Goal: Task Accomplishment & Management: Complete application form

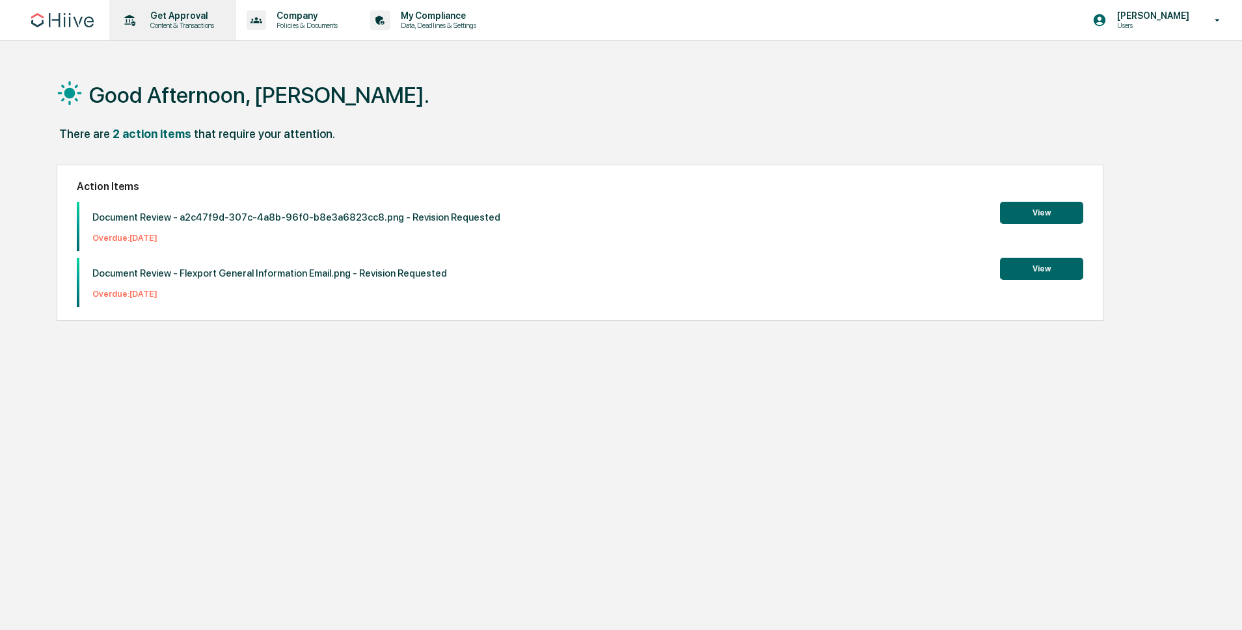
click at [170, 25] on p "Content & Transactions" at bounding box center [180, 25] width 81 height 9
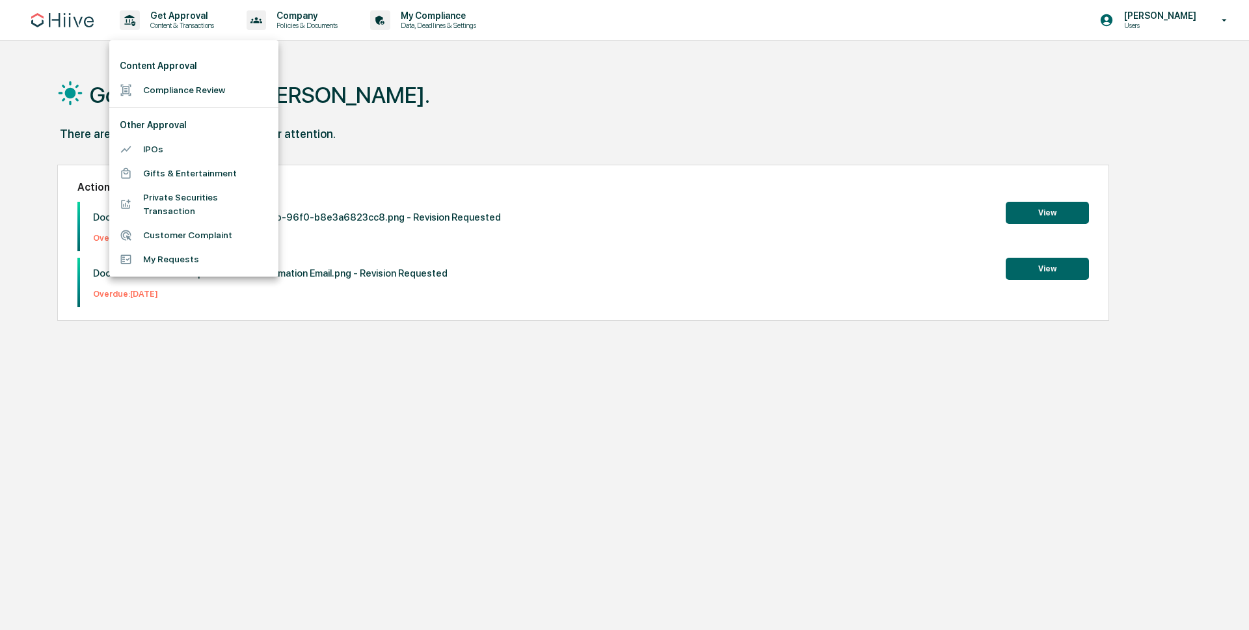
click at [161, 98] on li "Compliance Review" at bounding box center [193, 90] width 169 height 24
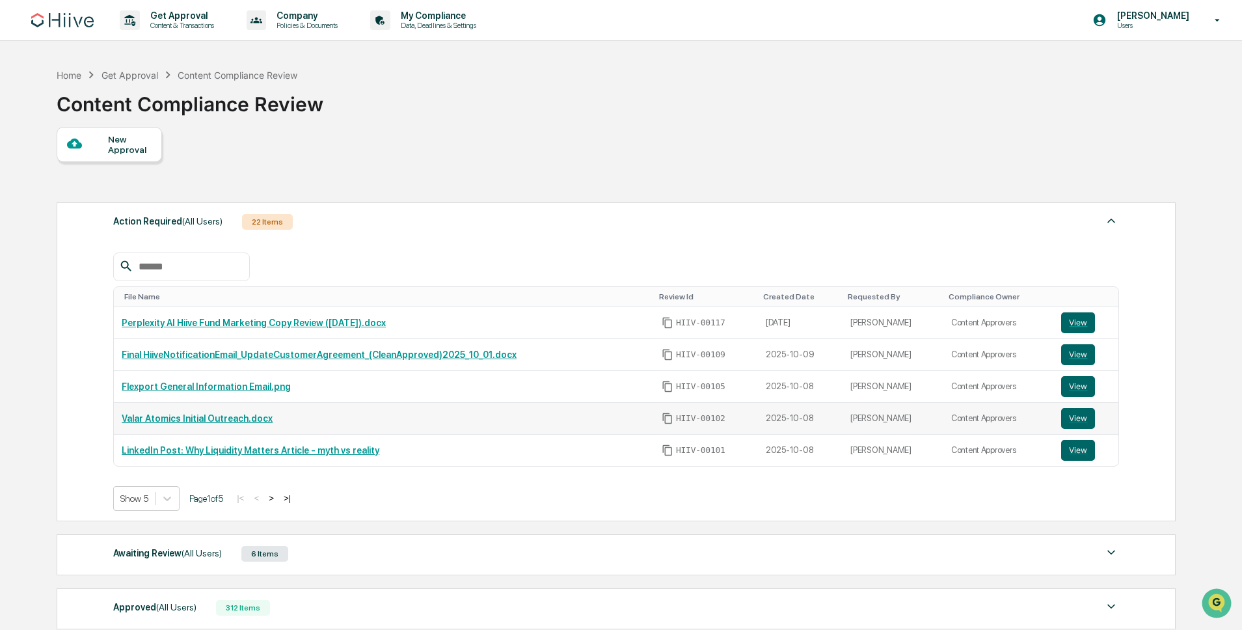
click at [226, 419] on link "Valar Atomics Initial Outreach.docx" at bounding box center [197, 418] width 151 height 10
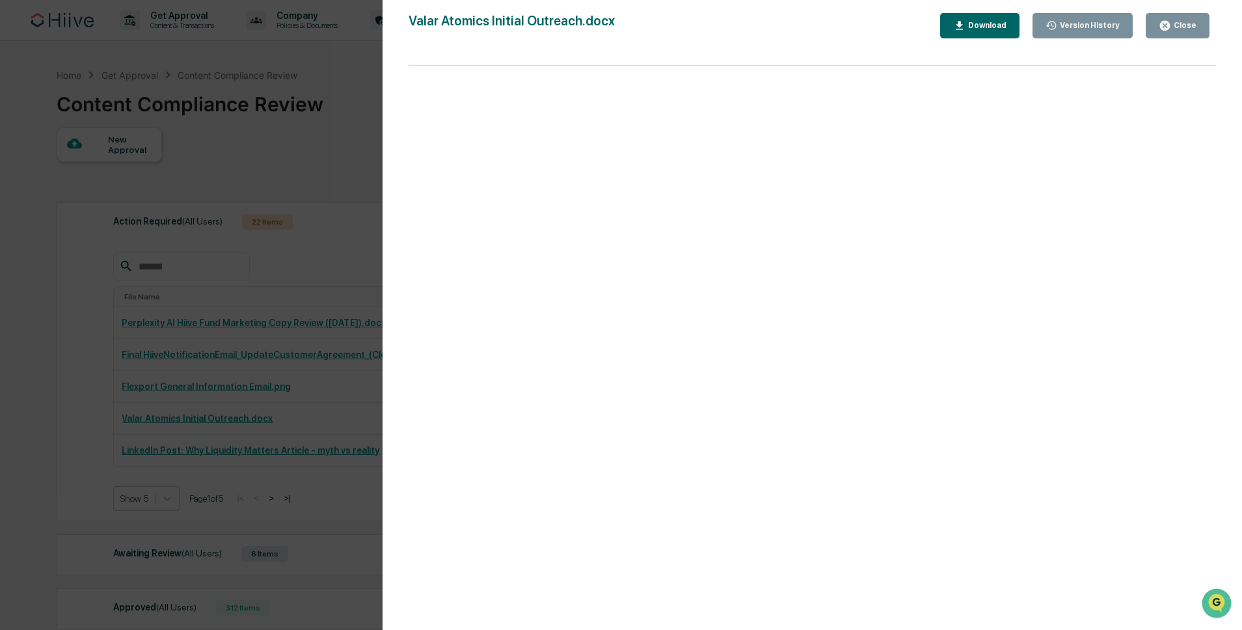
click at [203, 325] on div "Version History 10/08/2025, 08:28 PM Colby Evans Valar Atomics Initial Outreach…" at bounding box center [621, 315] width 1242 height 630
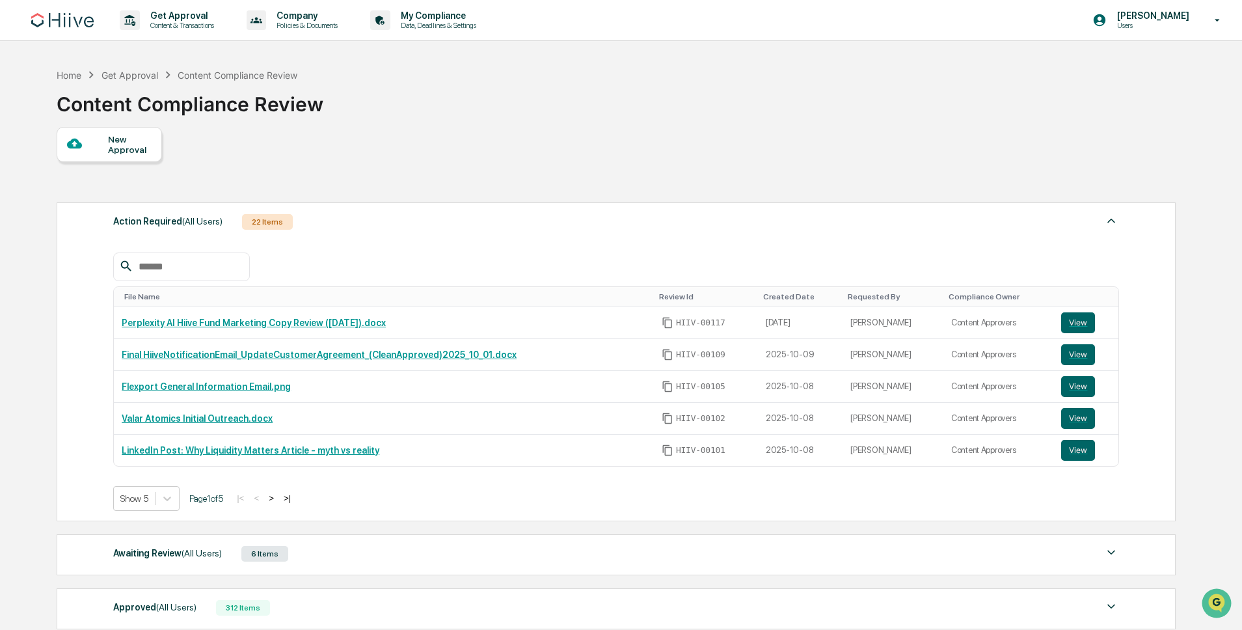
scroll to position [172, 0]
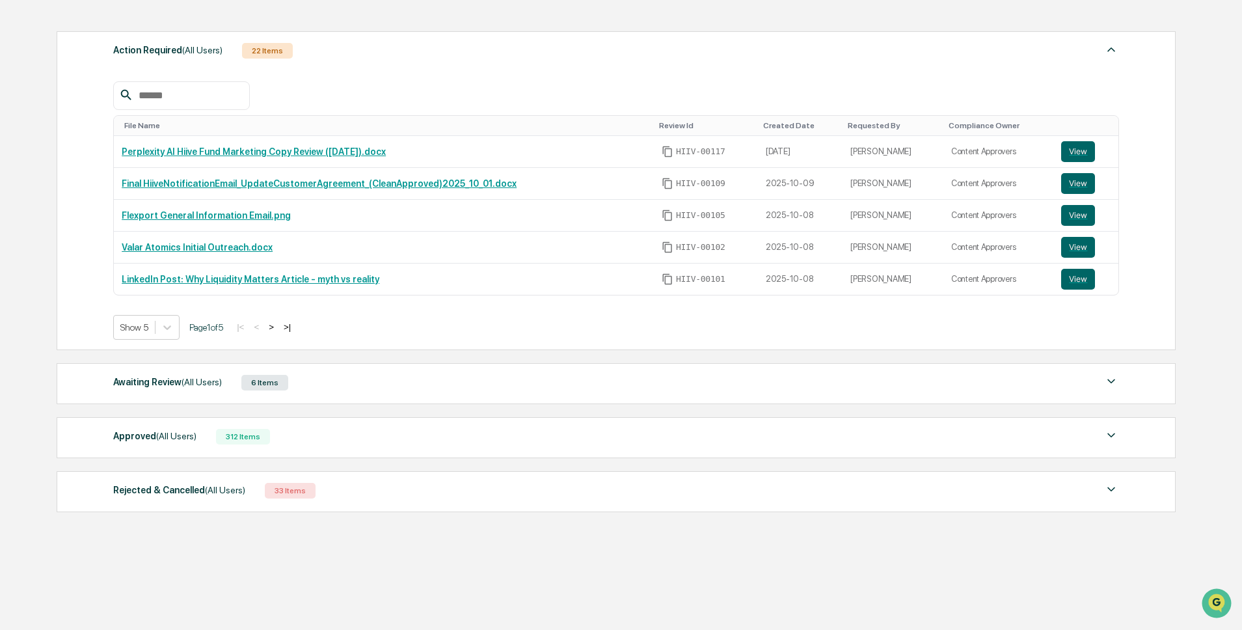
click at [320, 439] on div "Approved (All Users) 312 Items" at bounding box center [616, 436] width 1006 height 18
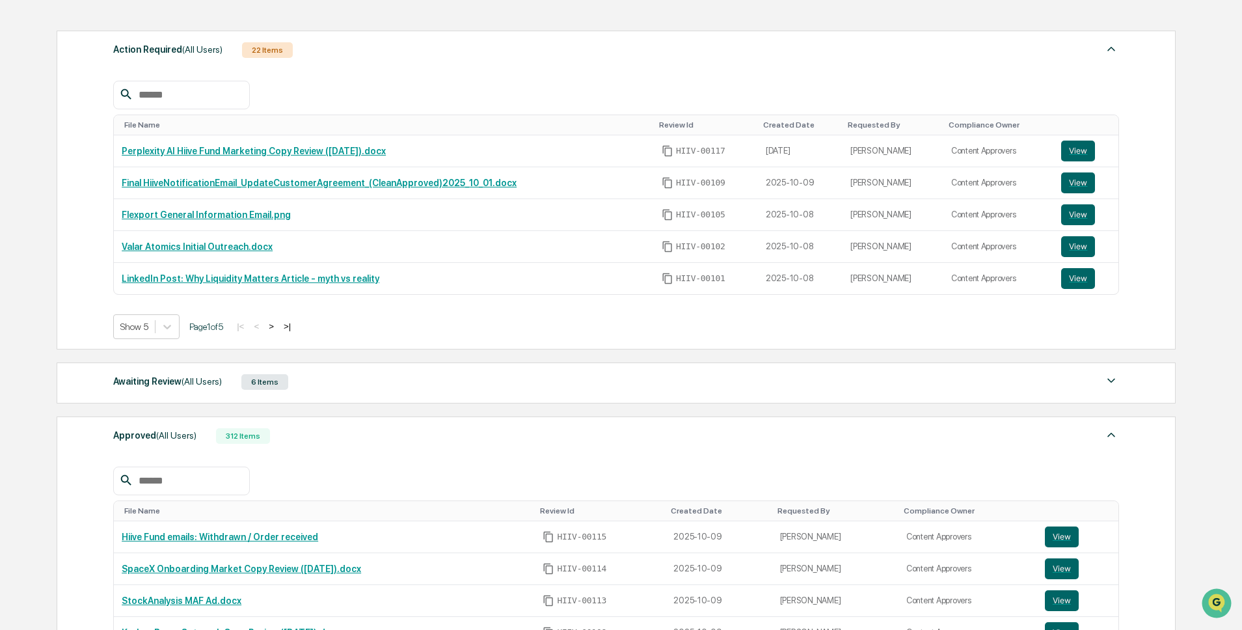
click at [185, 487] on input "text" at bounding box center [188, 480] width 111 height 17
type input "****"
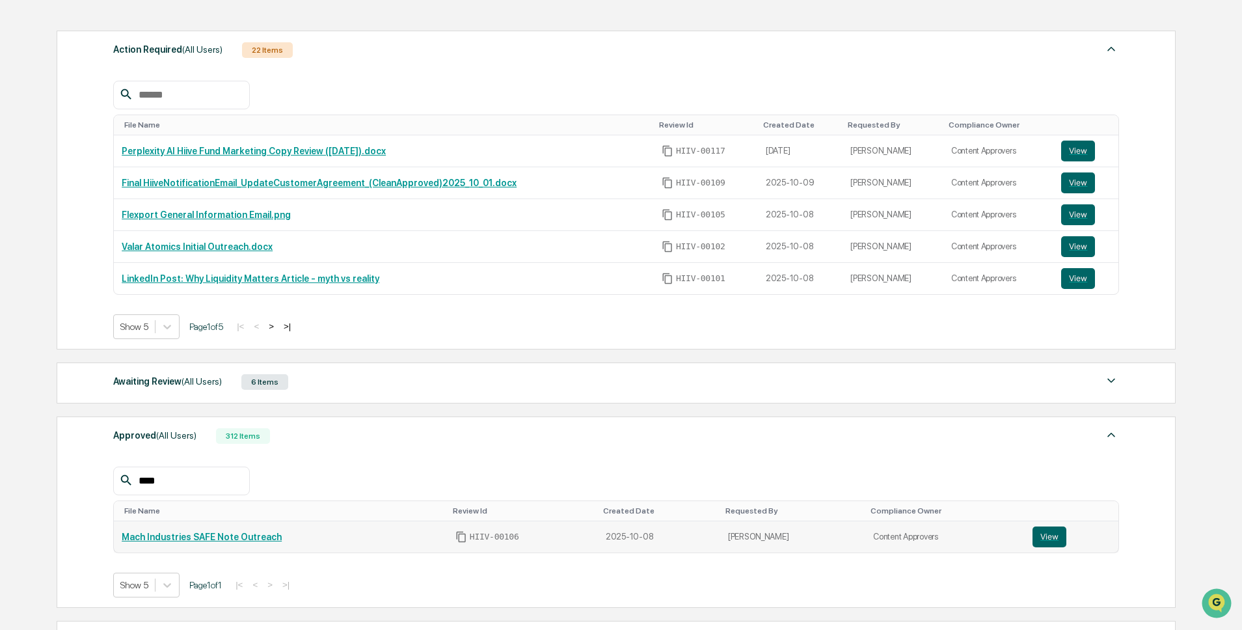
click at [250, 531] on link "Mach Industries SAFE Note Outreach" at bounding box center [202, 536] width 160 height 10
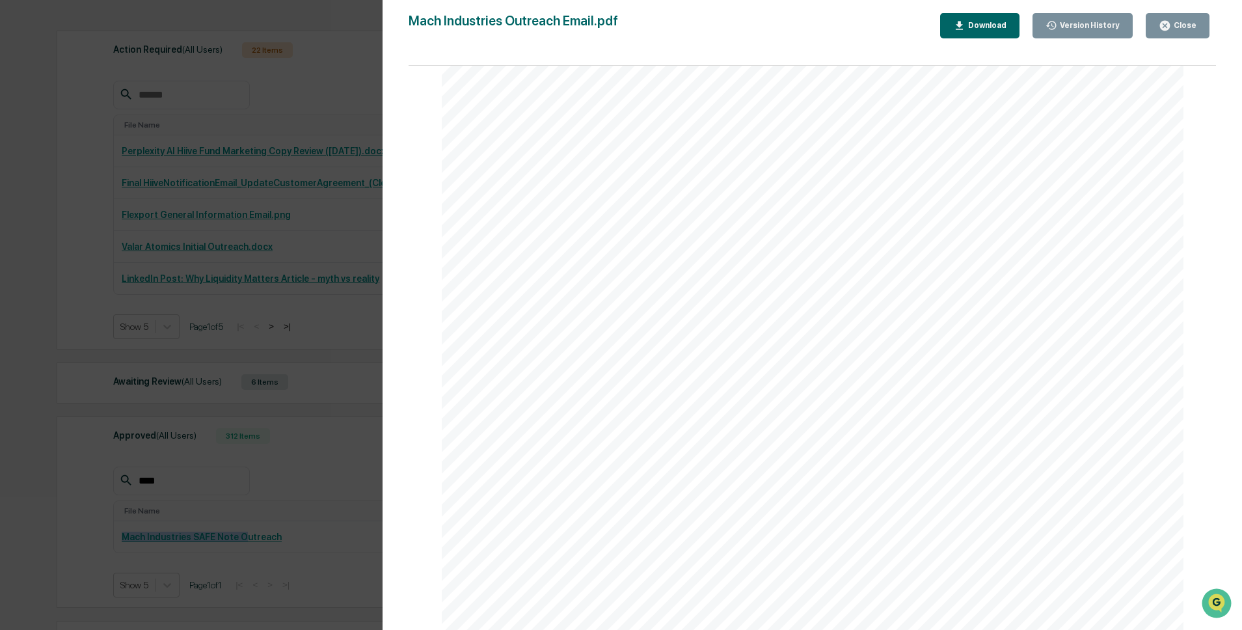
scroll to position [0, 0]
click at [1185, 31] on div "Close" at bounding box center [1178, 26] width 38 height 12
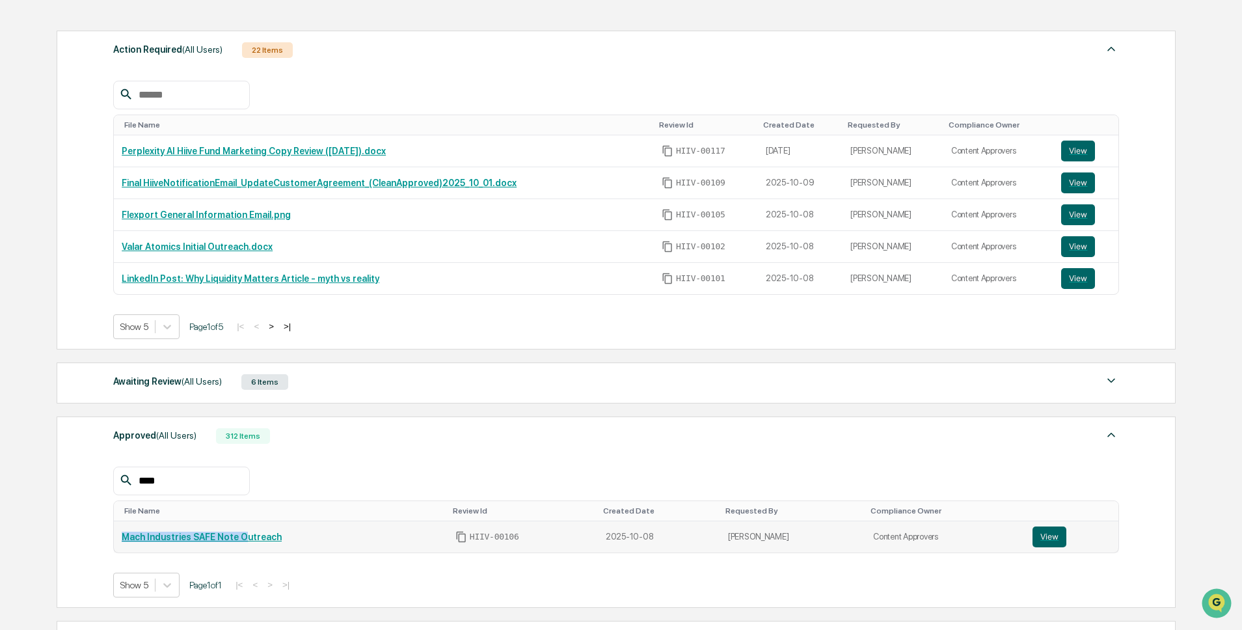
click at [230, 539] on link "Mach Industries SAFE Note Outreach" at bounding box center [202, 536] width 160 height 10
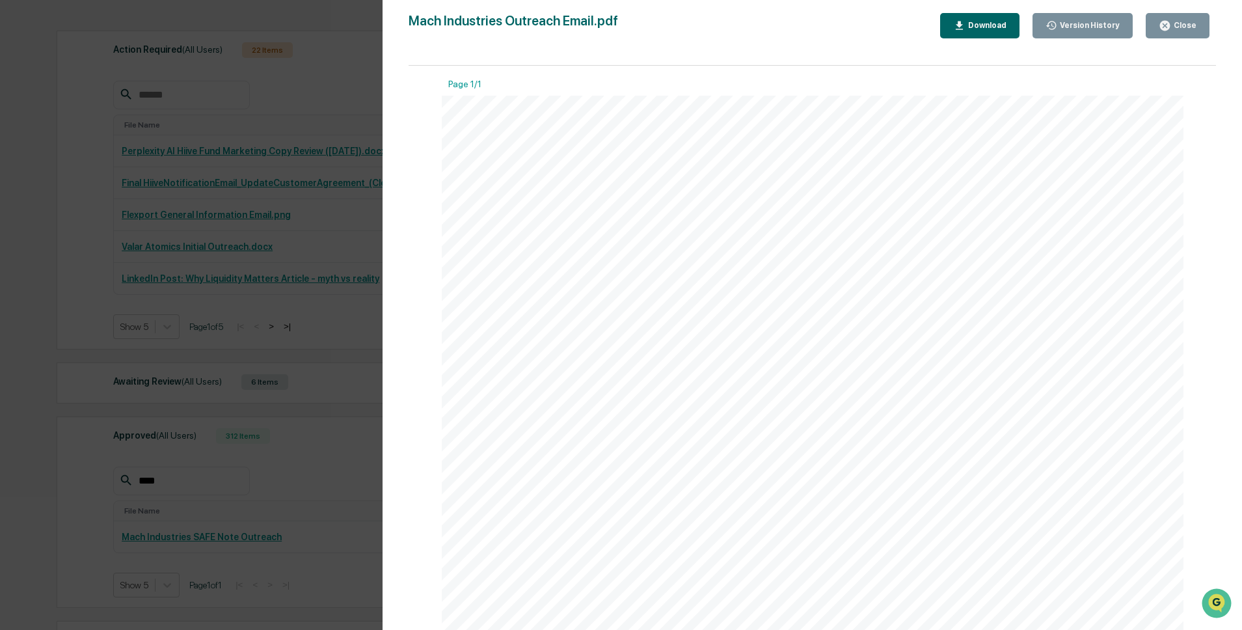
click at [1183, 22] on div "Close" at bounding box center [1183, 25] width 25 height 9
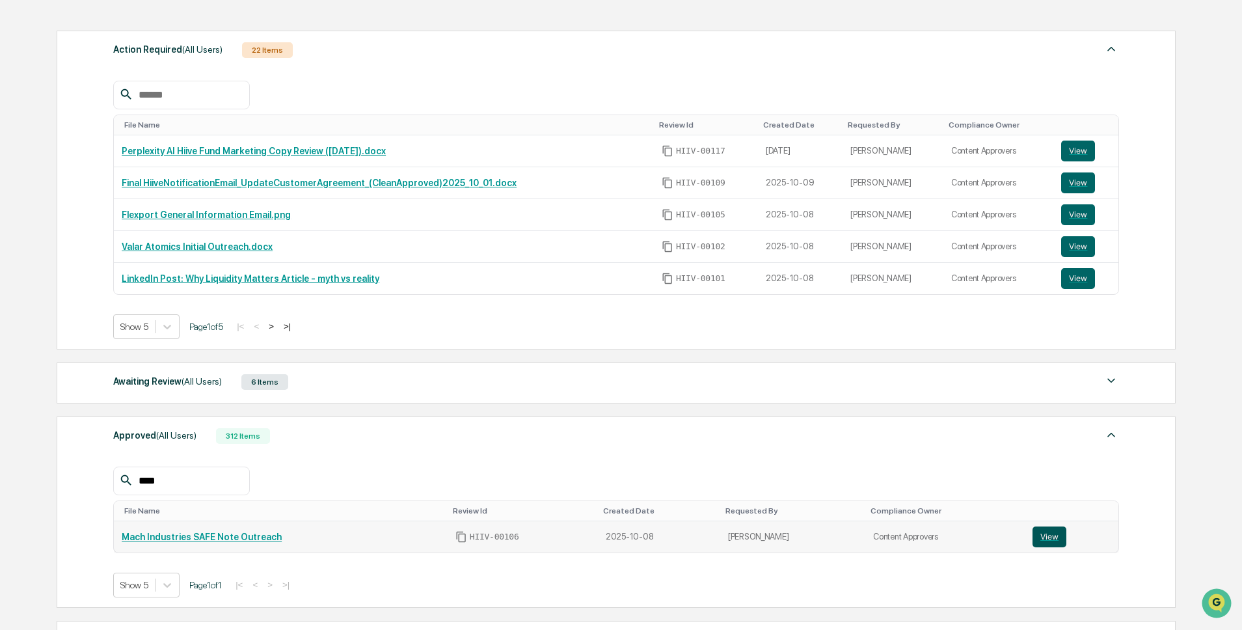
click at [1049, 543] on button "View" at bounding box center [1049, 536] width 34 height 21
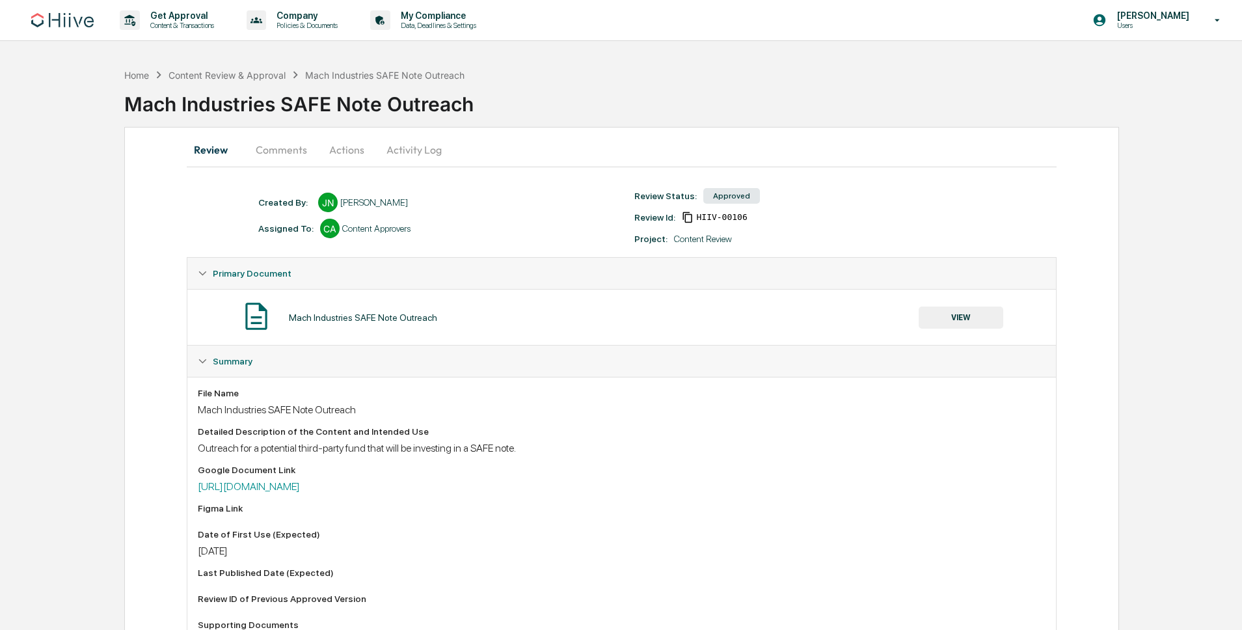
click at [354, 150] on button "Actions" at bounding box center [346, 149] width 59 height 31
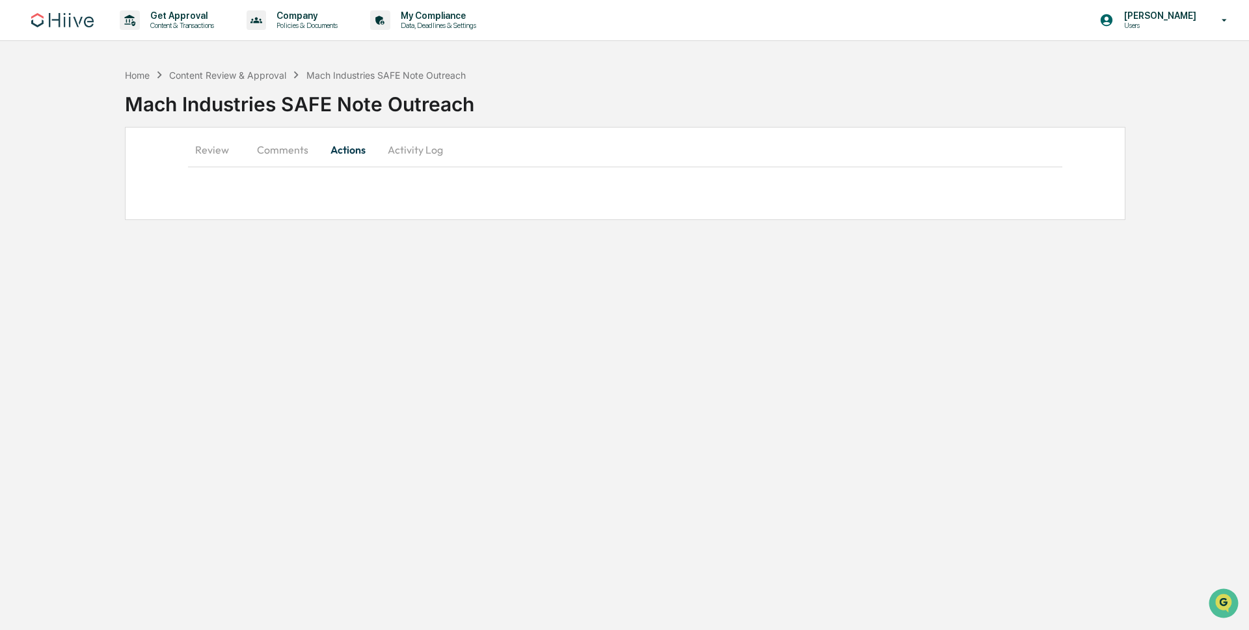
click at [273, 153] on button "Comments" at bounding box center [283, 149] width 72 height 31
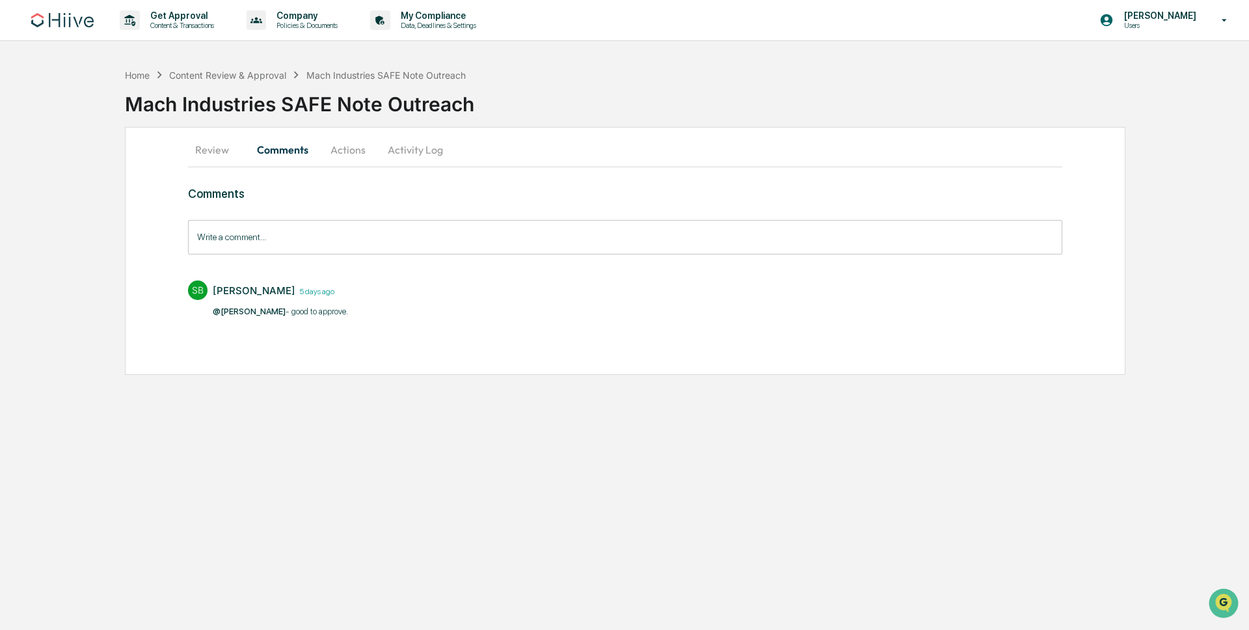
click at [343, 154] on button "Actions" at bounding box center [348, 149] width 59 height 31
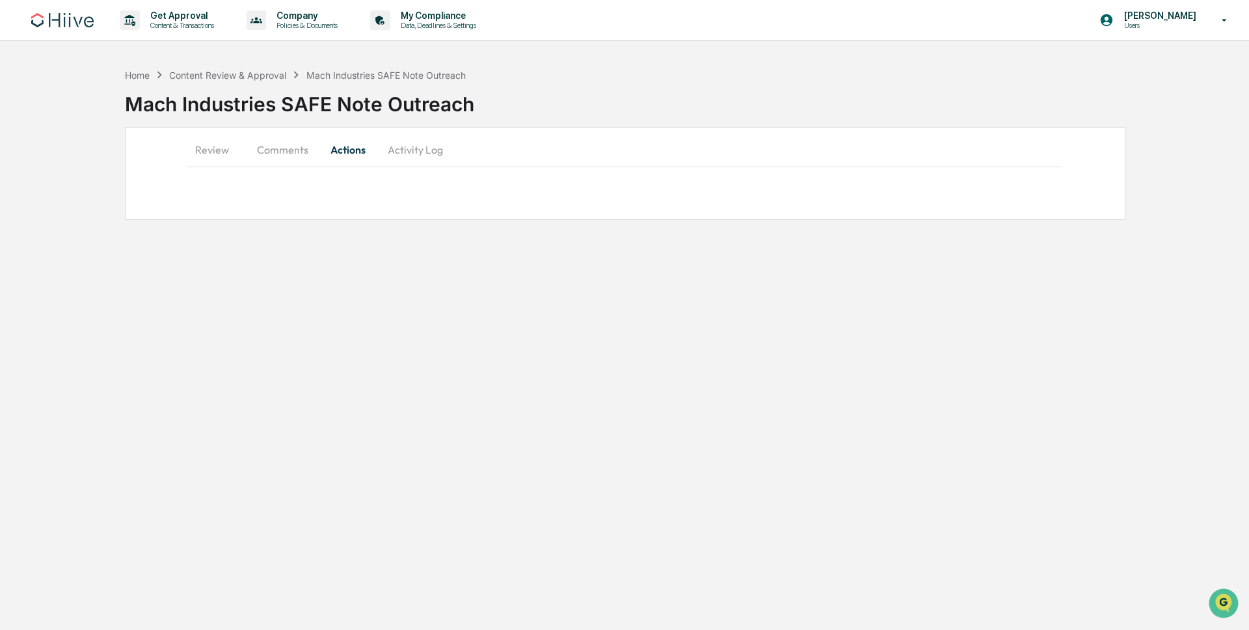
click at [423, 155] on button "Activity Log" at bounding box center [415, 149] width 76 height 31
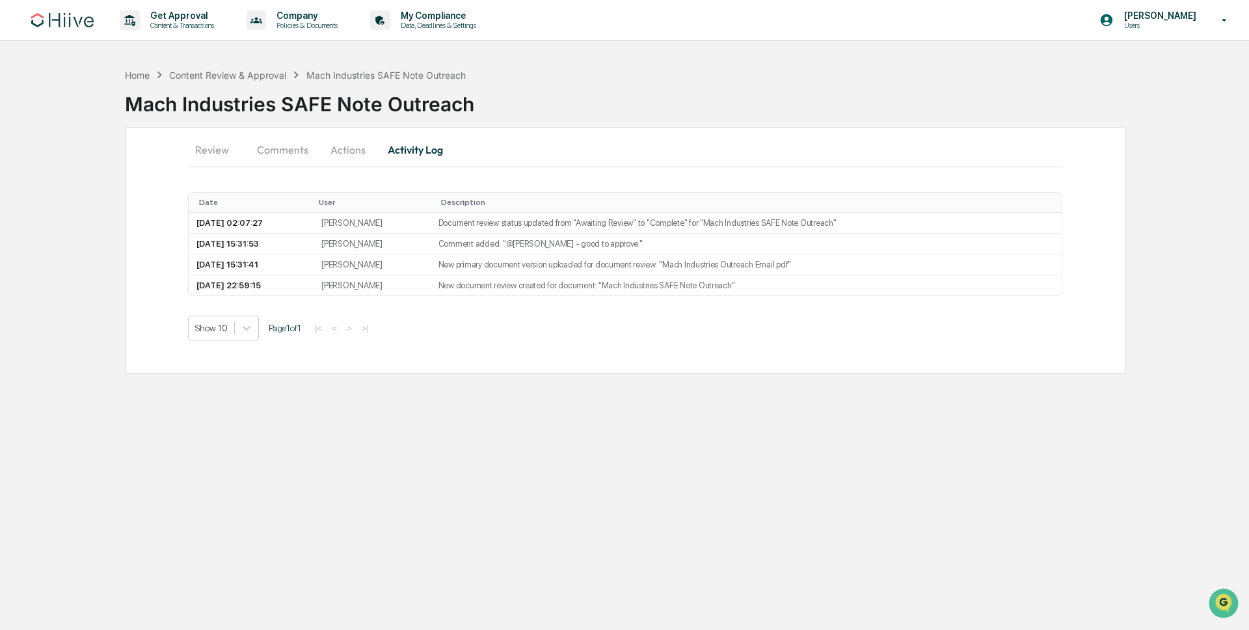
click at [216, 160] on button "Review" at bounding box center [217, 149] width 59 height 31
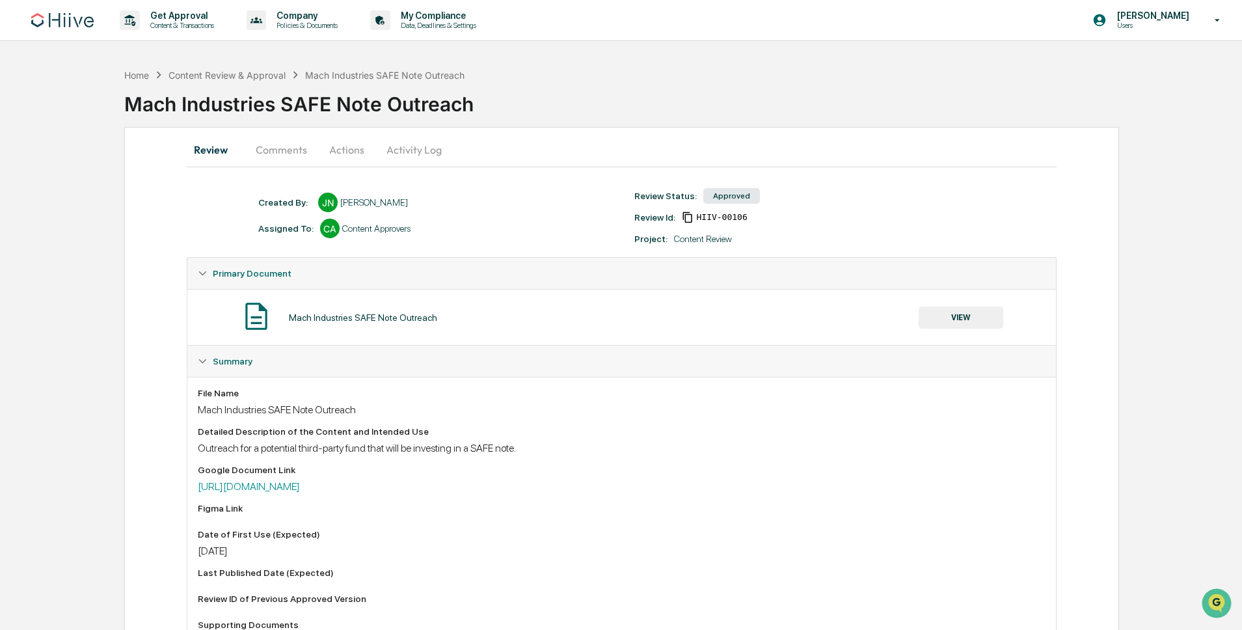
drag, startPoint x: 759, startPoint y: 217, endPoint x: 679, endPoint y: 217, distance: 80.0
click at [679, 217] on div "Review Id: HIIV-00106" at bounding box center [816, 217] width 376 height 12
copy div "HIIV-00106"
click at [846, 213] on div "Review Id: HIIV-00106" at bounding box center [816, 217] width 376 height 12
click at [154, 8] on div "Get Approval Content & Transactions" at bounding box center [171, 20] width 114 height 40
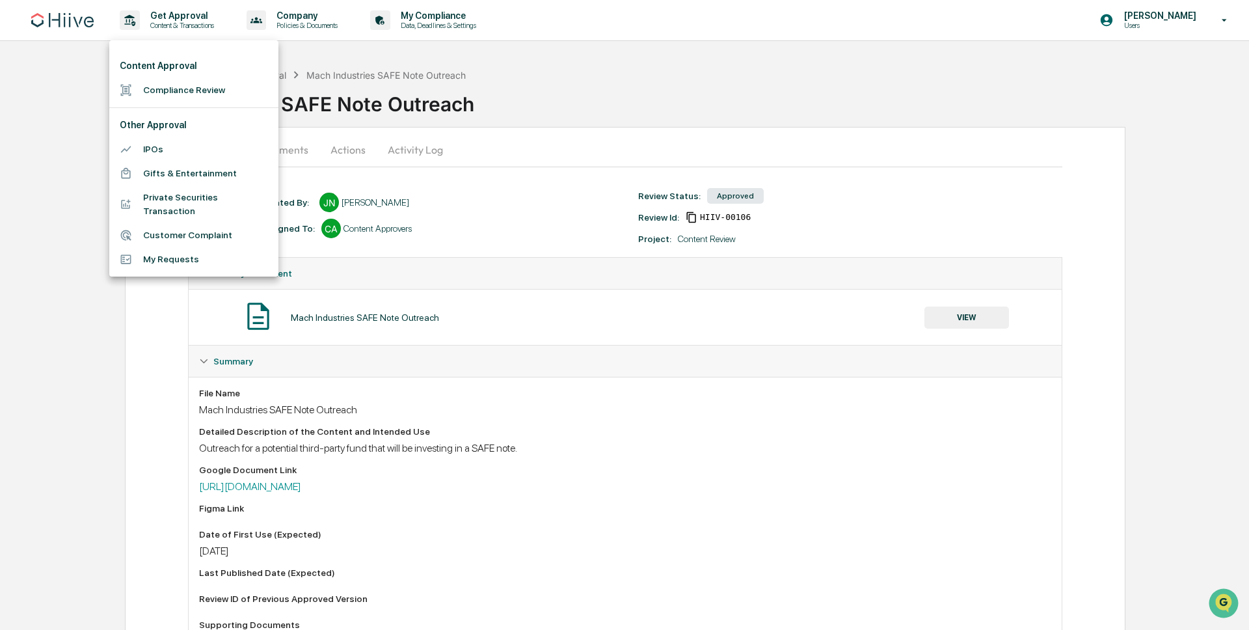
click at [175, 94] on li "Compliance Review" at bounding box center [193, 90] width 169 height 24
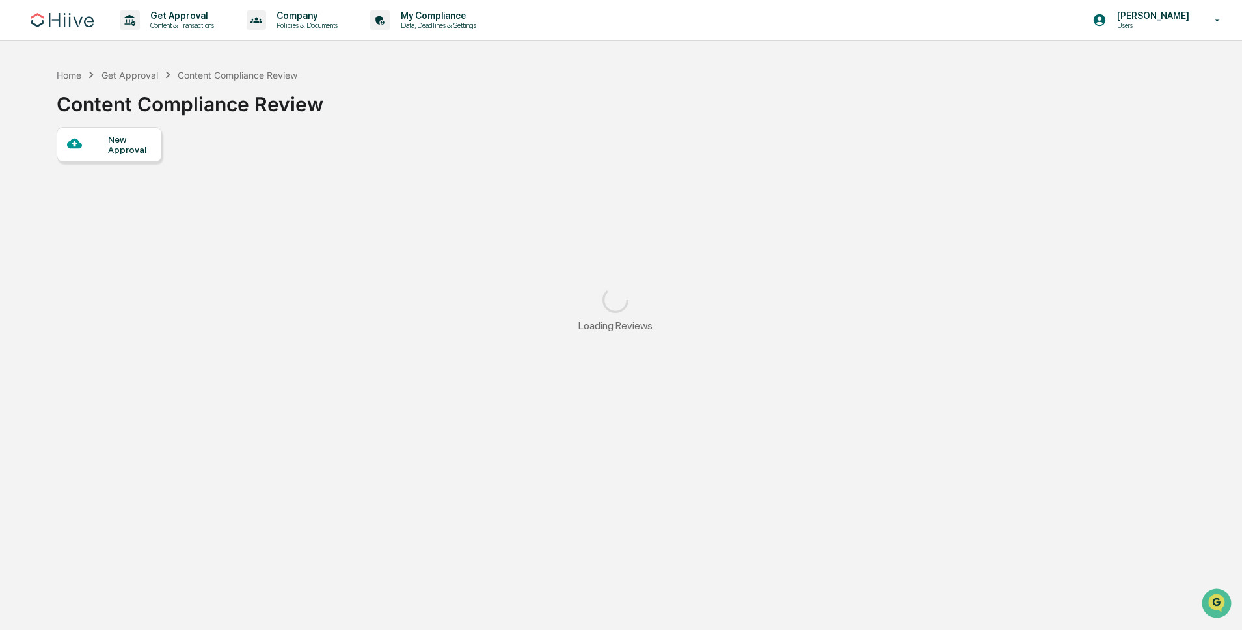
click at [64, 126] on div "Home Get Approval Content Compliance Review Content Compliance Review New Appro…" at bounding box center [615, 377] width 1157 height 630
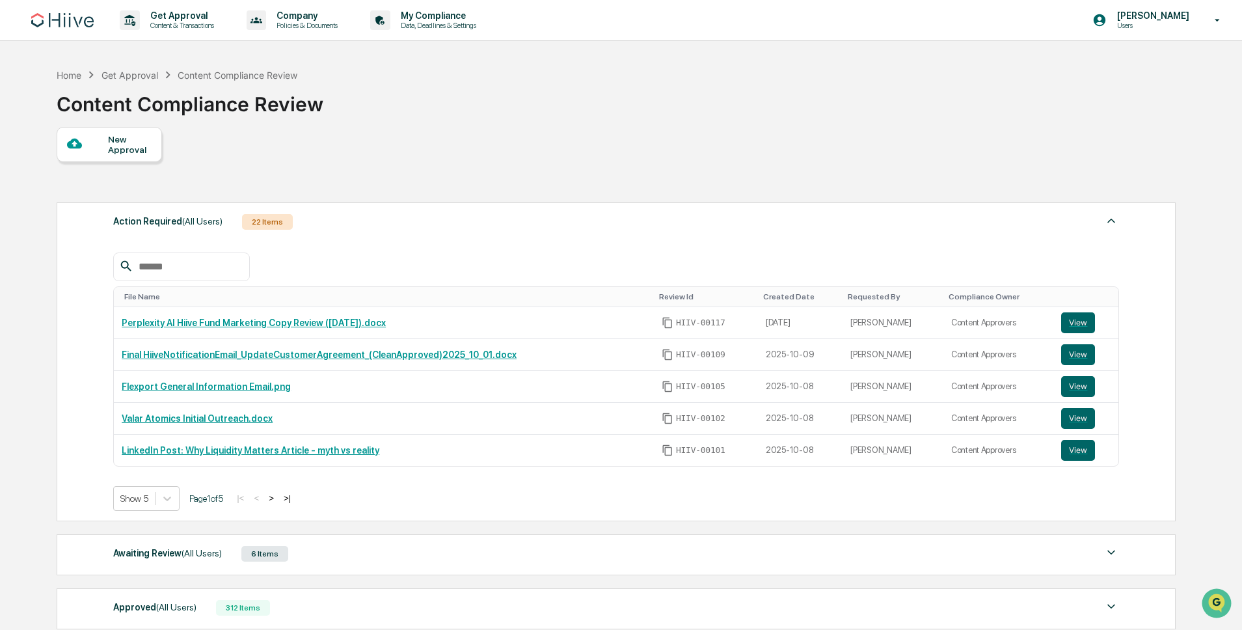
click at [91, 134] on div "New Approval" at bounding box center [109, 144] width 105 height 35
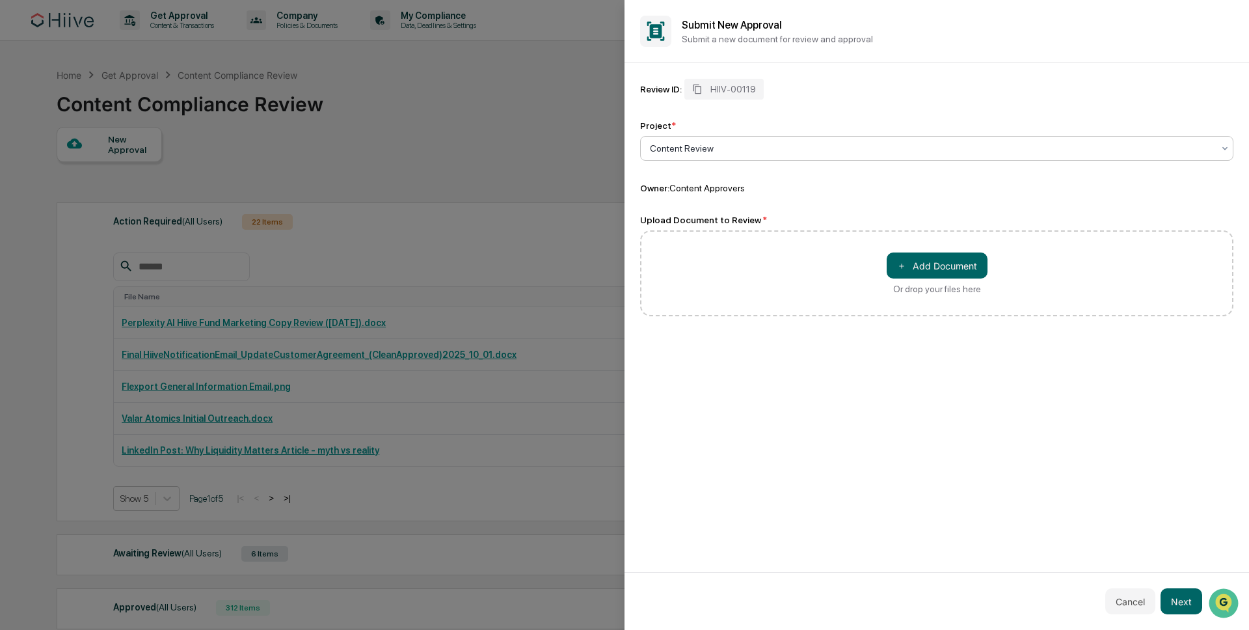
drag, startPoint x: 824, startPoint y: 149, endPoint x: 816, endPoint y: 148, distance: 7.8
click at [823, 149] on div at bounding box center [931, 148] width 563 height 13
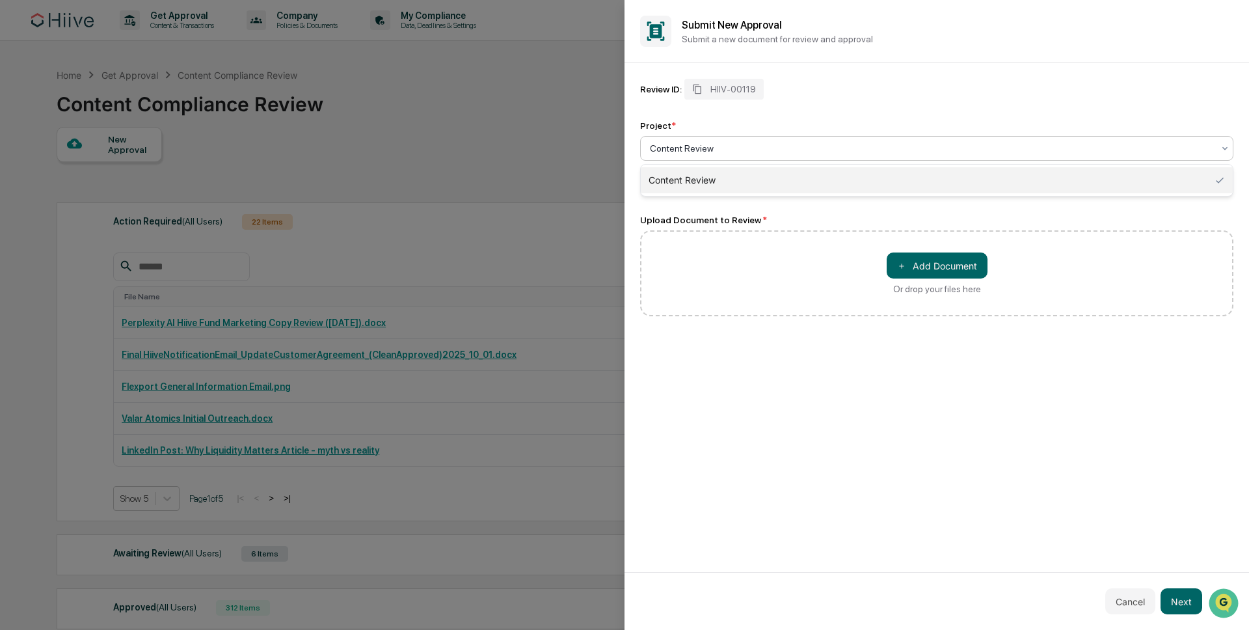
click at [698, 168] on div "Content Review" at bounding box center [937, 180] width 592 height 26
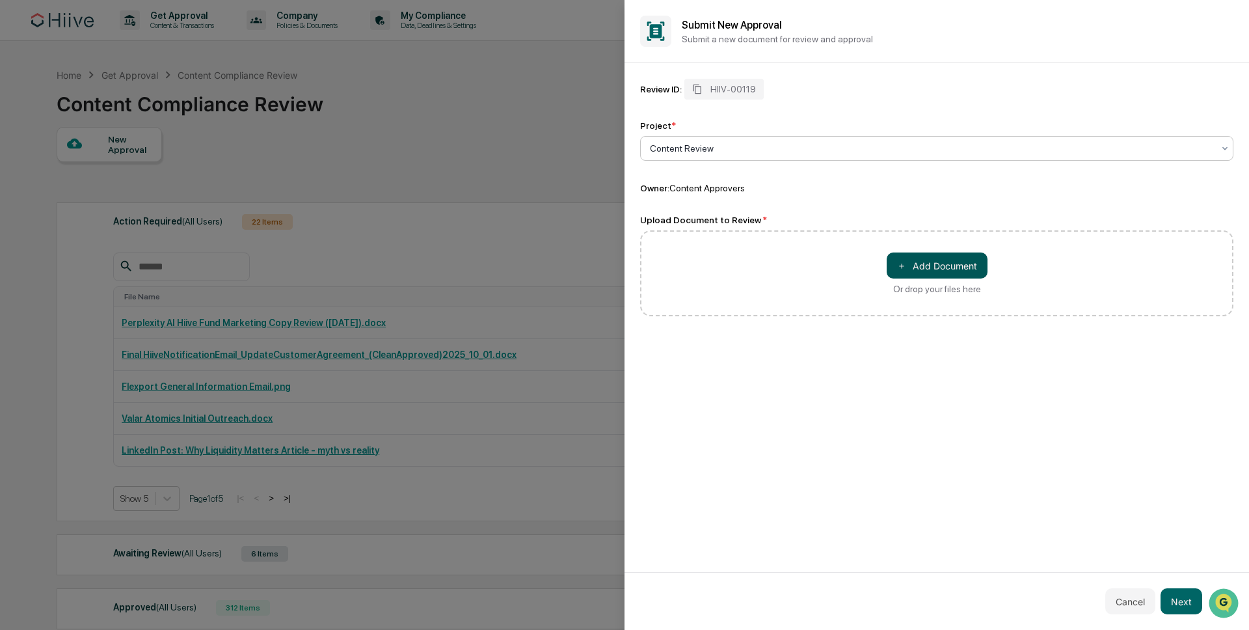
click at [946, 267] on button "＋ Add Document" at bounding box center [937, 265] width 101 height 26
click at [1186, 599] on button "Next" at bounding box center [1182, 601] width 42 height 26
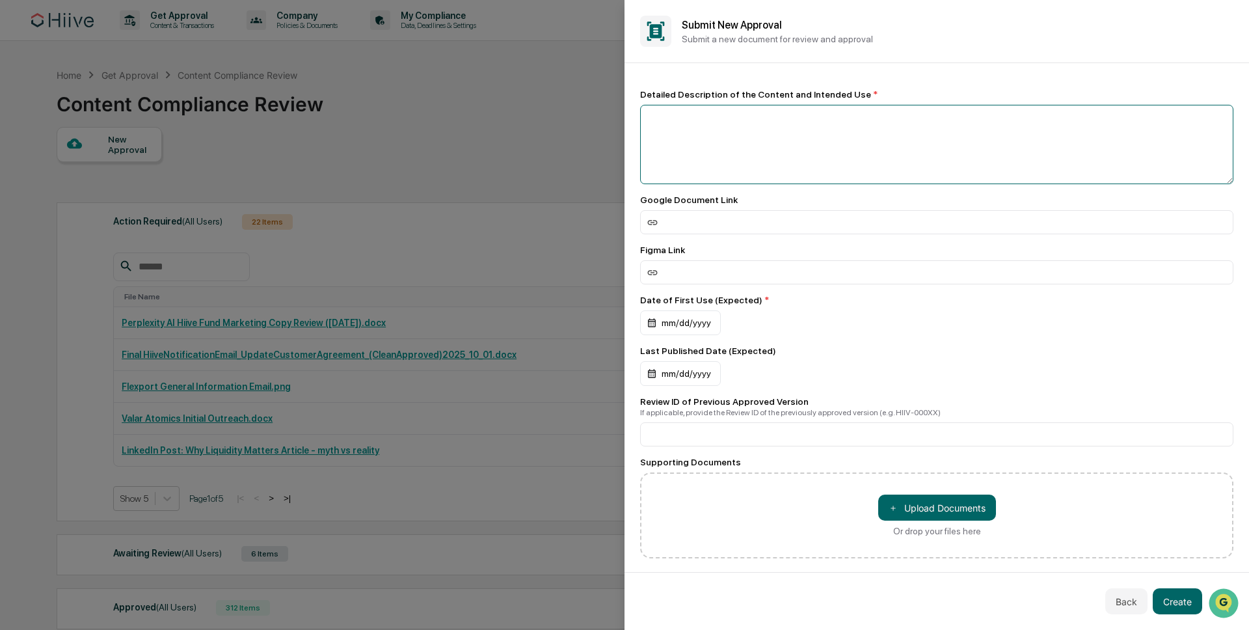
click at [747, 146] on textarea at bounding box center [936, 144] width 593 height 79
type textarea "**********"
click at [855, 329] on div "mm/dd/yyyy" at bounding box center [936, 322] width 593 height 25
click at [690, 324] on div "mm/dd/yyyy" at bounding box center [680, 322] width 81 height 25
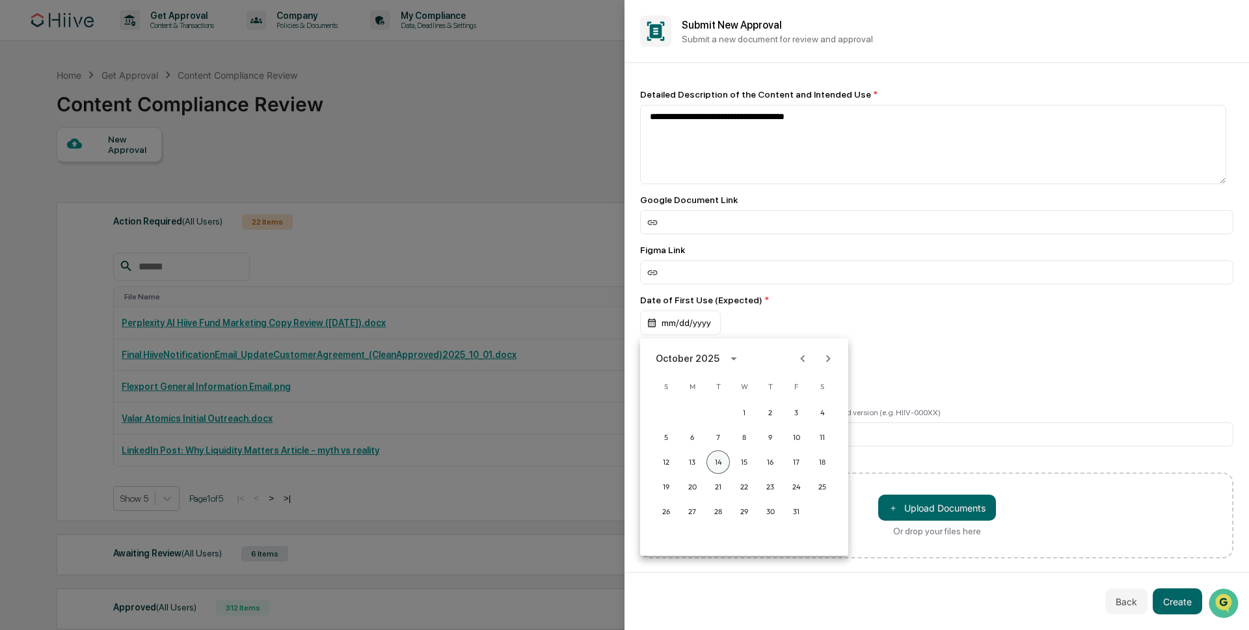
click at [720, 459] on button "14" at bounding box center [717, 461] width 23 height 23
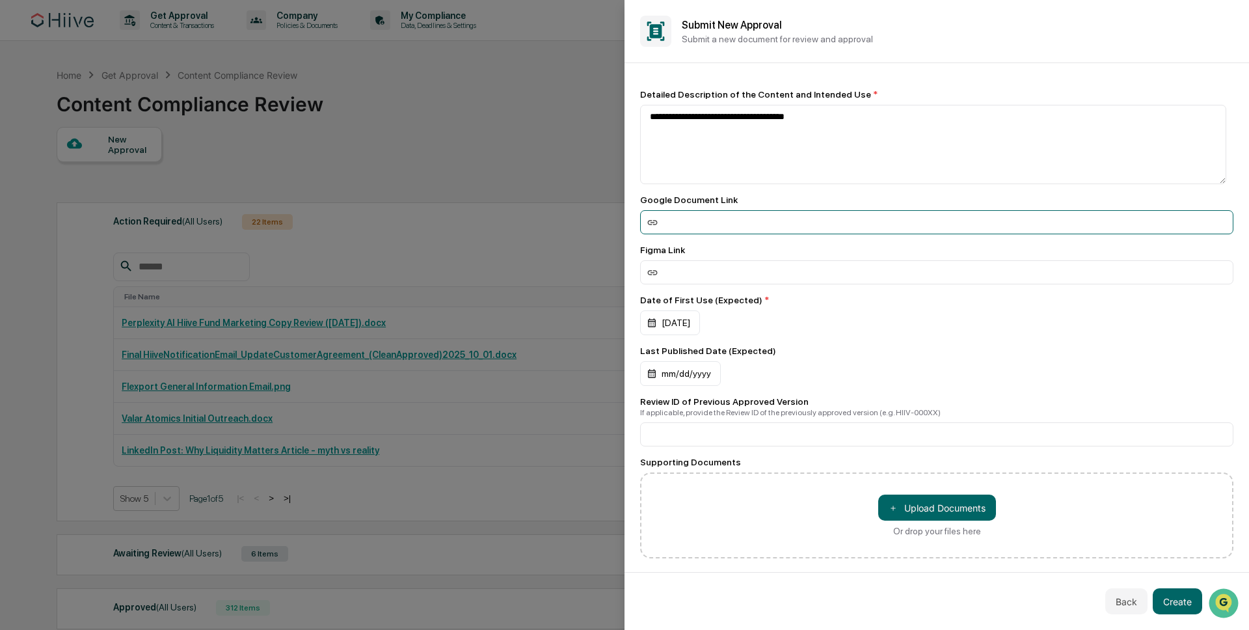
click at [733, 221] on input at bounding box center [936, 222] width 593 height 24
click at [744, 442] on input at bounding box center [936, 434] width 593 height 24
paste input "**********"
type input "**********"
click at [935, 369] on div "mm/dd/yyyy" at bounding box center [936, 373] width 593 height 25
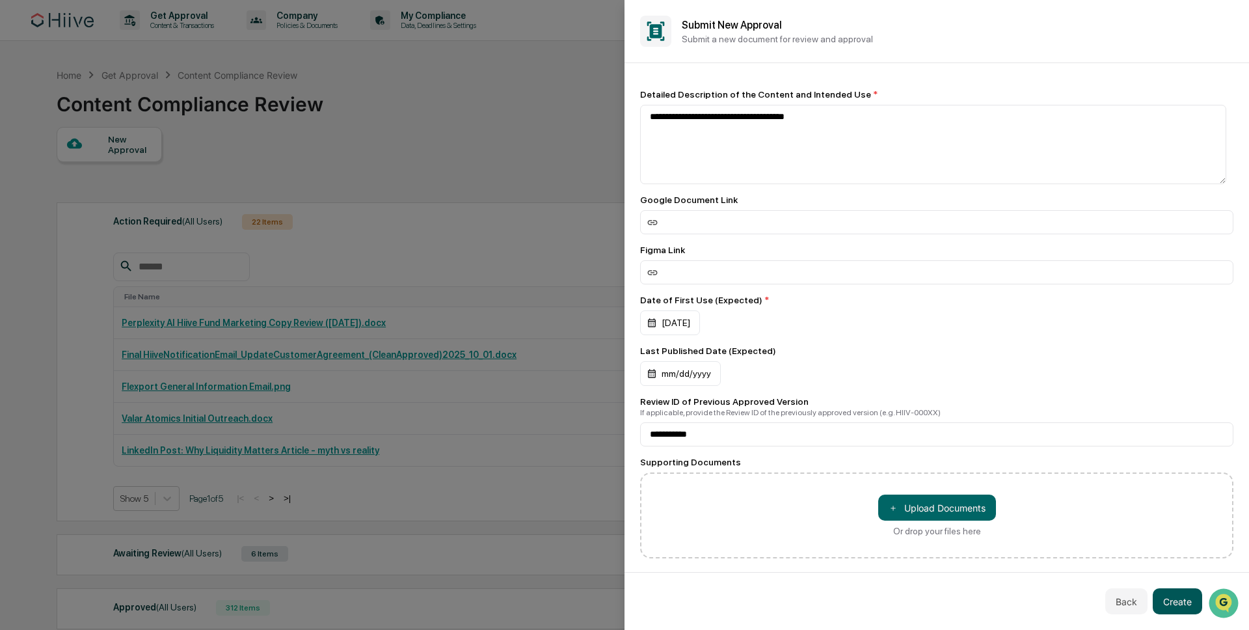
click at [1176, 598] on button "Create" at bounding box center [1177, 601] width 49 height 26
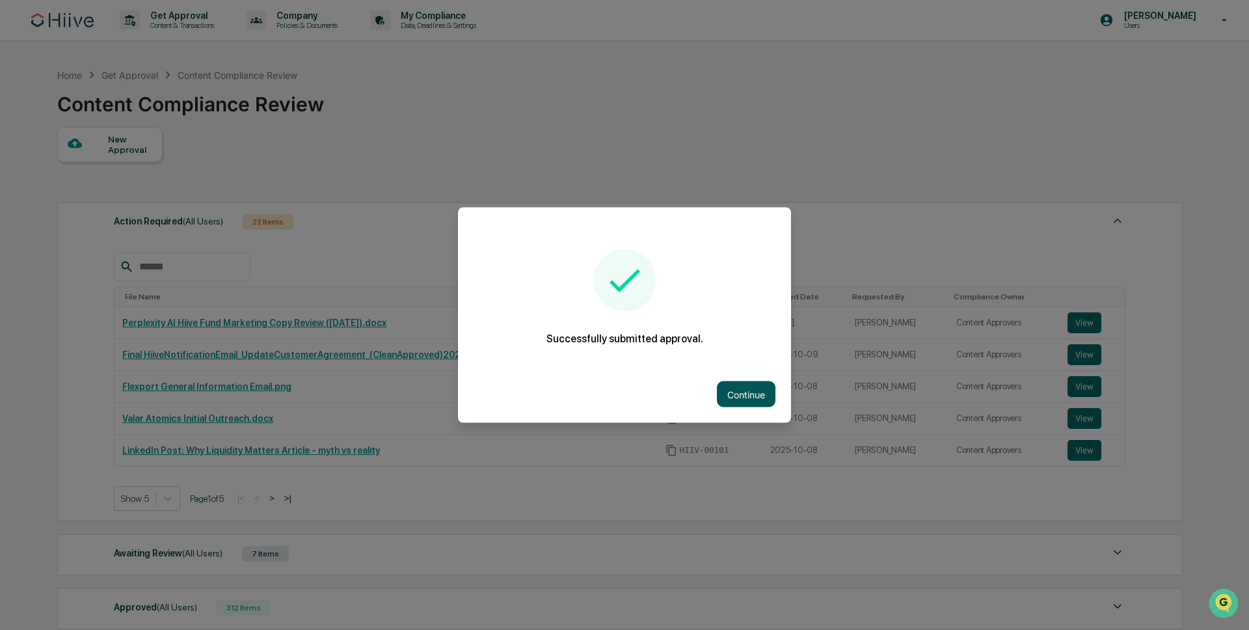
click at [725, 388] on button "Continue" at bounding box center [746, 394] width 59 height 26
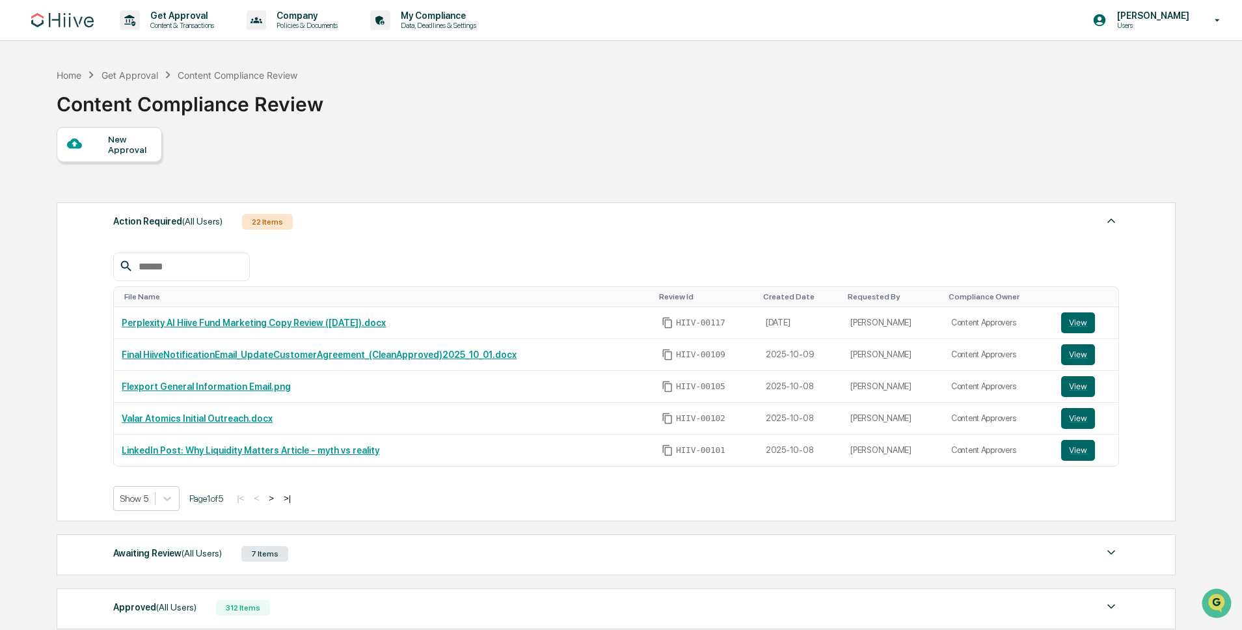
click at [118, 153] on div "New Approval" at bounding box center [130, 144] width 44 height 21
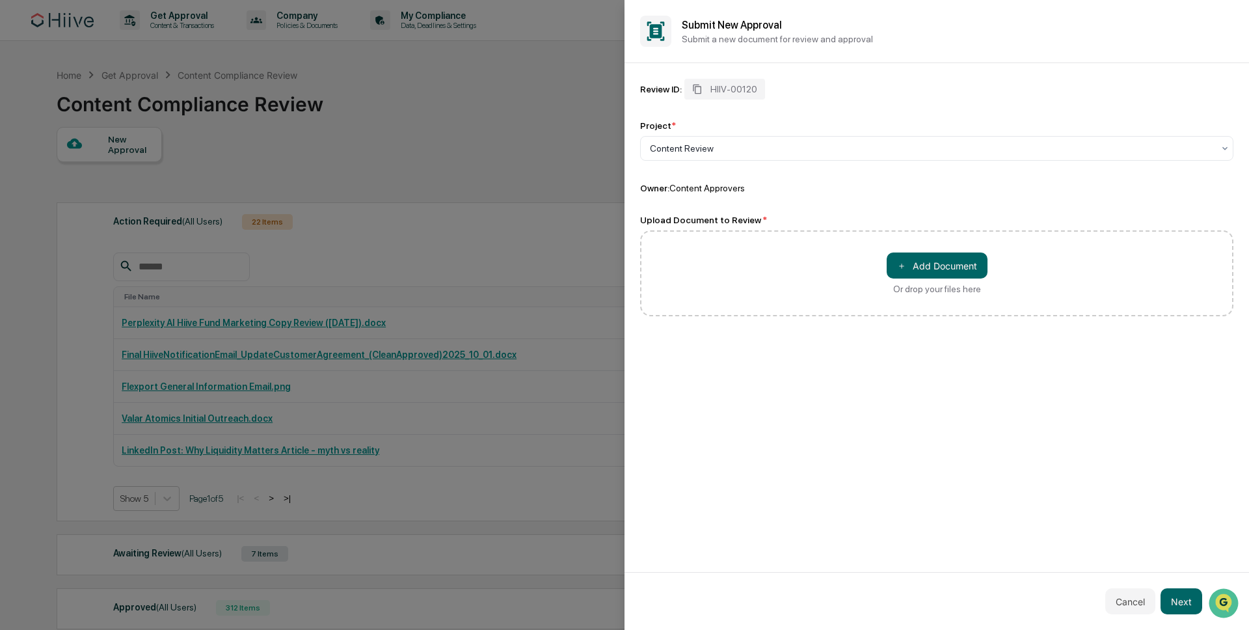
click at [954, 250] on div "＋ Add Document Or drop your files here" at bounding box center [936, 273] width 593 height 86
click at [951, 260] on button "＋ Add Document" at bounding box center [937, 265] width 101 height 26
click at [1188, 601] on button "Next" at bounding box center [1182, 601] width 42 height 26
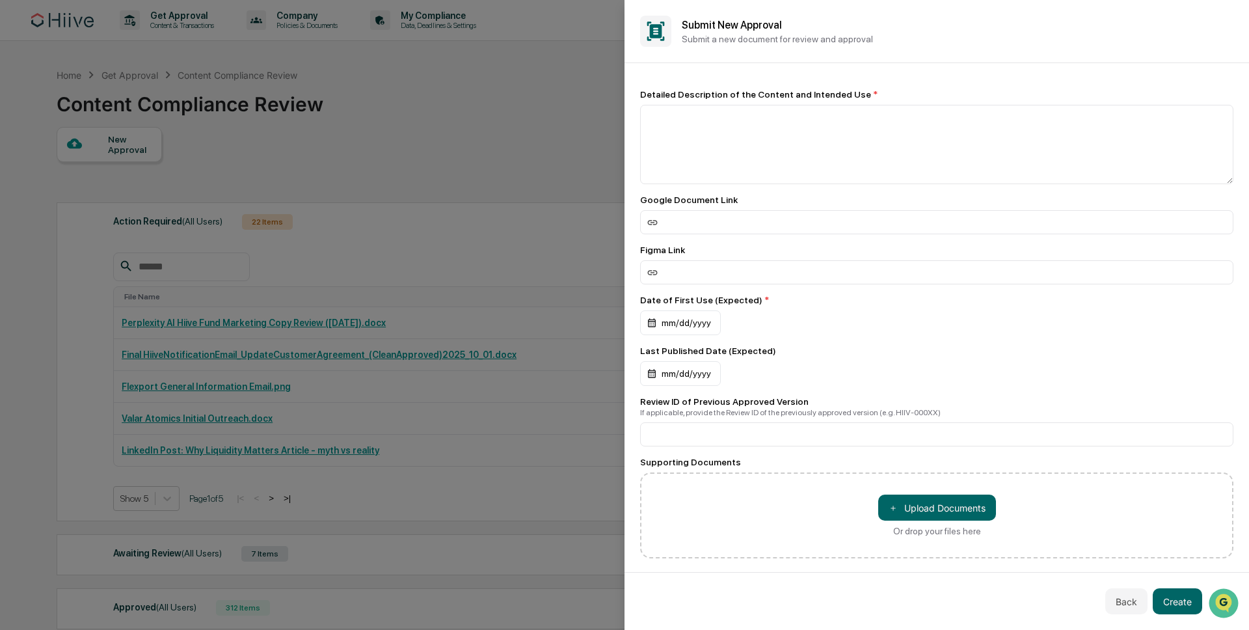
click at [705, 96] on div "Detailed Description of the Content and Intended Use *" at bounding box center [936, 94] width 593 height 10
click at [702, 114] on textarea at bounding box center [936, 144] width 593 height 79
type textarea "**********"
click at [666, 321] on div "mm/dd/yyyy" at bounding box center [680, 322] width 81 height 25
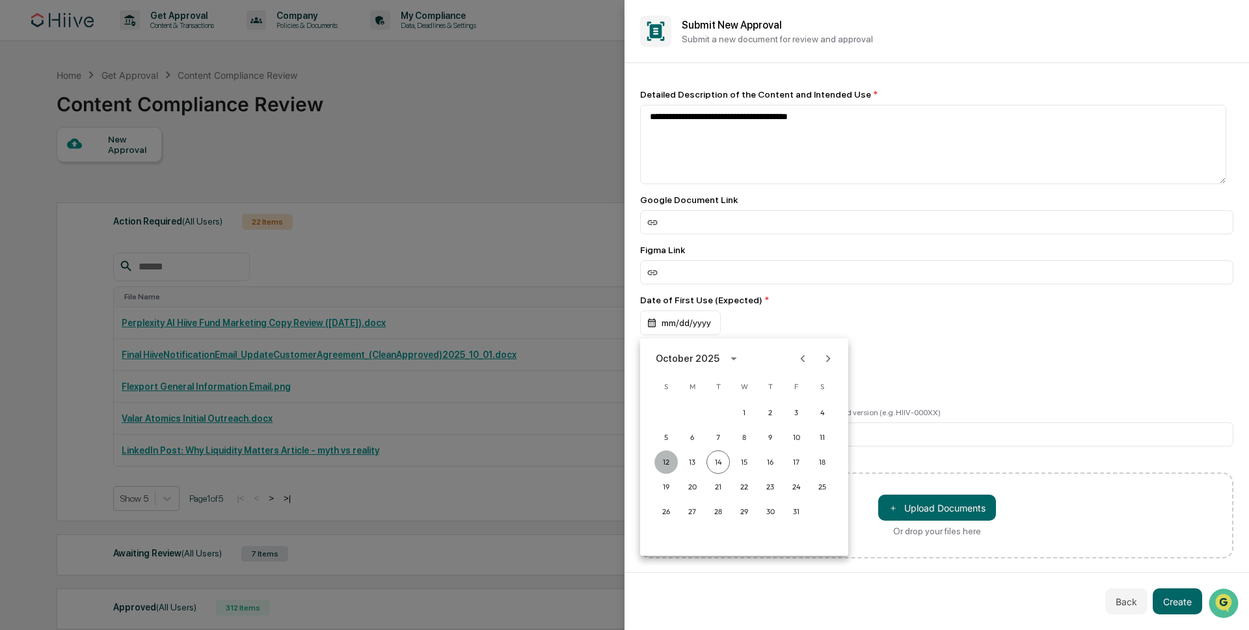
click at [669, 456] on button "12" at bounding box center [665, 461] width 23 height 23
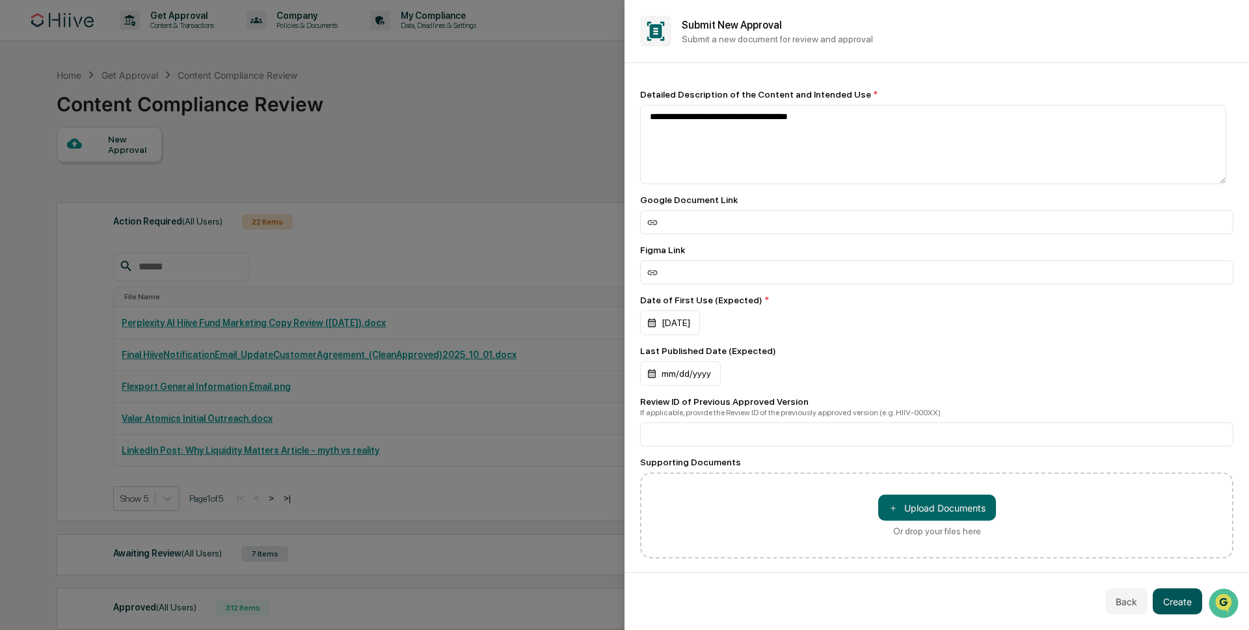
click at [1183, 598] on button "Create" at bounding box center [1177, 601] width 49 height 26
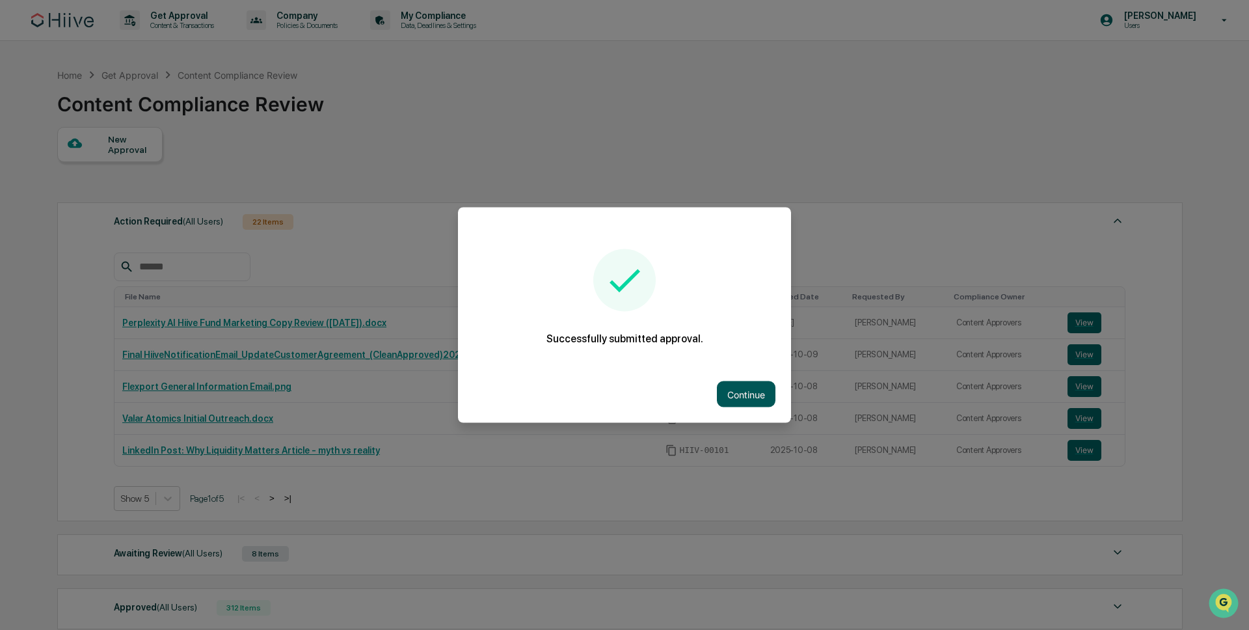
click at [733, 397] on button "Continue" at bounding box center [746, 394] width 59 height 26
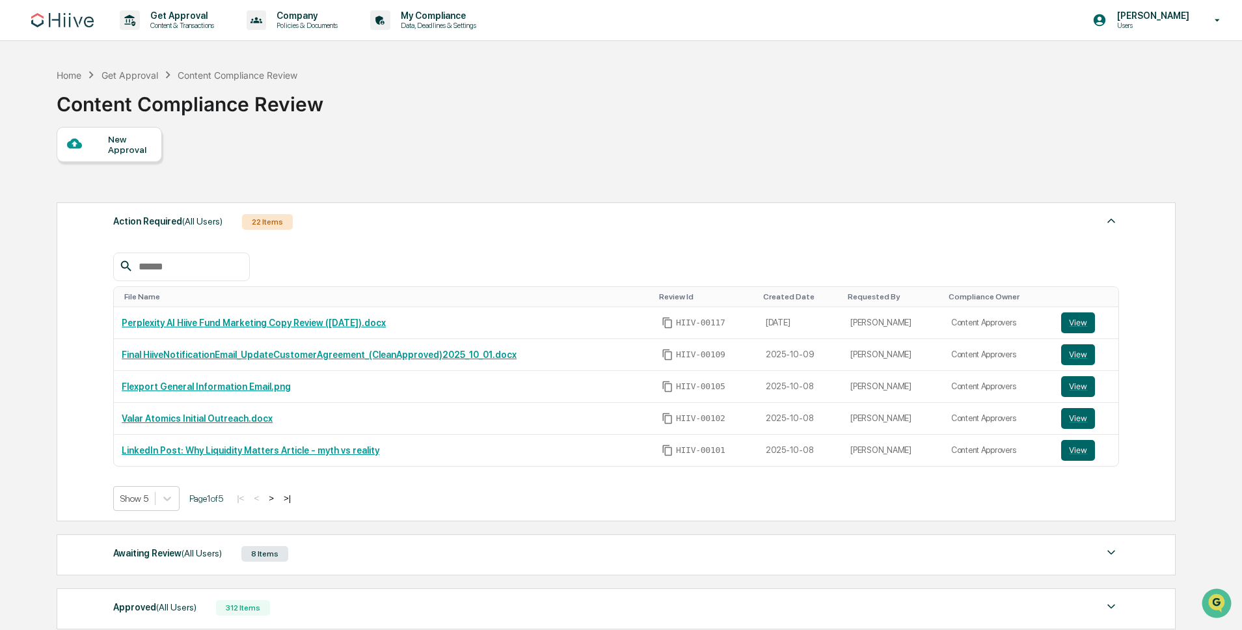
click at [711, 186] on div "New Approval Action Required (All Users) 22 Items File Name Review Id Created D…" at bounding box center [616, 408] width 1118 height 563
click at [249, 391] on link "Flexport General Information Email.png" at bounding box center [206, 386] width 169 height 10
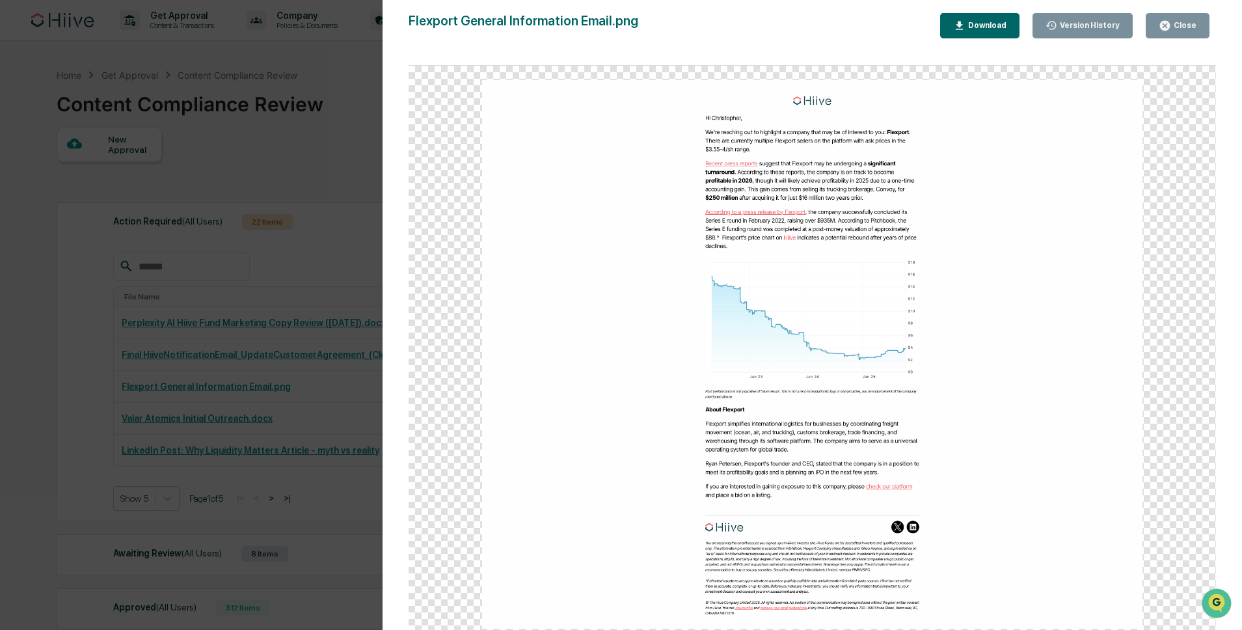
click at [126, 402] on div "Version History 10/08/2025, 10:58 PM Caroline Ramsay Flexport General Informati…" at bounding box center [621, 315] width 1242 height 630
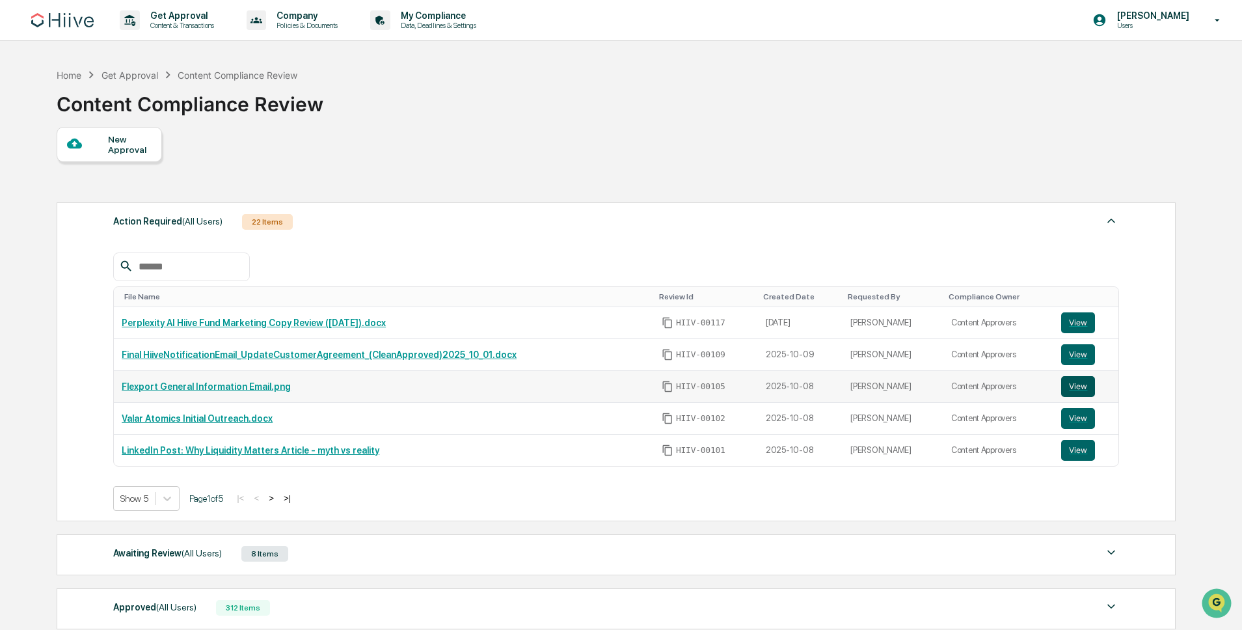
click at [1084, 386] on button "View" at bounding box center [1078, 386] width 34 height 21
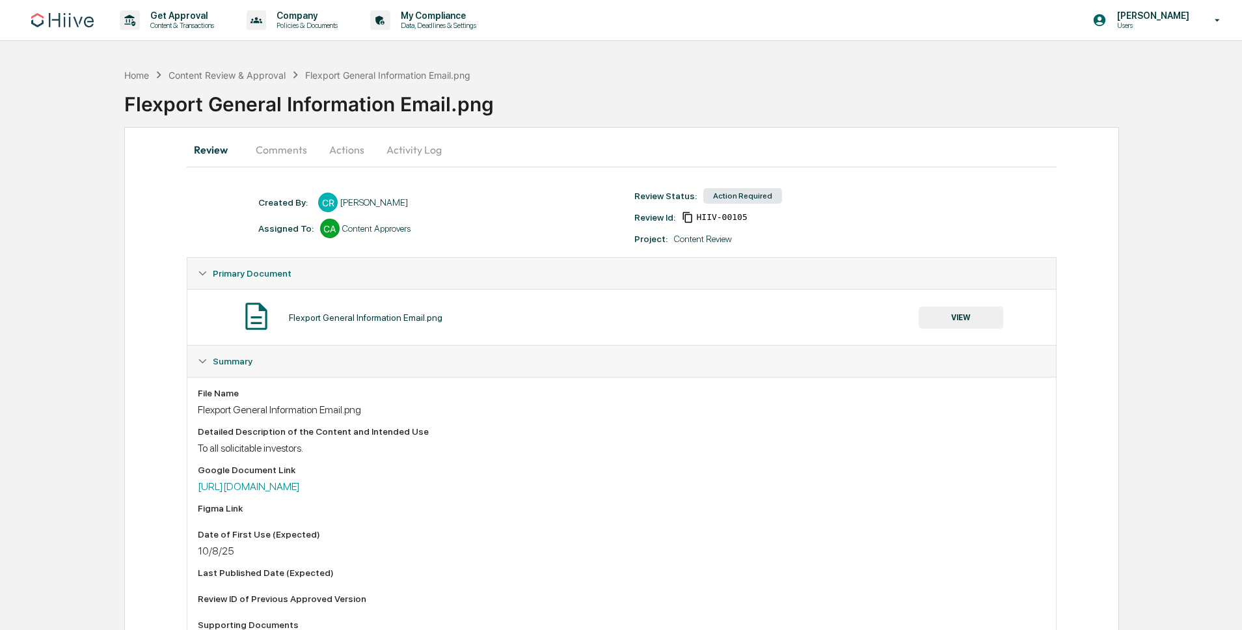
click at [416, 154] on button "Activity Log" at bounding box center [414, 149] width 76 height 31
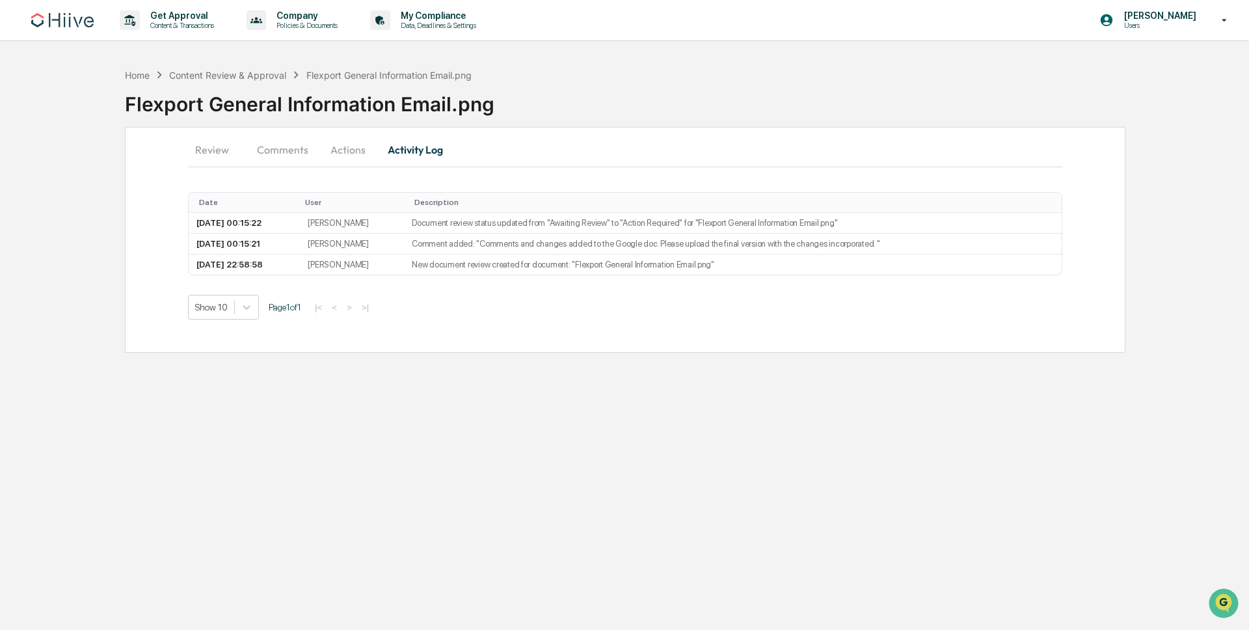
click at [351, 155] on button "Actions" at bounding box center [348, 149] width 59 height 31
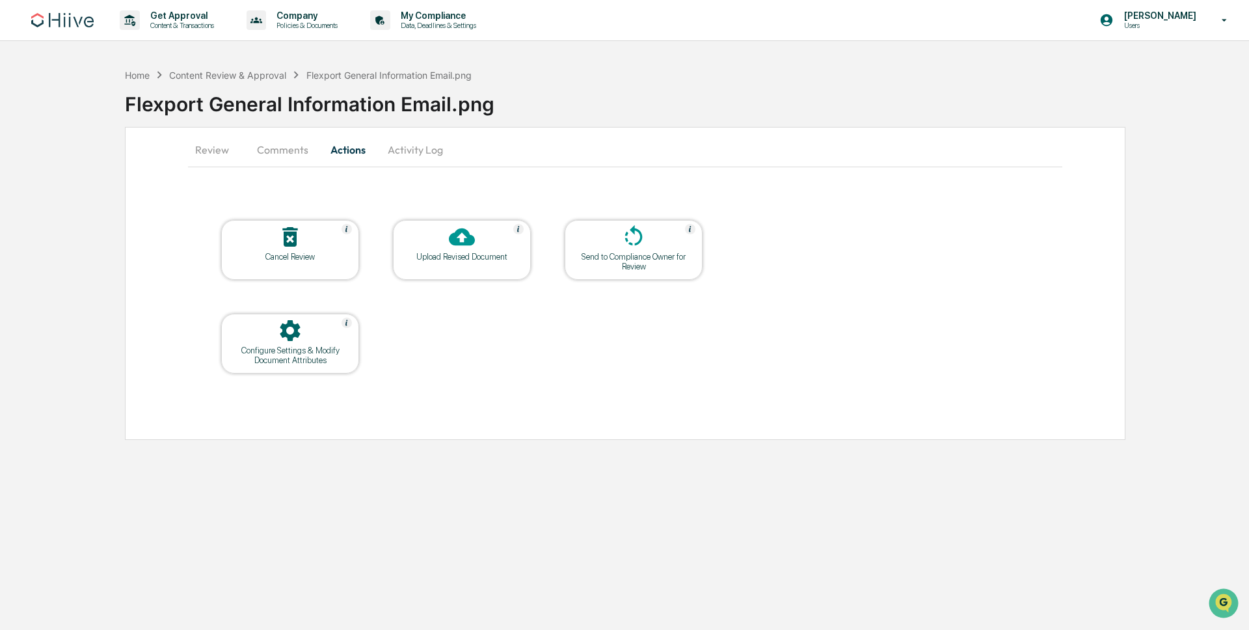
click at [427, 150] on button "Activity Log" at bounding box center [415, 149] width 76 height 31
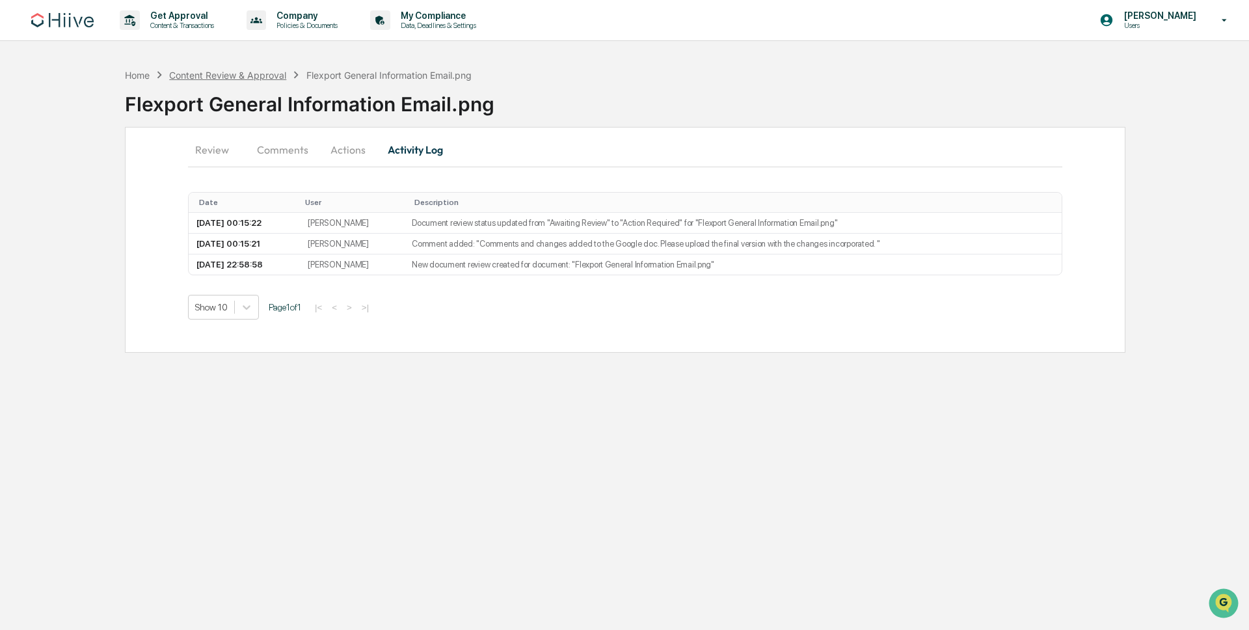
click at [232, 75] on div "Content Review & Approval" at bounding box center [227, 75] width 117 height 11
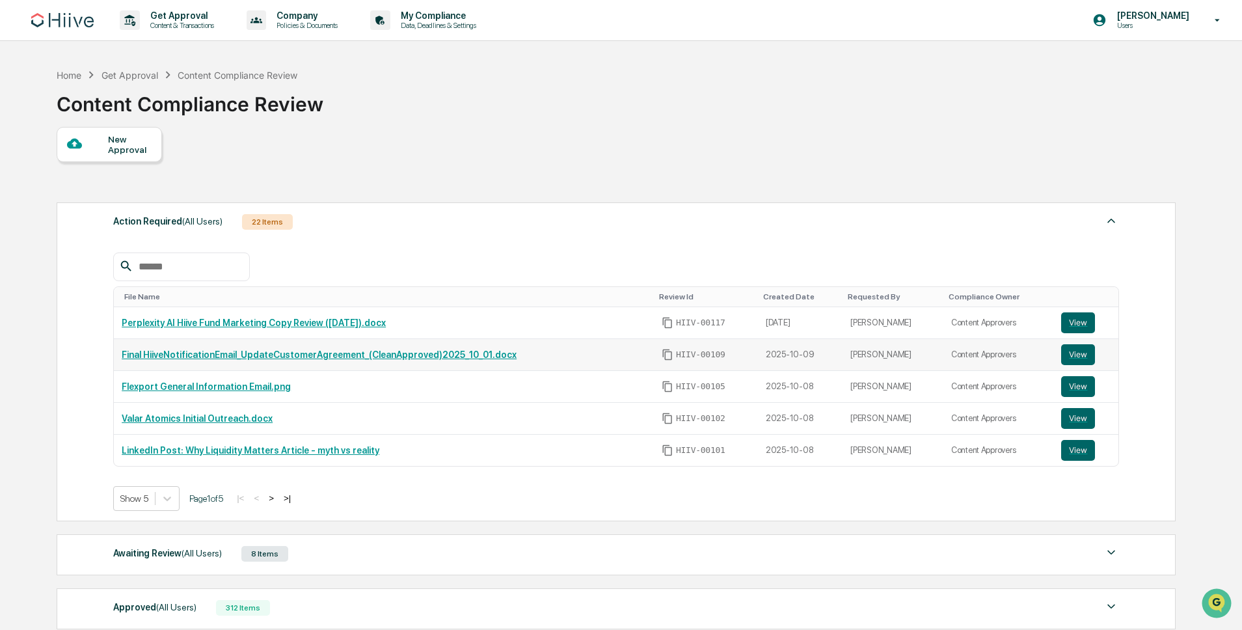
scroll to position [172, 0]
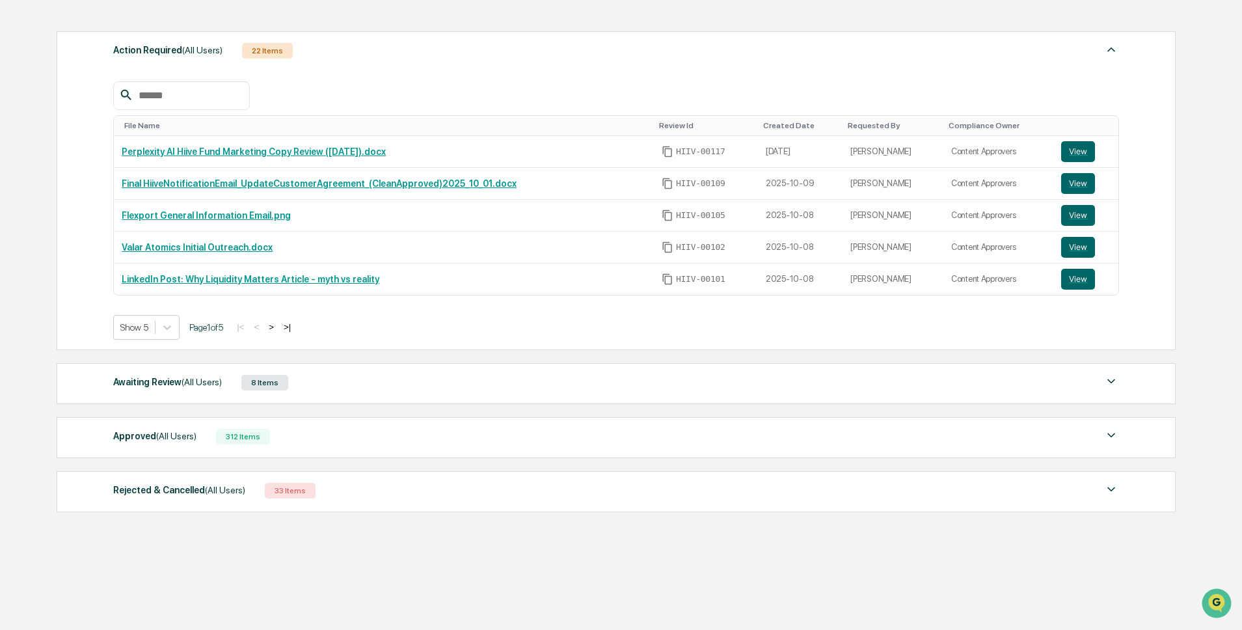
click at [238, 442] on div "312 Items" at bounding box center [243, 437] width 54 height 16
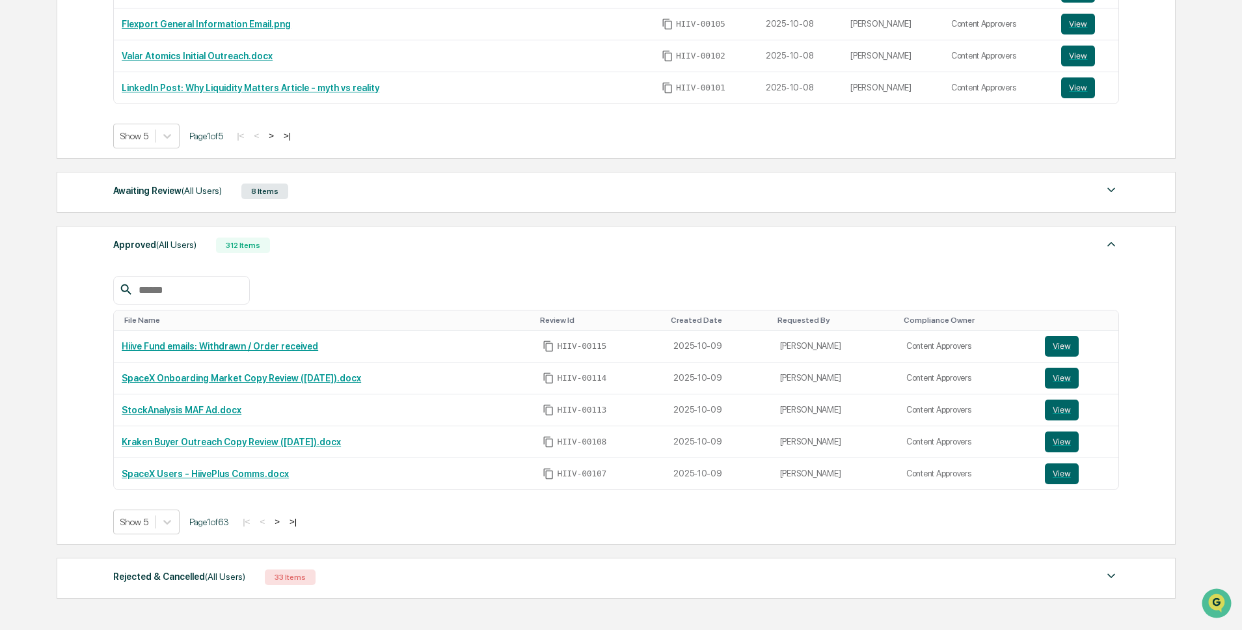
scroll to position [450, 0]
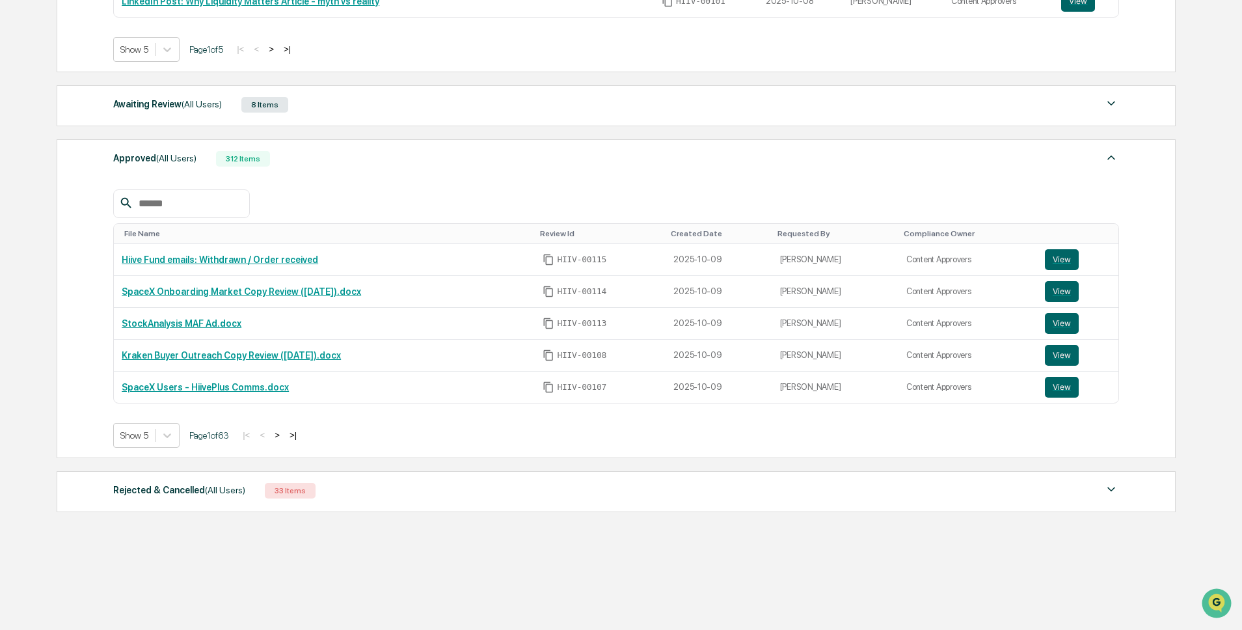
click at [250, 103] on div "8 Items" at bounding box center [264, 105] width 47 height 16
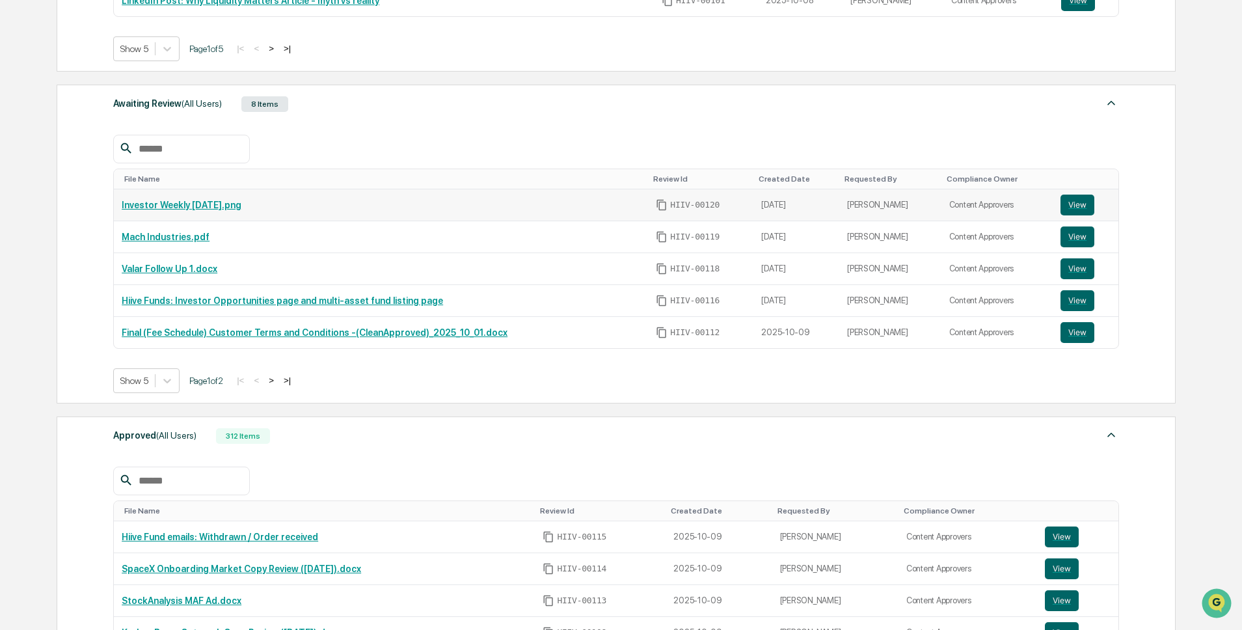
click at [207, 205] on link "Investor Weekly [DATE].png" at bounding box center [182, 205] width 120 height 10
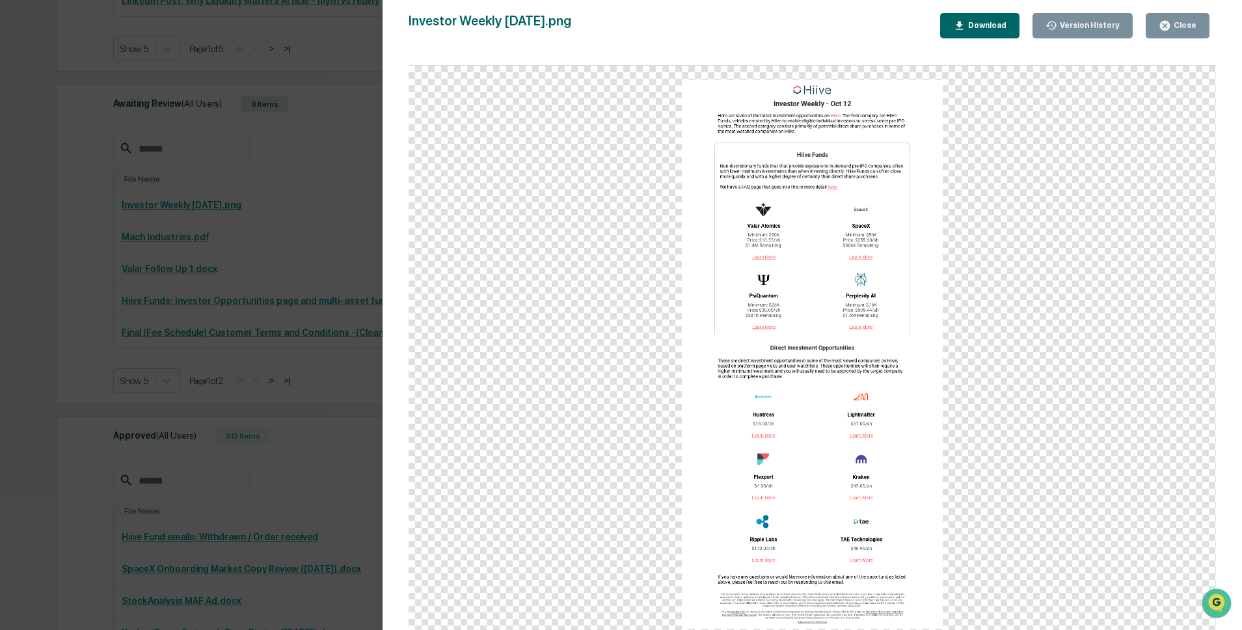
click at [286, 432] on div "Version History [DATE] 09:21 PM [PERSON_NAME] Investor Weekly [DATE].png Close …" at bounding box center [621, 315] width 1242 height 630
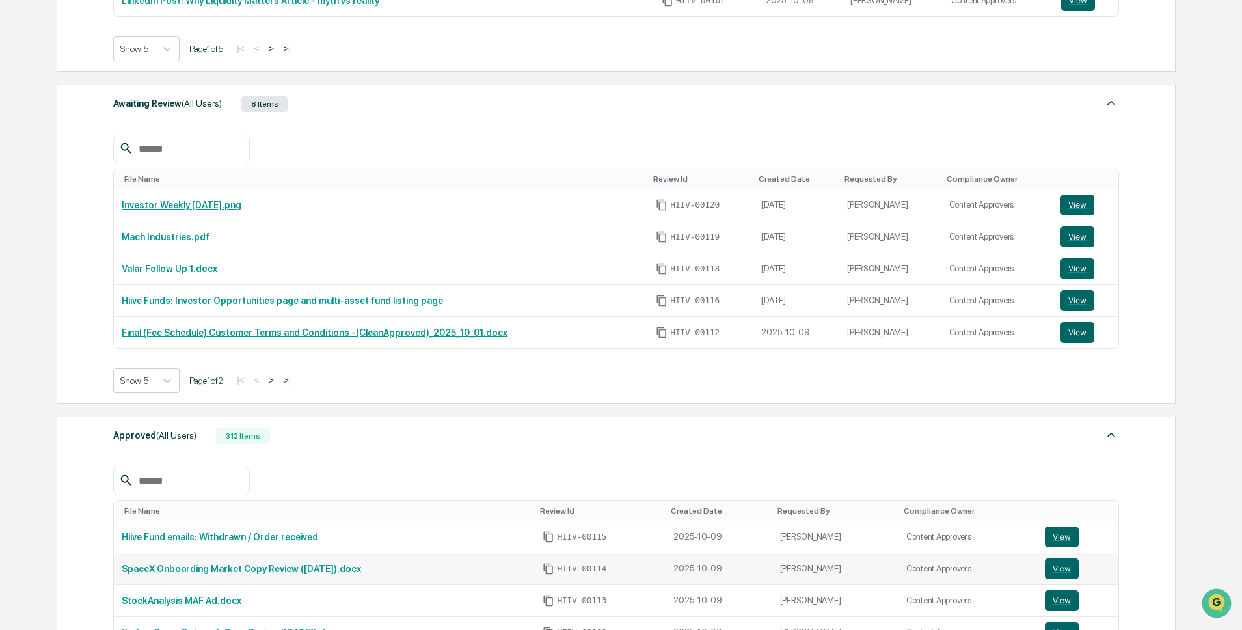
click at [306, 571] on link "SpaceX Onboarding Market Copy Review ([DATE]).docx" at bounding box center [241, 568] width 239 height 10
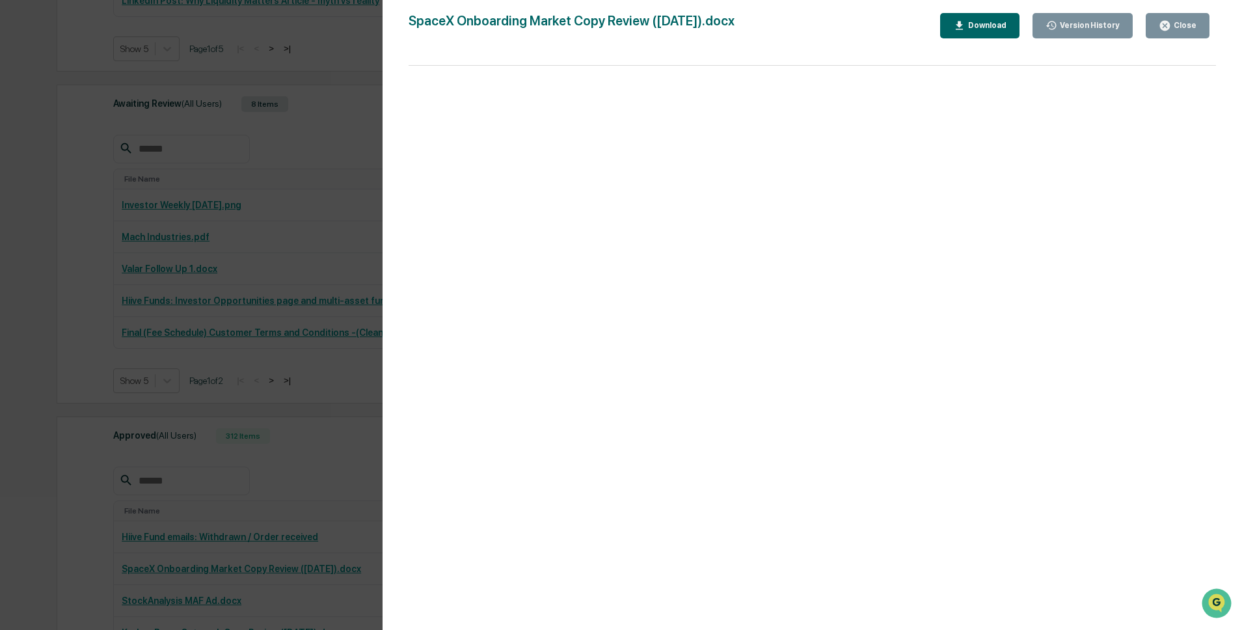
click at [1185, 27] on div "Close" at bounding box center [1183, 25] width 25 height 9
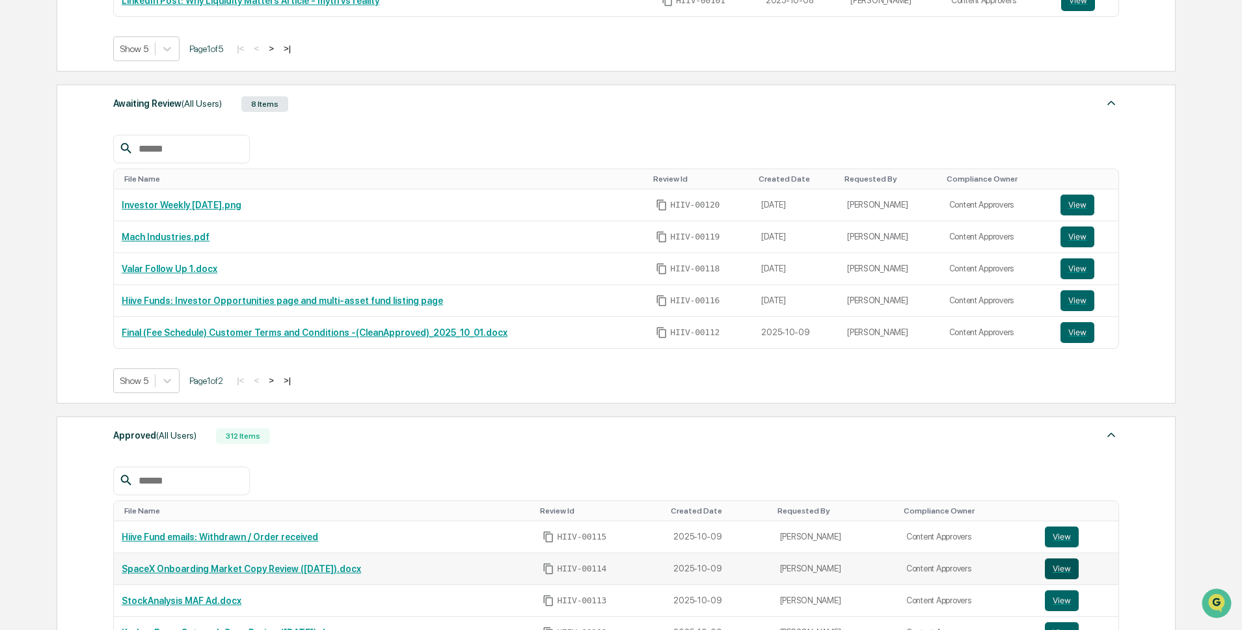
click at [1063, 569] on button "View" at bounding box center [1062, 568] width 34 height 21
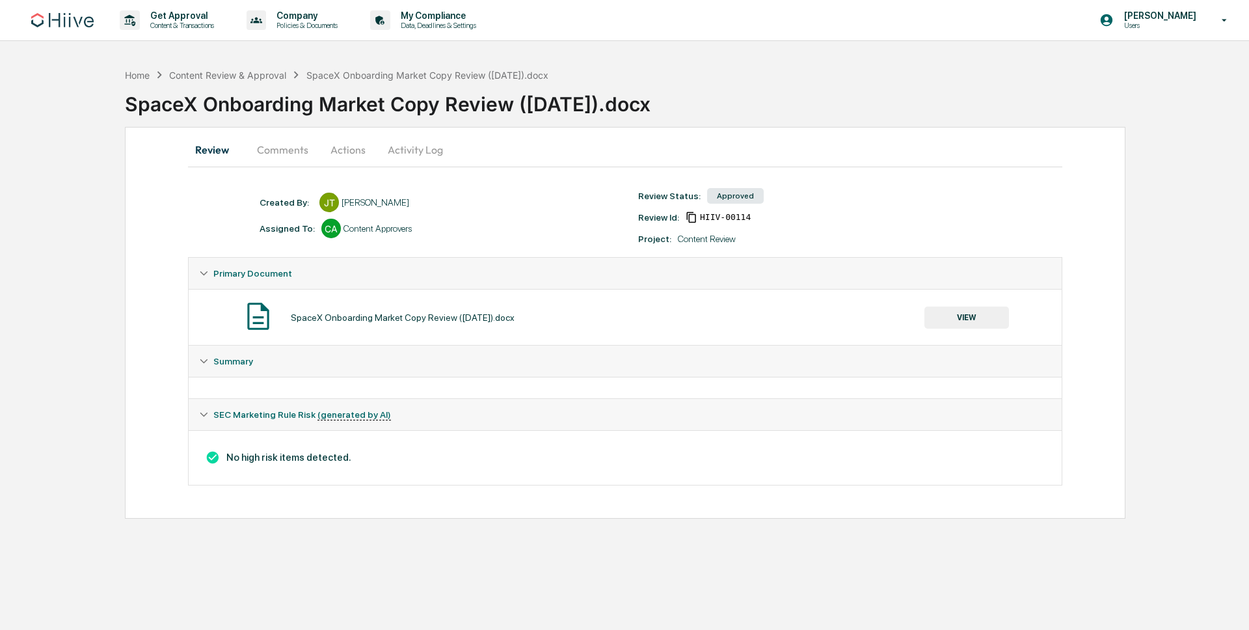
click at [432, 155] on button "Activity Log" at bounding box center [415, 149] width 76 height 31
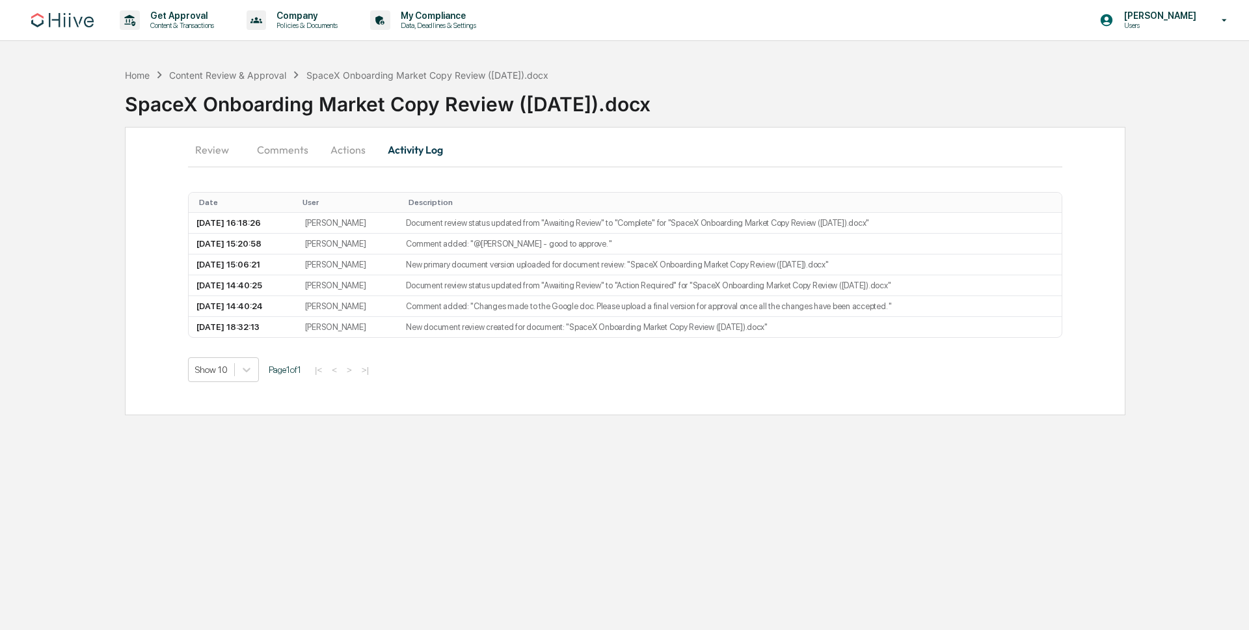
click at [344, 154] on button "Actions" at bounding box center [348, 149] width 59 height 31
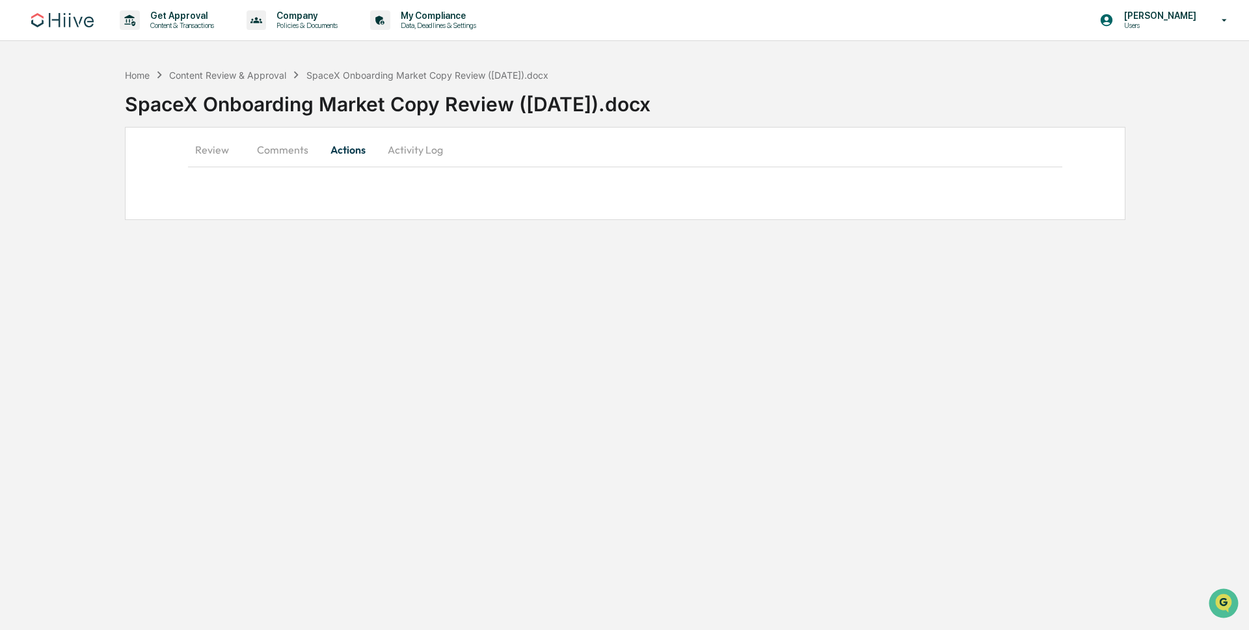
click at [293, 154] on button "Comments" at bounding box center [283, 149] width 72 height 31
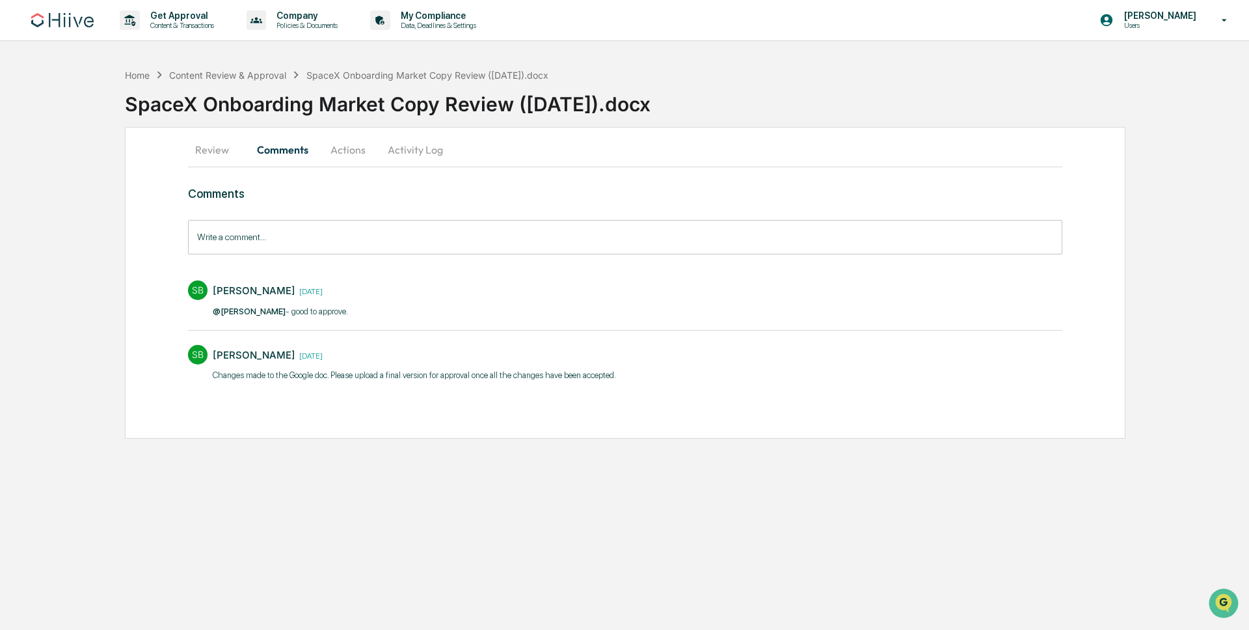
click at [197, 152] on button "Review" at bounding box center [217, 149] width 59 height 31
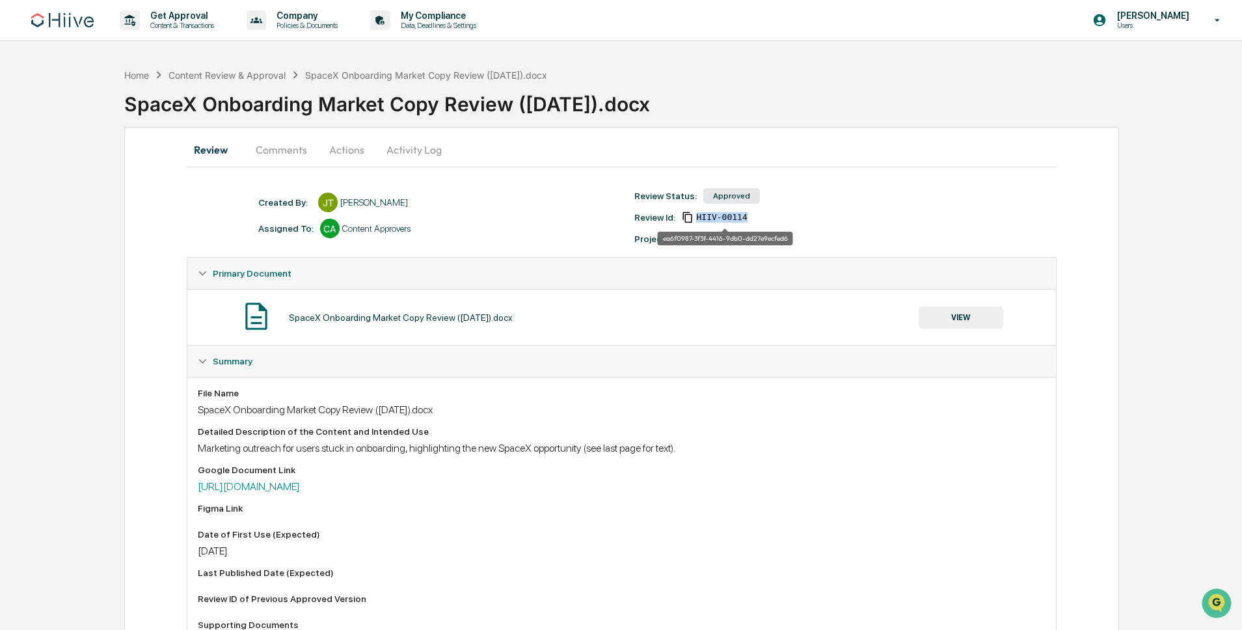
drag, startPoint x: 754, startPoint y: 220, endPoint x: 698, endPoint y: 217, distance: 56.0
click at [698, 217] on div "Review Id: HIIV-00114" at bounding box center [816, 217] width 376 height 12
copy span "HIIV-00114"
click at [186, 25] on p "Content & Transactions" at bounding box center [180, 25] width 81 height 9
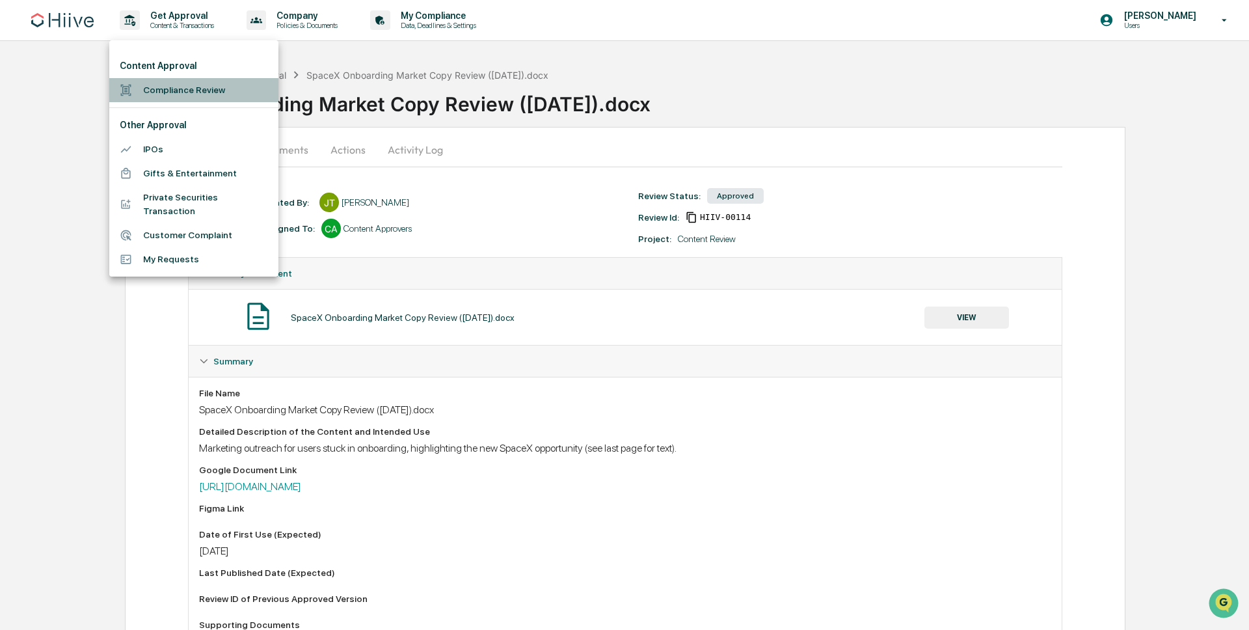
click at [185, 82] on li "Compliance Review" at bounding box center [193, 90] width 169 height 24
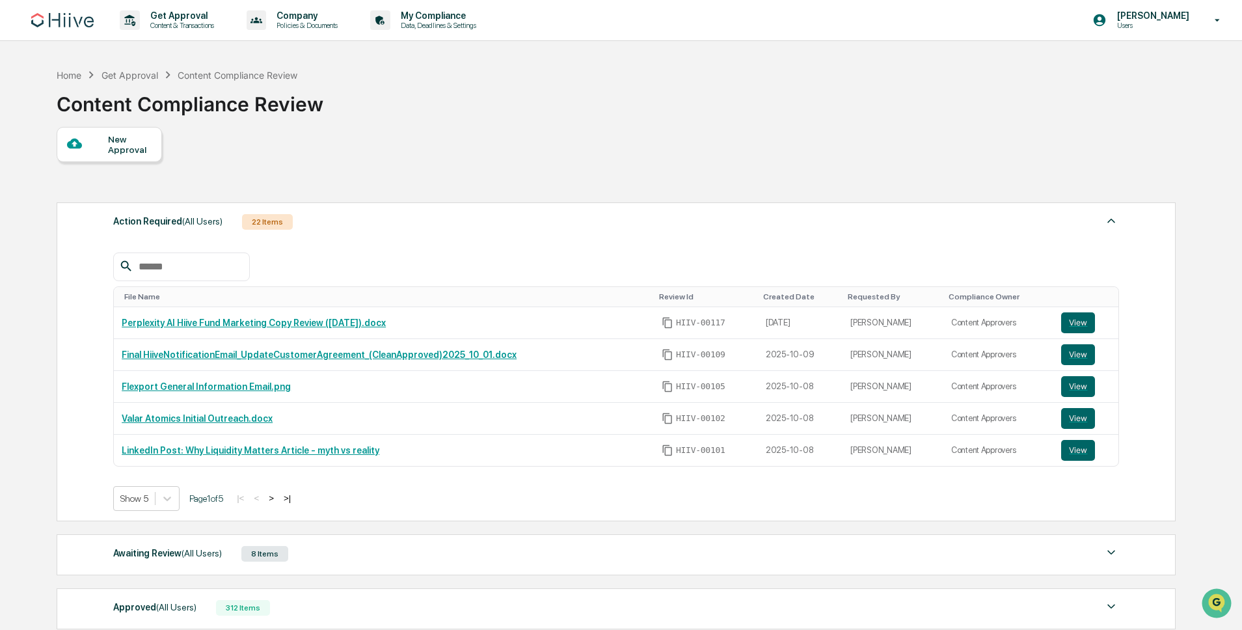
click at [124, 141] on div "New Approval" at bounding box center [130, 144] width 44 height 21
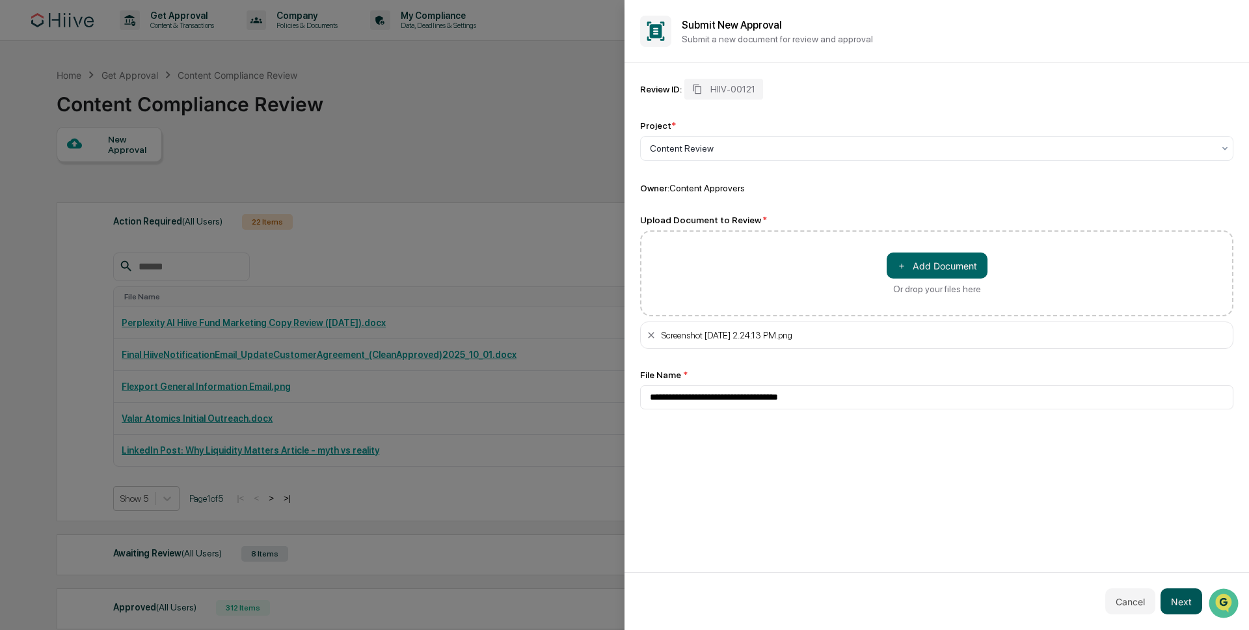
click at [1194, 594] on button "Next" at bounding box center [1182, 601] width 42 height 26
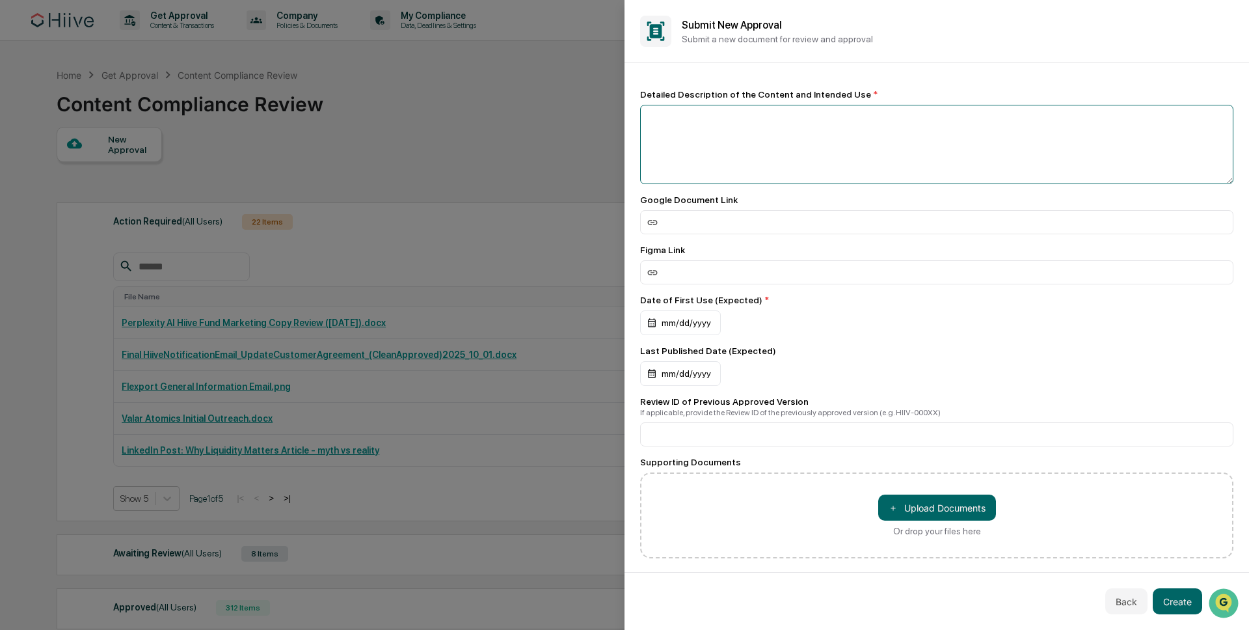
click at [701, 124] on textarea at bounding box center [936, 144] width 593 height 79
type textarea "**********"
click at [747, 455] on div "**********" at bounding box center [936, 323] width 593 height 469
click at [749, 429] on input at bounding box center [936, 434] width 593 height 24
paste input "**********"
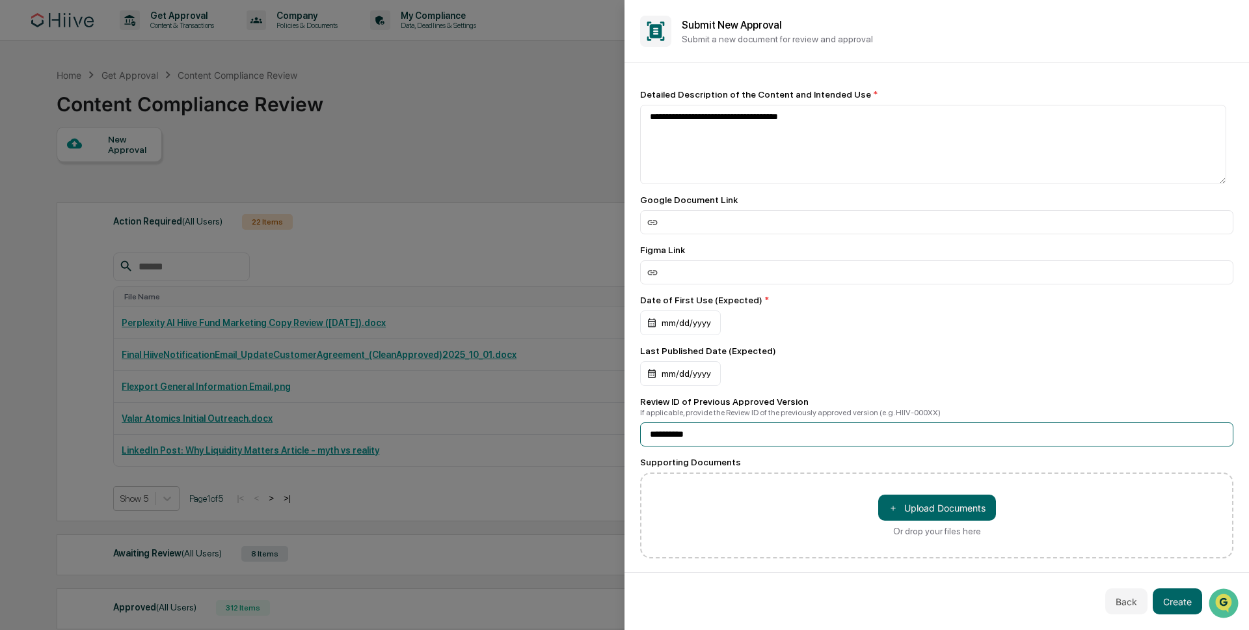
type input "**********"
click at [675, 313] on div "mm/dd/yyyy" at bounding box center [680, 322] width 81 height 25
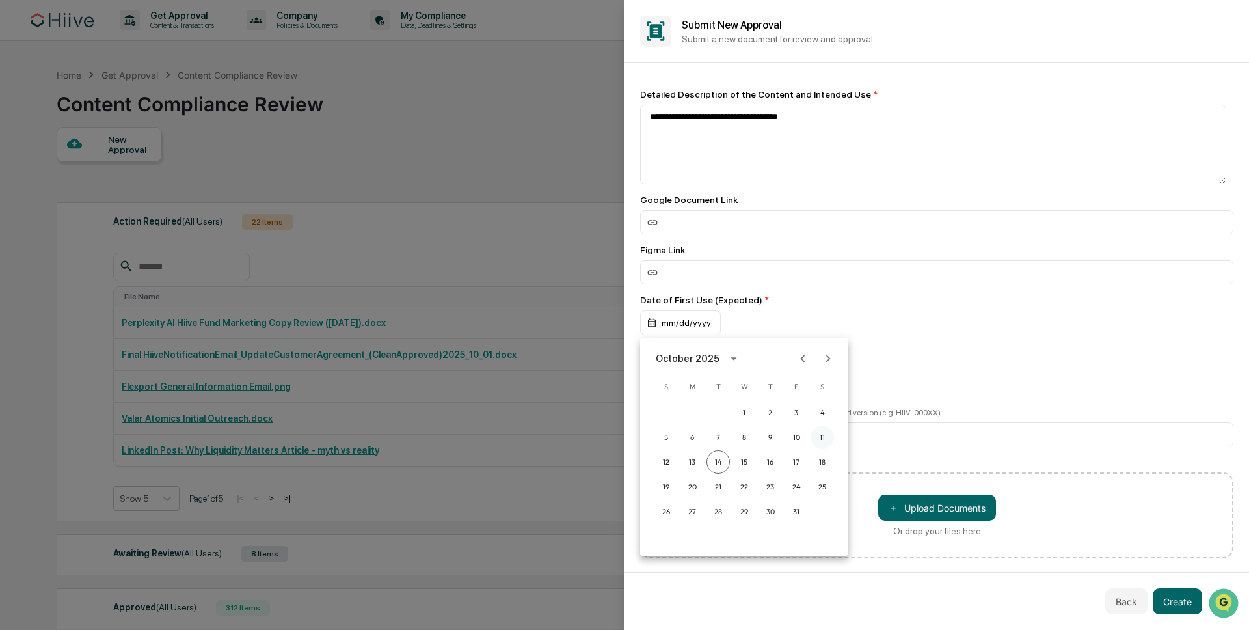
click at [826, 438] on button "11" at bounding box center [822, 436] width 23 height 23
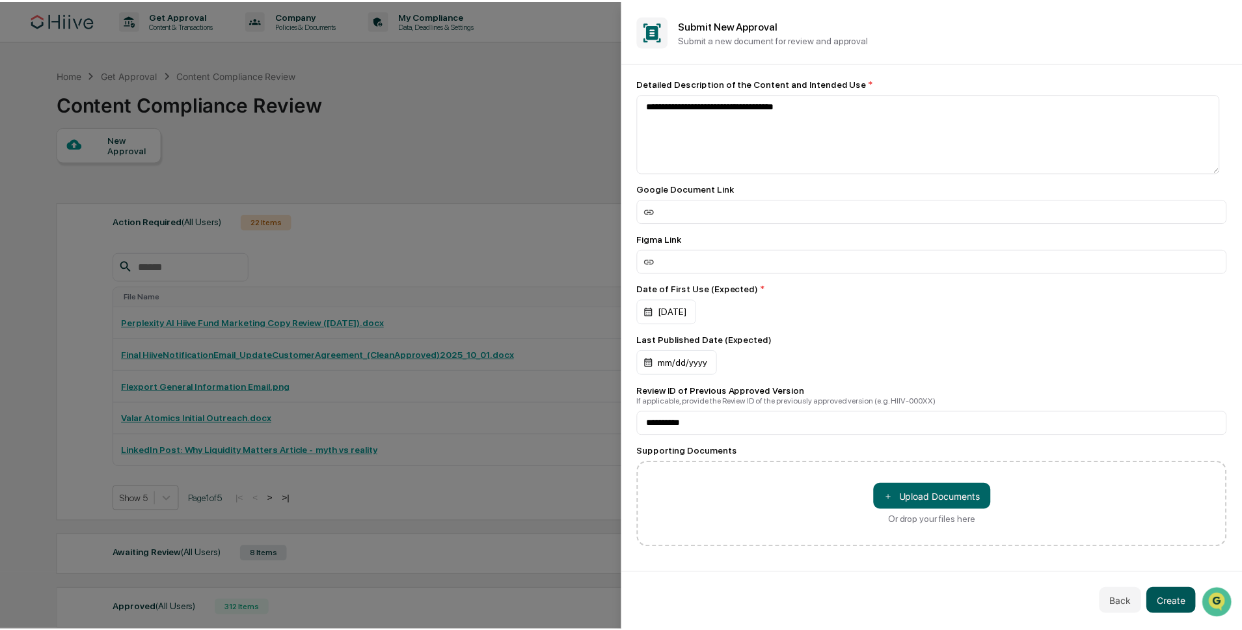
scroll to position [18, 0]
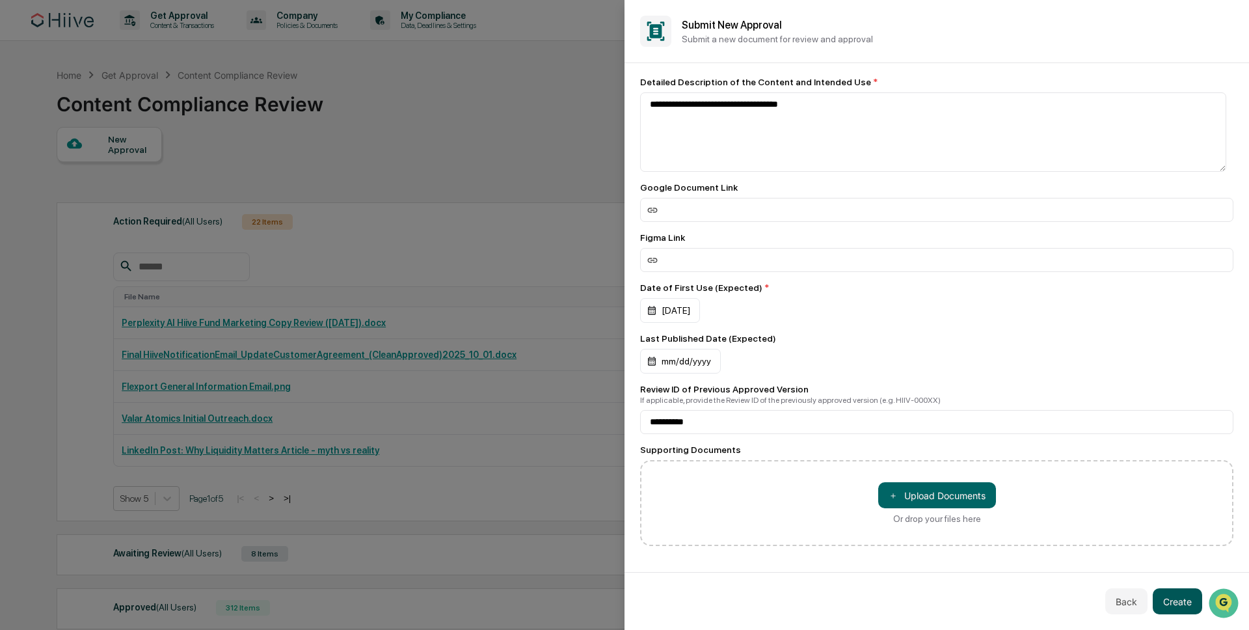
click at [1189, 607] on button "Create" at bounding box center [1177, 601] width 49 height 26
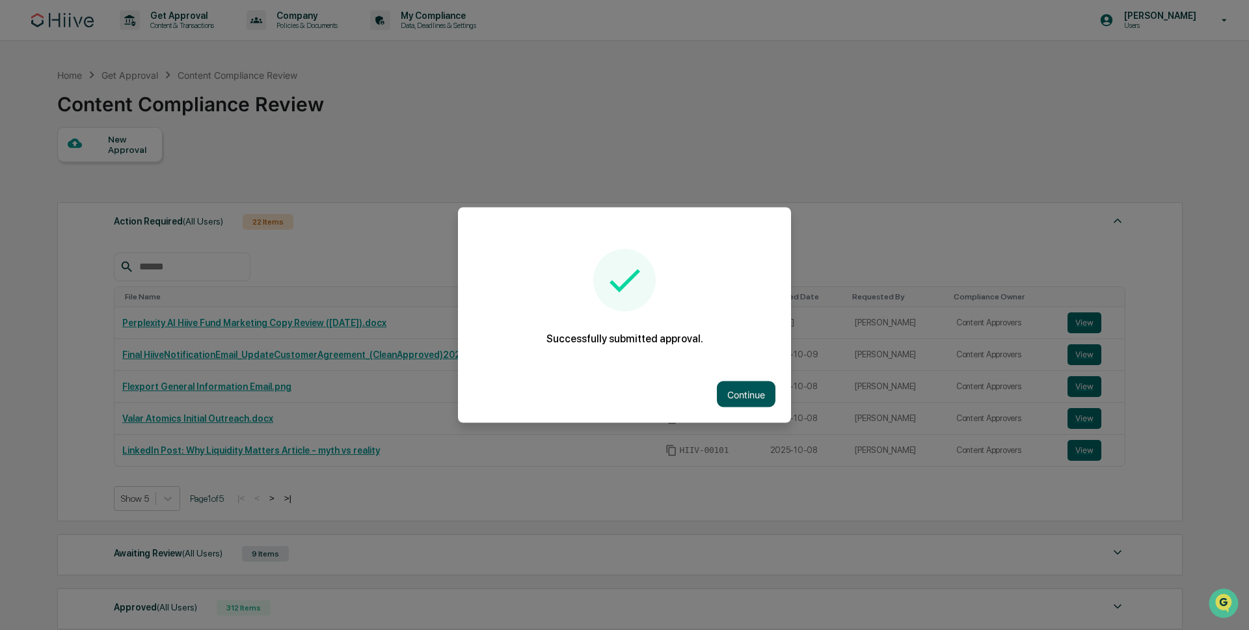
click at [740, 392] on button "Continue" at bounding box center [746, 394] width 59 height 26
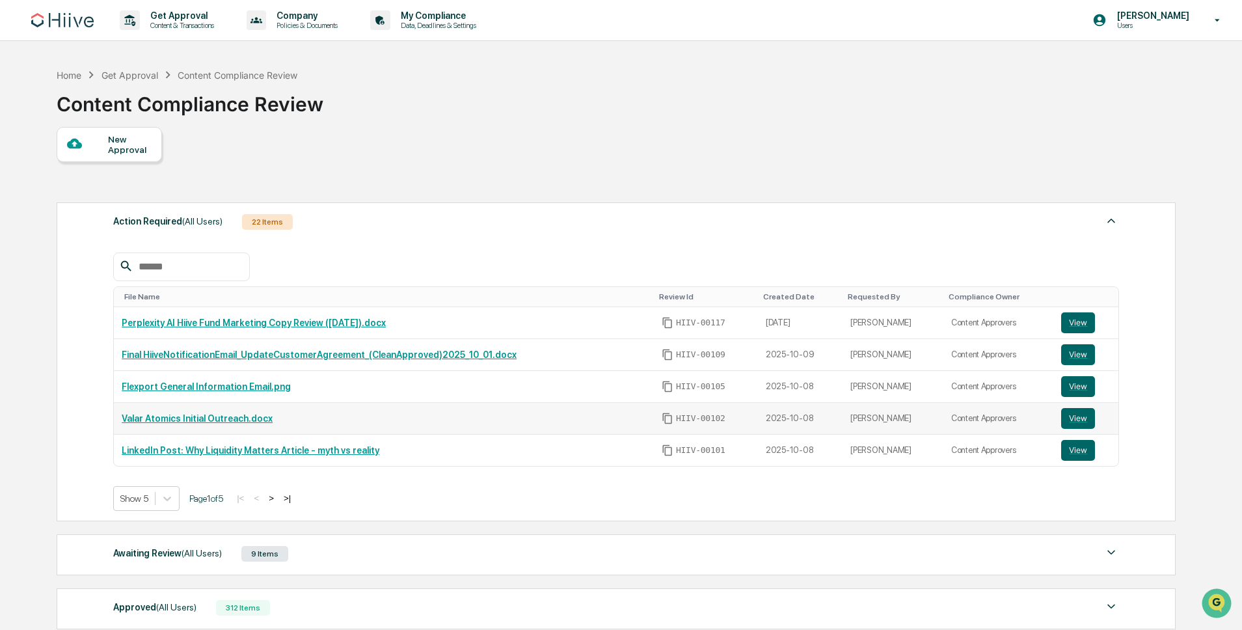
click at [234, 420] on link "Valar Atomics Initial Outreach.docx" at bounding box center [197, 418] width 151 height 10
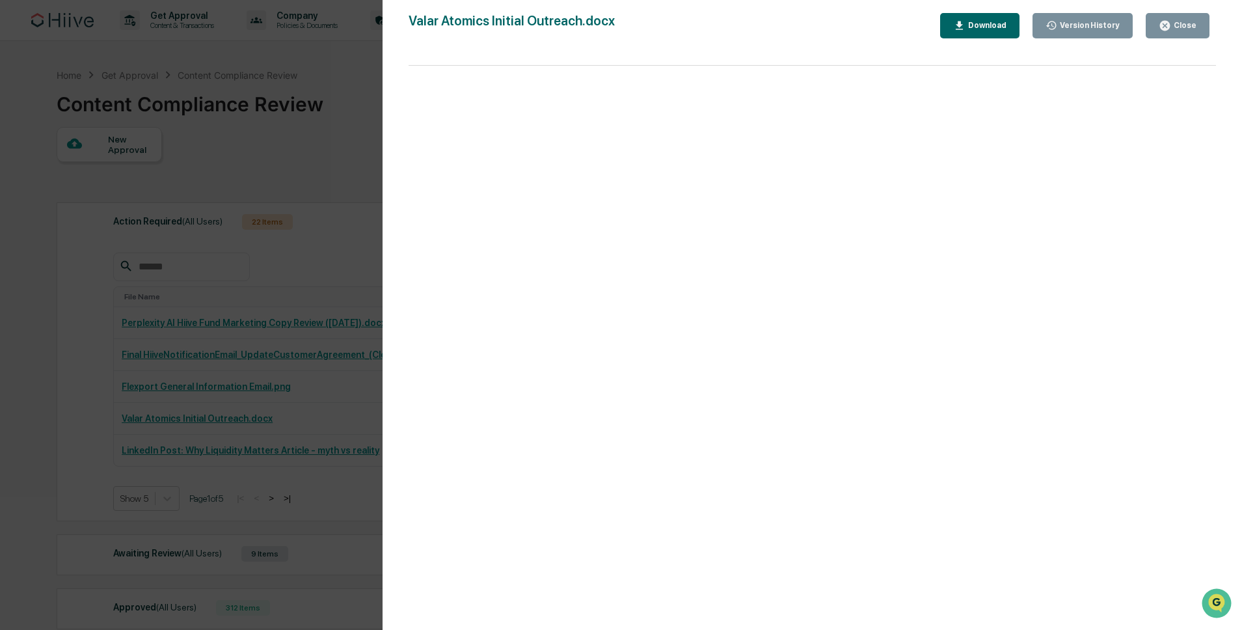
click at [1155, 27] on button "Close" at bounding box center [1178, 25] width 64 height 25
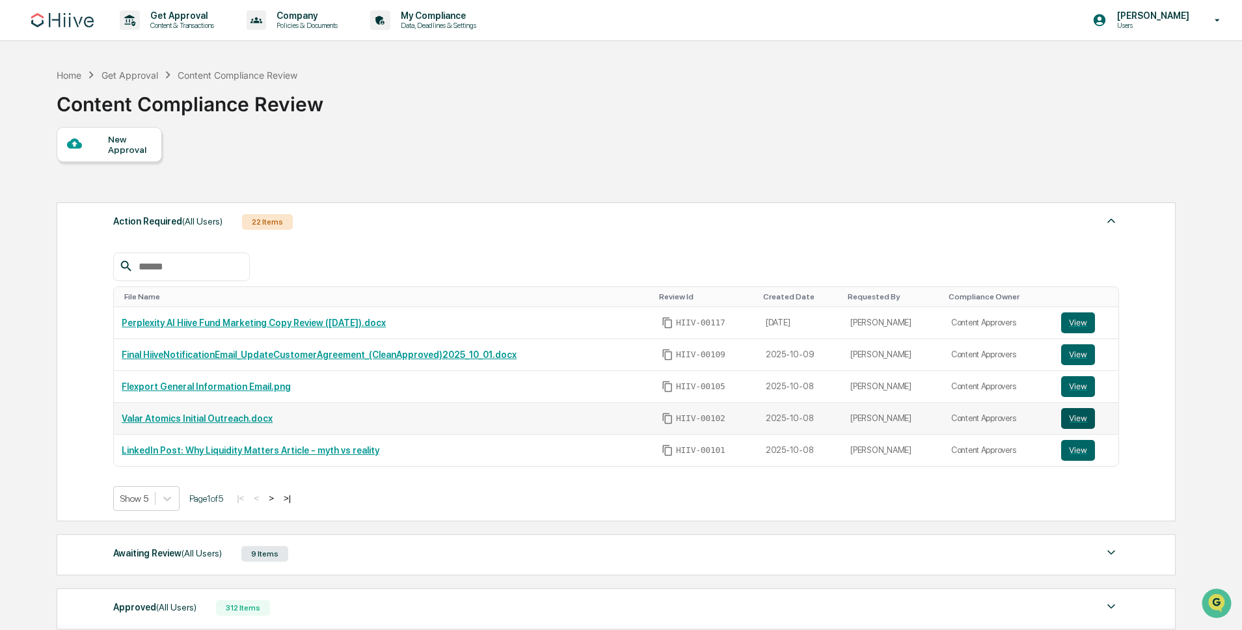
click at [1080, 422] on button "View" at bounding box center [1078, 418] width 34 height 21
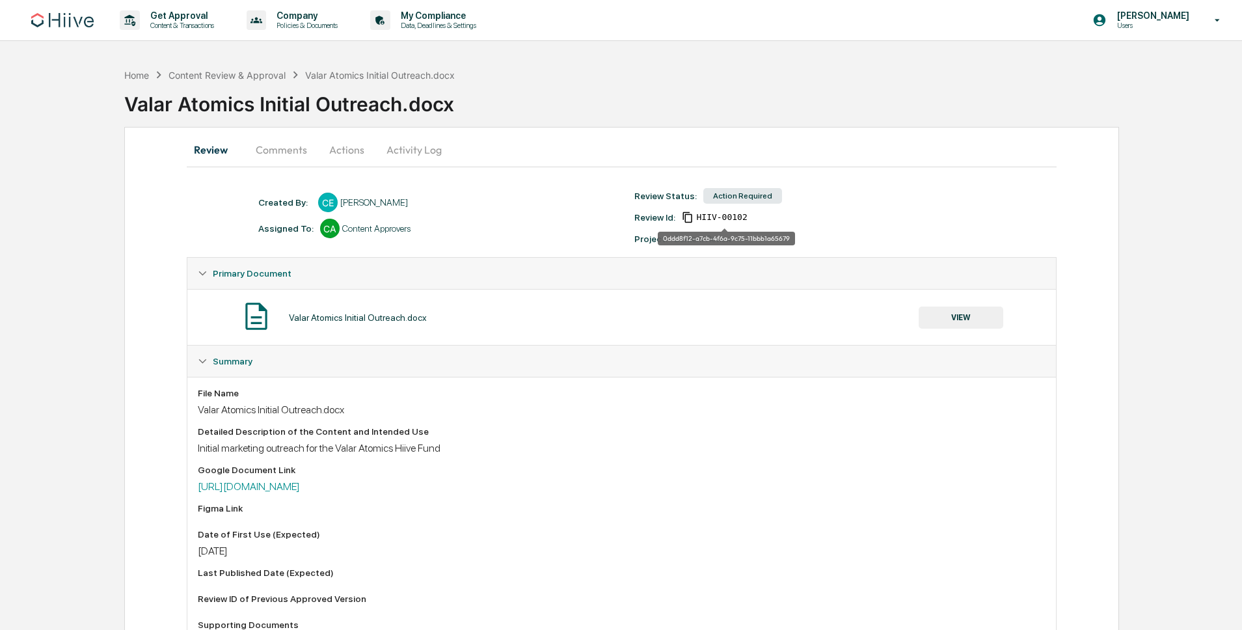
drag, startPoint x: 760, startPoint y: 222, endPoint x: 700, endPoint y: 217, distance: 60.0
click at [700, 217] on span "HIIV-00102" at bounding box center [721, 217] width 51 height 10
drag, startPoint x: 699, startPoint y: 217, endPoint x: 752, endPoint y: 217, distance: 52.7
click at [752, 217] on div "Review Id: HIIV-00102" at bounding box center [816, 217] width 376 height 12
copy span "HIIV-00102"
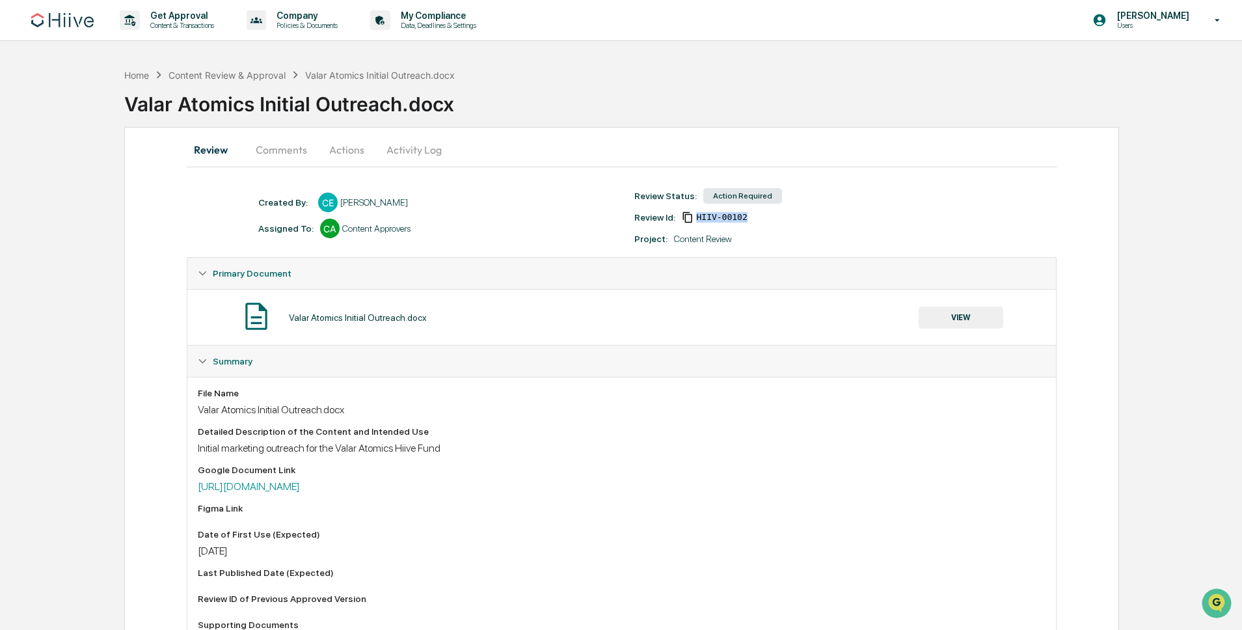
click at [394, 137] on button "Activity Log" at bounding box center [414, 149] width 76 height 31
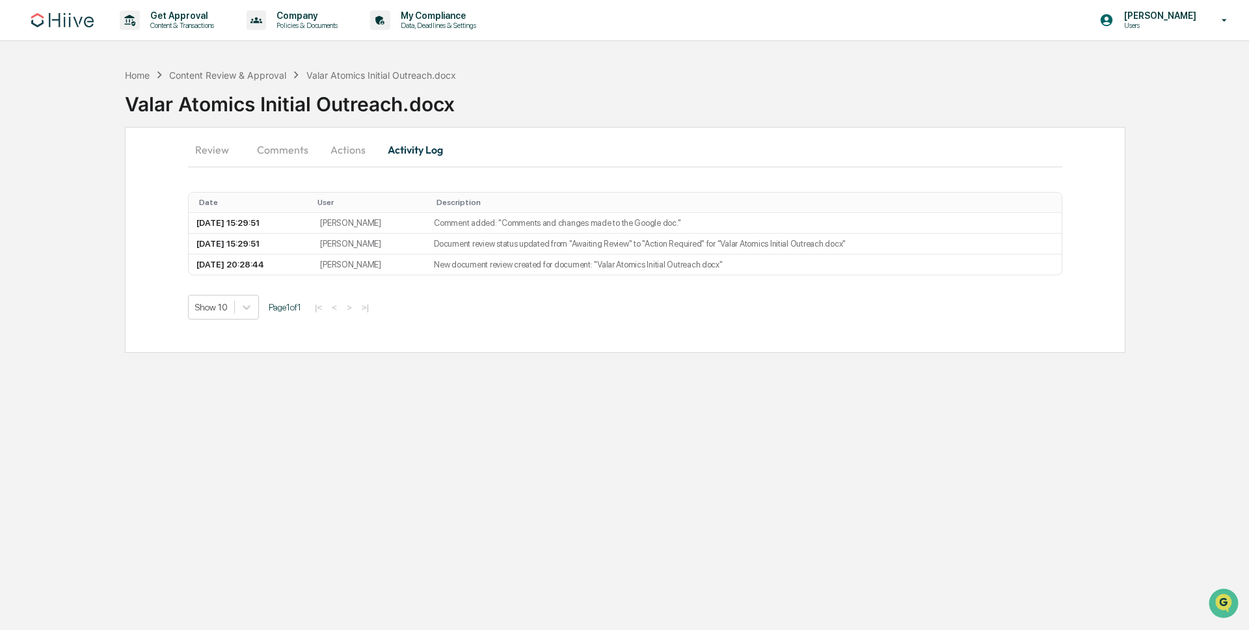
click at [209, 151] on button "Review" at bounding box center [217, 149] width 59 height 31
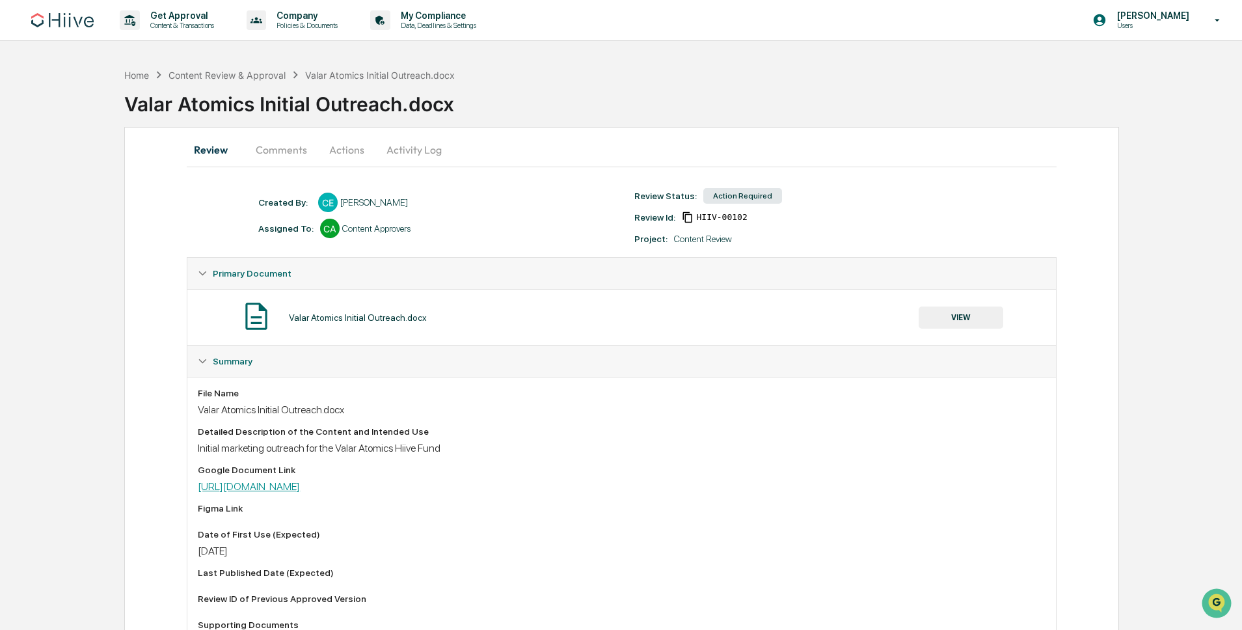
click at [300, 492] on link "[URL][DOMAIN_NAME]" at bounding box center [249, 486] width 102 height 12
click at [212, 77] on div "Content Review & Approval" at bounding box center [226, 75] width 117 height 11
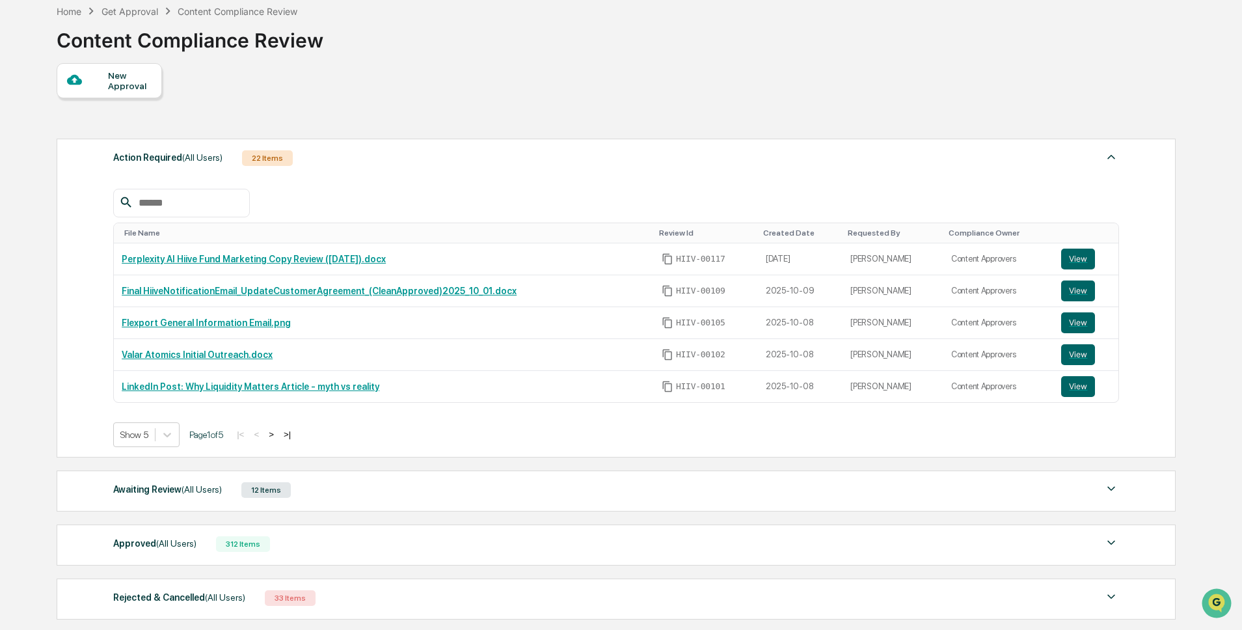
scroll to position [64, 0]
click at [299, 557] on div "Approved (All Users) 312 Items File Name Review Id Created Date Requested By Co…" at bounding box center [616, 544] width 1119 height 41
click at [215, 546] on div "Approved (All Users) 312 Items" at bounding box center [616, 543] width 1006 height 18
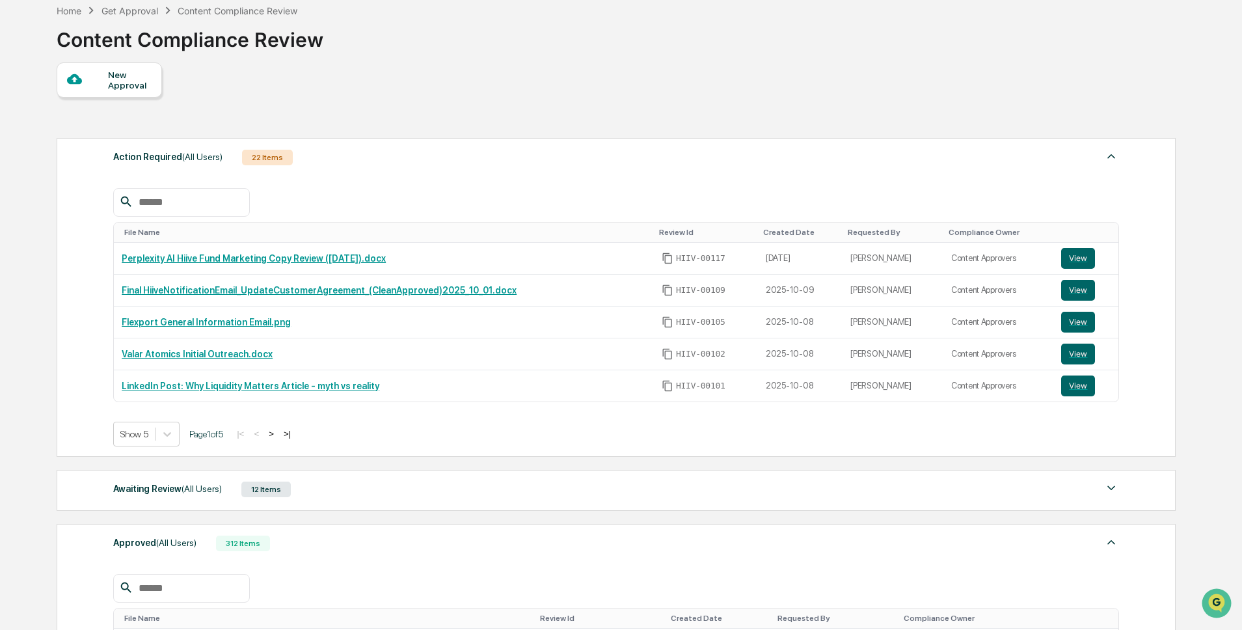
click at [175, 578] on div at bounding box center [181, 588] width 137 height 29
click at [185, 583] on input "text" at bounding box center [188, 588] width 111 height 17
type input "****"
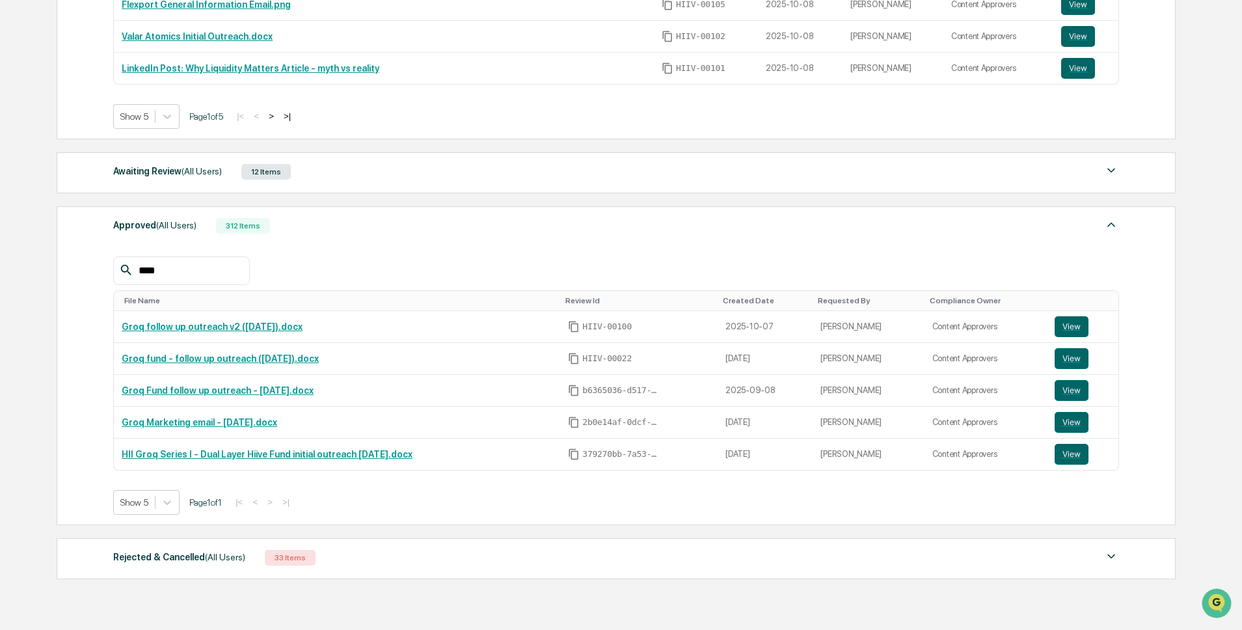
scroll to position [450, 0]
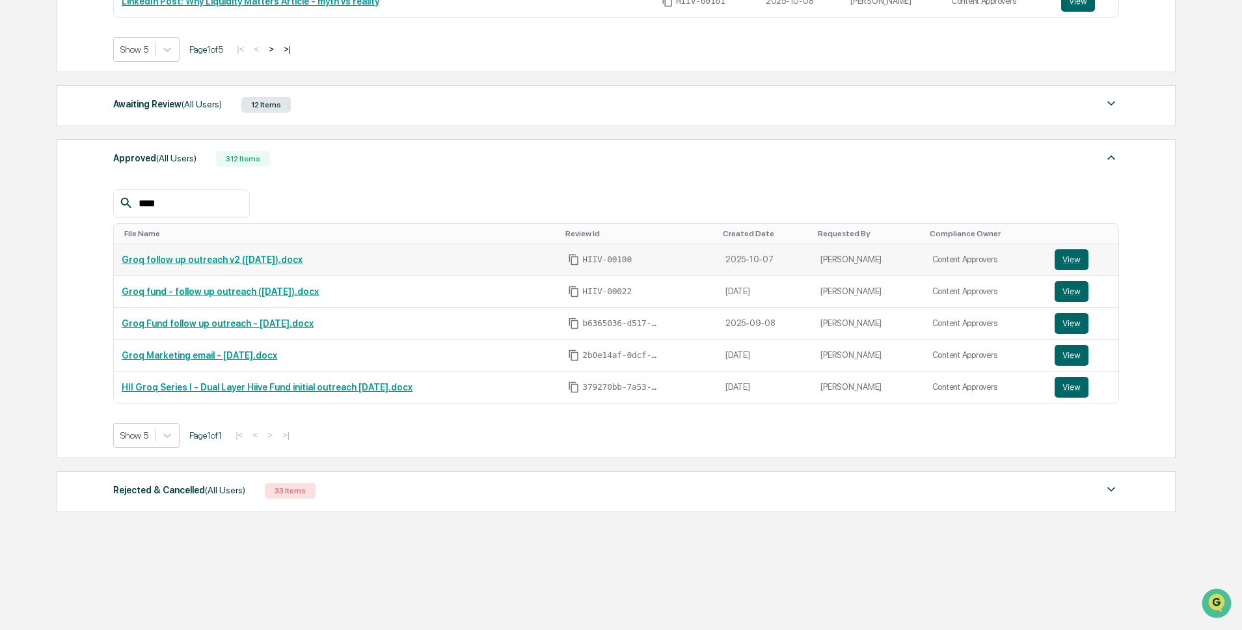
click at [234, 258] on link "Groq follow up outreach v2 (10.07.2025).docx" at bounding box center [212, 259] width 181 height 10
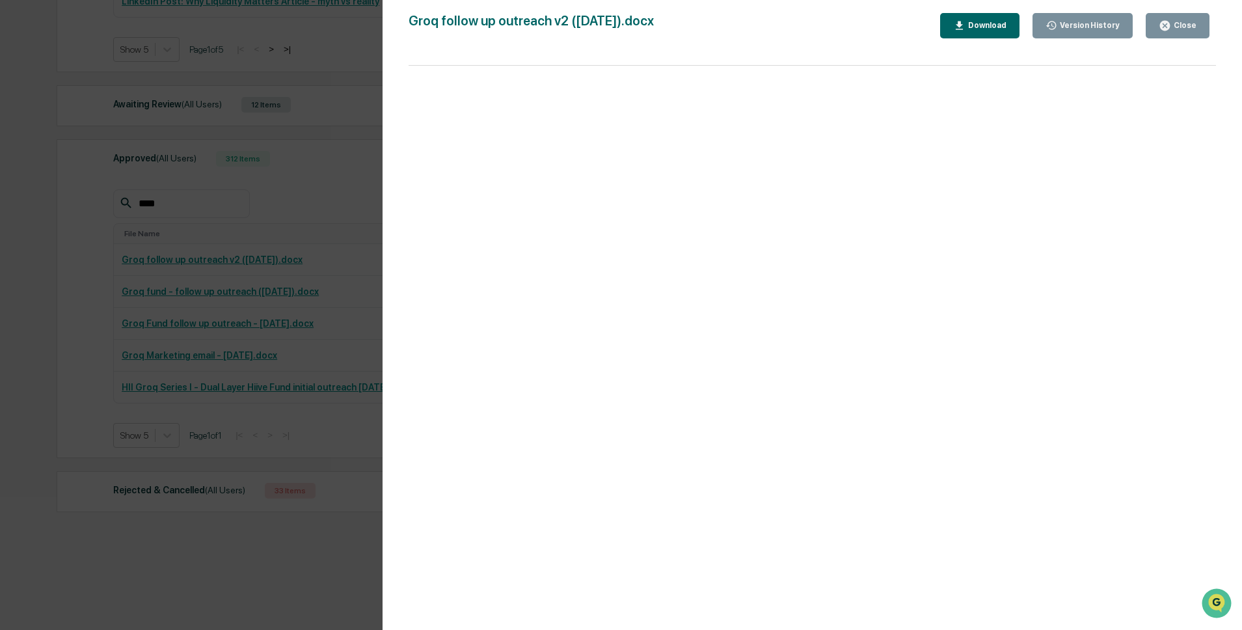
click at [1181, 31] on div "Close" at bounding box center [1178, 26] width 38 height 12
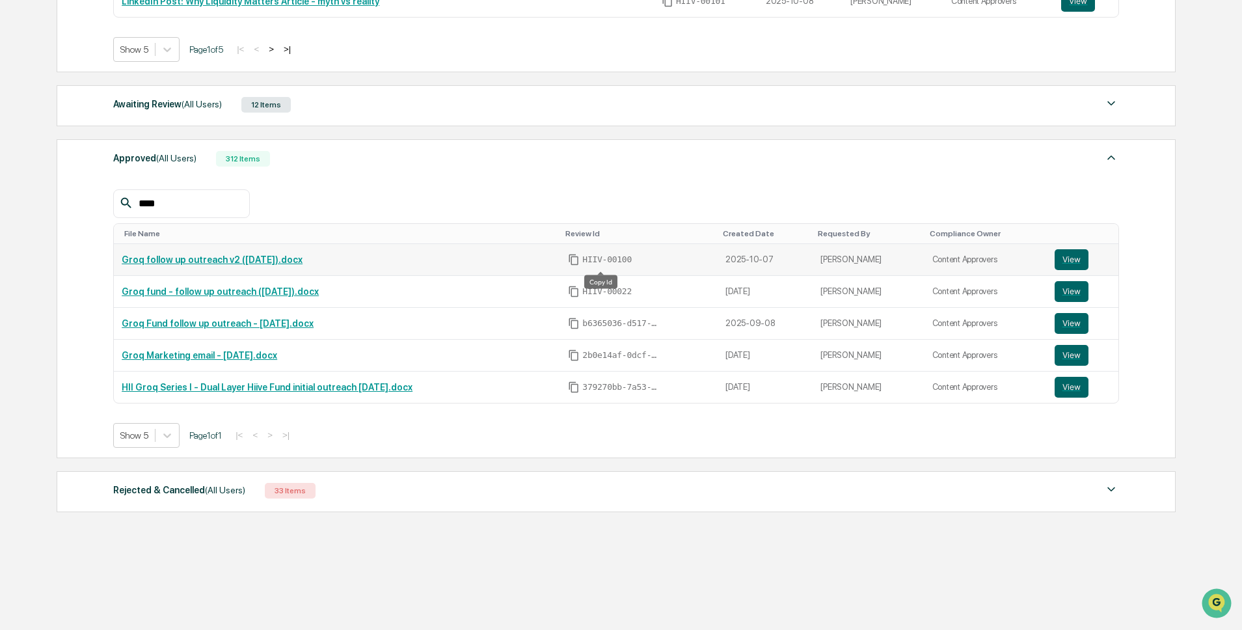
click at [580, 257] on icon "Copy Id" at bounding box center [574, 260] width 12 height 12
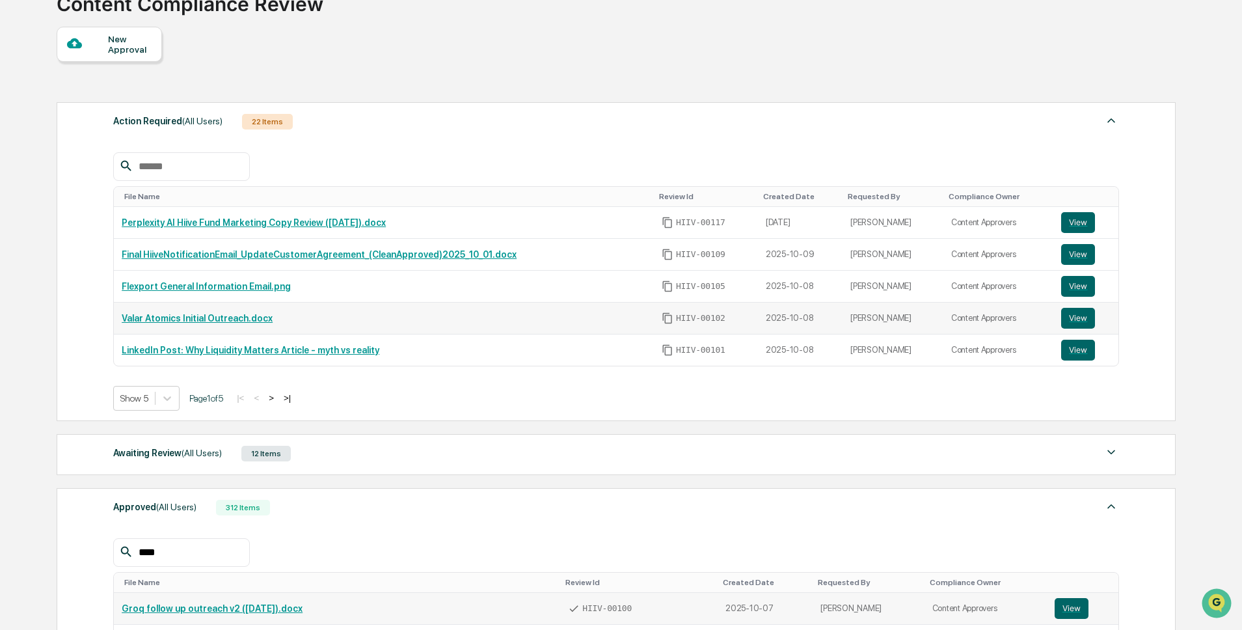
scroll to position [0, 0]
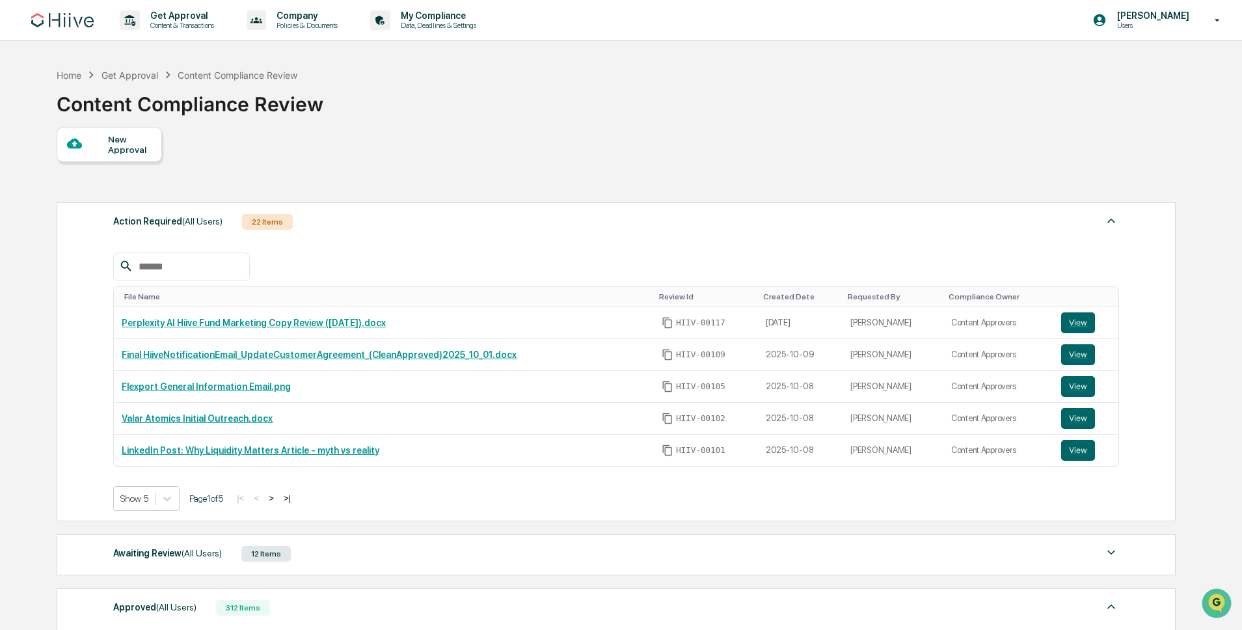
click at [119, 146] on div "New Approval" at bounding box center [130, 144] width 44 height 21
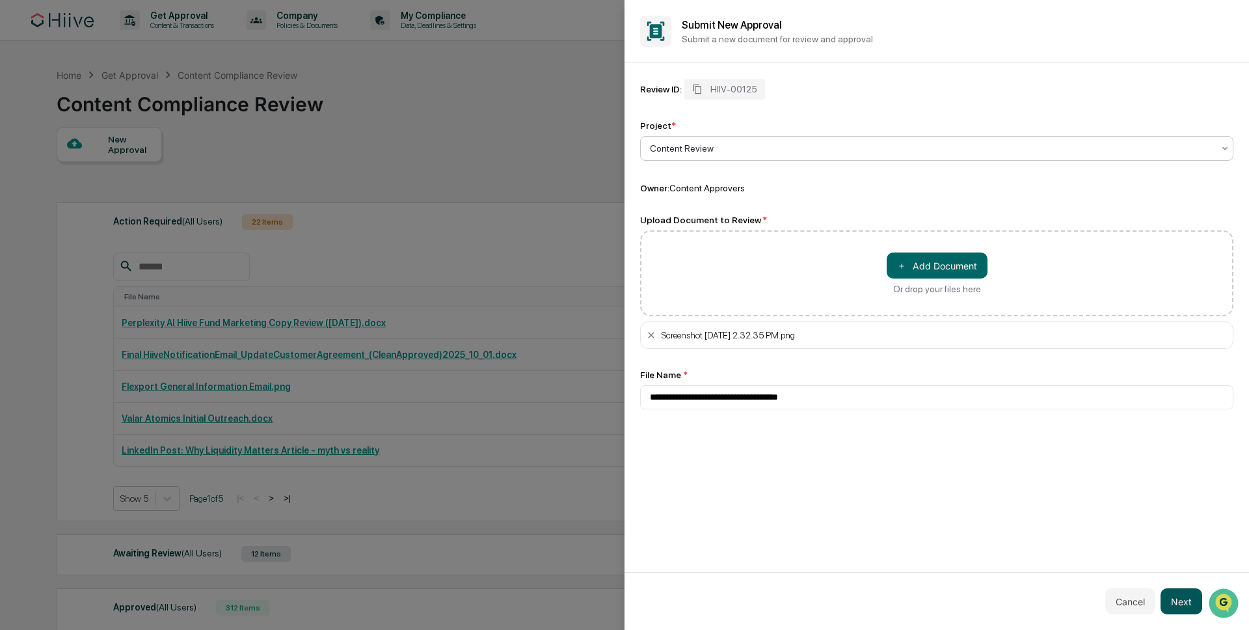
click at [1181, 599] on button "Next" at bounding box center [1182, 601] width 42 height 26
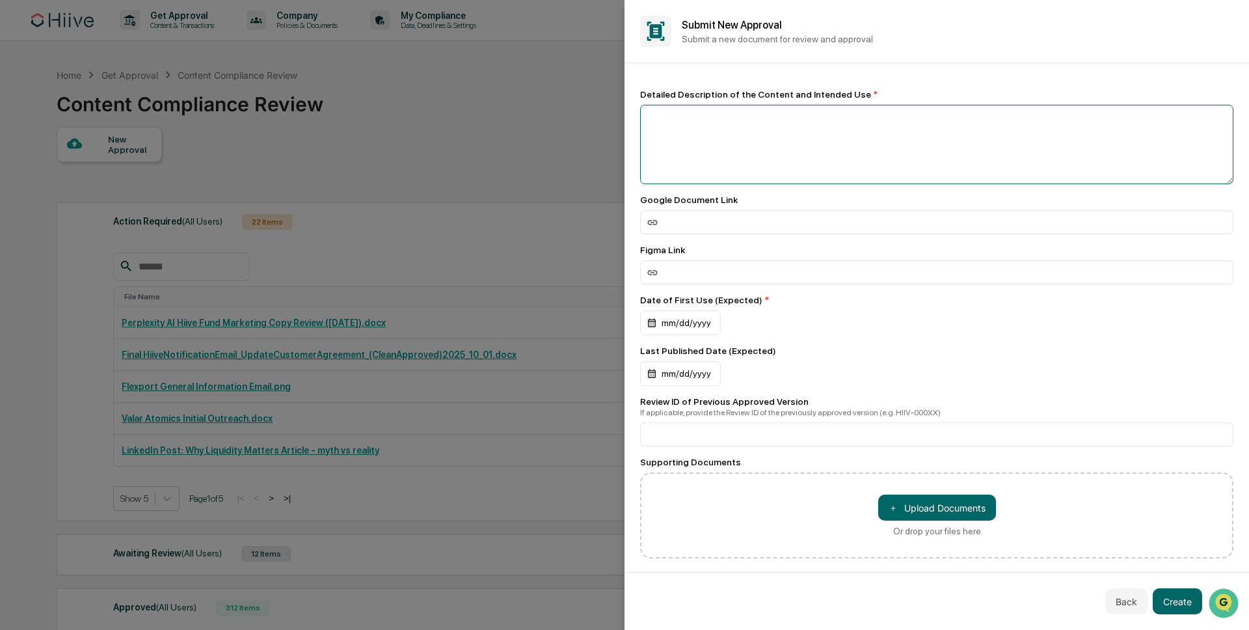
click at [720, 170] on textarea at bounding box center [936, 144] width 593 height 79
type textarea "**********"
click at [705, 324] on div "mm/dd/yyyy" at bounding box center [680, 322] width 81 height 25
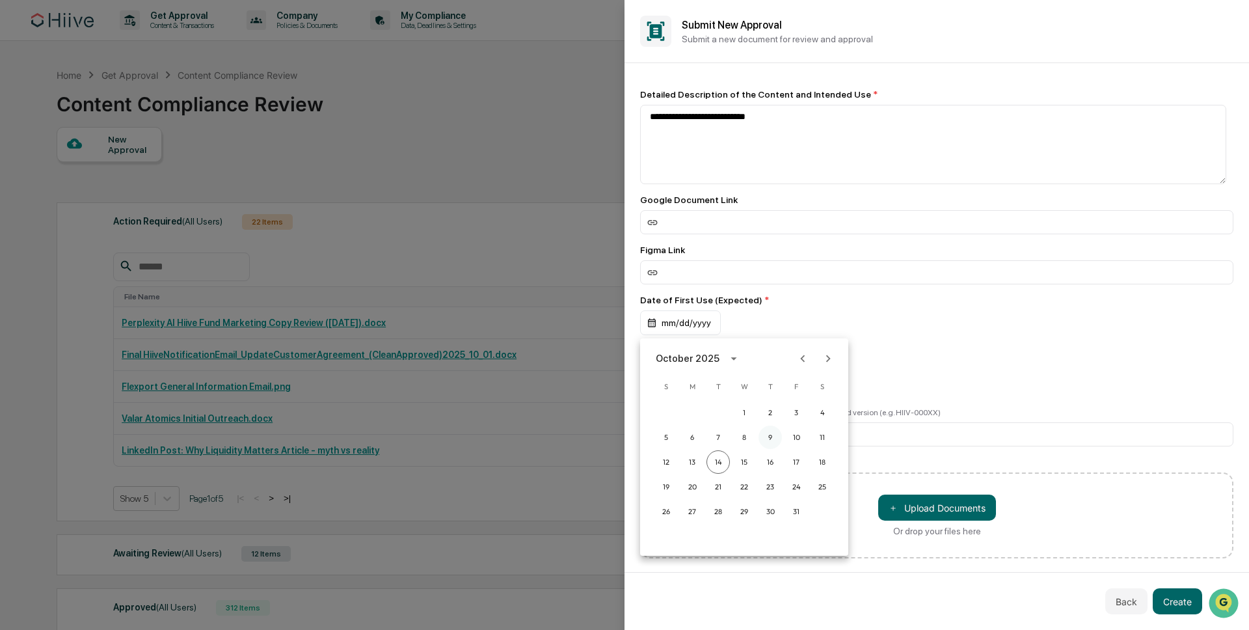
click at [774, 438] on button "9" at bounding box center [770, 436] width 23 height 23
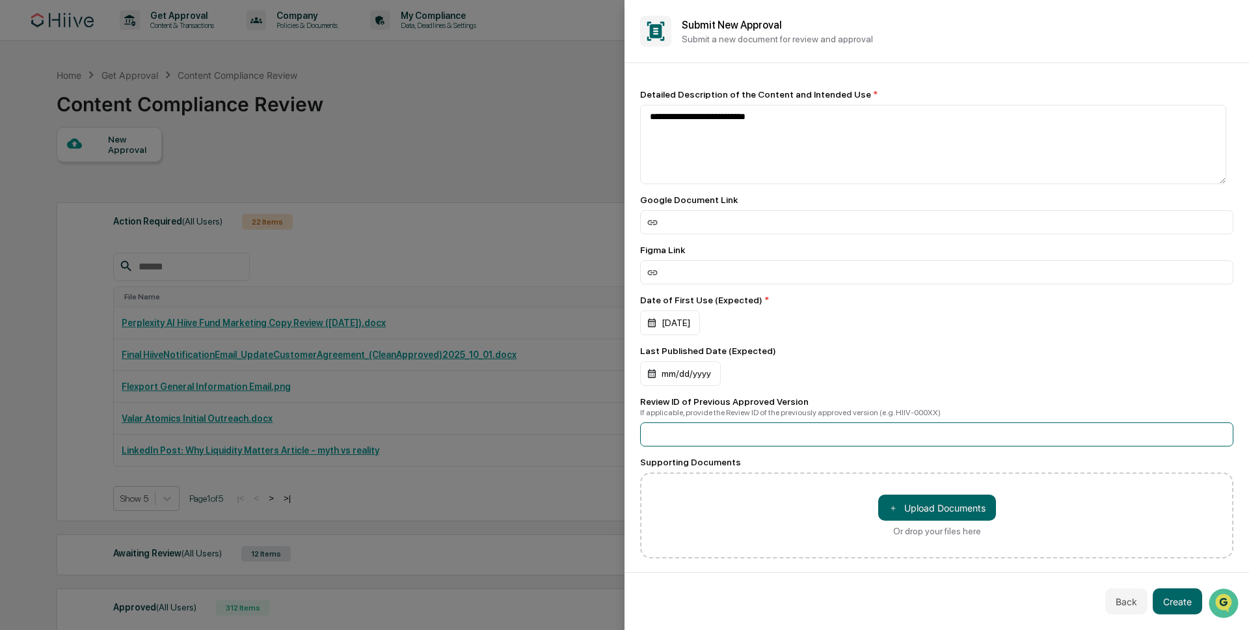
click at [712, 437] on input at bounding box center [936, 434] width 593 height 24
paste input "**********"
type input "**********"
click at [955, 353] on div "Last Published Date (Expected)" at bounding box center [936, 350] width 593 height 10
click at [1176, 605] on button "Create" at bounding box center [1177, 601] width 49 height 26
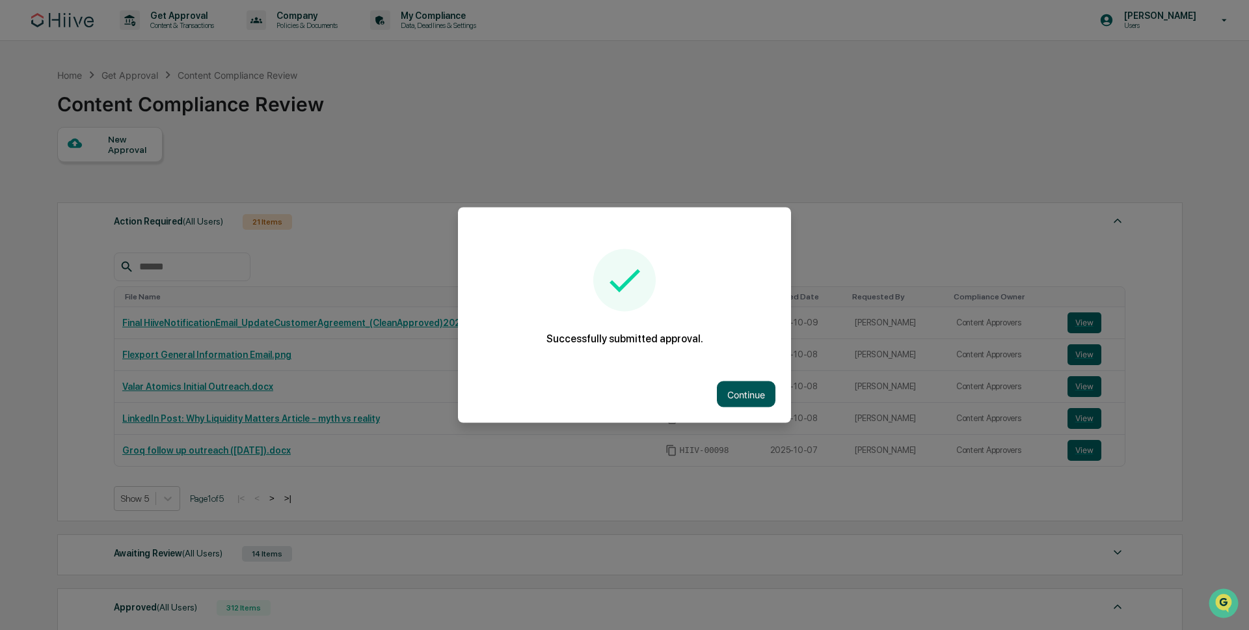
click at [734, 384] on button "Continue" at bounding box center [746, 394] width 59 height 26
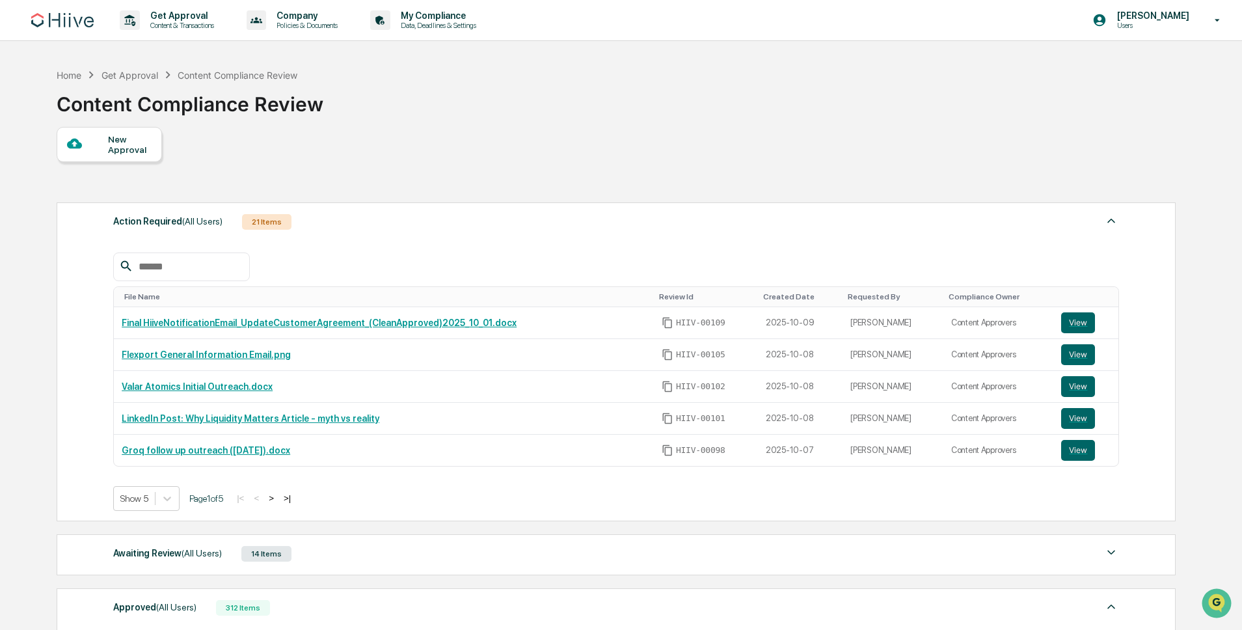
click at [208, 66] on div "Home Get Approval Content Compliance Review Content Compliance Review" at bounding box center [190, 94] width 267 height 65
click at [153, 75] on div "Get Approval" at bounding box center [129, 75] width 57 height 11
click at [141, 74] on div "Get Approval" at bounding box center [129, 75] width 57 height 11
click at [270, 94] on div "Content Compliance Review" at bounding box center [190, 99] width 267 height 34
click at [269, 76] on div "Content Compliance Review" at bounding box center [238, 75] width 120 height 11
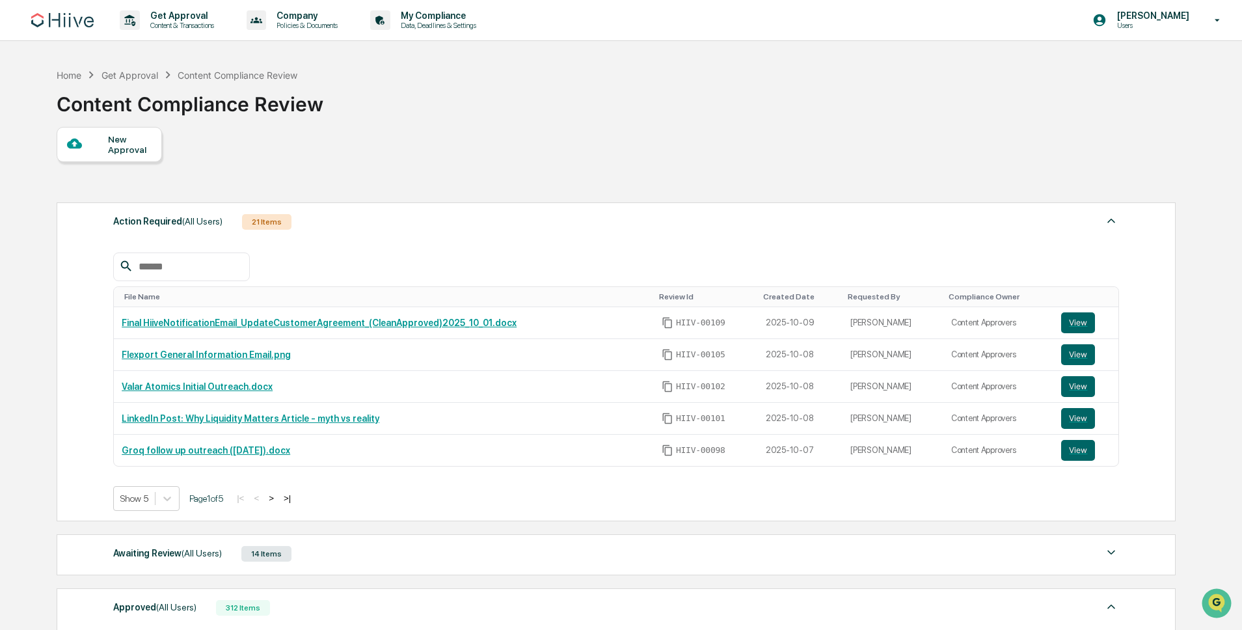
click at [129, 76] on div "Get Approval" at bounding box center [129, 75] width 57 height 11
click at [79, 74] on div "Home" at bounding box center [69, 75] width 25 height 11
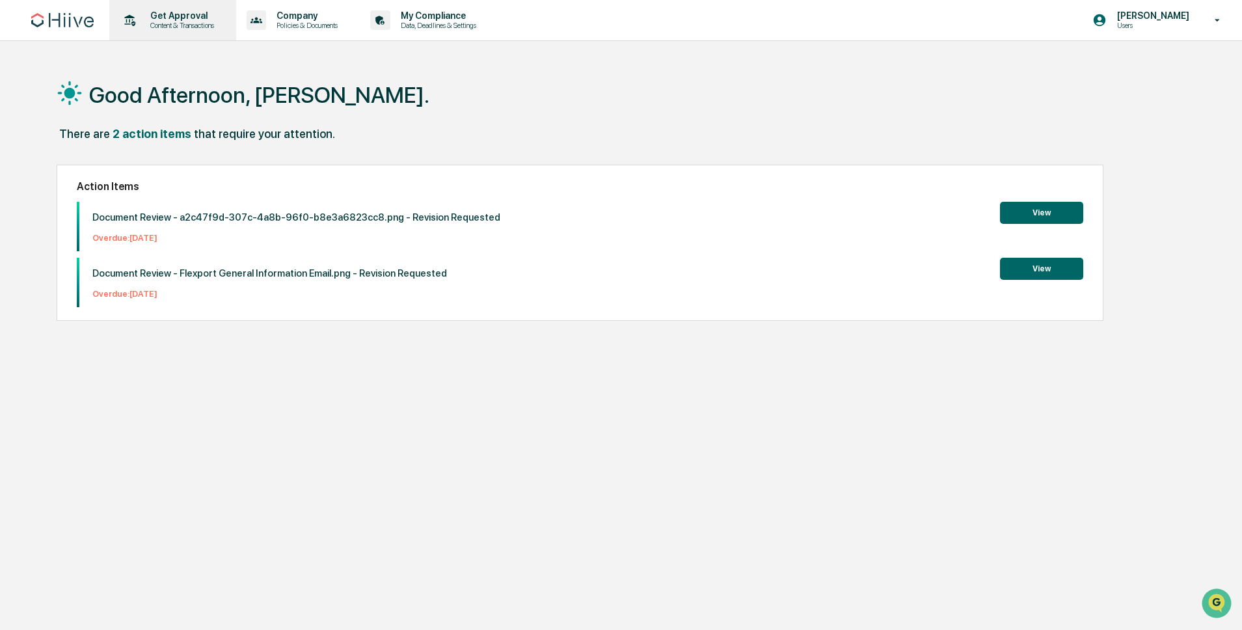
click at [183, 26] on p "Content & Transactions" at bounding box center [180, 25] width 81 height 9
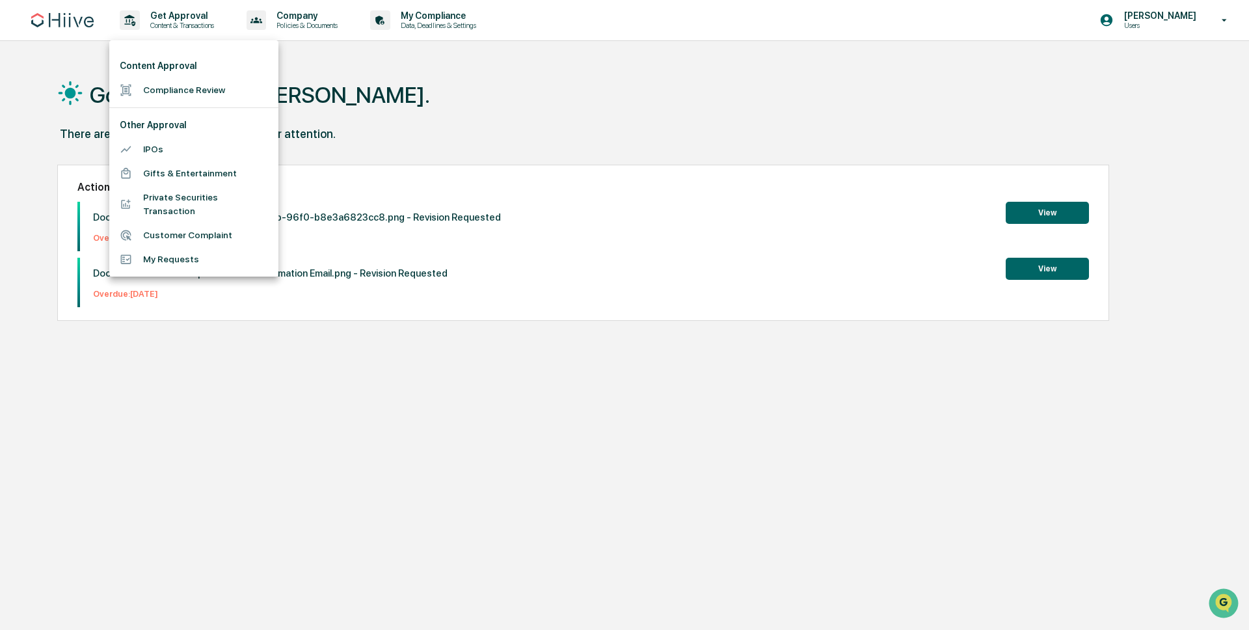
click at [176, 85] on li "Compliance Review" at bounding box center [193, 90] width 169 height 24
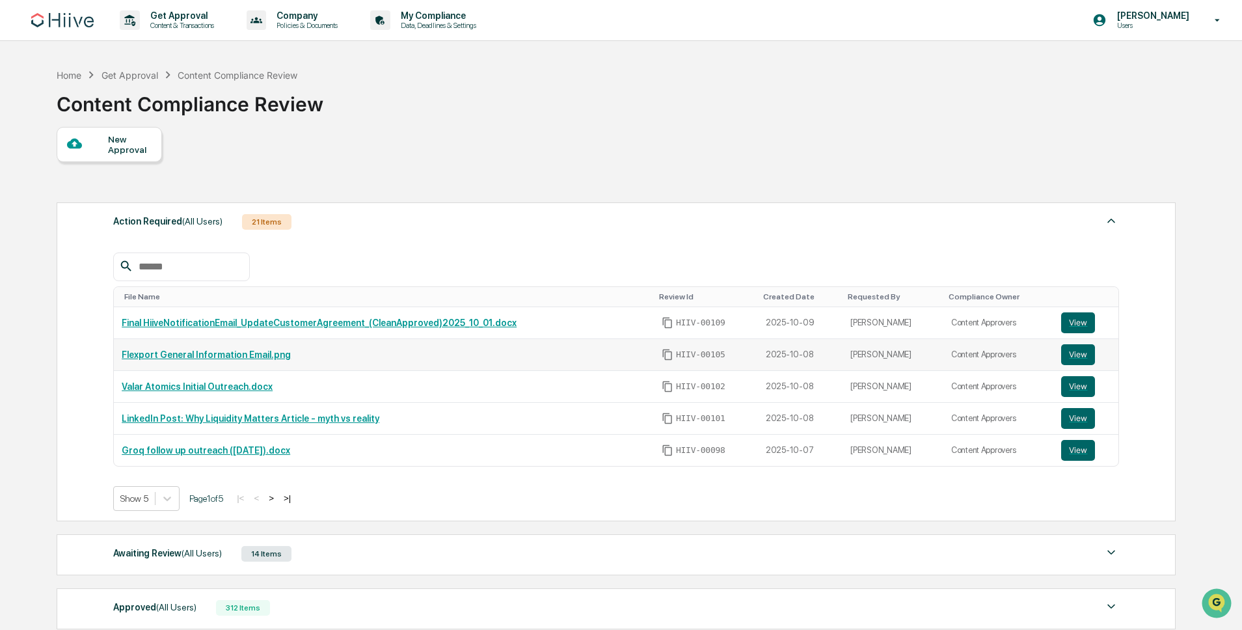
click at [194, 355] on link "Flexport General Information Email.png" at bounding box center [206, 354] width 169 height 10
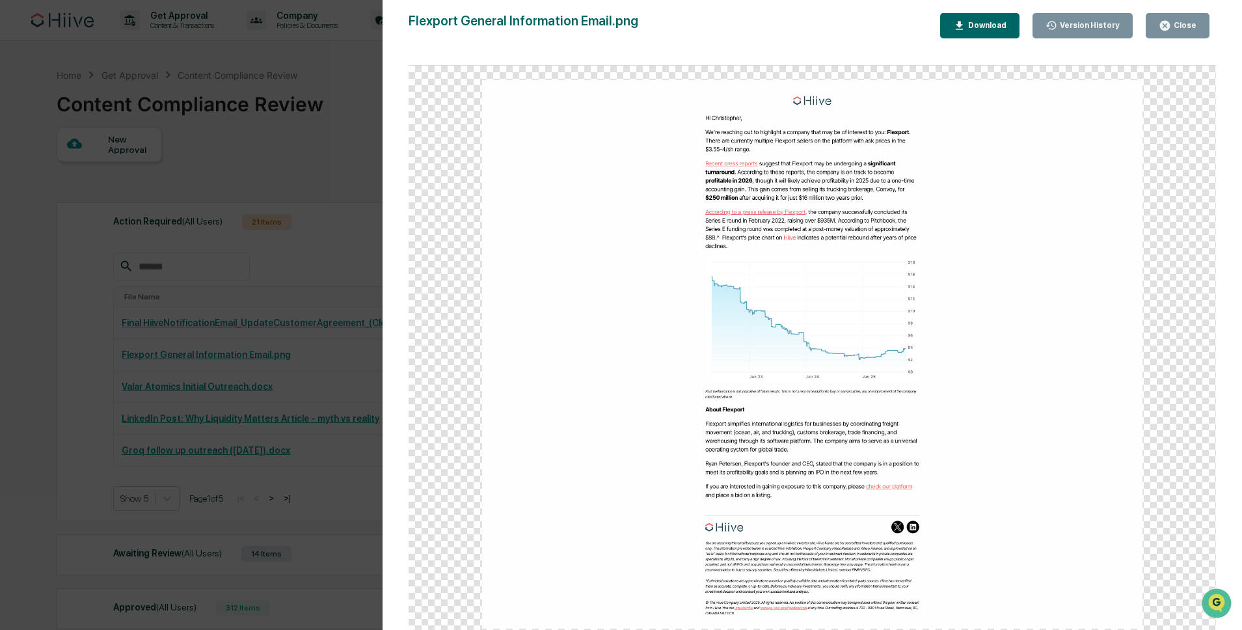
click at [1151, 32] on button "Close" at bounding box center [1178, 25] width 64 height 25
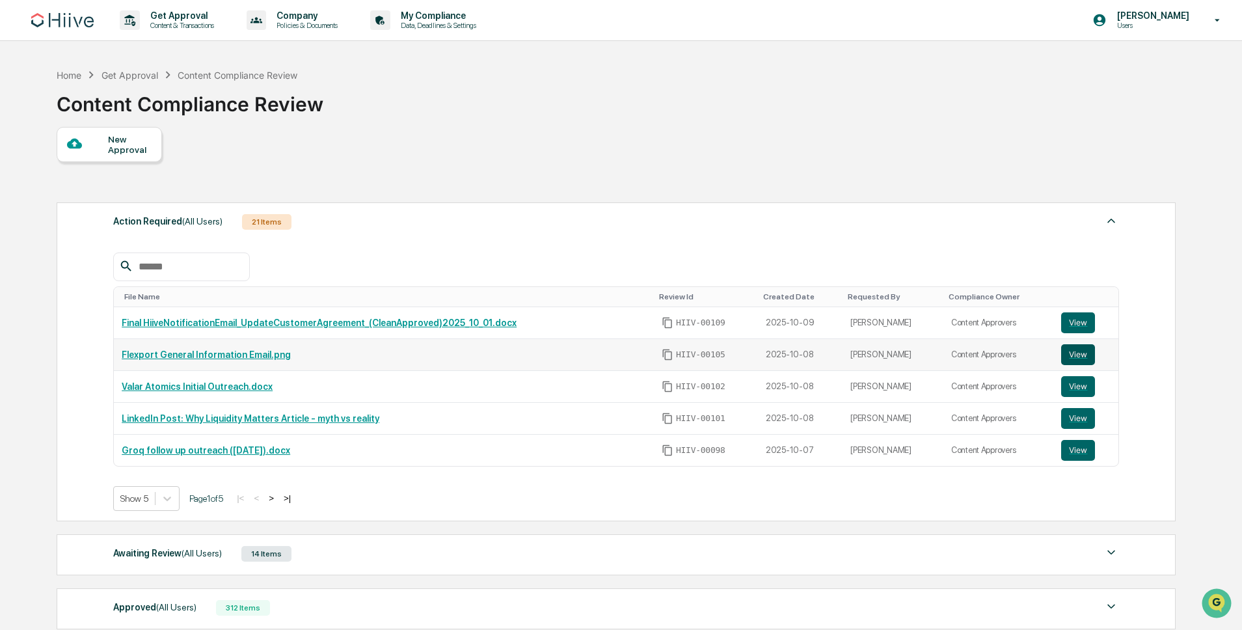
click at [1080, 353] on button "View" at bounding box center [1078, 354] width 34 height 21
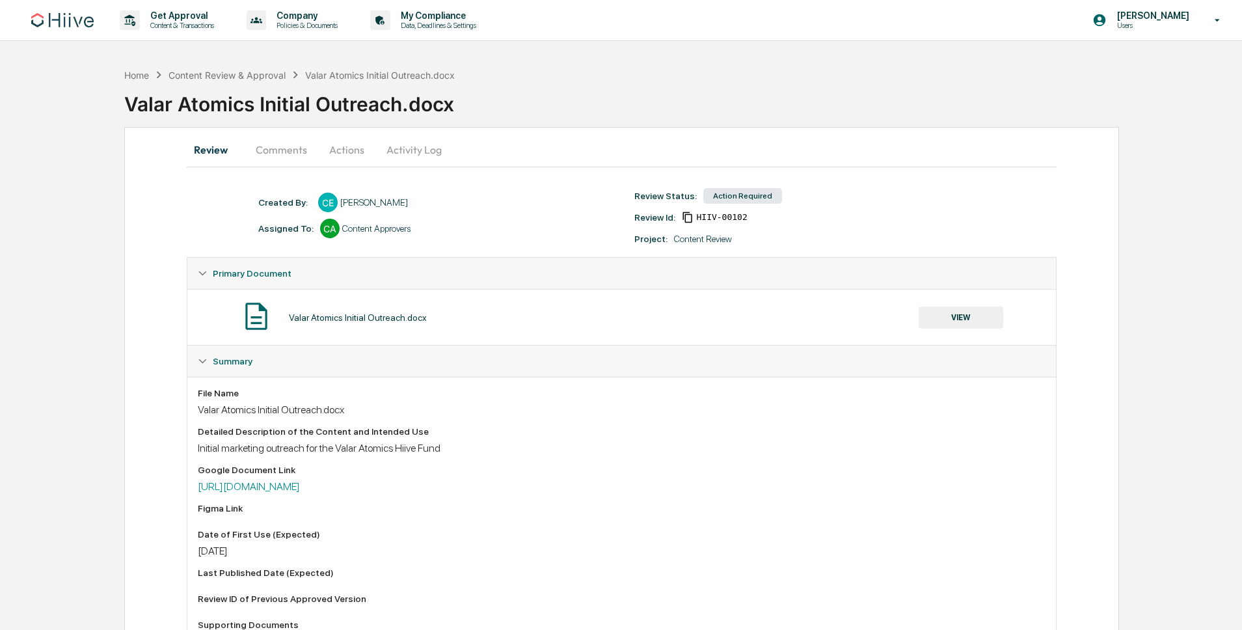
click at [409, 148] on button "Activity Log" at bounding box center [414, 149] width 76 height 31
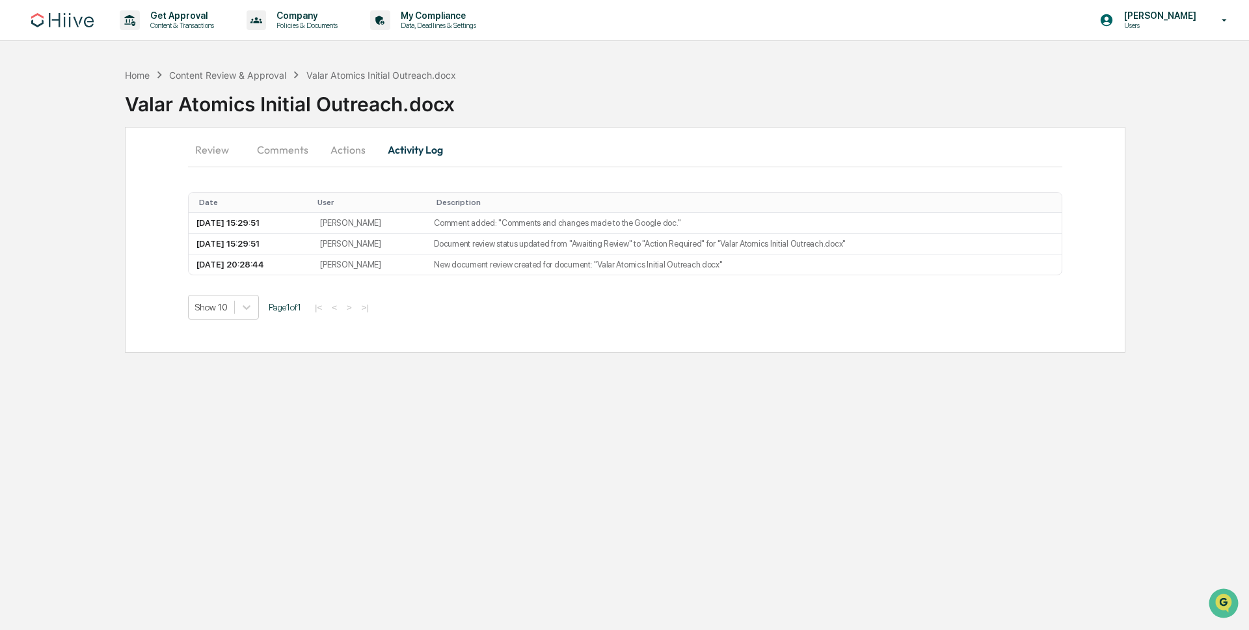
click at [362, 149] on button "Actions" at bounding box center [348, 149] width 59 height 31
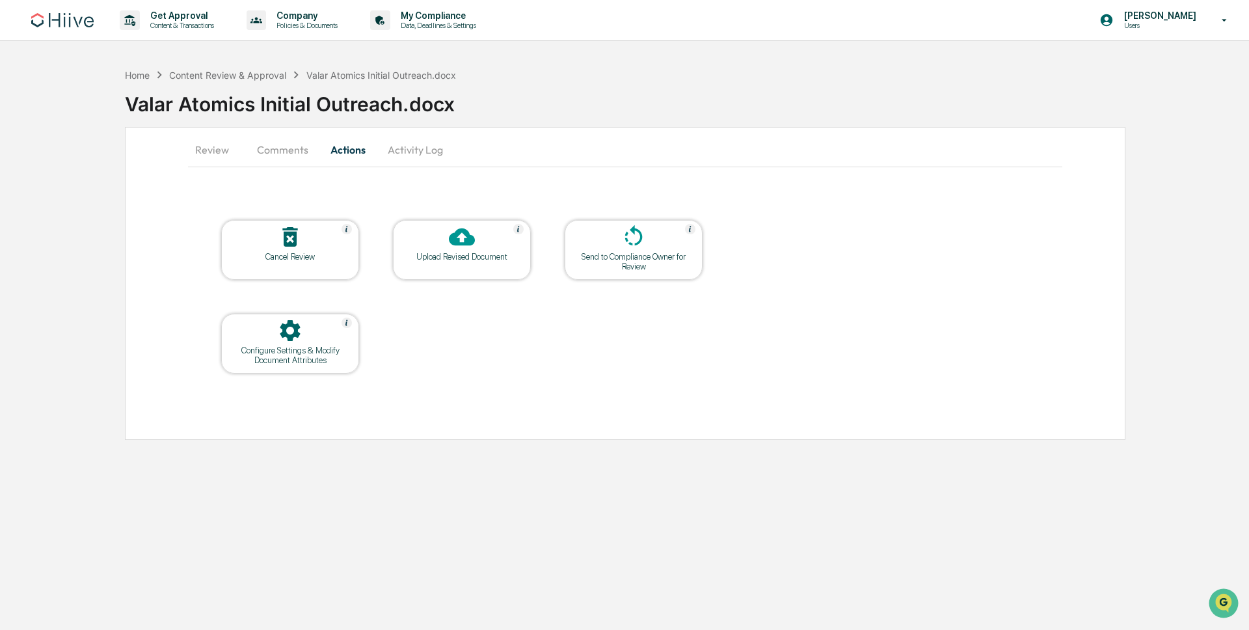
click at [299, 150] on button "Comments" at bounding box center [283, 149] width 72 height 31
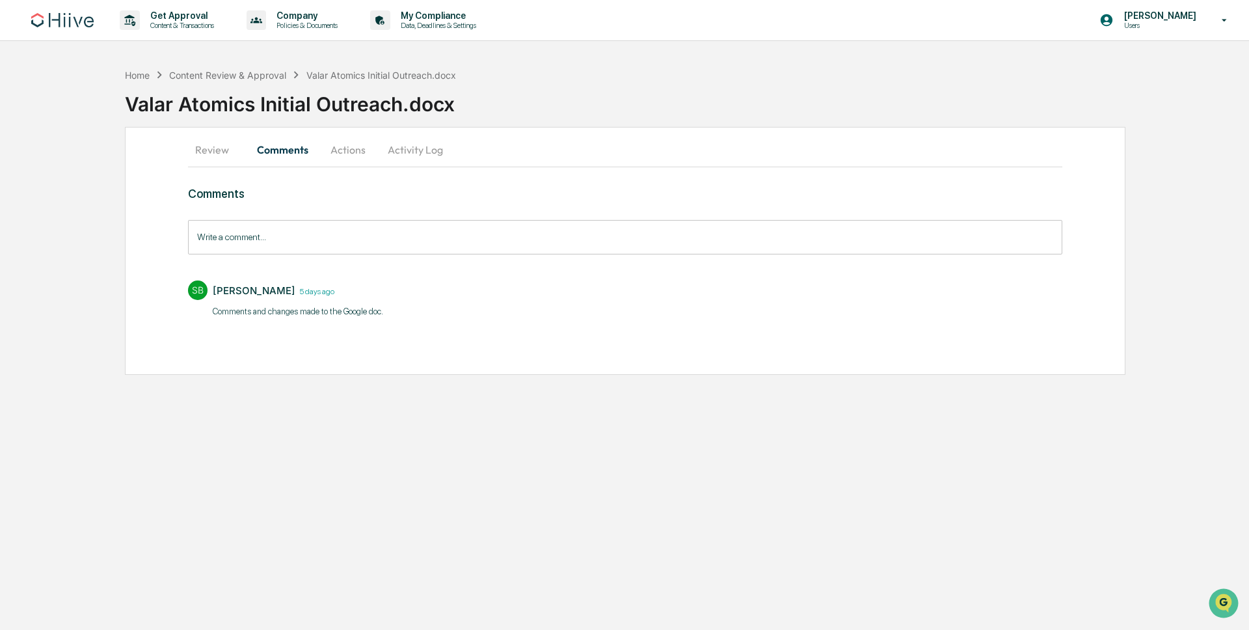
click at [227, 150] on button "Review" at bounding box center [217, 149] width 59 height 31
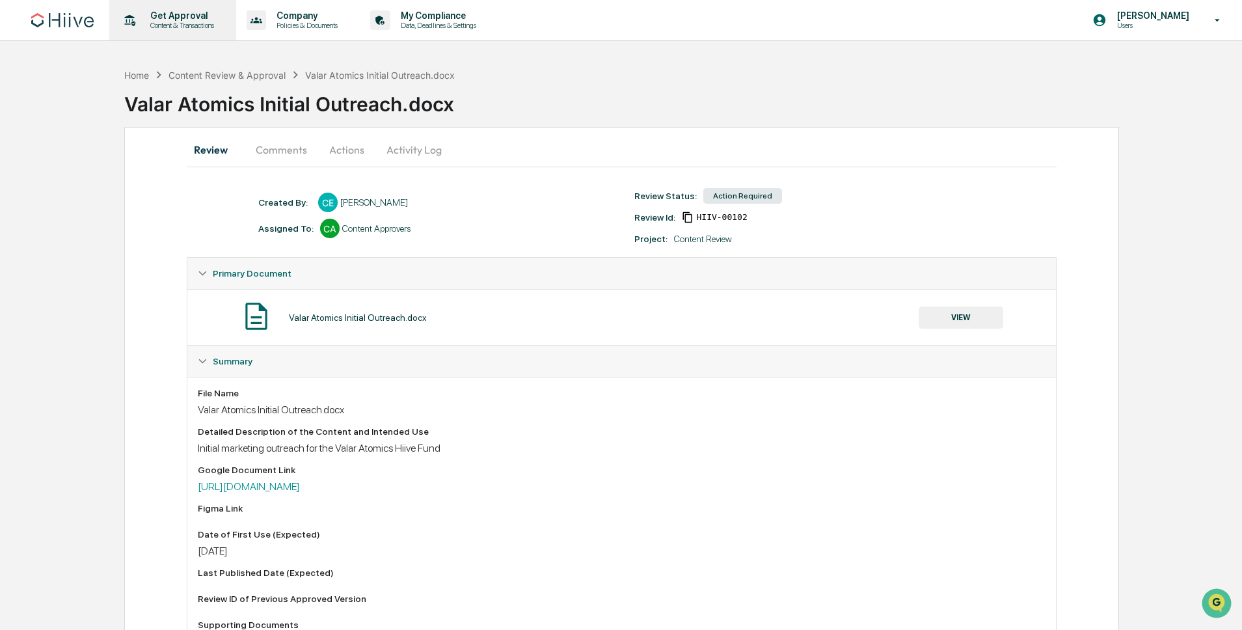
click at [178, 29] on p "Content & Transactions" at bounding box center [180, 25] width 81 height 9
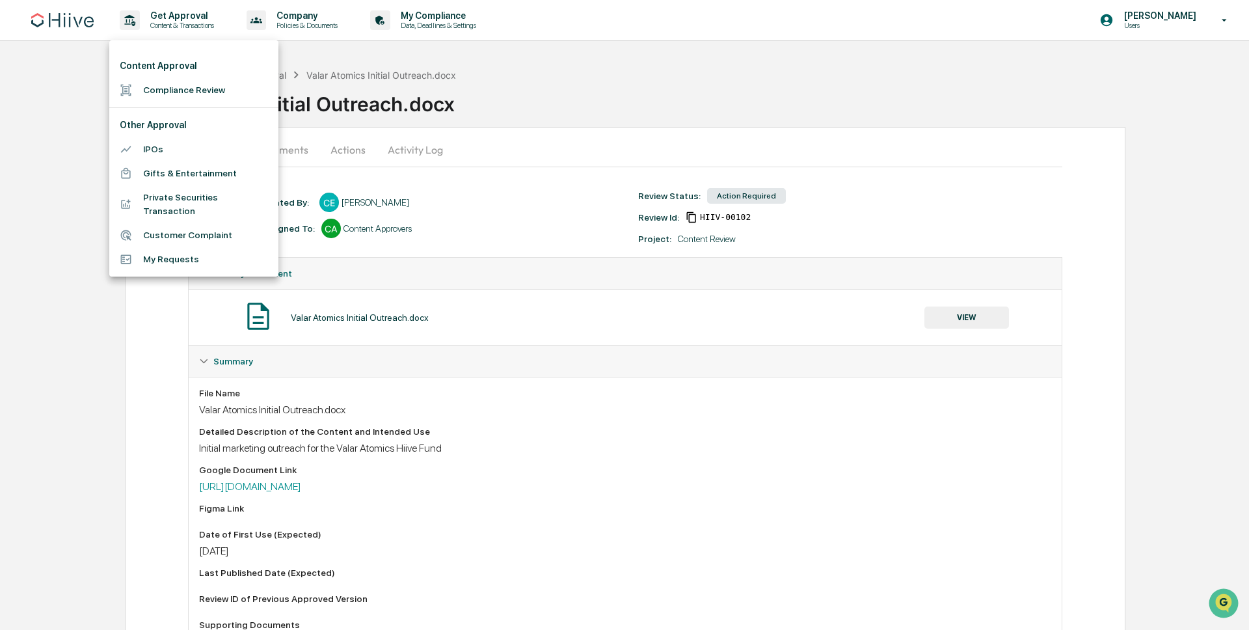
click at [181, 77] on li "Content Approval" at bounding box center [193, 66] width 169 height 24
click at [185, 98] on li "Compliance Review" at bounding box center [193, 90] width 169 height 24
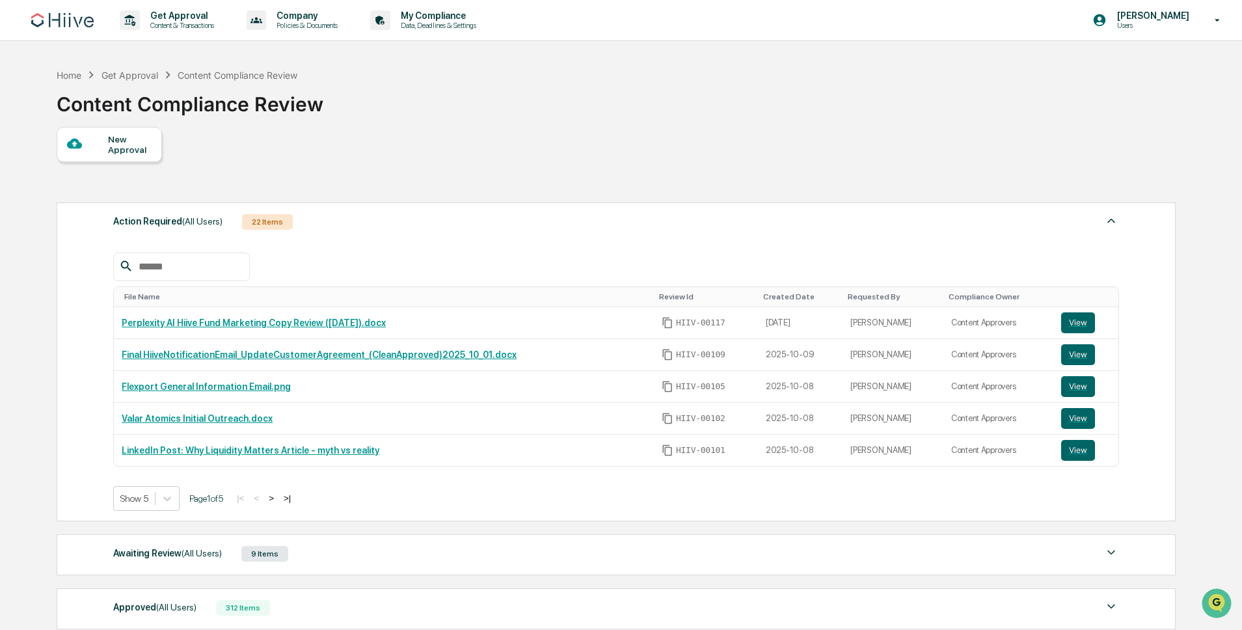
click at [147, 152] on div "New Approval" at bounding box center [130, 144] width 44 height 21
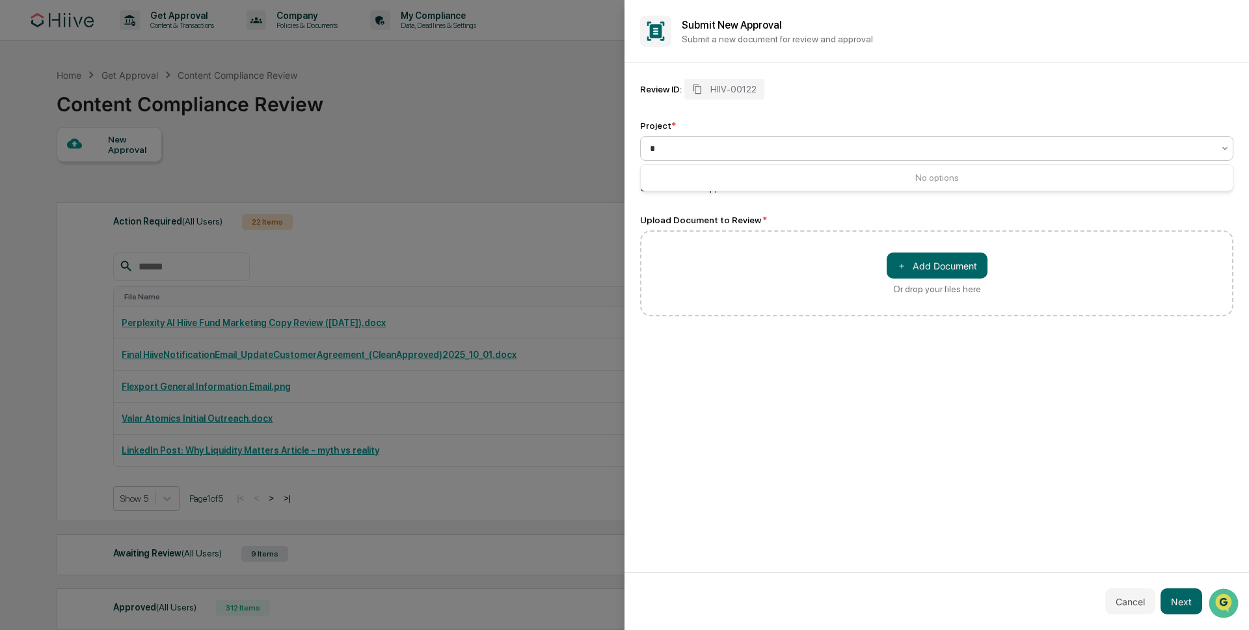
type input "*"
click at [1198, 603] on button "Next" at bounding box center [1182, 601] width 42 height 26
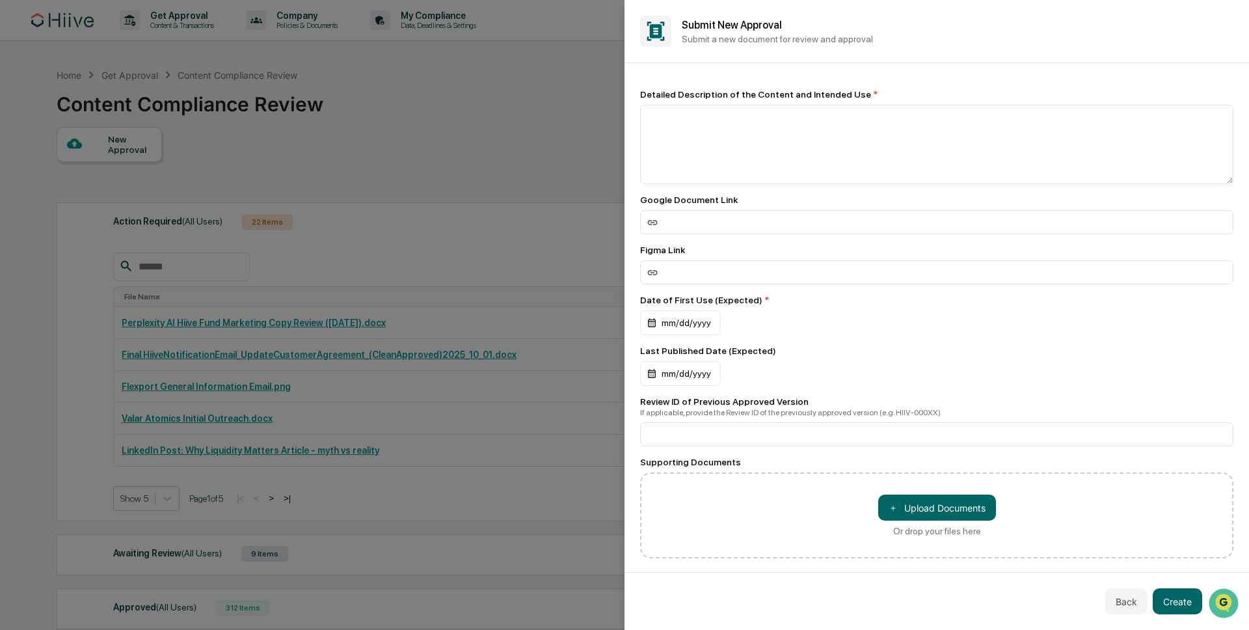
click at [831, 186] on div "Detailed Description of the Content and Intended Use * Google Document Link Fig…" at bounding box center [936, 323] width 593 height 469
click at [810, 144] on textarea at bounding box center [936, 144] width 593 height 79
type textarea "**********"
click at [698, 322] on div "mm/dd/yyyy" at bounding box center [680, 322] width 81 height 25
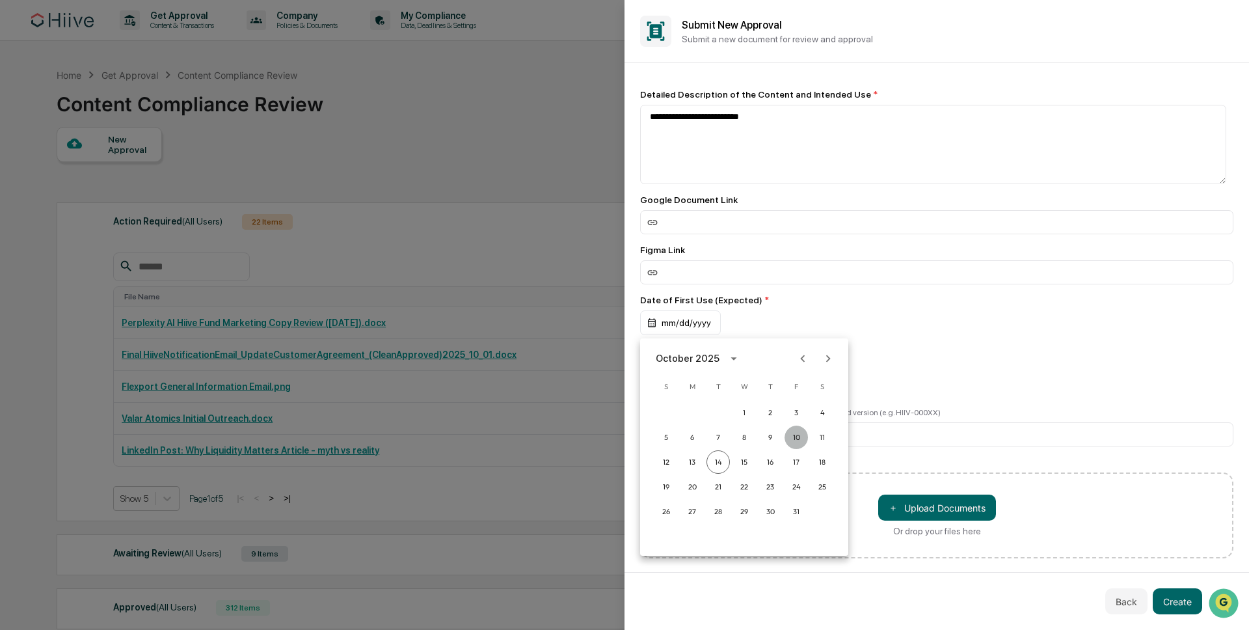
click at [796, 440] on button "10" at bounding box center [796, 436] width 23 height 23
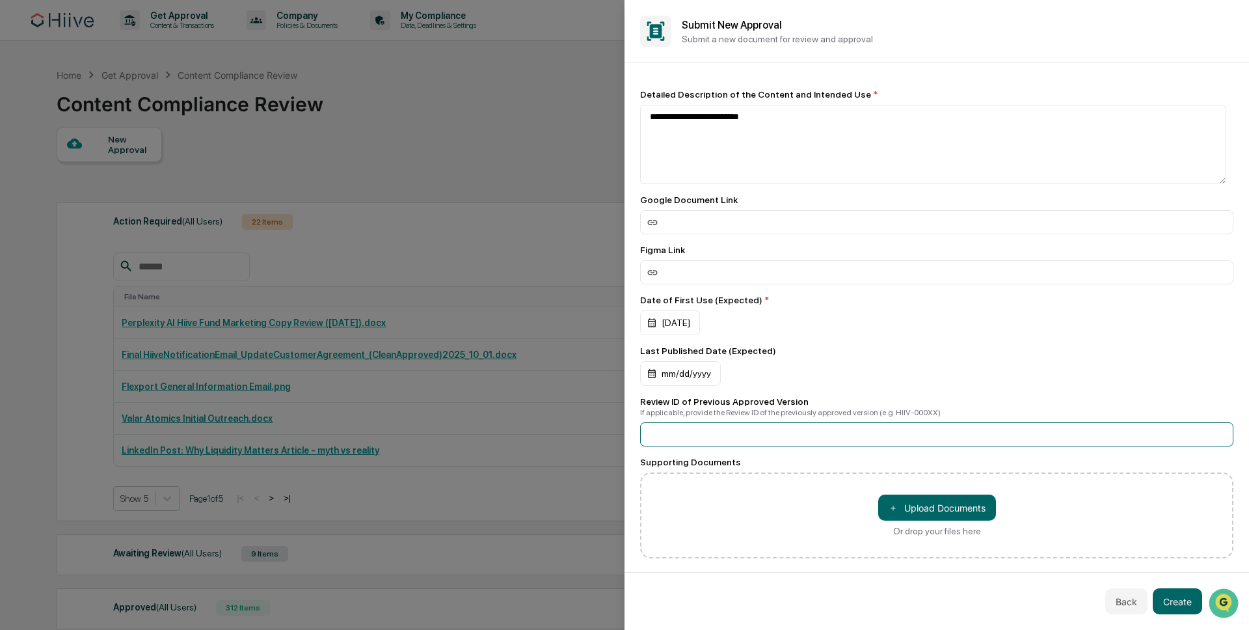
click at [764, 446] on input at bounding box center [936, 434] width 593 height 24
paste input "**********"
type input "**********"
drag, startPoint x: 1019, startPoint y: 366, endPoint x: 1036, endPoint y: 386, distance: 26.3
click at [1019, 366] on div "mm/dd/yyyy" at bounding box center [936, 373] width 593 height 25
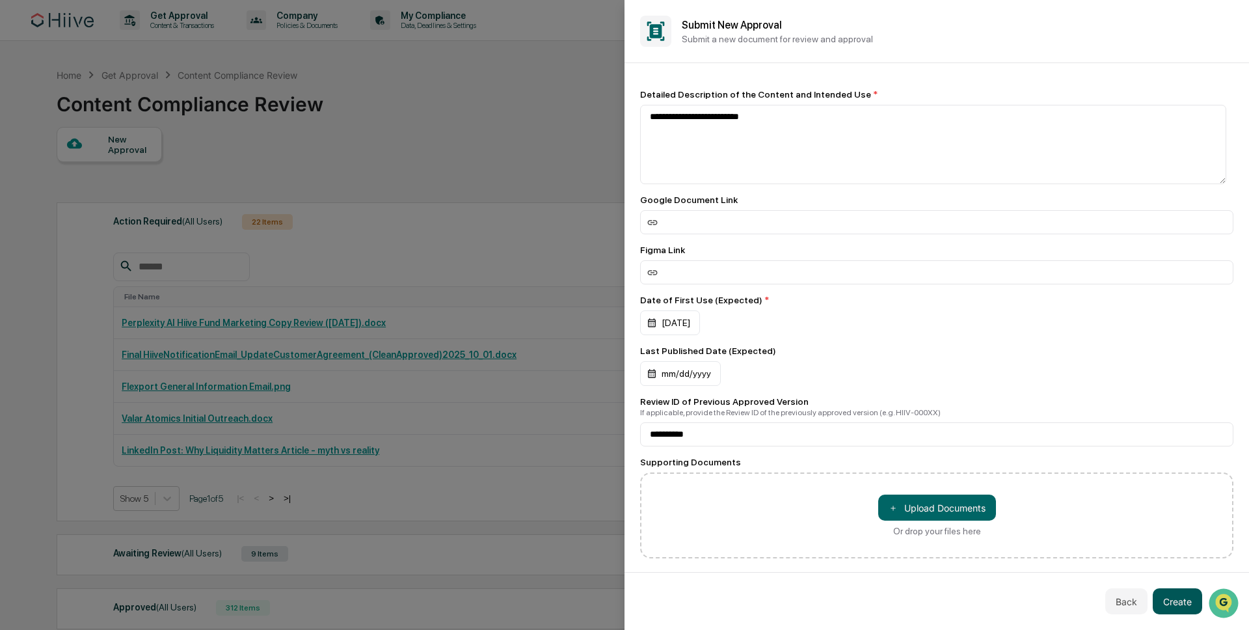
click at [1191, 604] on button "Create" at bounding box center [1177, 601] width 49 height 26
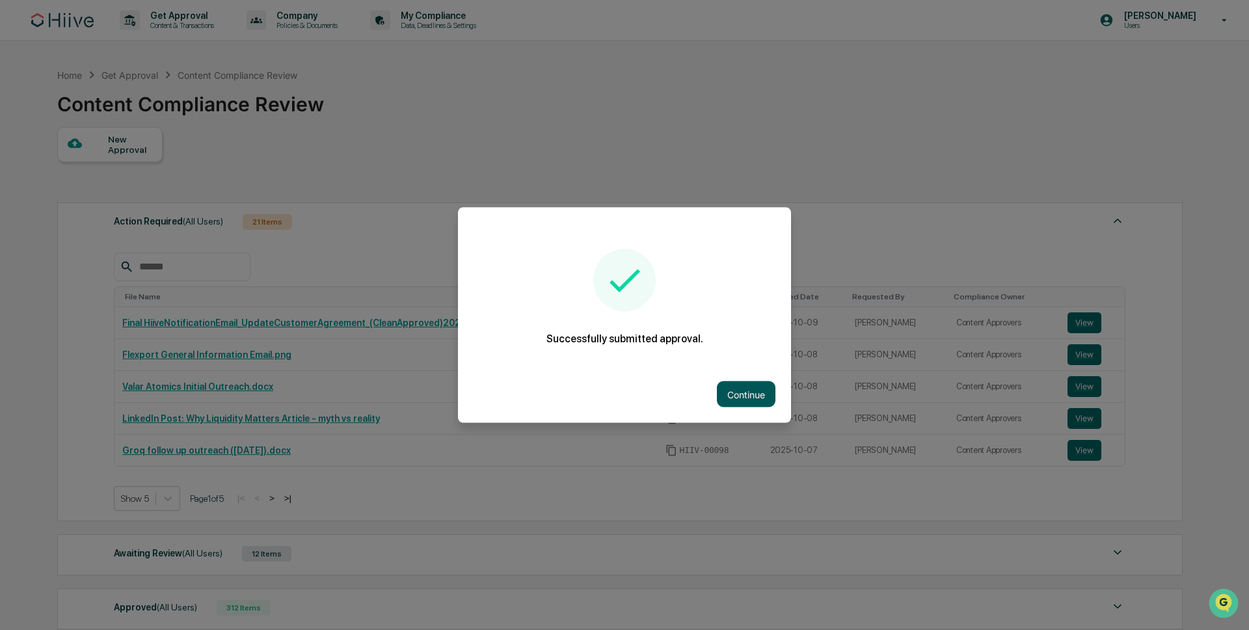
click at [746, 395] on button "Continue" at bounding box center [746, 394] width 59 height 26
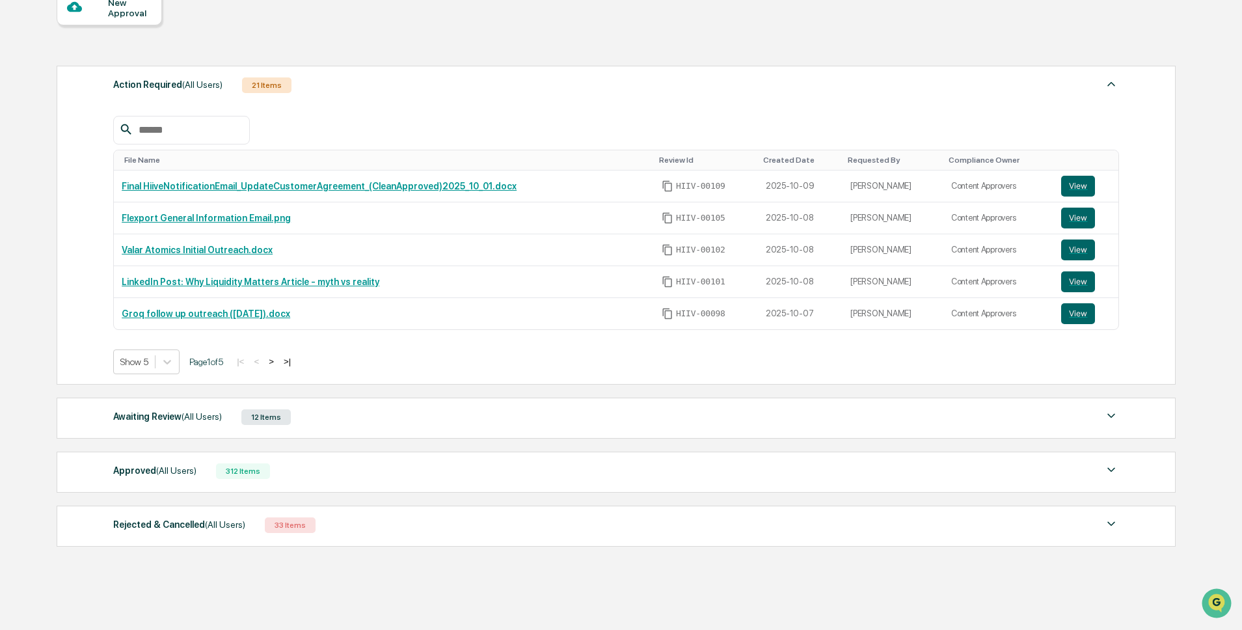
scroll to position [172, 0]
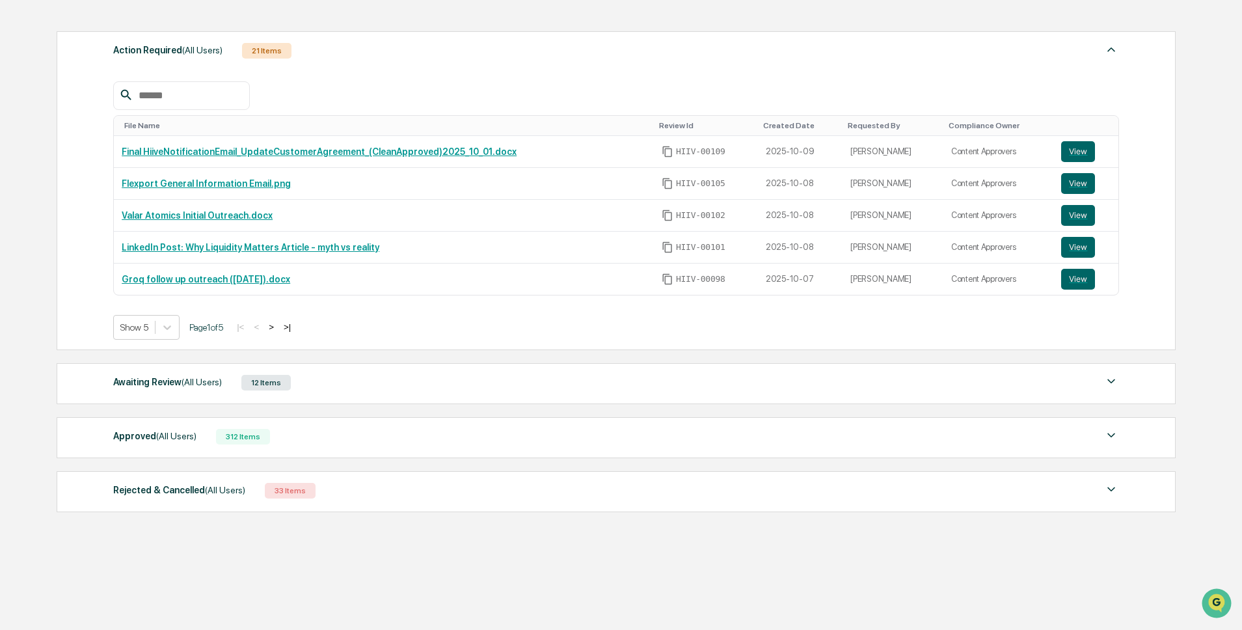
click at [293, 433] on div "Approved (All Users) 312 Items" at bounding box center [616, 436] width 1006 height 18
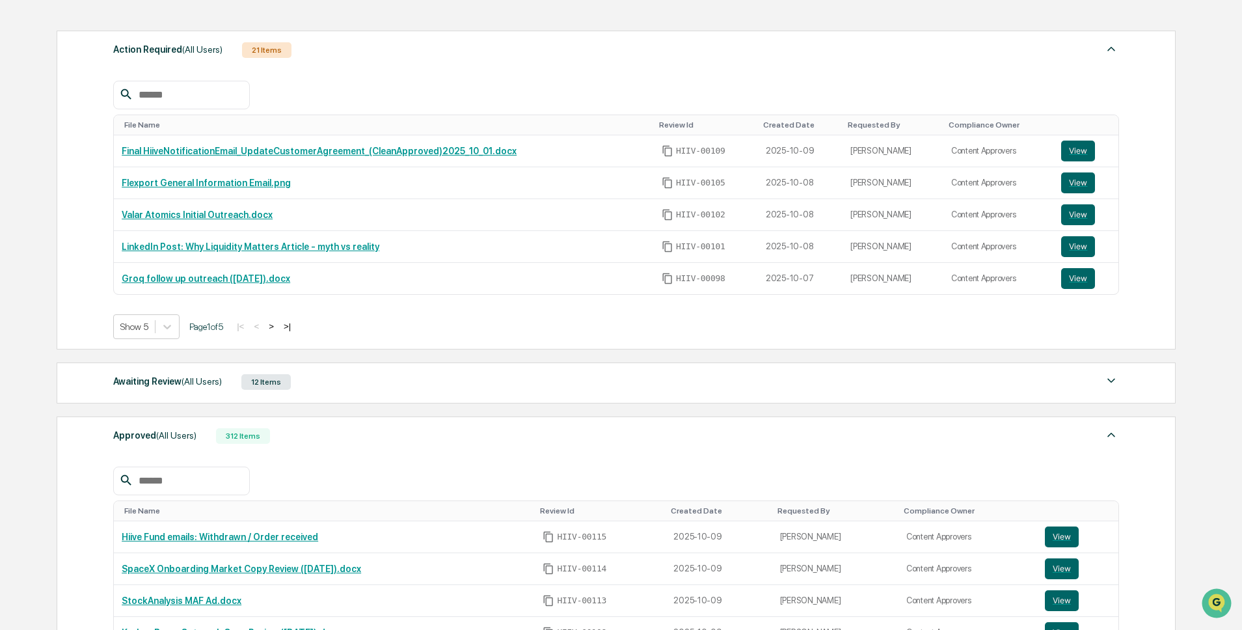
click at [196, 478] on input "text" at bounding box center [188, 480] width 111 height 17
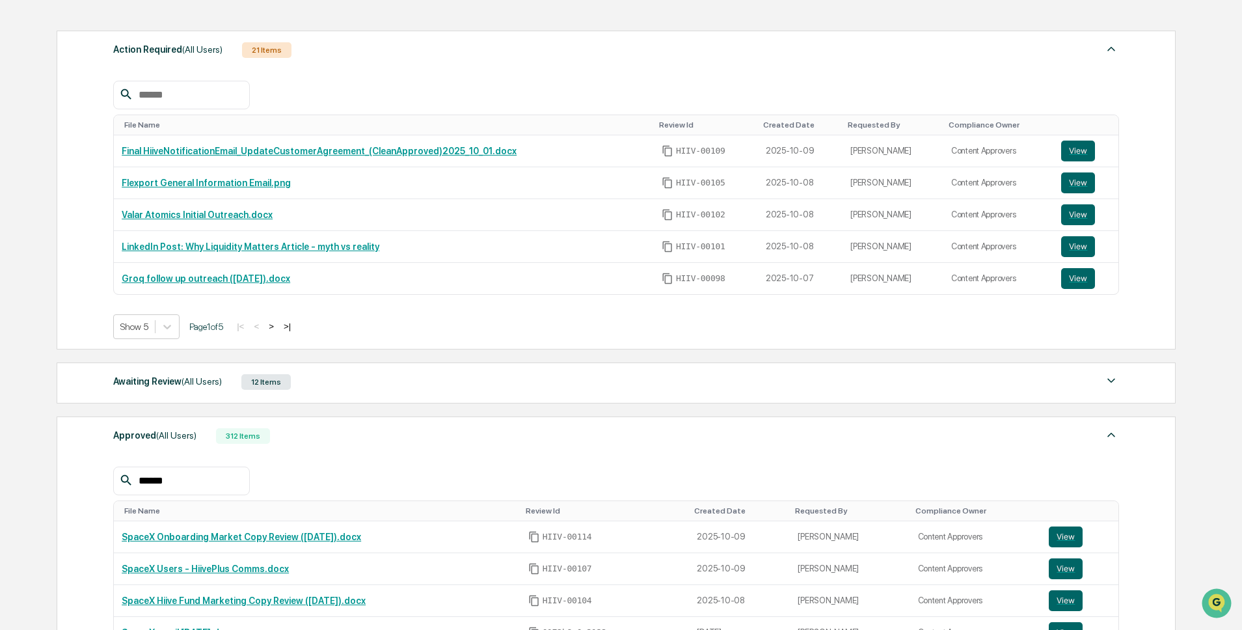
type input "******"
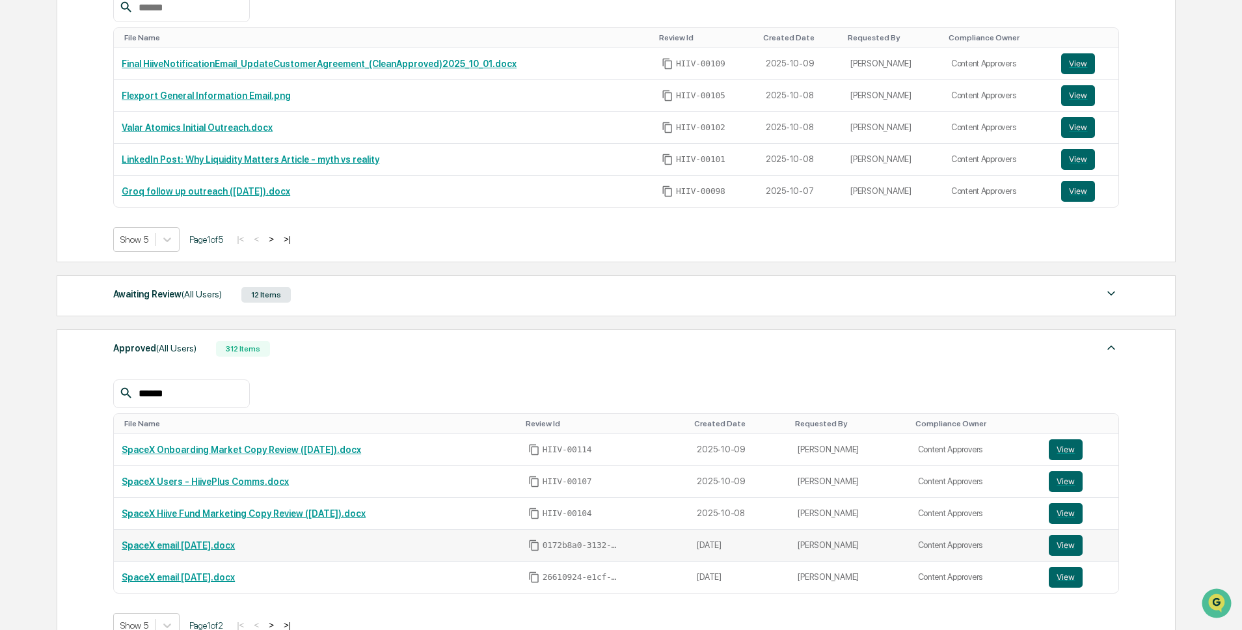
scroll to position [291, 0]
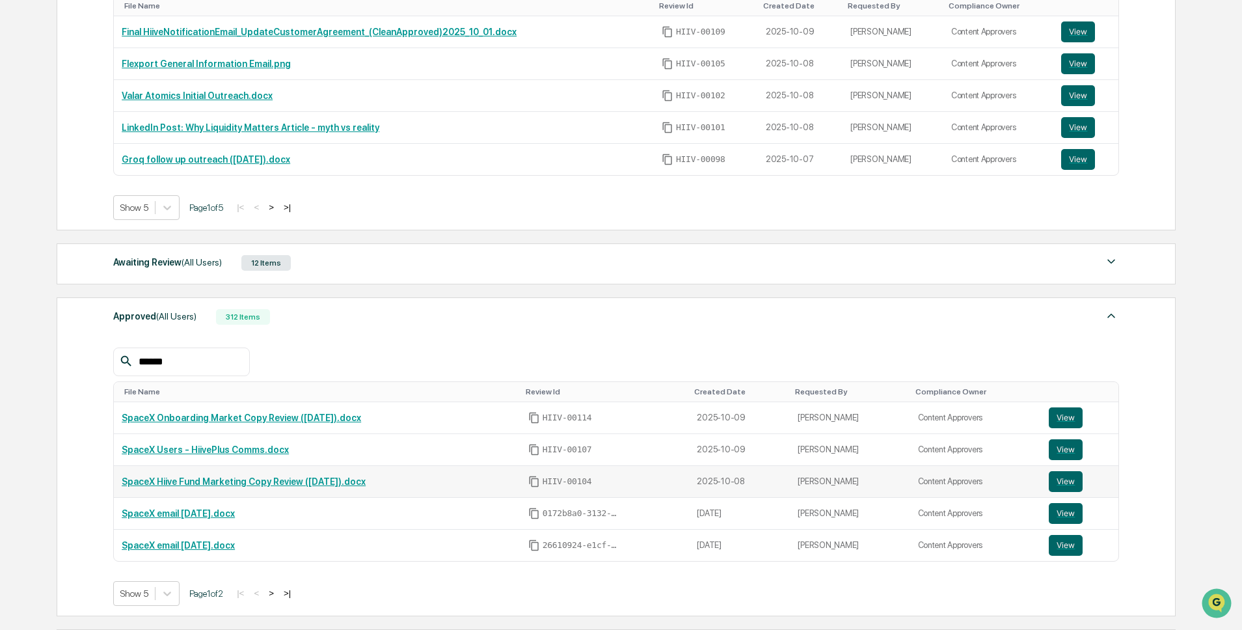
click at [258, 483] on link "SpaceX Hiive Fund Marketing Copy Review (8.10.25).docx" at bounding box center [244, 481] width 244 height 10
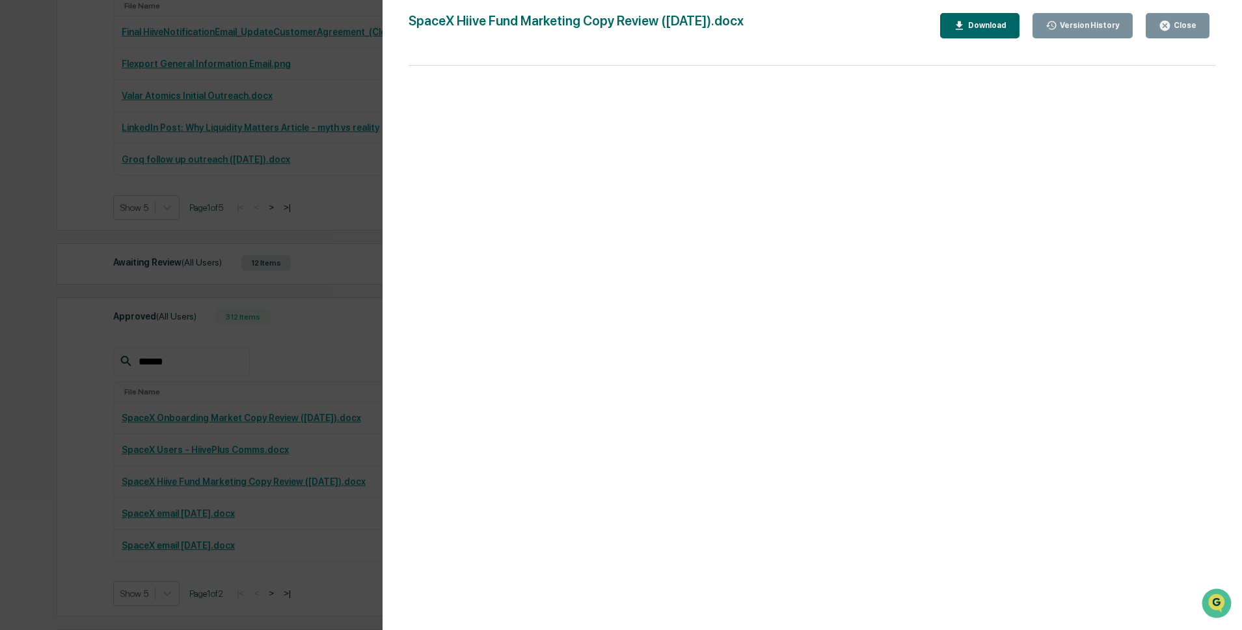
click at [212, 451] on div "Version History 10/09/2025, 05:35 PM Susan Woodard 10/09/2025, 03:38 PM James T…" at bounding box center [621, 315] width 1242 height 630
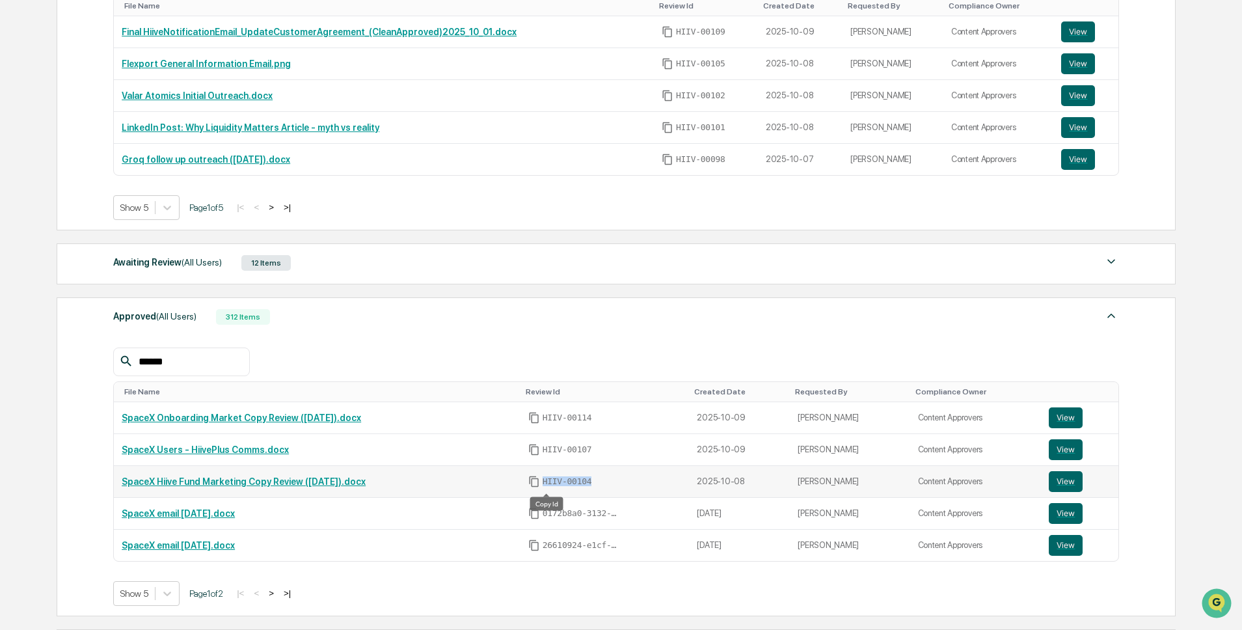
drag, startPoint x: 617, startPoint y: 479, endPoint x: 549, endPoint y: 479, distance: 67.7
click at [549, 479] on div "HIIV-00104" at bounding box center [605, 482] width 154 height 12
click at [540, 479] on icon "Copy Id" at bounding box center [534, 482] width 12 height 12
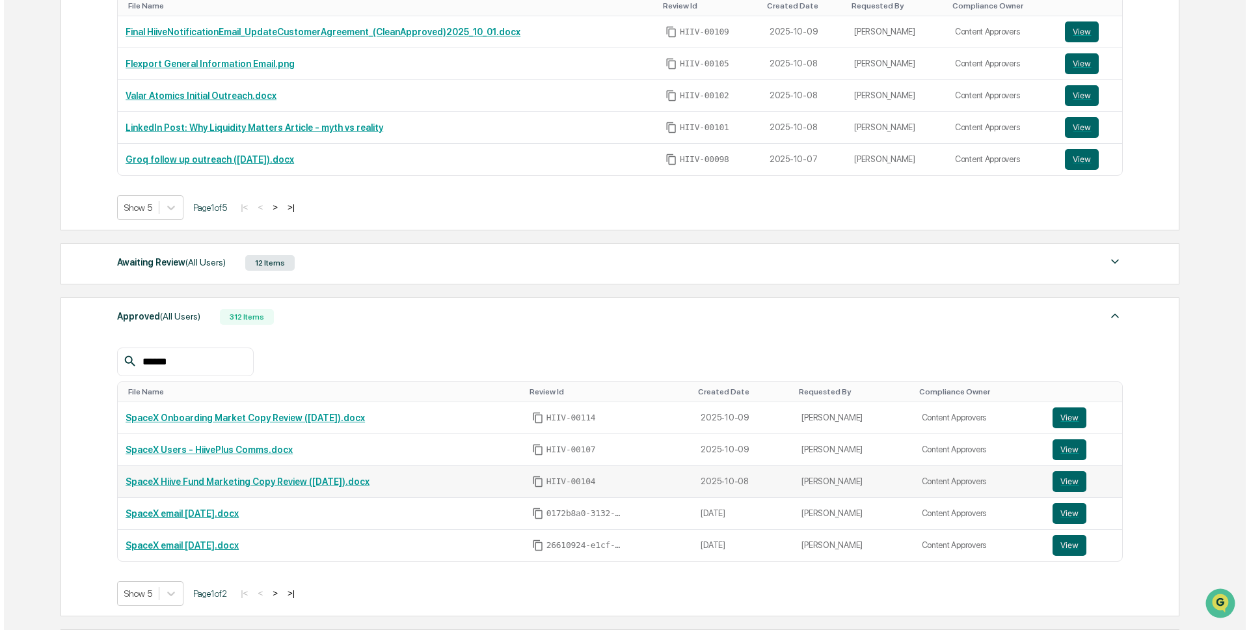
scroll to position [0, 0]
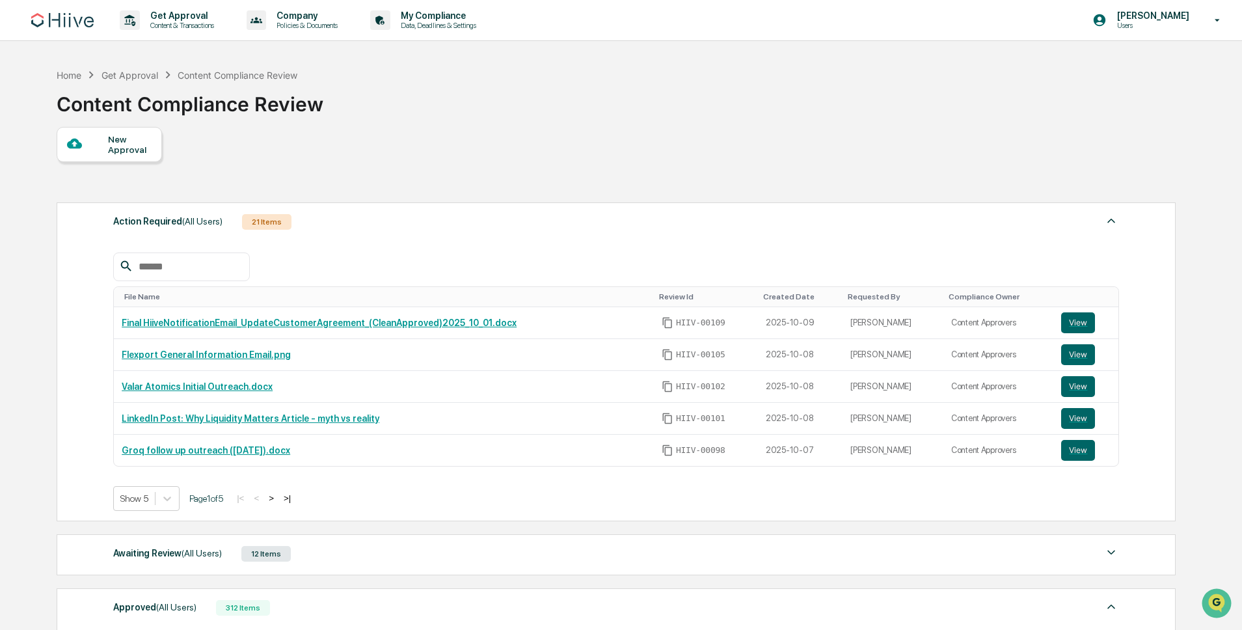
click at [123, 136] on div "New Approval" at bounding box center [130, 144] width 44 height 21
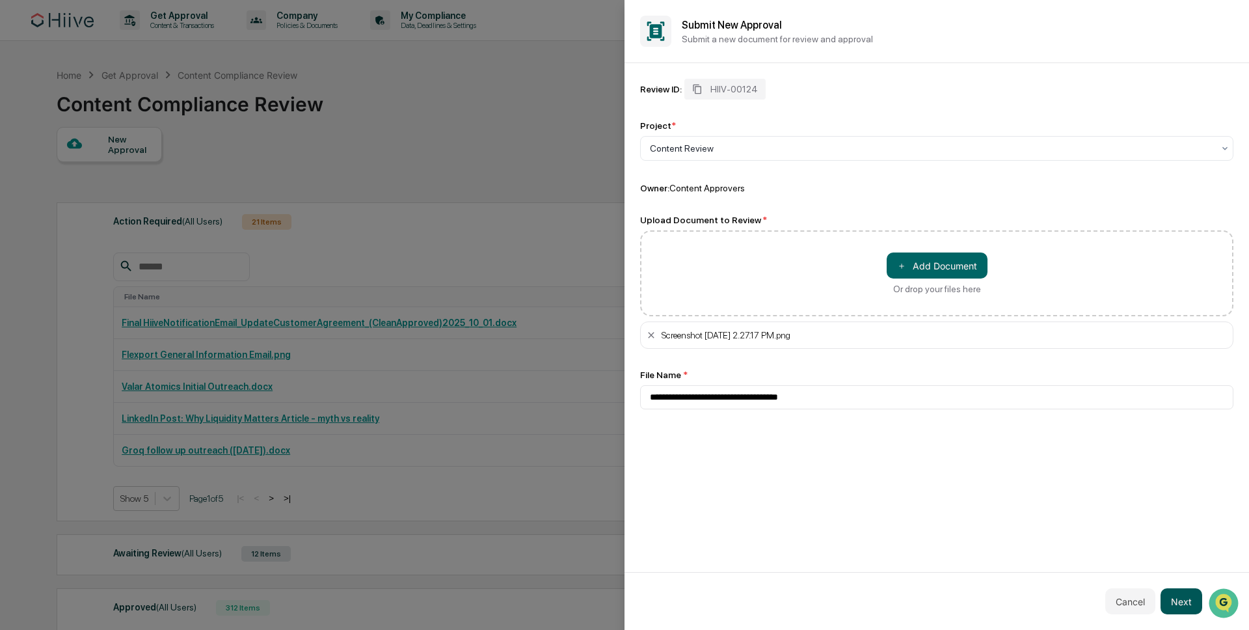
click at [1170, 595] on button "Next" at bounding box center [1182, 601] width 42 height 26
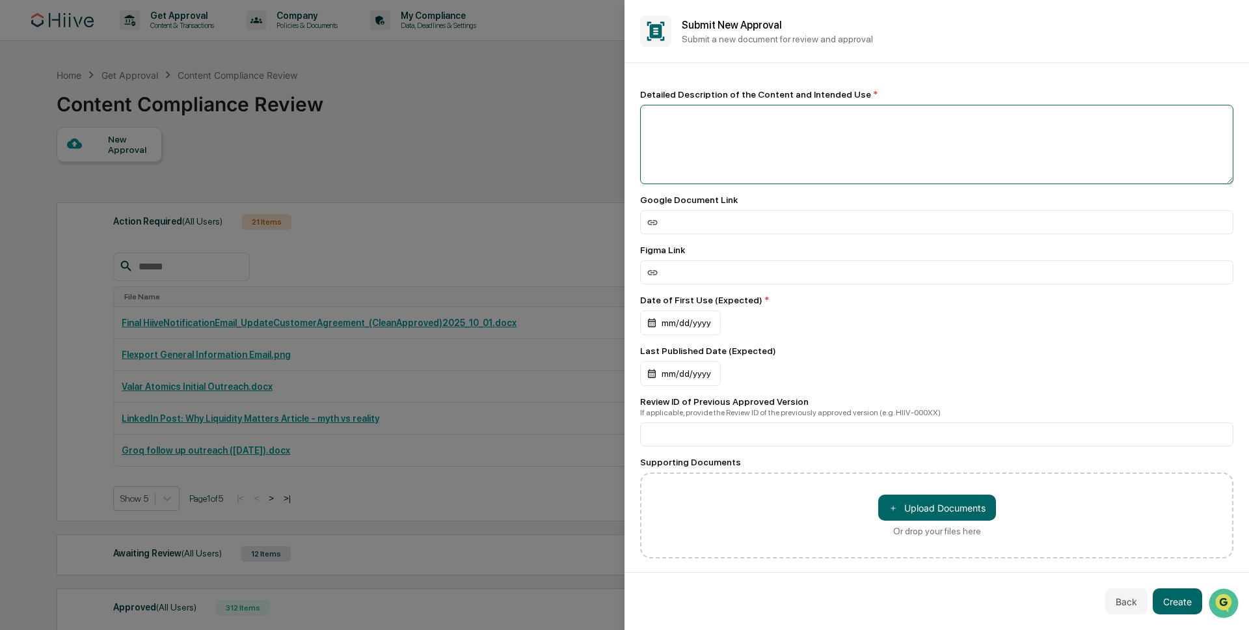
click at [730, 170] on textarea at bounding box center [936, 144] width 593 height 79
type textarea "**********"
click at [783, 441] on input at bounding box center [936, 434] width 593 height 24
paste input "**********"
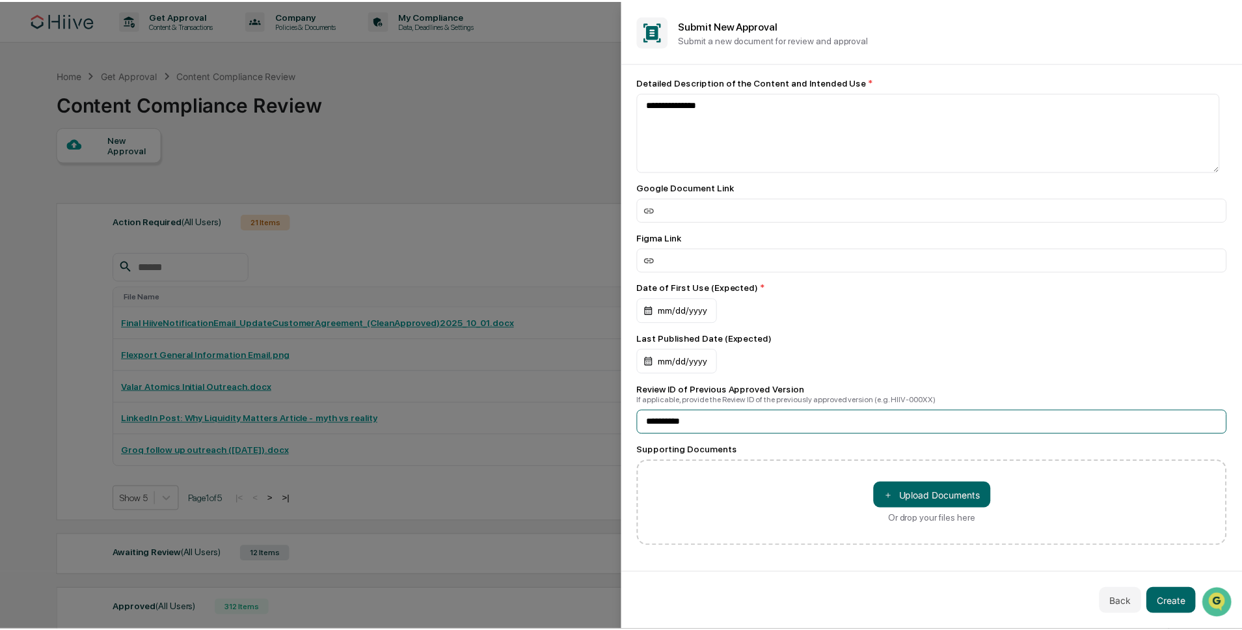
scroll to position [13, 0]
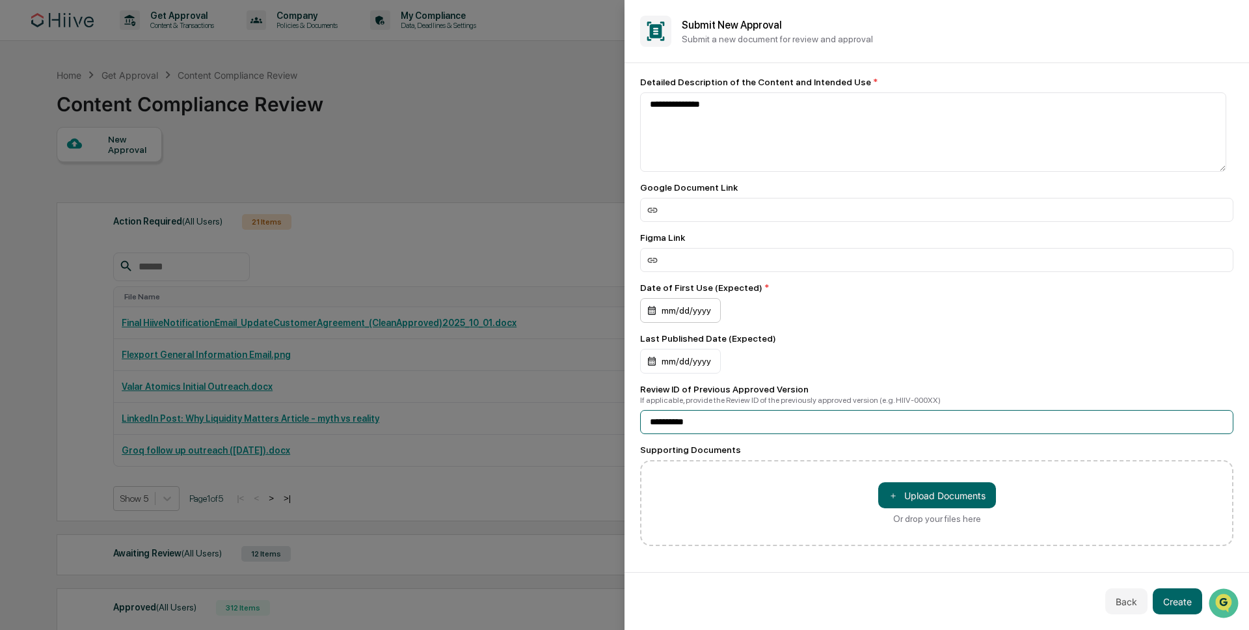
type input "**********"
click at [688, 316] on div "mm/dd/yyyy" at bounding box center [680, 310] width 81 height 25
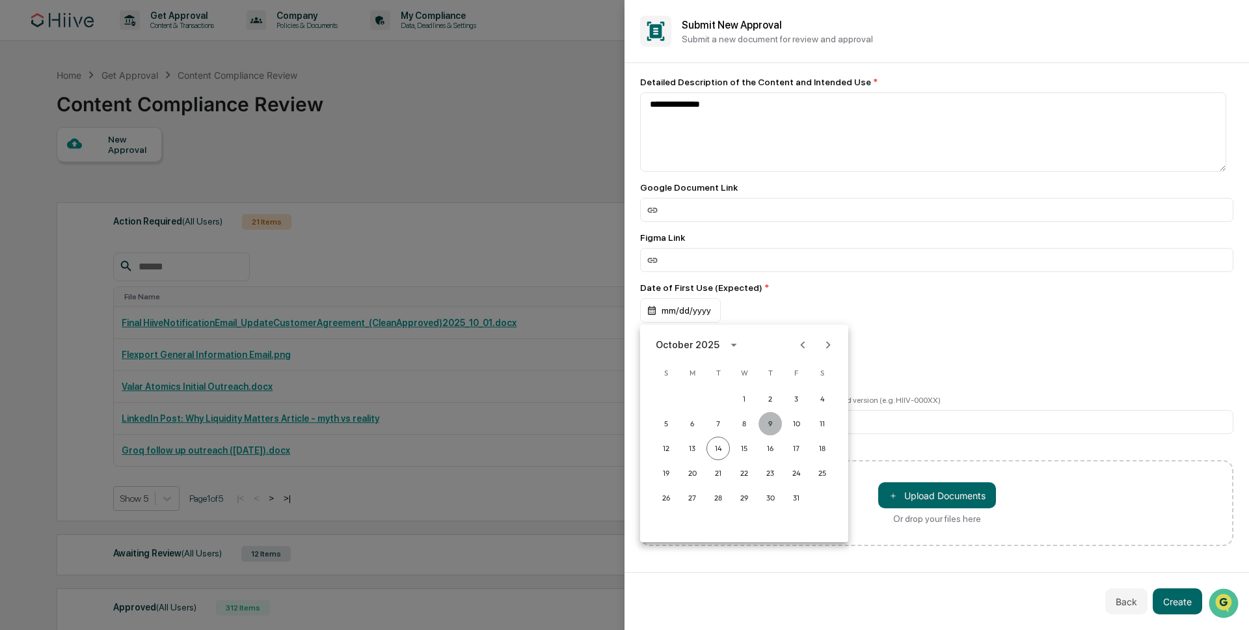
click at [774, 418] on button "9" at bounding box center [770, 423] width 23 height 23
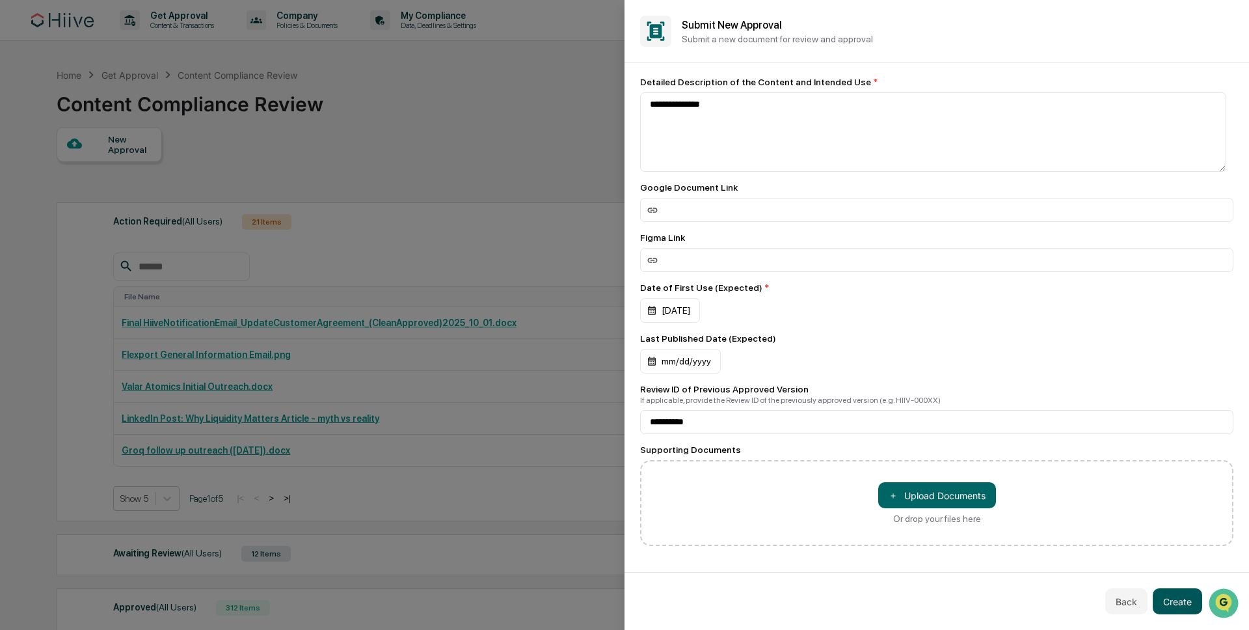
click at [1174, 606] on button "Create" at bounding box center [1177, 601] width 49 height 26
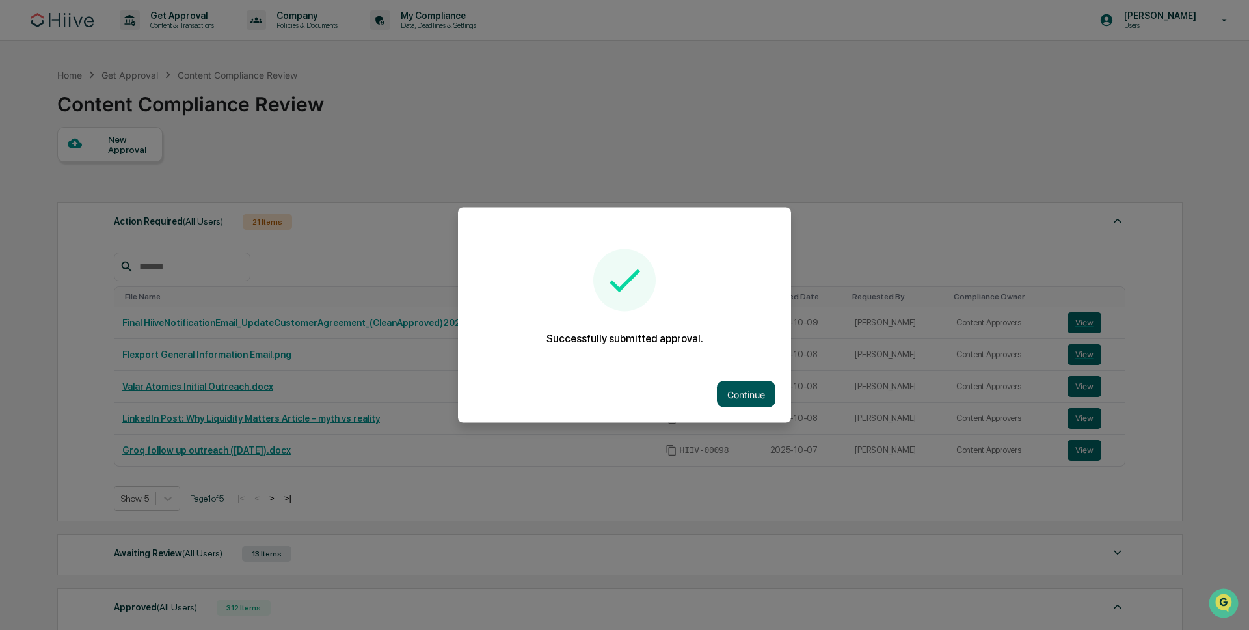
click at [718, 390] on button "Continue" at bounding box center [746, 394] width 59 height 26
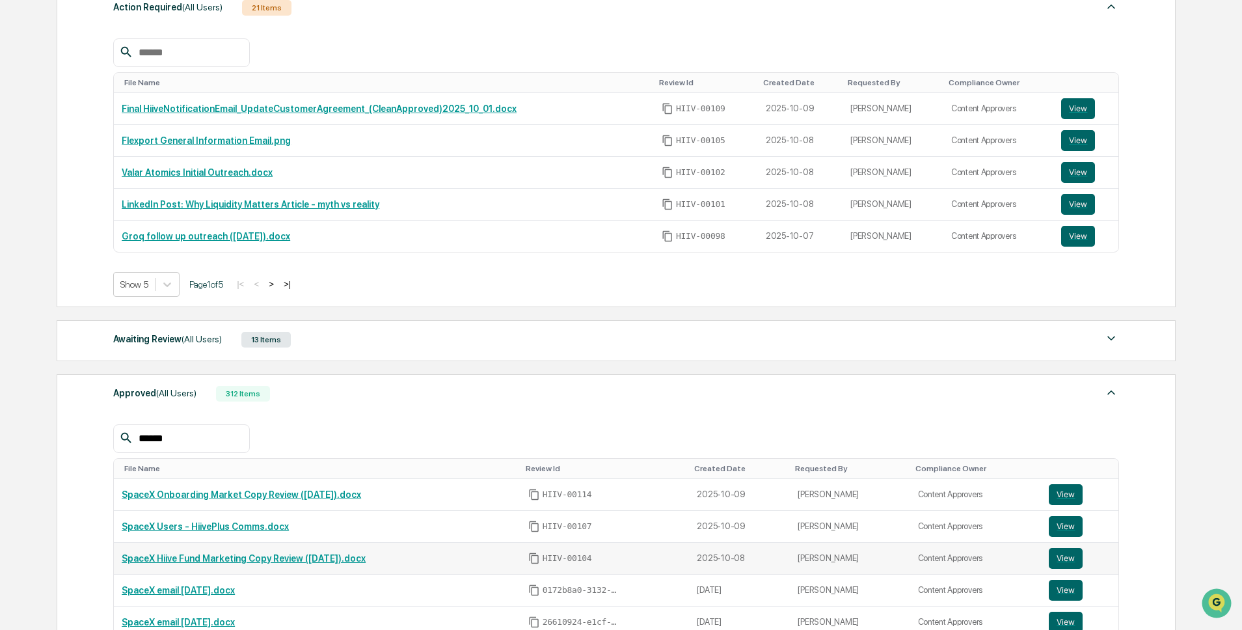
scroll to position [450, 0]
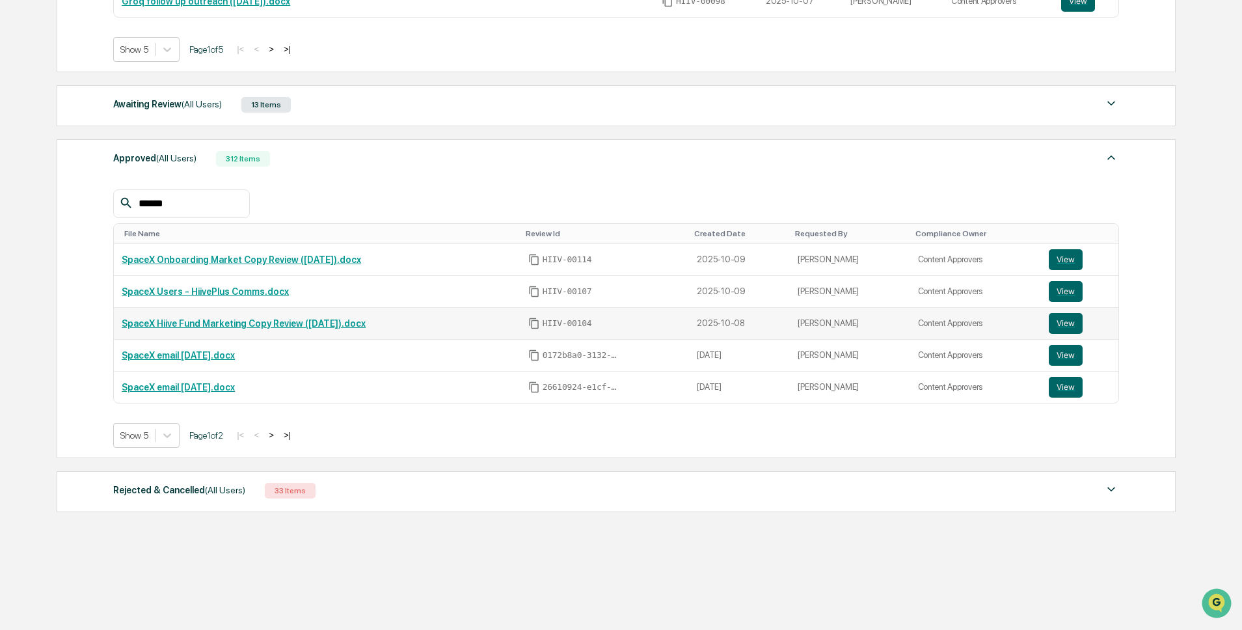
click at [235, 322] on link "SpaceX Hiive Fund Marketing Copy Review (8.10.25).docx" at bounding box center [244, 323] width 244 height 10
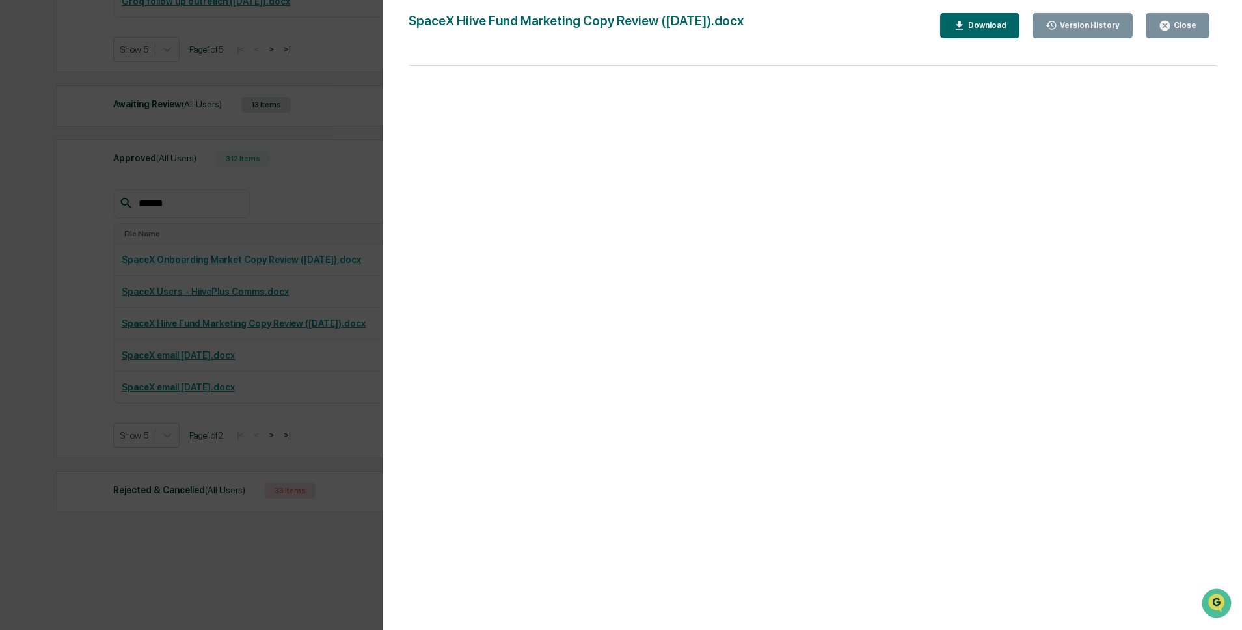
click at [163, 154] on div "Version History 10/09/2025, 05:35 PM Susan Woodard 10/09/2025, 03:38 PM James T…" at bounding box center [621, 315] width 1242 height 630
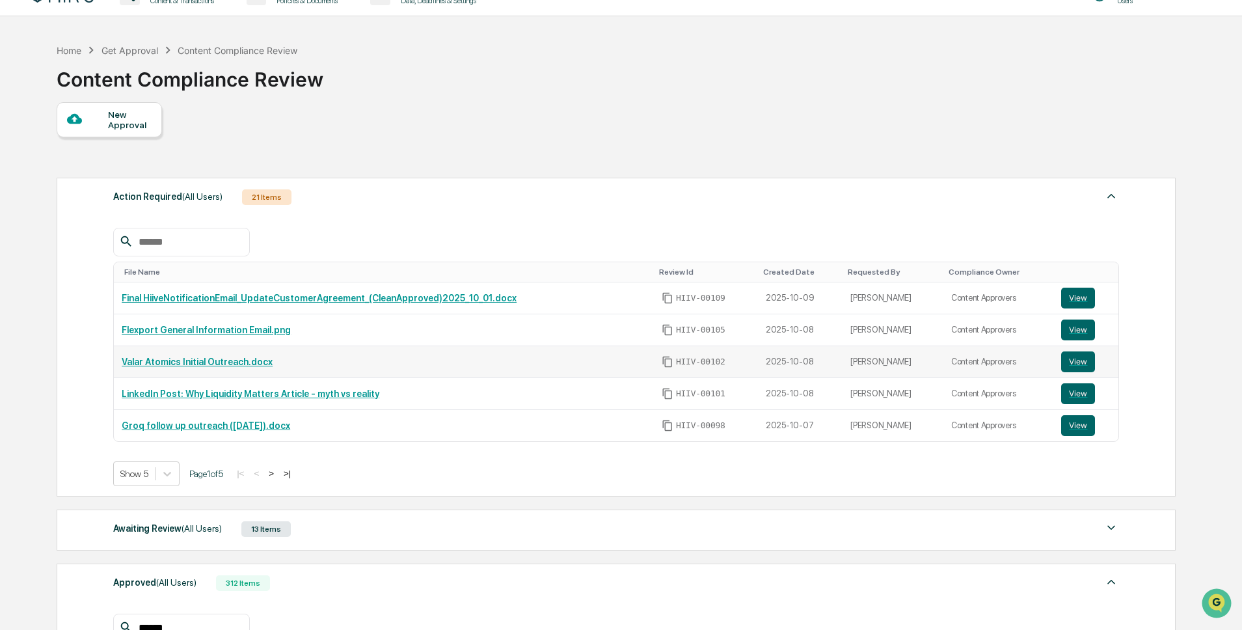
scroll to position [0, 0]
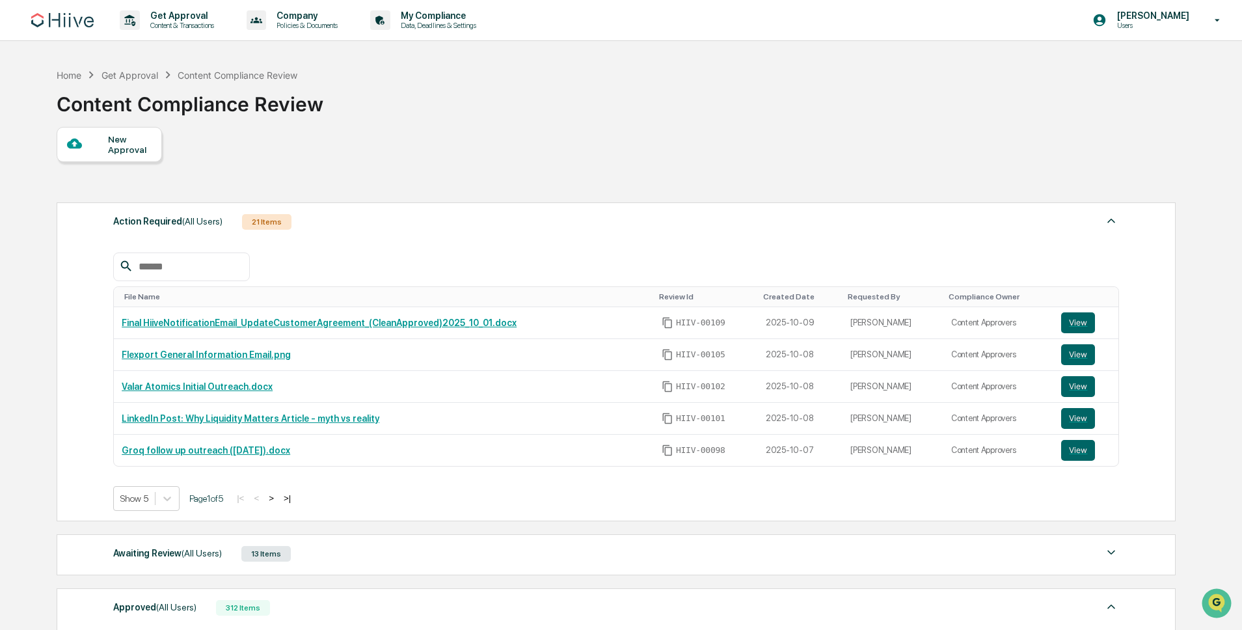
click at [133, 152] on div "New Approval" at bounding box center [130, 144] width 44 height 21
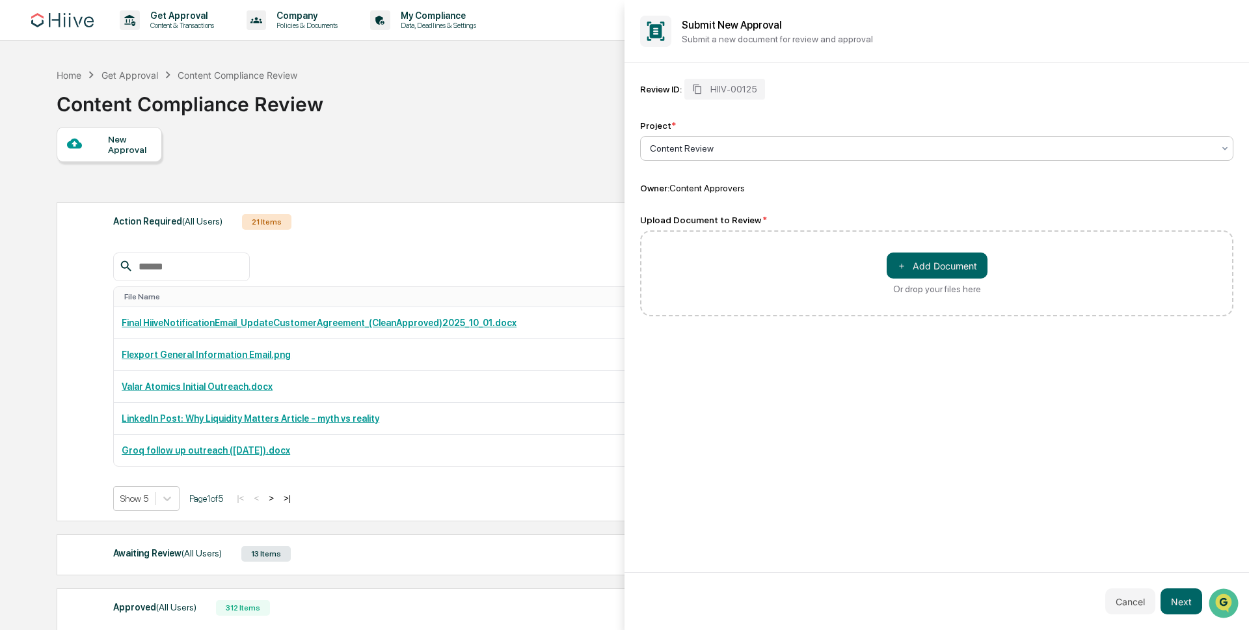
click at [458, 103] on div at bounding box center [624, 315] width 1249 height 630
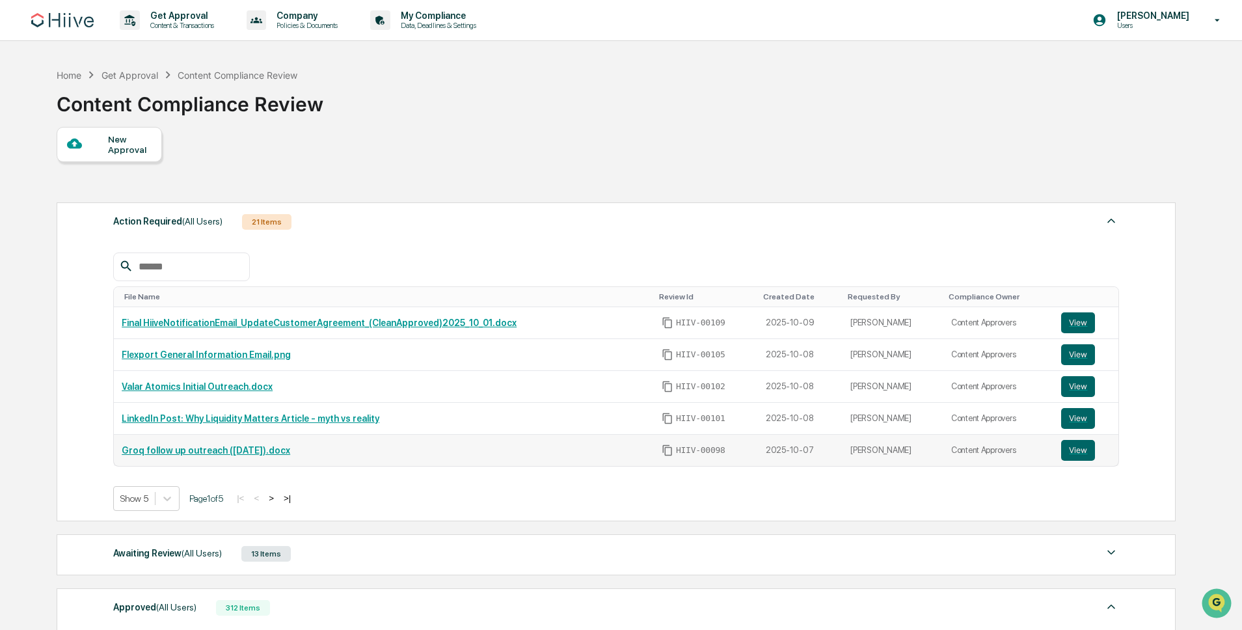
scroll to position [25, 0]
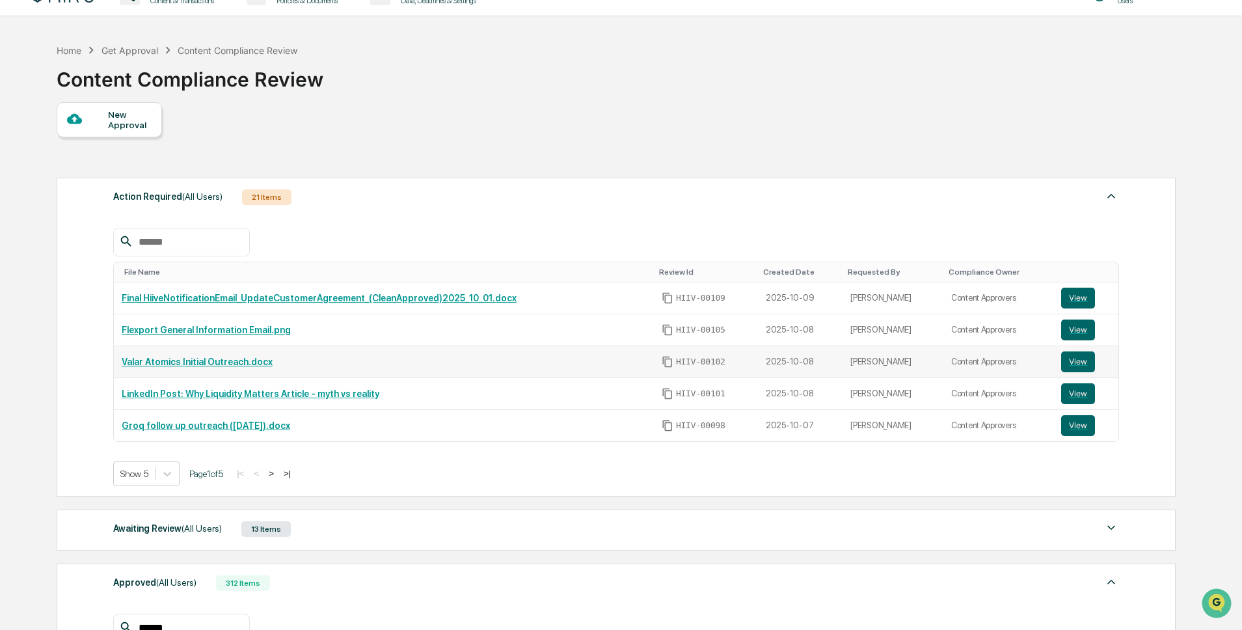
click at [222, 364] on link "Valar Atomics Initial Outreach.docx" at bounding box center [197, 361] width 151 height 10
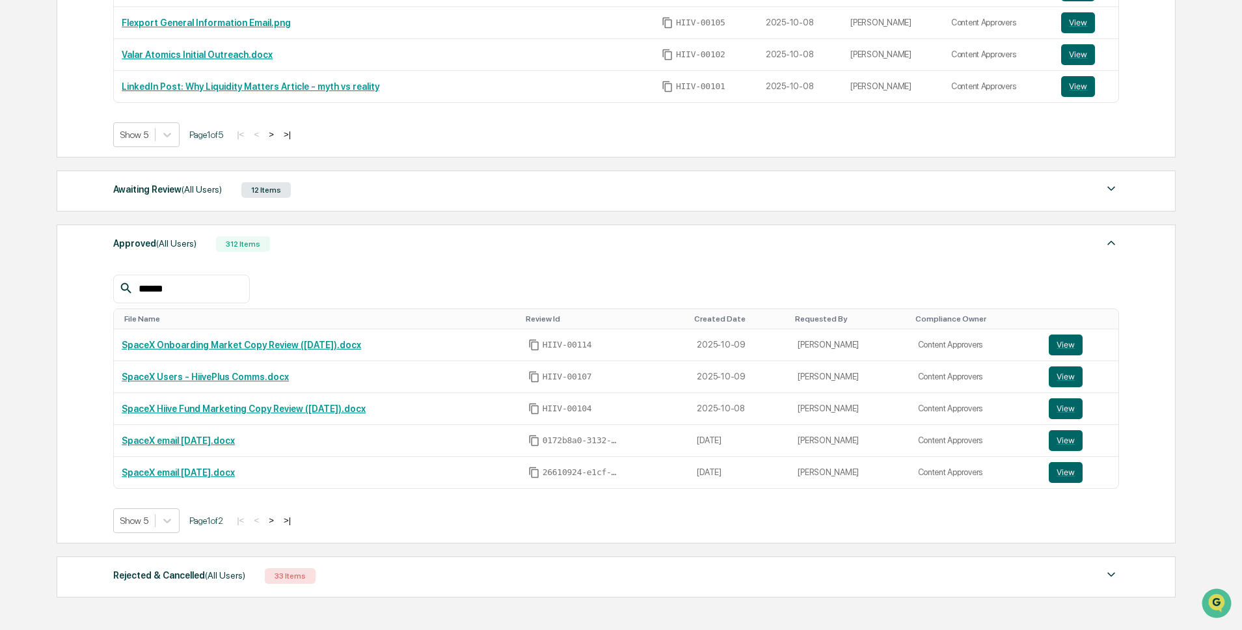
scroll to position [450, 0]
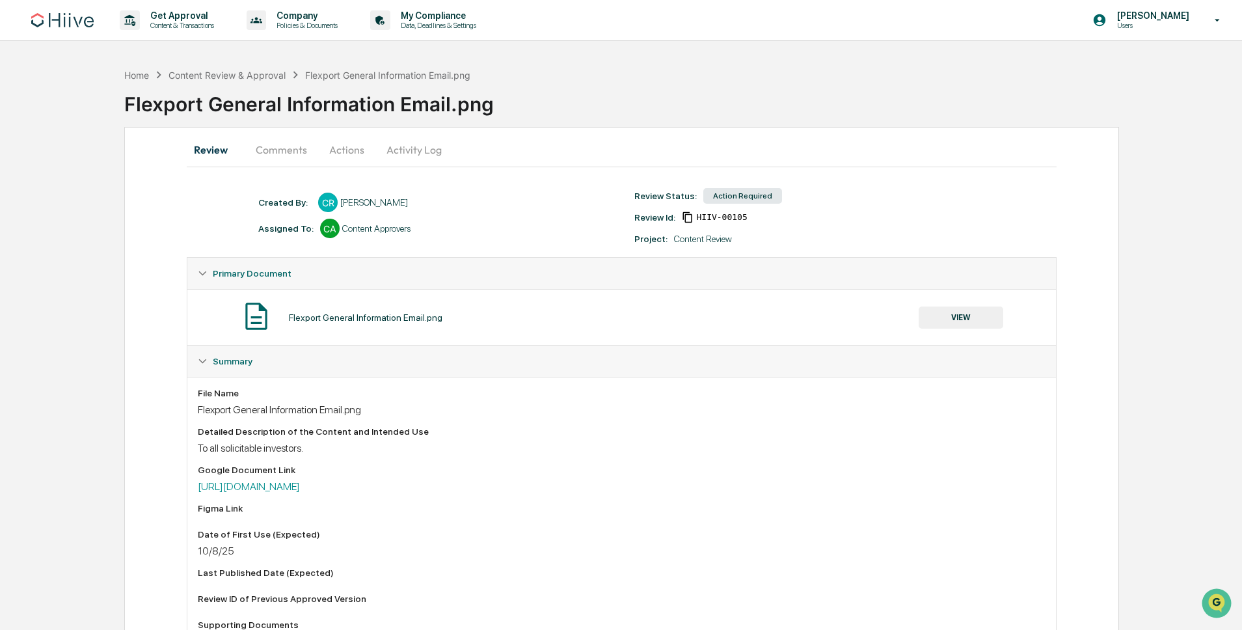
click at [302, 148] on button "Comments" at bounding box center [281, 149] width 72 height 31
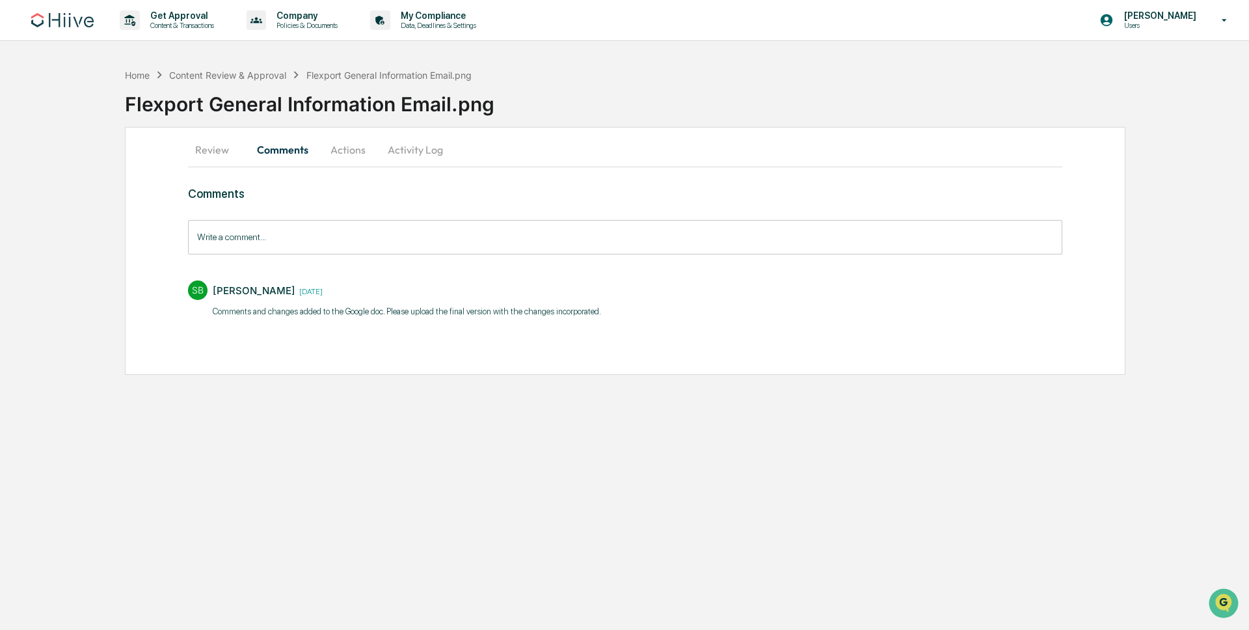
click at [350, 151] on button "Actions" at bounding box center [348, 149] width 59 height 31
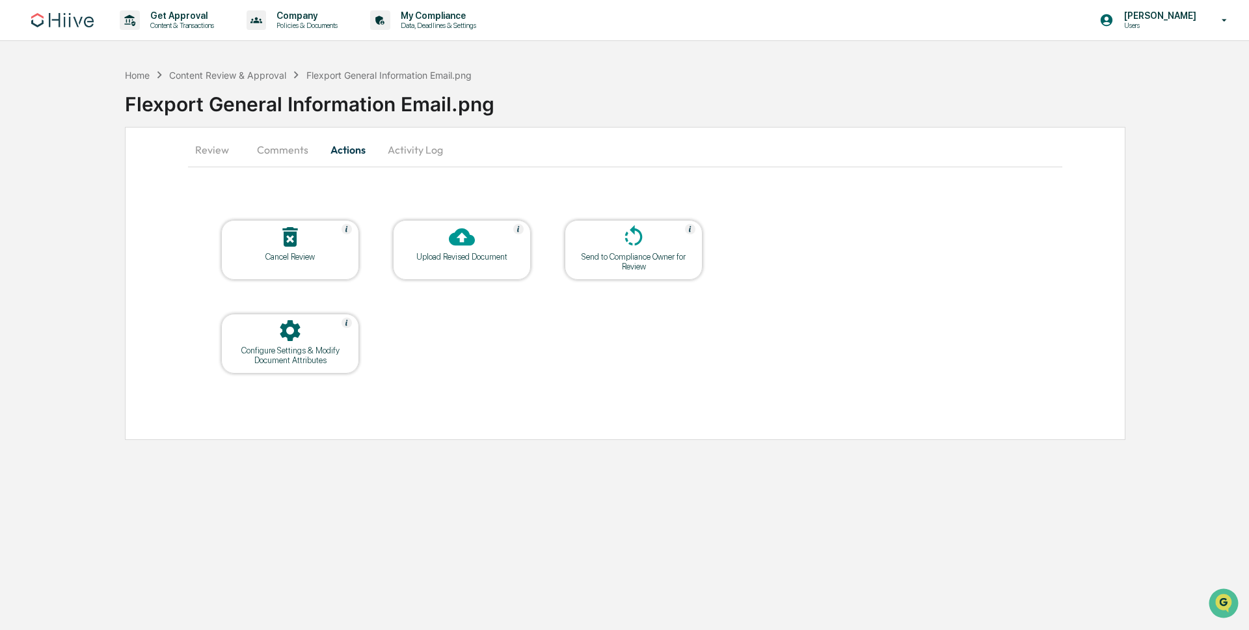
click at [412, 157] on button "Activity Log" at bounding box center [415, 149] width 76 height 31
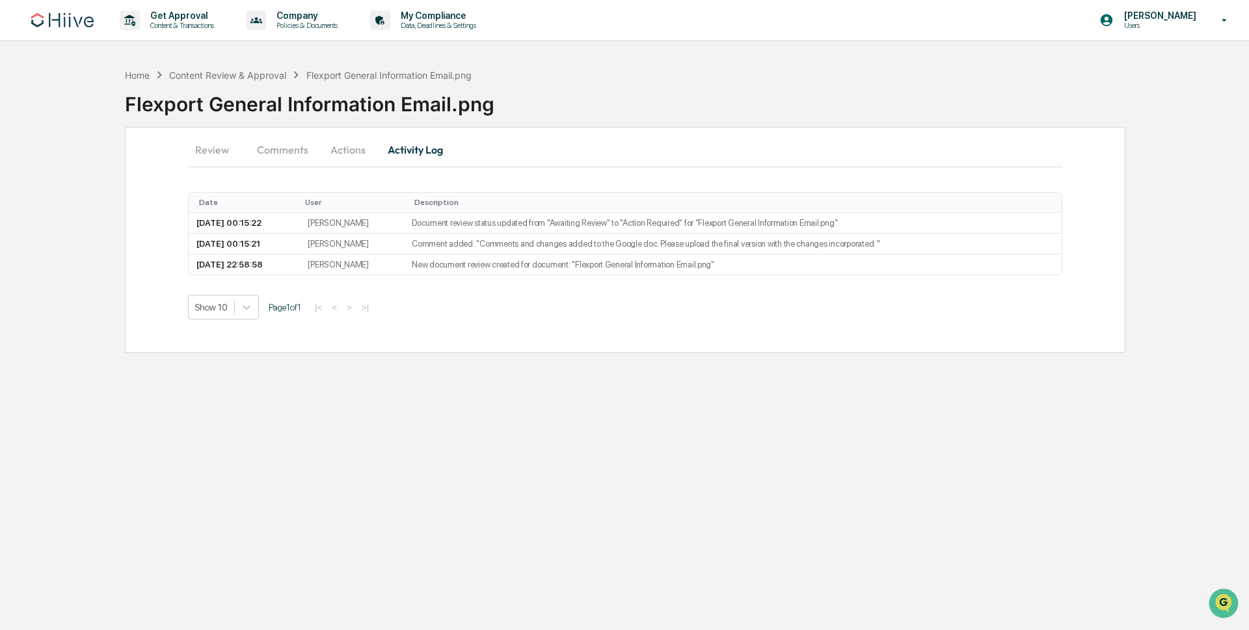
click at [338, 161] on button "Actions" at bounding box center [348, 149] width 59 height 31
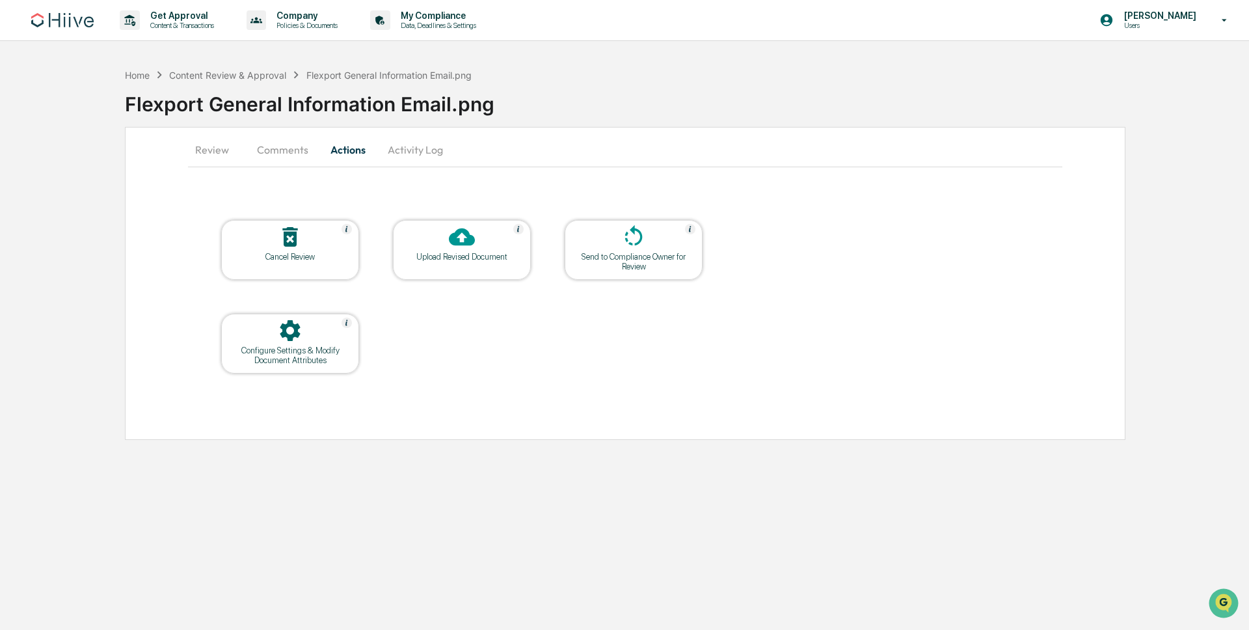
click at [295, 144] on button "Comments" at bounding box center [283, 149] width 72 height 31
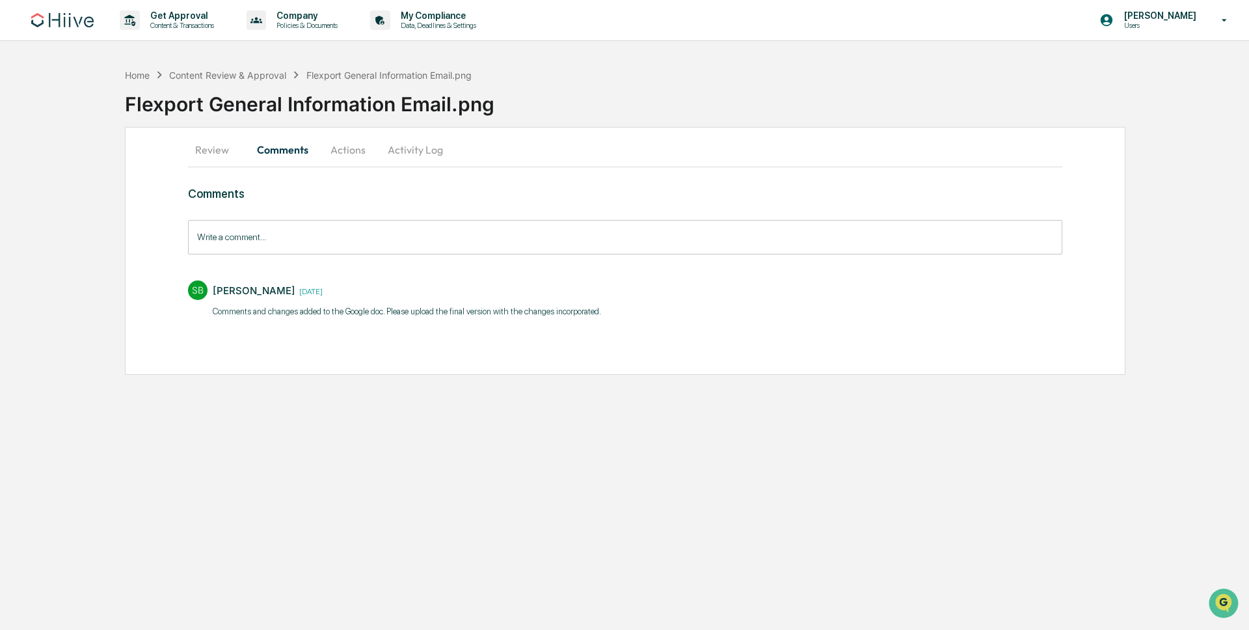
click at [367, 224] on input "Write a comment..." at bounding box center [625, 237] width 874 height 34
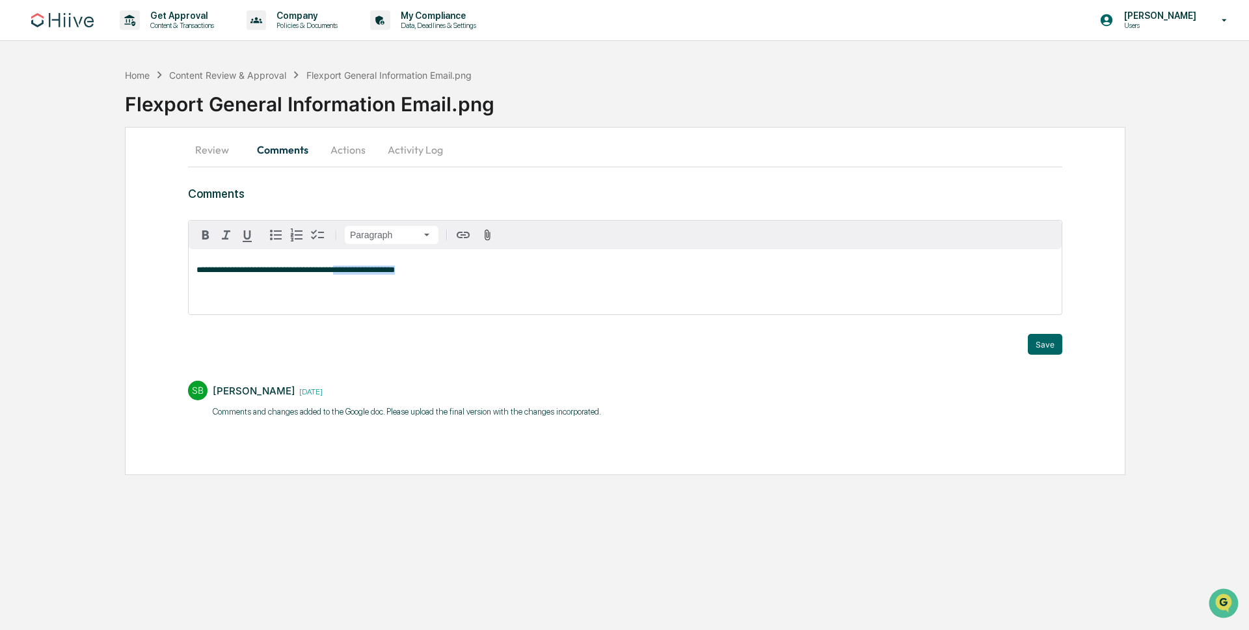
drag, startPoint x: 413, startPoint y: 269, endPoint x: 358, endPoint y: 271, distance: 55.4
click at [358, 271] on p "**********" at bounding box center [624, 269] width 857 height 9
click at [1047, 343] on button "Save" at bounding box center [1045, 344] width 34 height 21
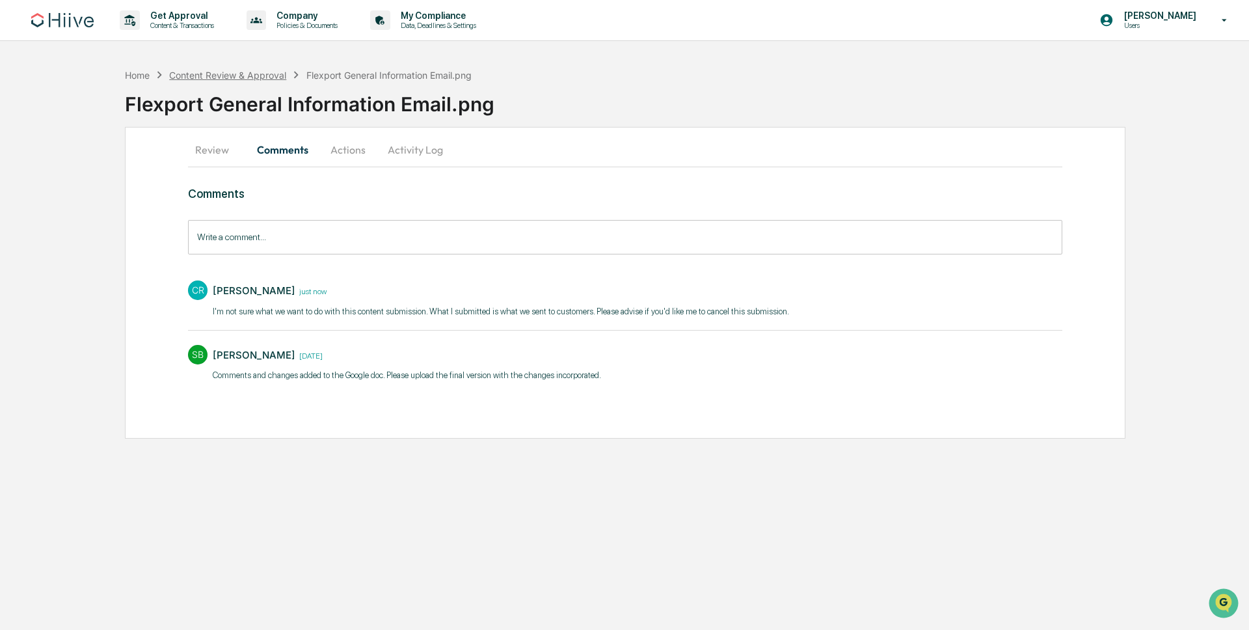
click at [228, 71] on div "Content Review & Approval" at bounding box center [227, 75] width 117 height 11
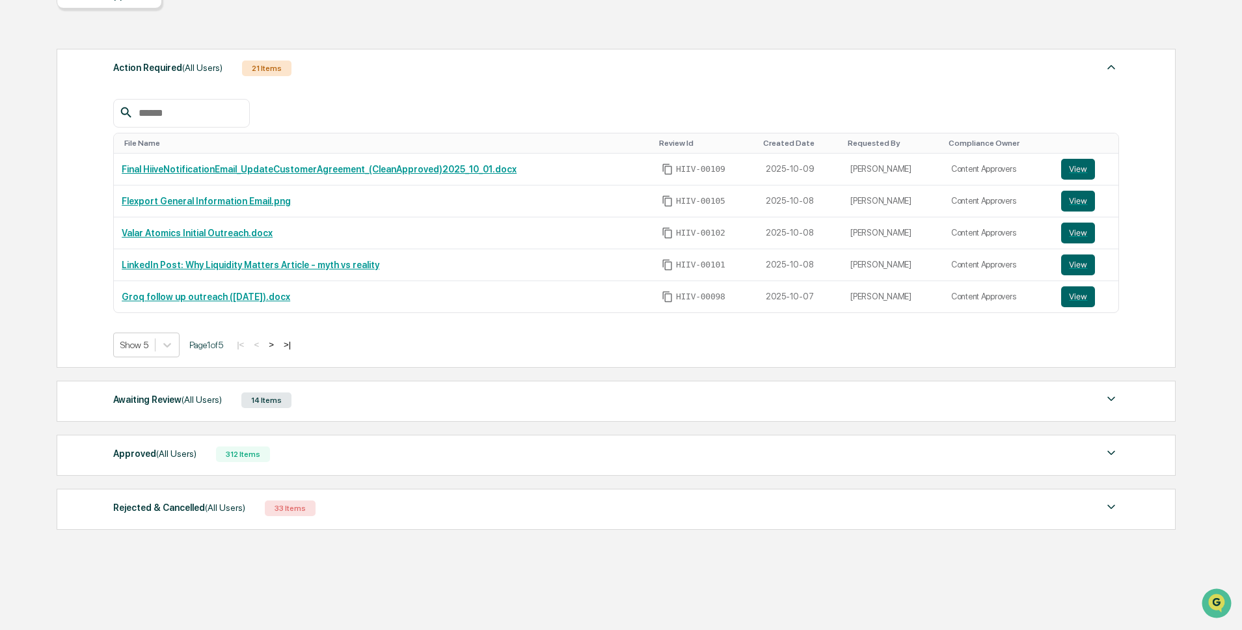
scroll to position [172, 0]
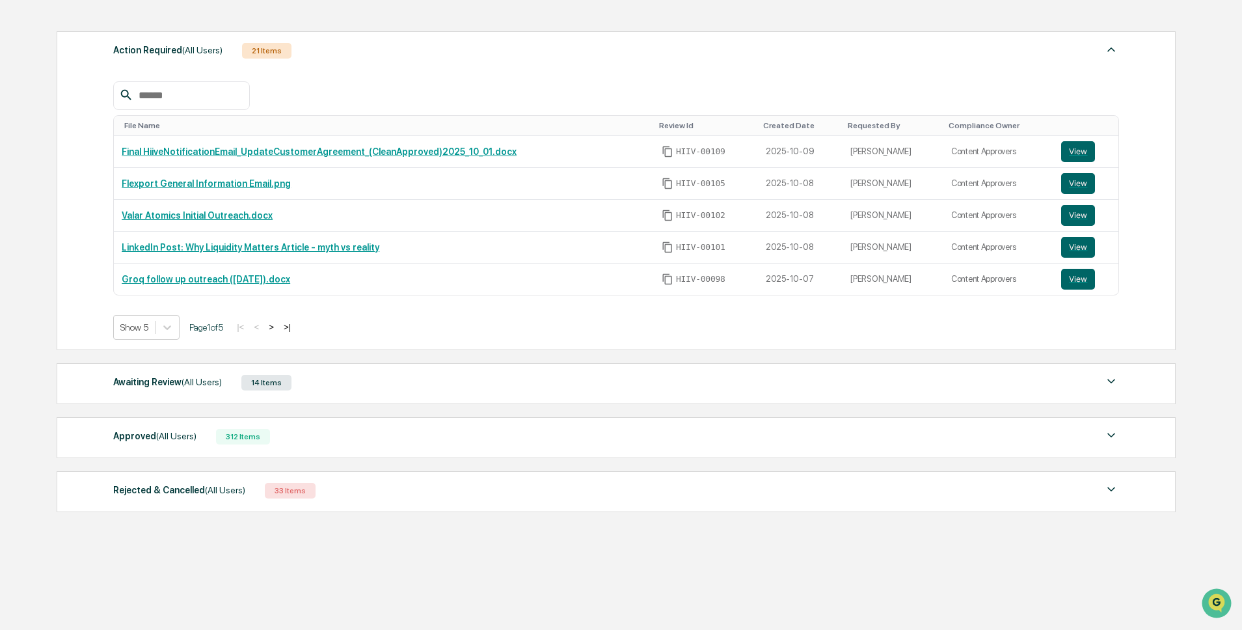
click at [292, 429] on div "Approved (All Users) 312 Items" at bounding box center [616, 436] width 1006 height 18
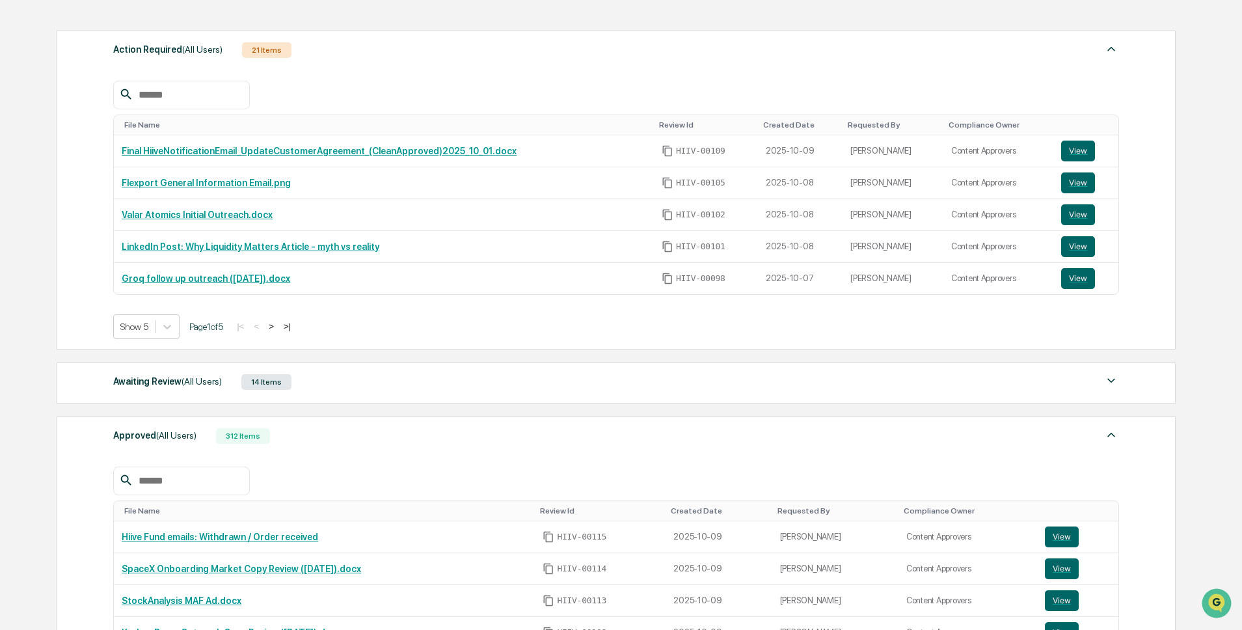
click at [215, 482] on input "text" at bounding box center [188, 480] width 111 height 17
type input "*****"
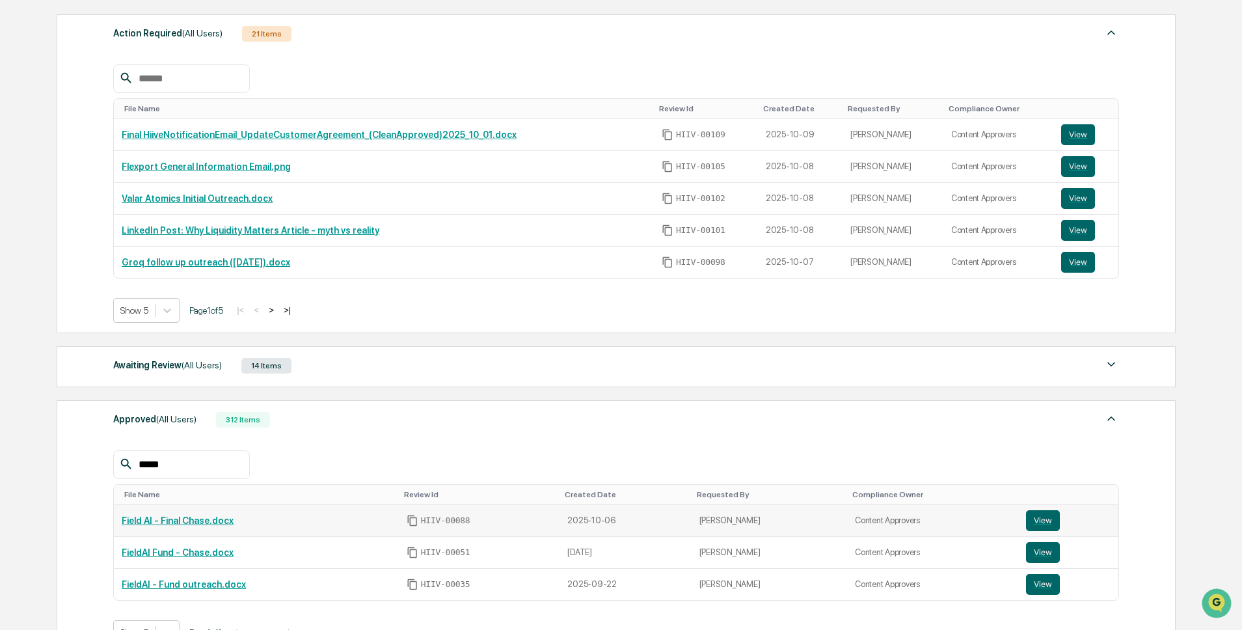
scroll to position [203, 0]
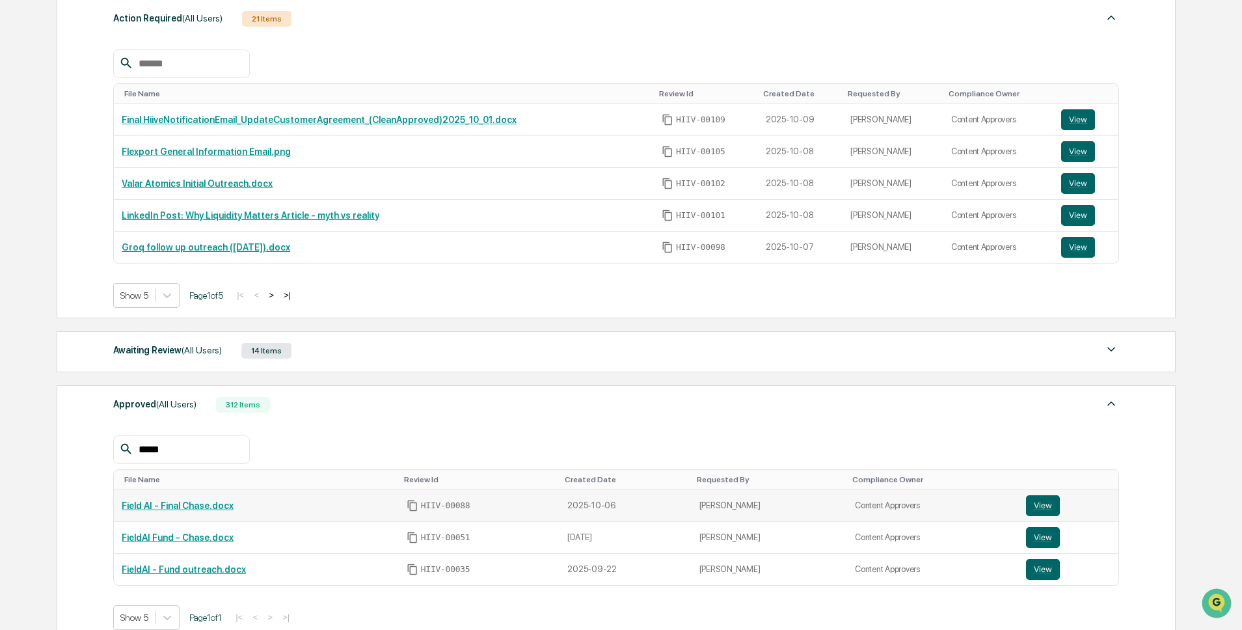
click at [212, 504] on link "Field AI - Final Chase.docx" at bounding box center [178, 505] width 112 height 10
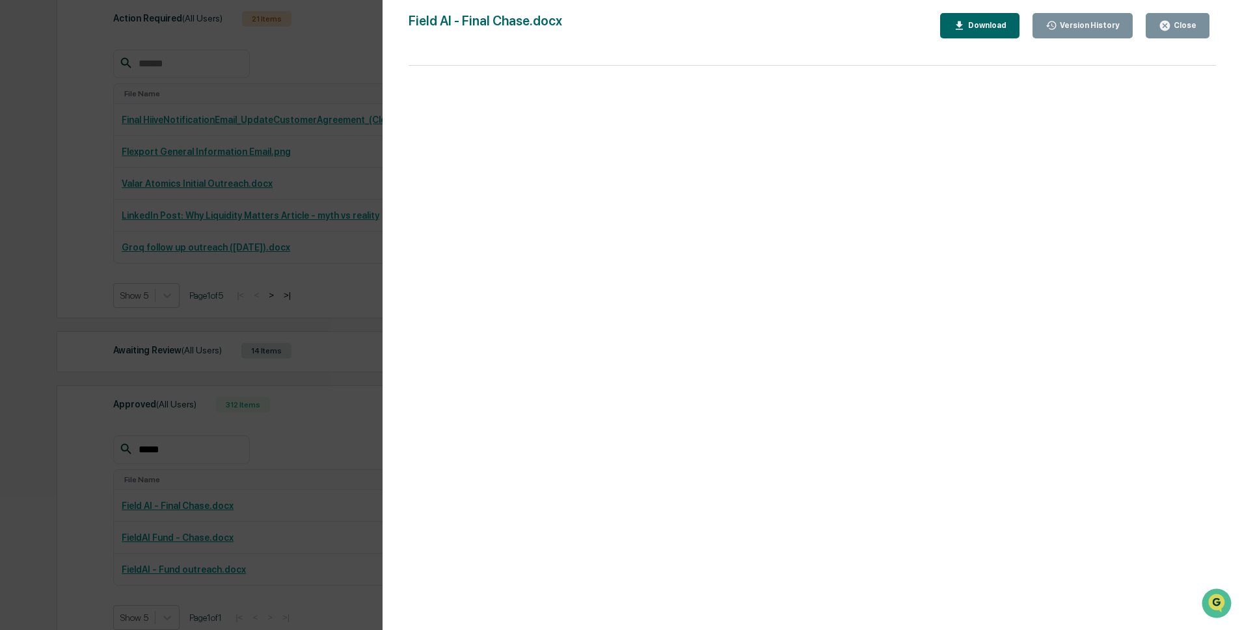
click at [291, 466] on div "Version History 10/06/2025, 07:36 PM James Dunlop 10/06/2025, 06:45 PM James Du…" at bounding box center [621, 315] width 1242 height 630
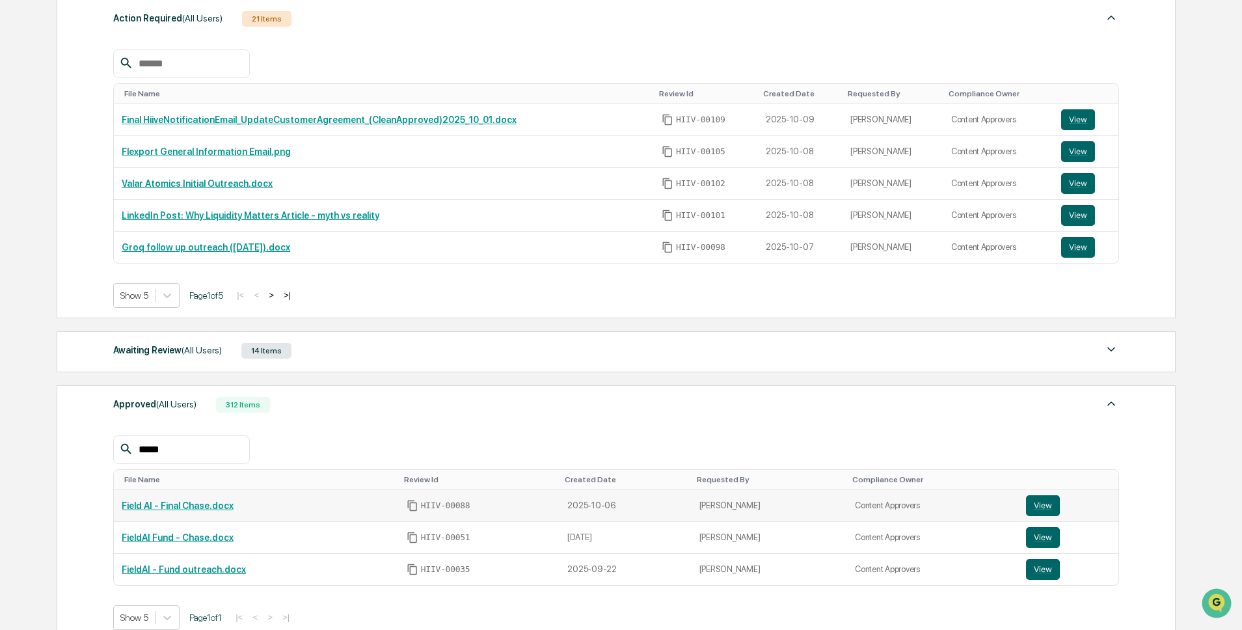
click at [418, 505] on icon "Copy Id" at bounding box center [413, 506] width 12 height 12
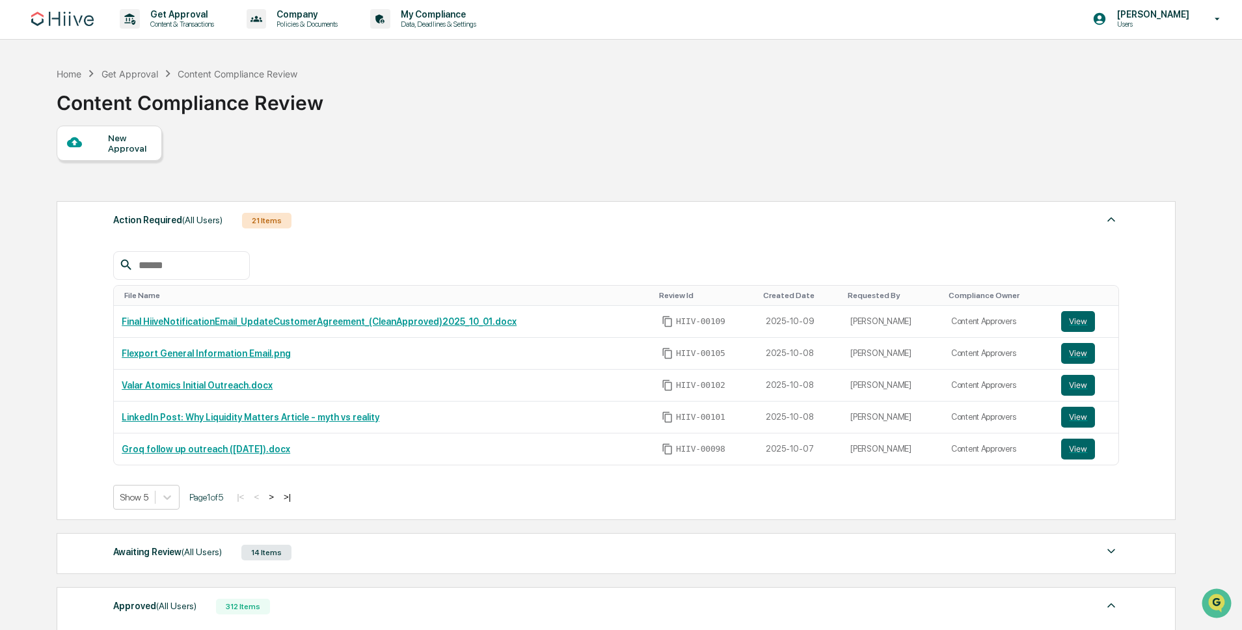
scroll to position [0, 0]
click at [129, 144] on div "New Approval" at bounding box center [130, 144] width 44 height 21
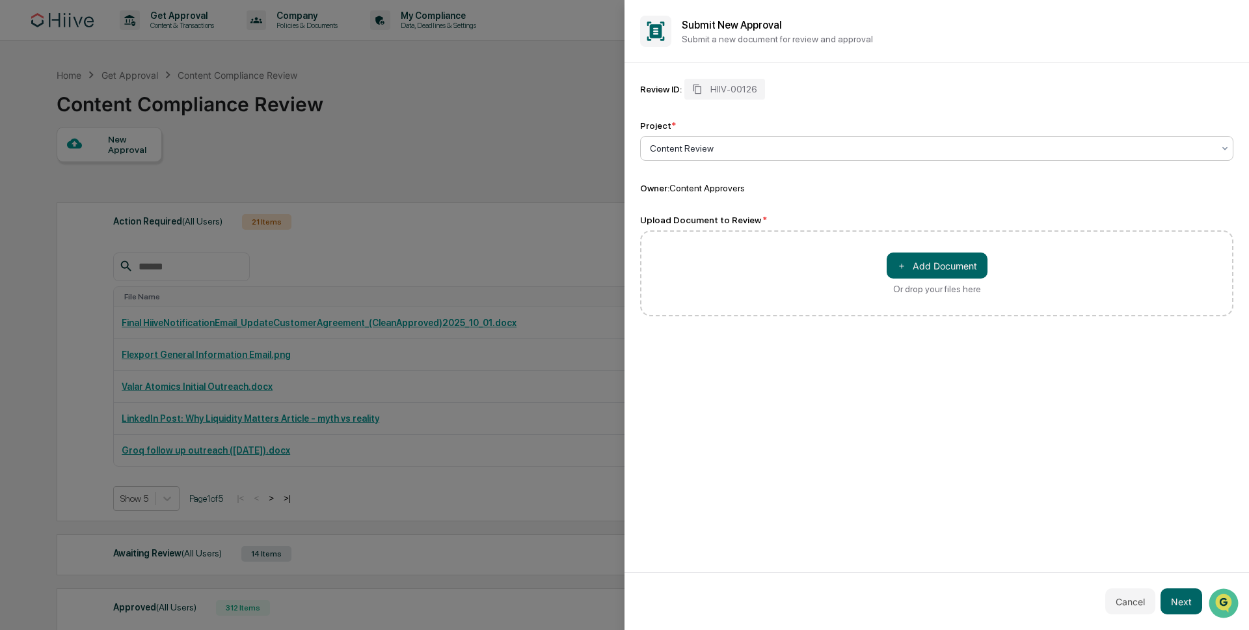
click at [929, 282] on div "＋ Add Document Or drop your files here" at bounding box center [937, 273] width 101 height 42
click at [0, 0] on input "＋ Add Document Or drop your files here" at bounding box center [0, 0] width 0 height 0
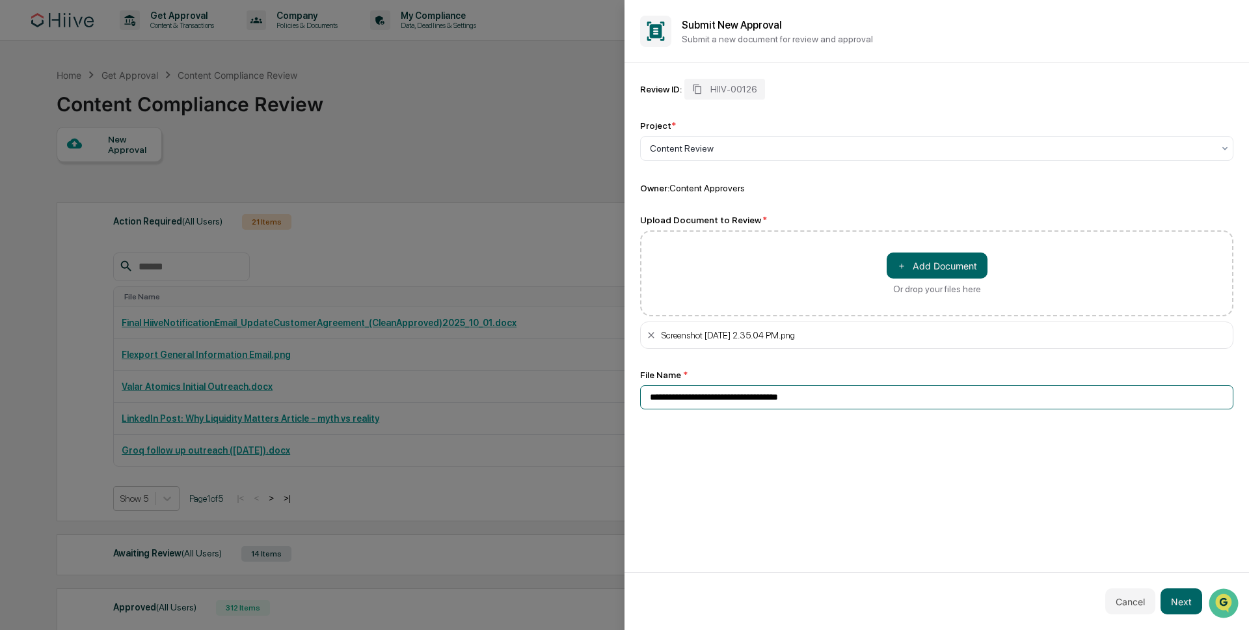
click at [750, 388] on input "**********" at bounding box center [936, 397] width 593 height 24
drag, startPoint x: 802, startPoint y: 397, endPoint x: 580, endPoint y: 391, distance: 221.9
click at [580, 391] on body "Get Approval Content & Transactions Company Policies & Documents My Compliance …" at bounding box center [621, 507] width 1242 height 1015
click at [818, 400] on input "**********" at bounding box center [936, 397] width 593 height 24
click at [817, 400] on input "**********" at bounding box center [936, 397] width 593 height 24
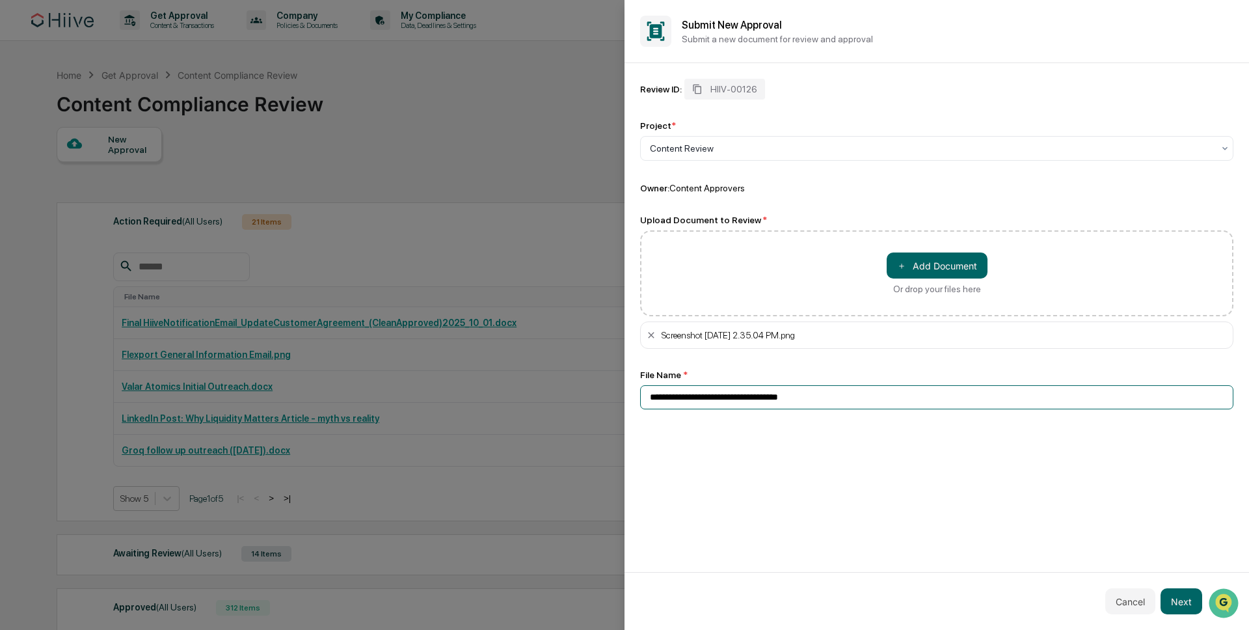
click at [817, 400] on input "**********" at bounding box center [936, 397] width 593 height 24
paste input "**********"
click at [861, 478] on div "**********" at bounding box center [937, 317] width 625 height 509
drag, startPoint x: 682, startPoint y: 398, endPoint x: 690, endPoint y: 397, distance: 7.9
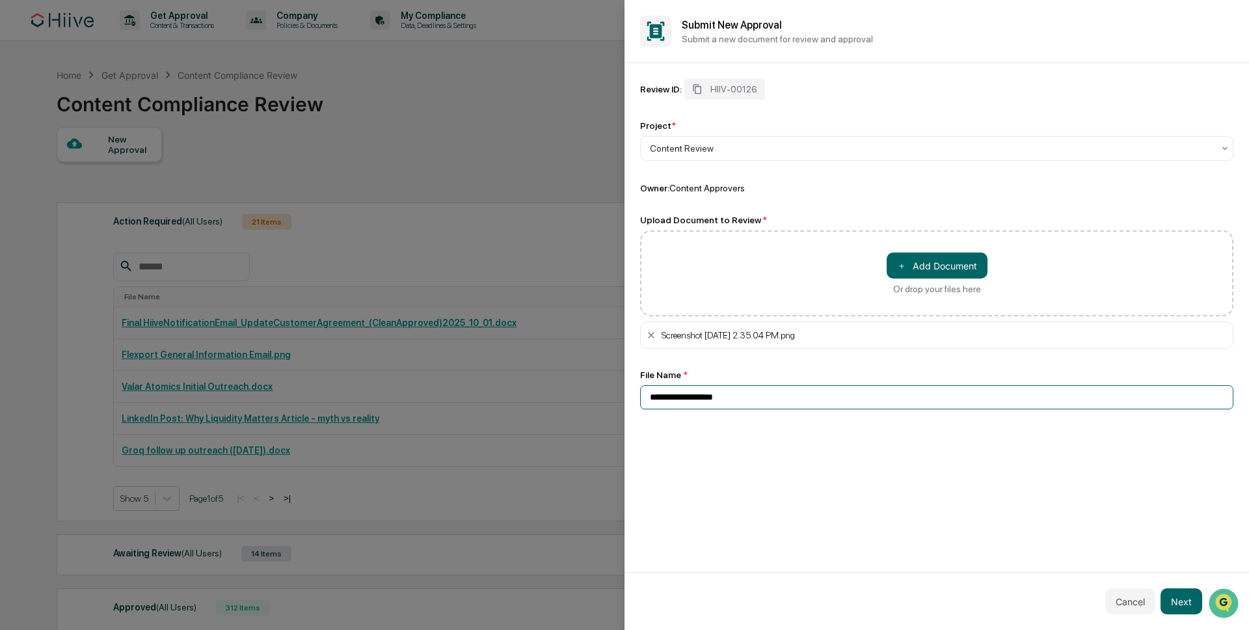
click at [682, 398] on input "**********" at bounding box center [936, 397] width 593 height 24
type input "**********"
click at [1180, 600] on button "Next" at bounding box center [1182, 601] width 42 height 26
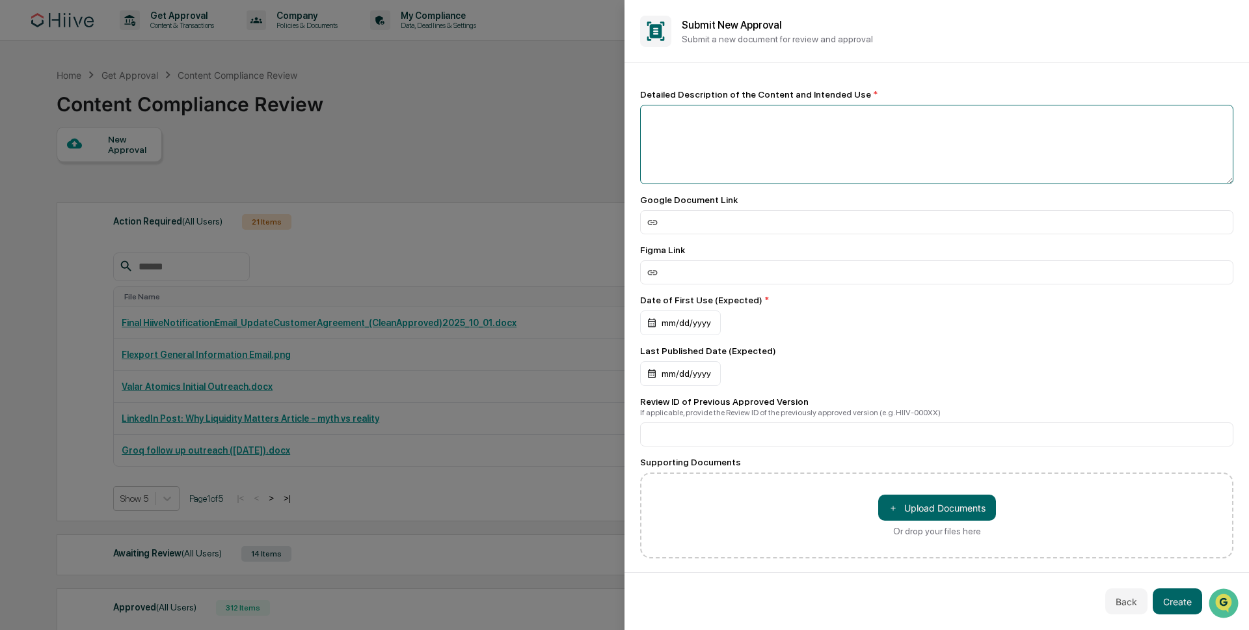
click at [789, 145] on textarea at bounding box center [936, 144] width 593 height 79
type textarea "**********"
click at [677, 327] on div "mm/dd/yyyy" at bounding box center [680, 322] width 81 height 25
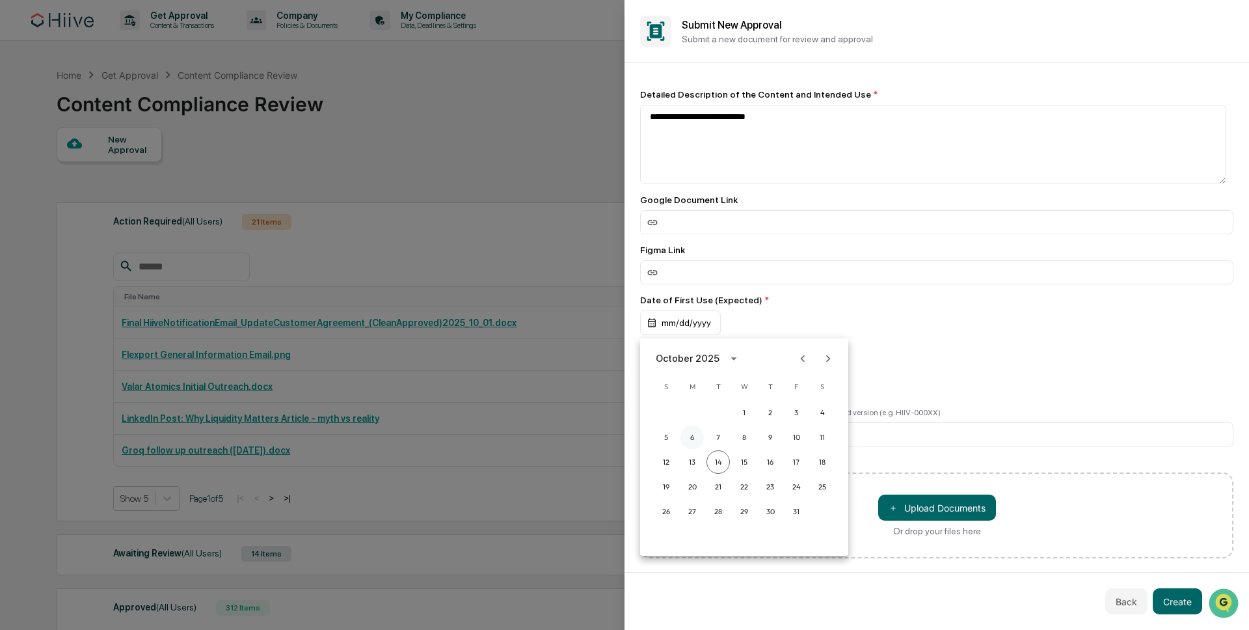
click at [688, 436] on button "6" at bounding box center [691, 436] width 23 height 23
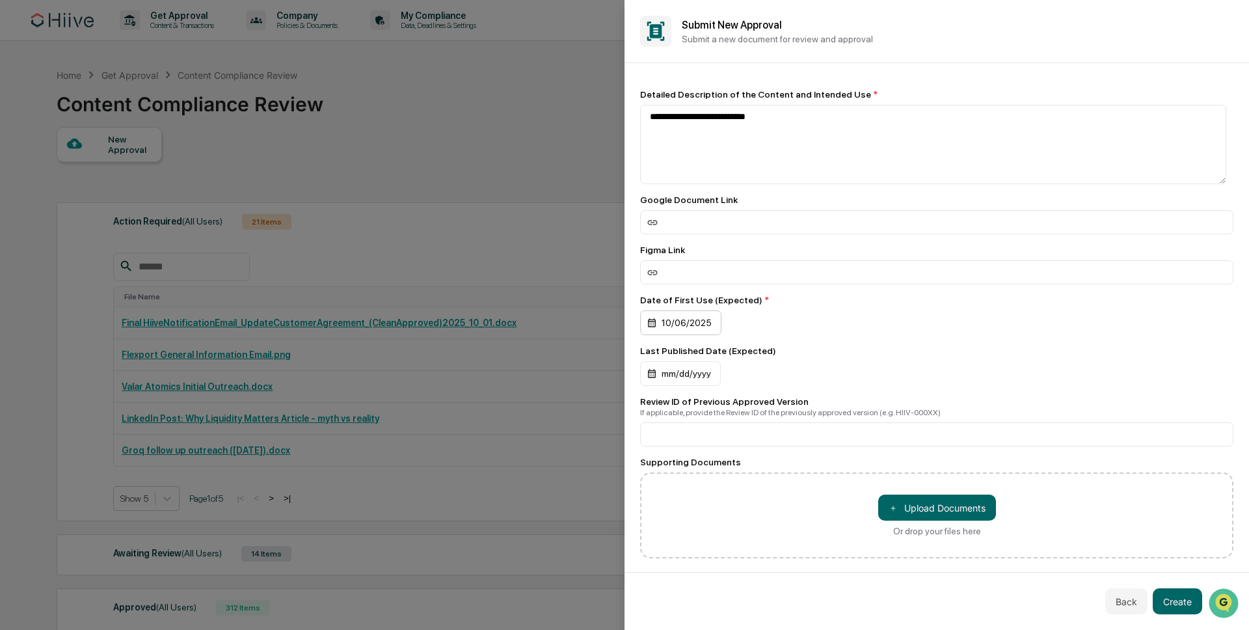
click at [682, 326] on div "10/06/2025" at bounding box center [680, 322] width 81 height 25
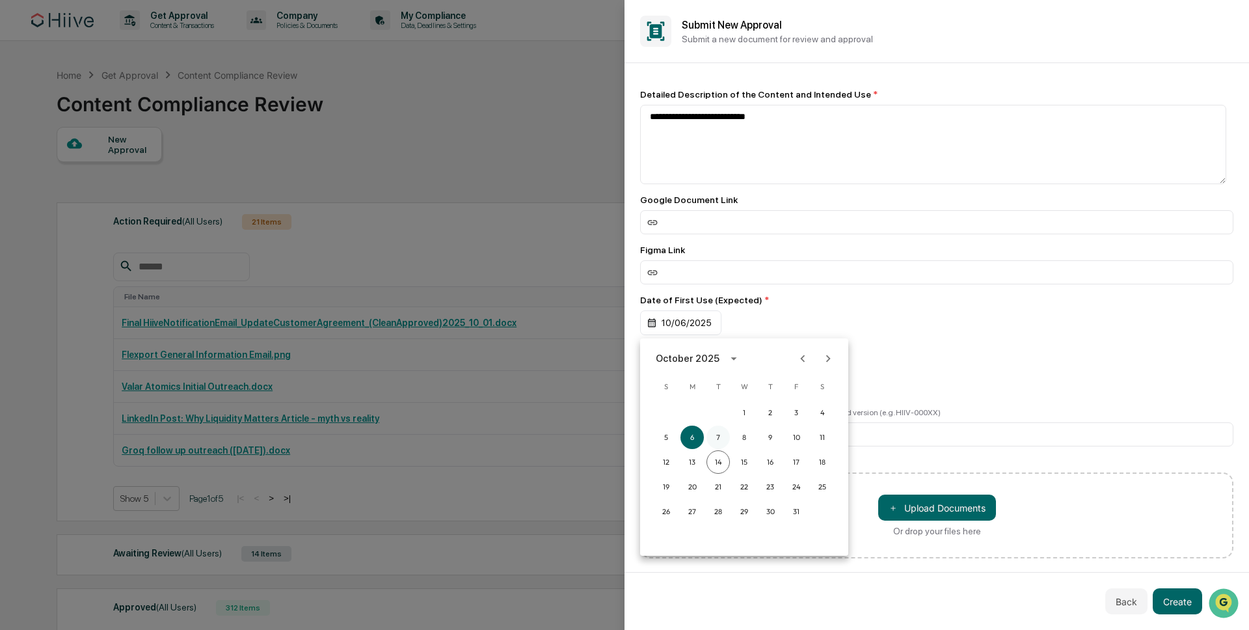
click at [725, 437] on button "7" at bounding box center [717, 436] width 23 height 23
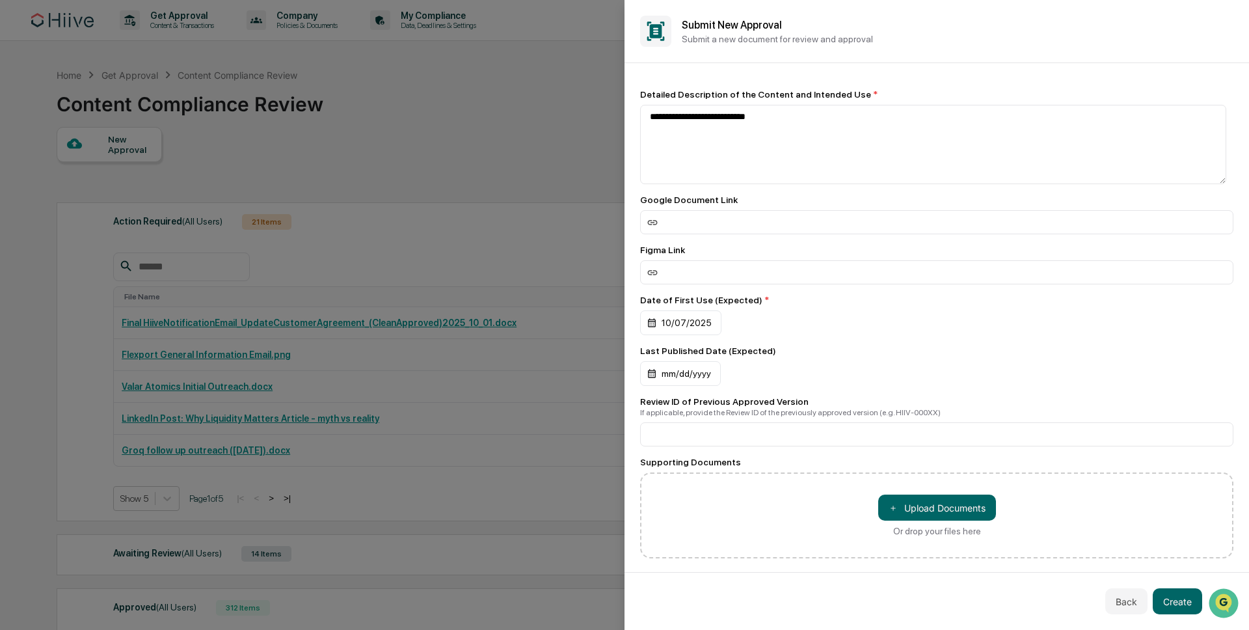
click at [890, 425] on div "Review ID of Previous Approved Version If applicable, provide the Review ID of …" at bounding box center [936, 421] width 593 height 50
click at [885, 439] on input at bounding box center [936, 434] width 593 height 24
paste input "**********"
type input "**********"
click at [1170, 599] on button "Create" at bounding box center [1177, 601] width 49 height 26
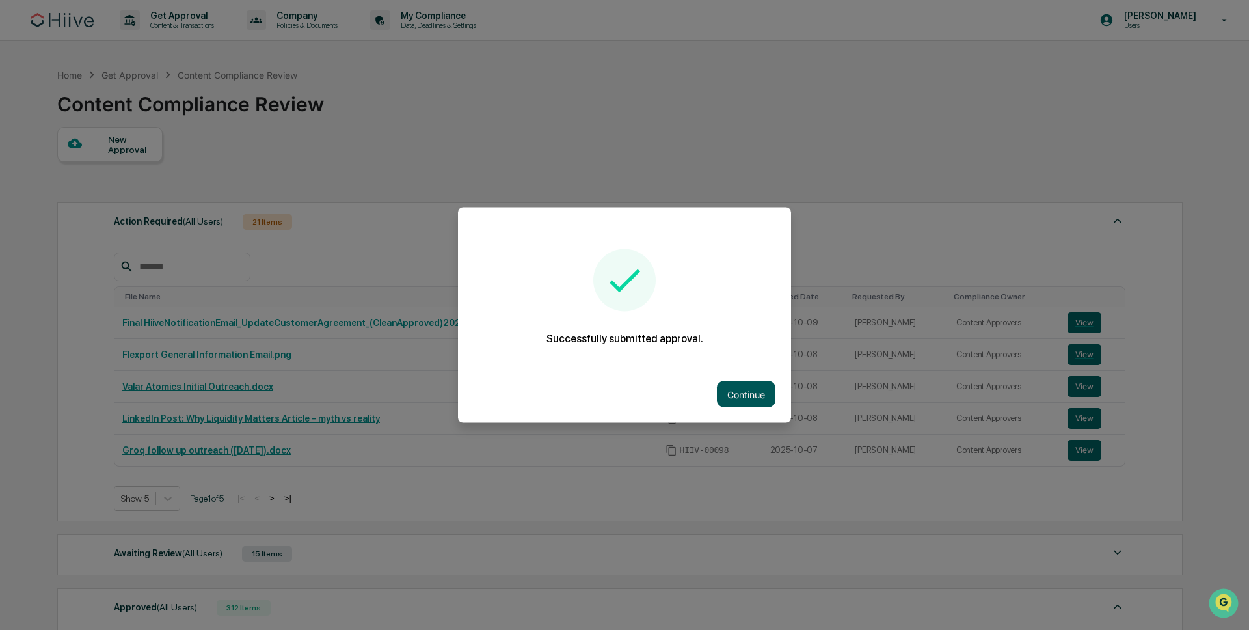
click at [732, 383] on button "Continue" at bounding box center [746, 394] width 59 height 26
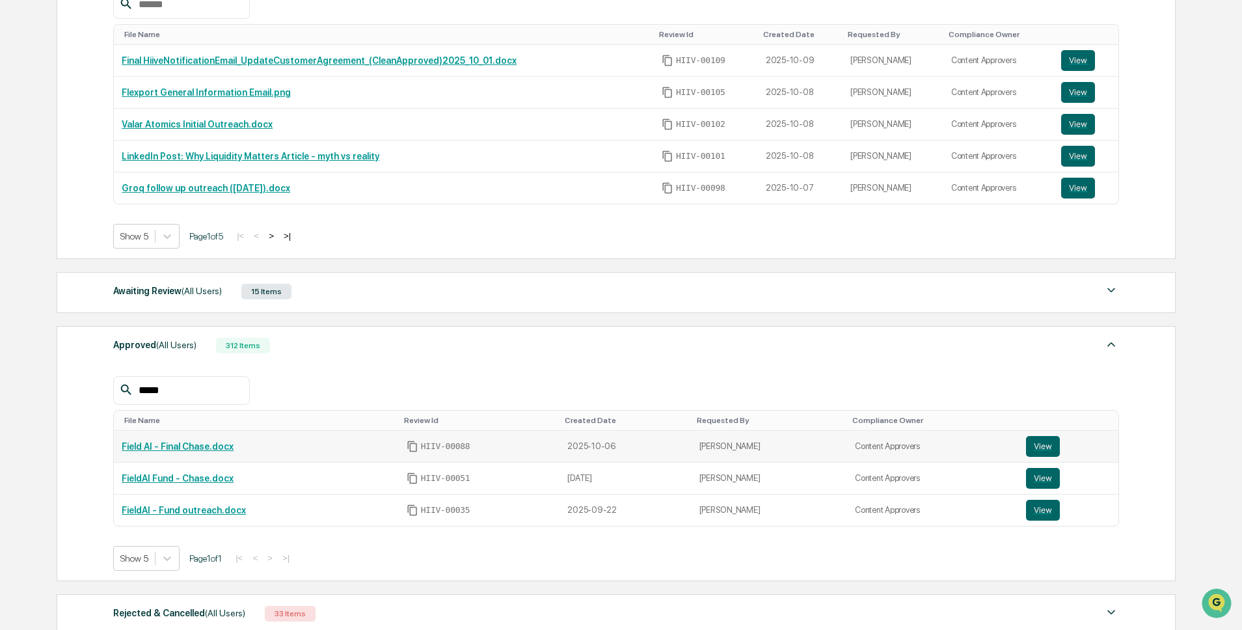
scroll to position [386, 0]
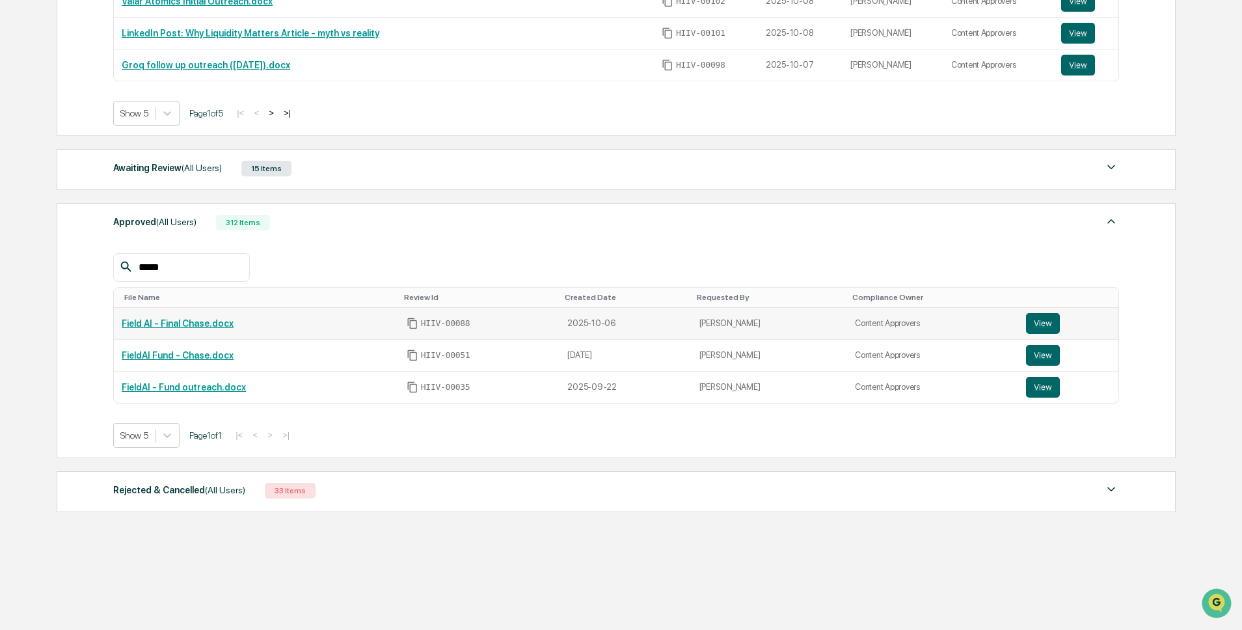
click at [178, 261] on input "*****" at bounding box center [188, 267] width 111 height 17
type input "*****"
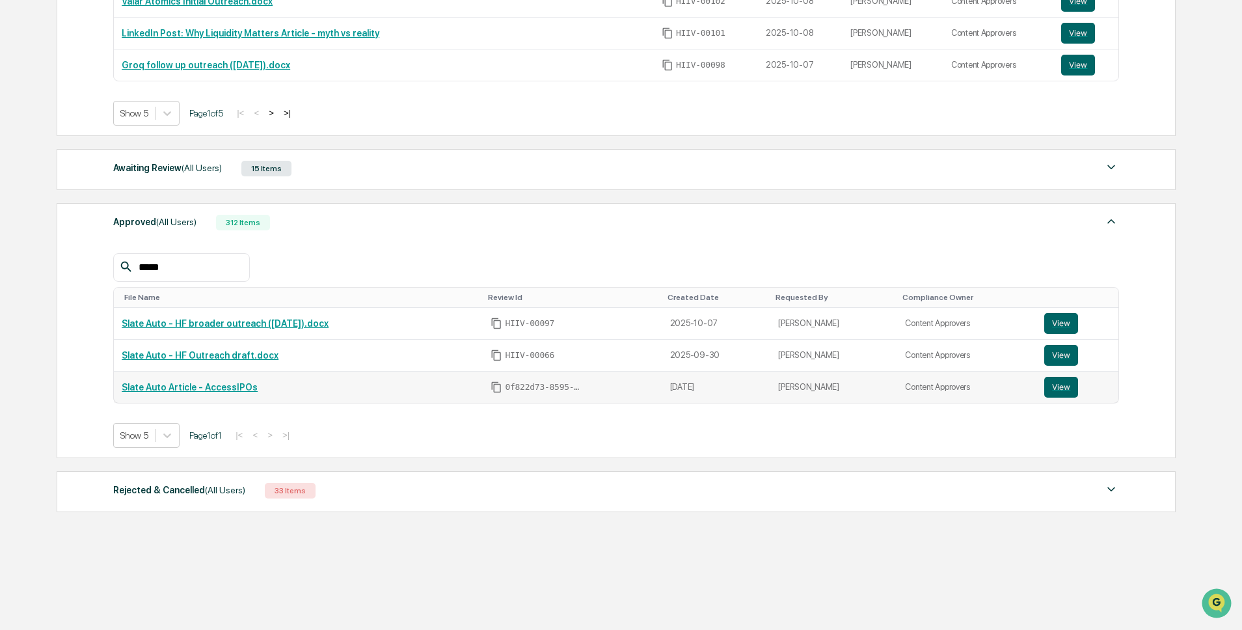
click at [211, 384] on link "Slate Auto Article - AccessIPOs" at bounding box center [190, 387] width 136 height 10
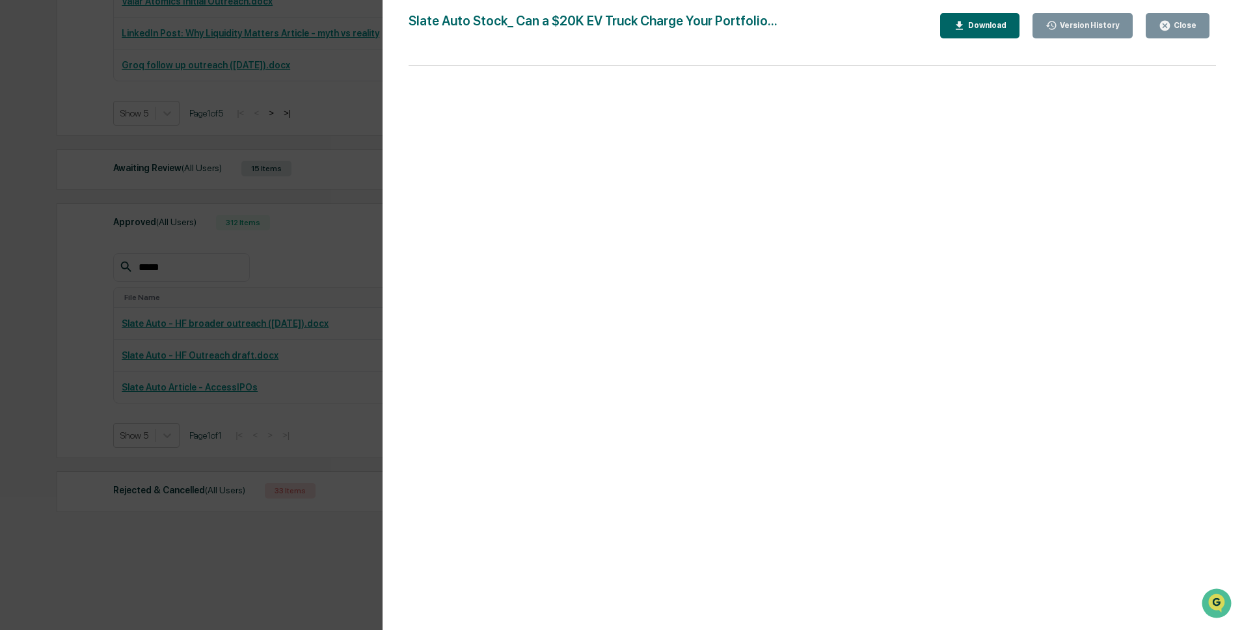
click at [236, 326] on div "Version History 06/09/2025, 11:59 PM Susan Woodard 06/05/2025, 08:38 PM Nathan …" at bounding box center [621, 315] width 1242 height 630
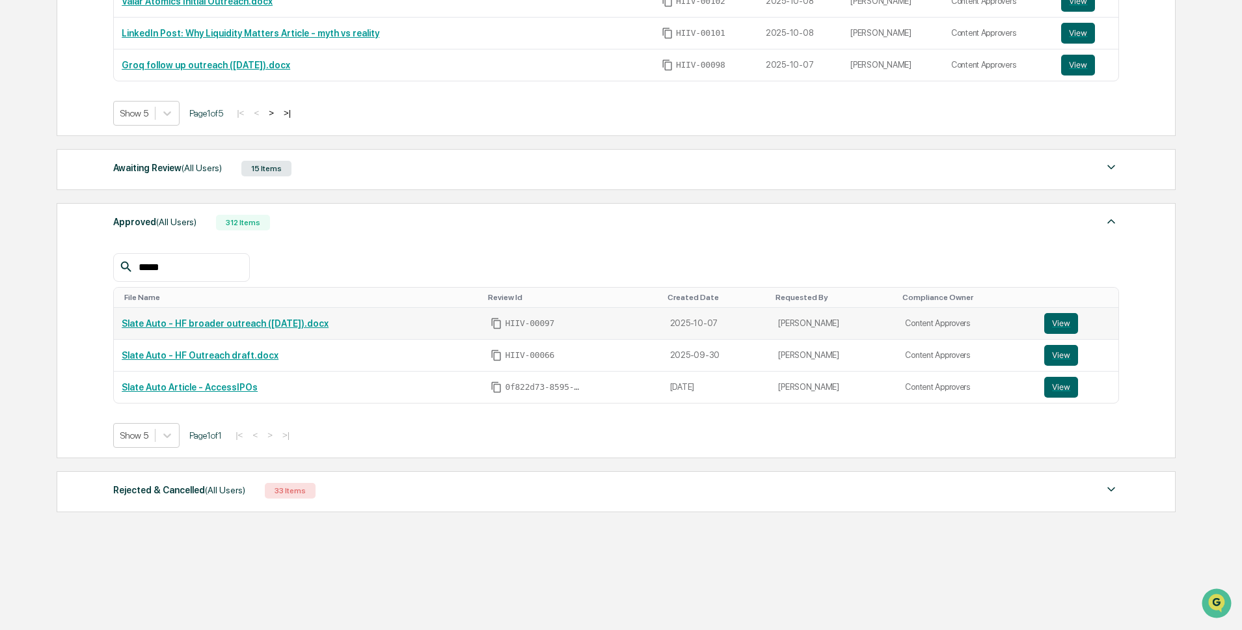
click at [206, 322] on link "Slate Auto - HF broader outreach (10.06.2025).docx" at bounding box center [225, 323] width 207 height 10
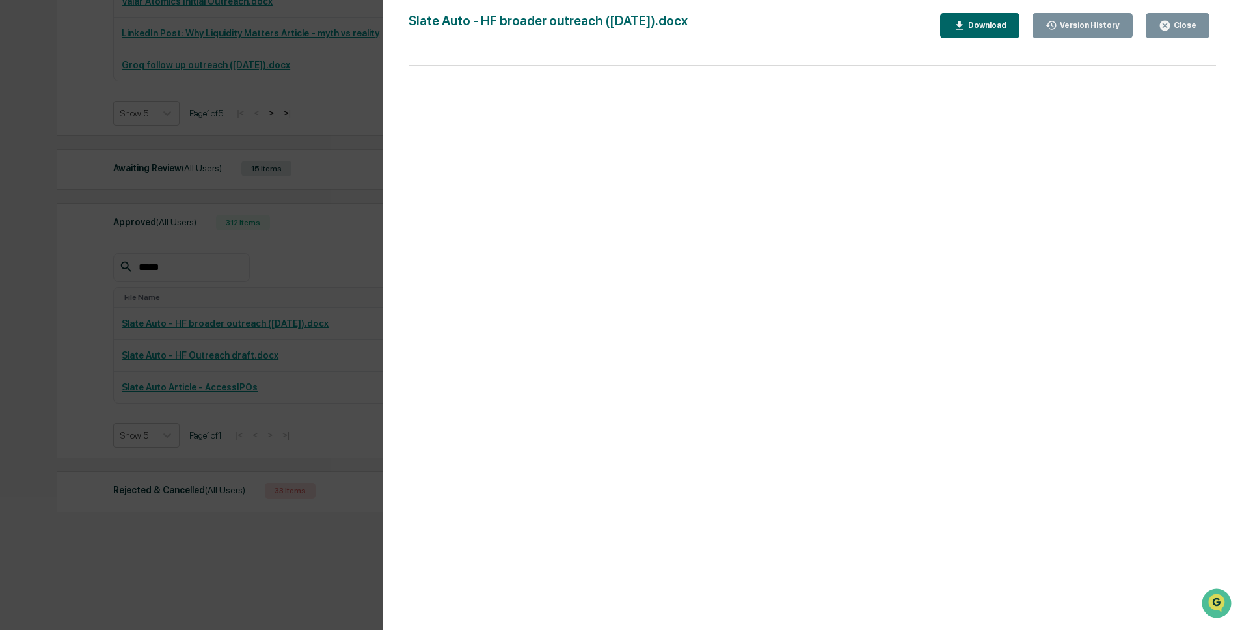
click at [207, 329] on div "Version History 10/07/2025, 02:14 AM Ted Pispidikis Slate Auto - HF broader out…" at bounding box center [621, 315] width 1242 height 630
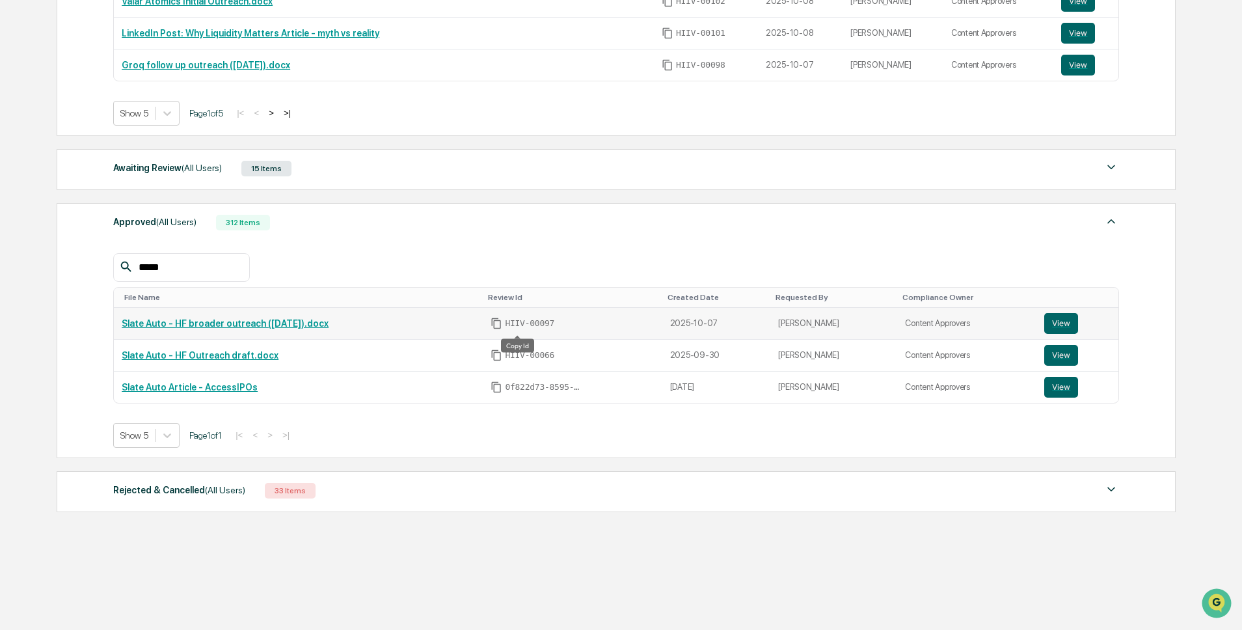
click at [501, 324] on icon "Copy Id" at bounding box center [496, 322] width 9 height 11
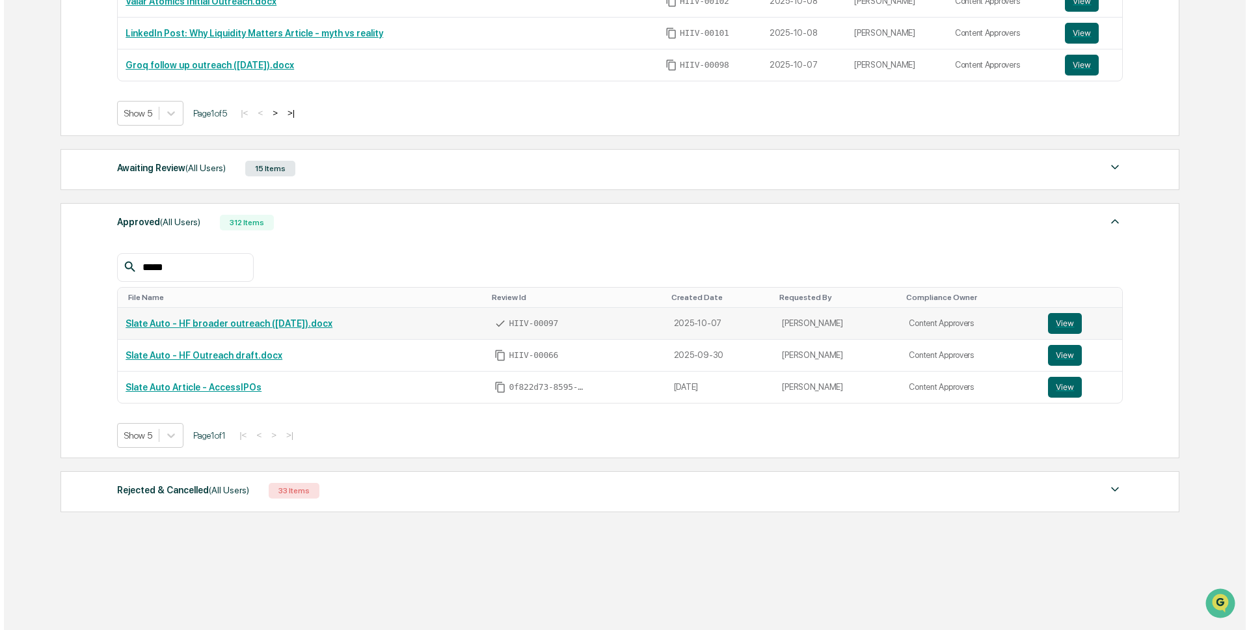
scroll to position [0, 0]
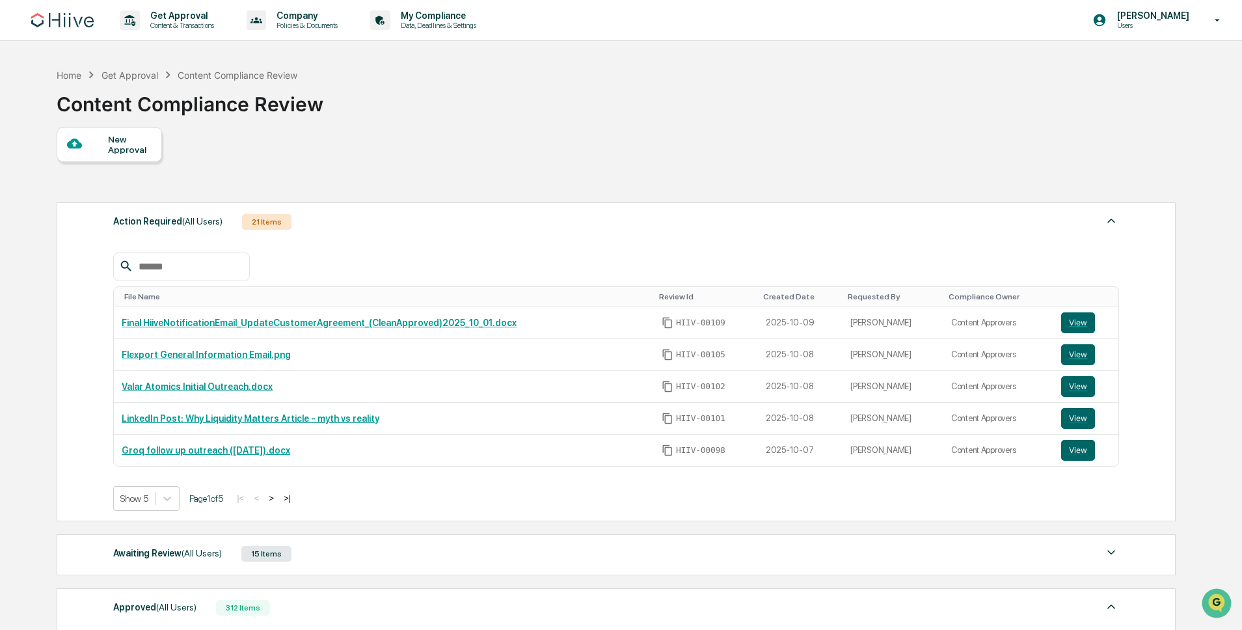
click at [106, 137] on div at bounding box center [87, 144] width 41 height 16
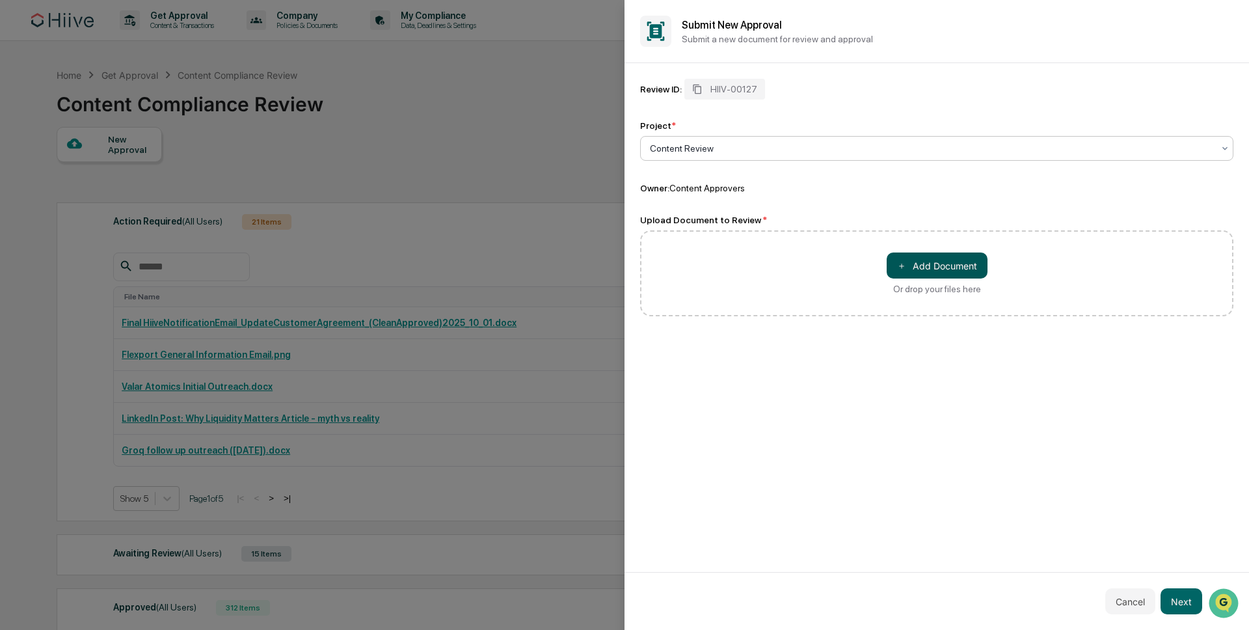
click at [963, 261] on button "＋ Add Document" at bounding box center [937, 265] width 101 height 26
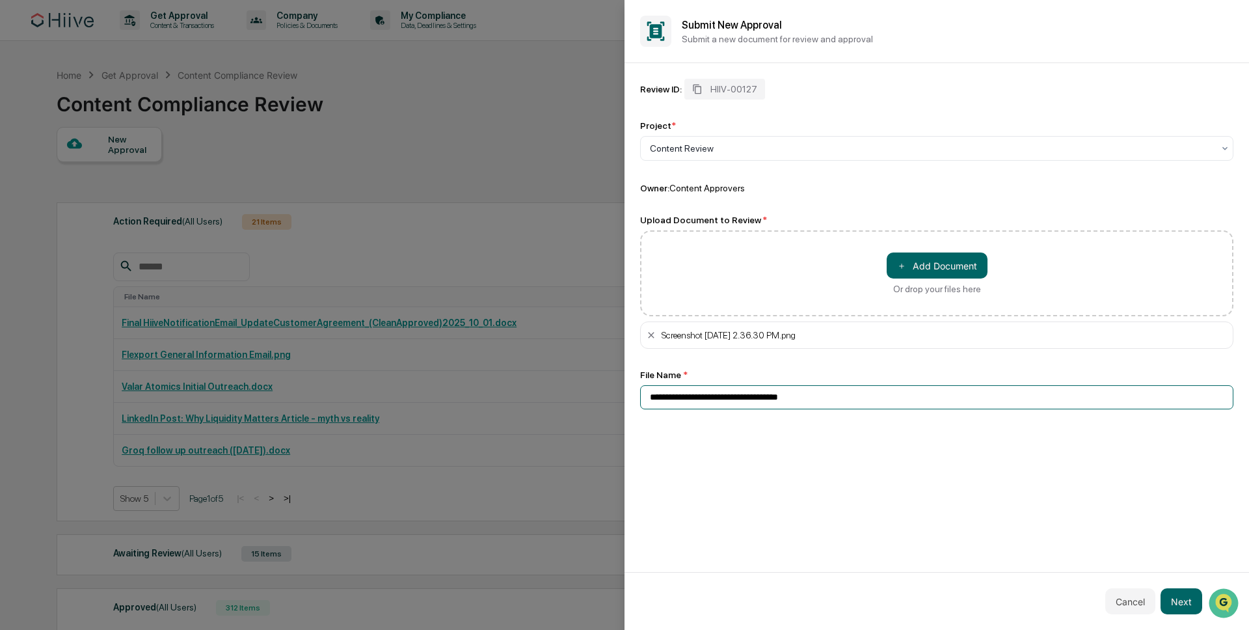
click at [764, 388] on input "**********" at bounding box center [936, 397] width 593 height 24
drag, startPoint x: 837, startPoint y: 402, endPoint x: 583, endPoint y: 384, distance: 254.4
click at [583, 384] on body "Get Approval Content & Transactions Company Policies & Documents My Compliance …" at bounding box center [621, 507] width 1242 height 1015
paste input "**********"
type input "**********"
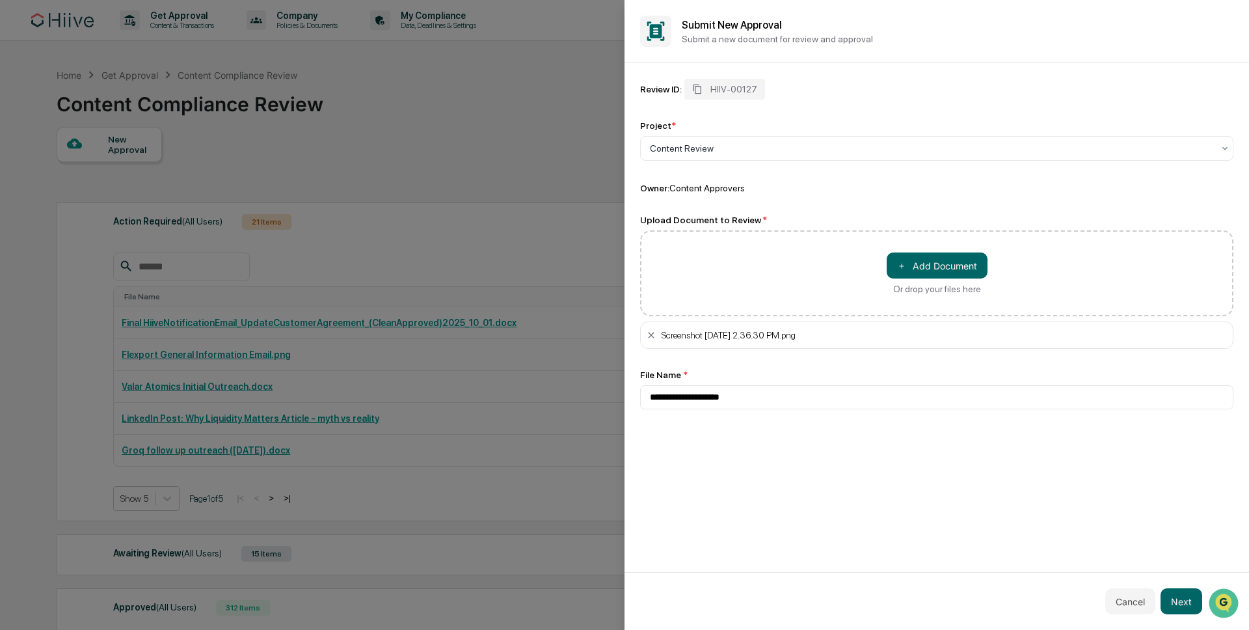
click at [919, 517] on div "**********" at bounding box center [937, 317] width 625 height 509
click at [1182, 600] on button "Next" at bounding box center [1182, 601] width 42 height 26
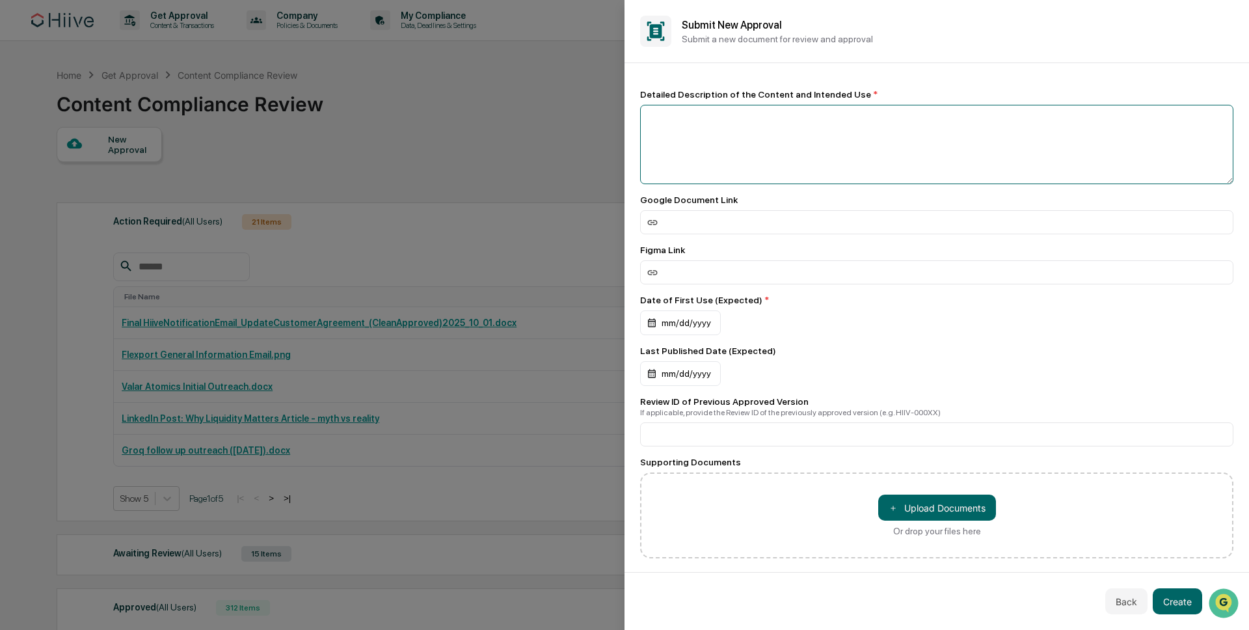
click at [735, 134] on textarea at bounding box center [936, 144] width 593 height 79
paste textarea "**********"
type textarea "**********"
click at [674, 322] on div "mm/dd/yyyy" at bounding box center [680, 322] width 81 height 25
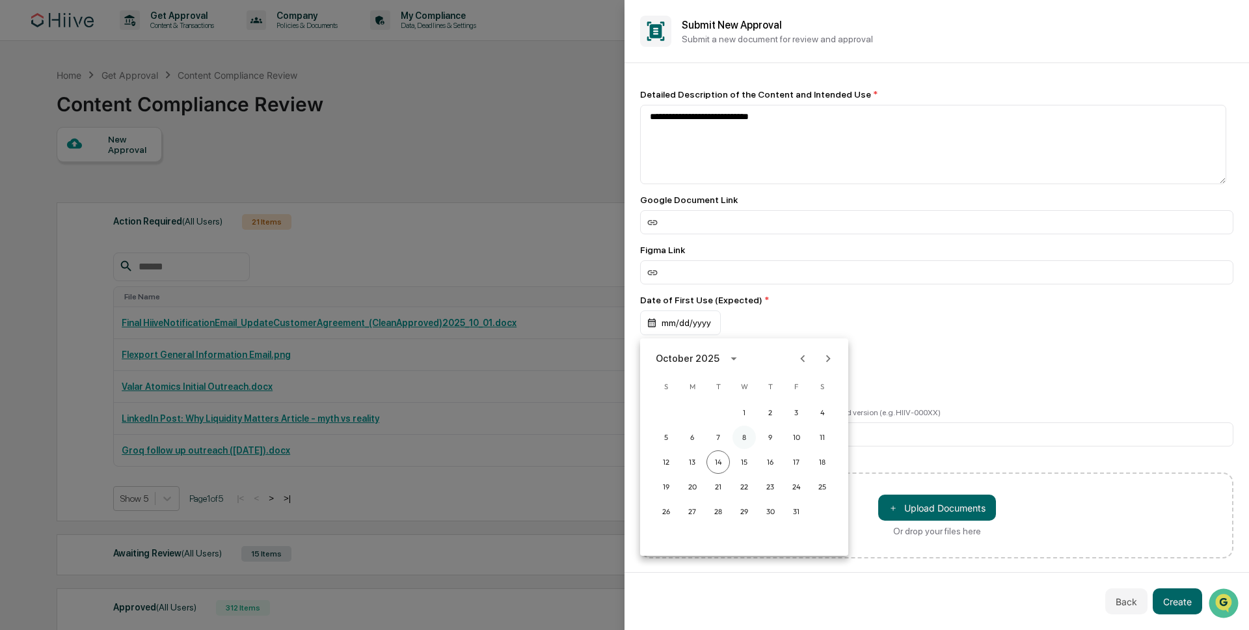
click at [745, 437] on button "8" at bounding box center [744, 436] width 23 height 23
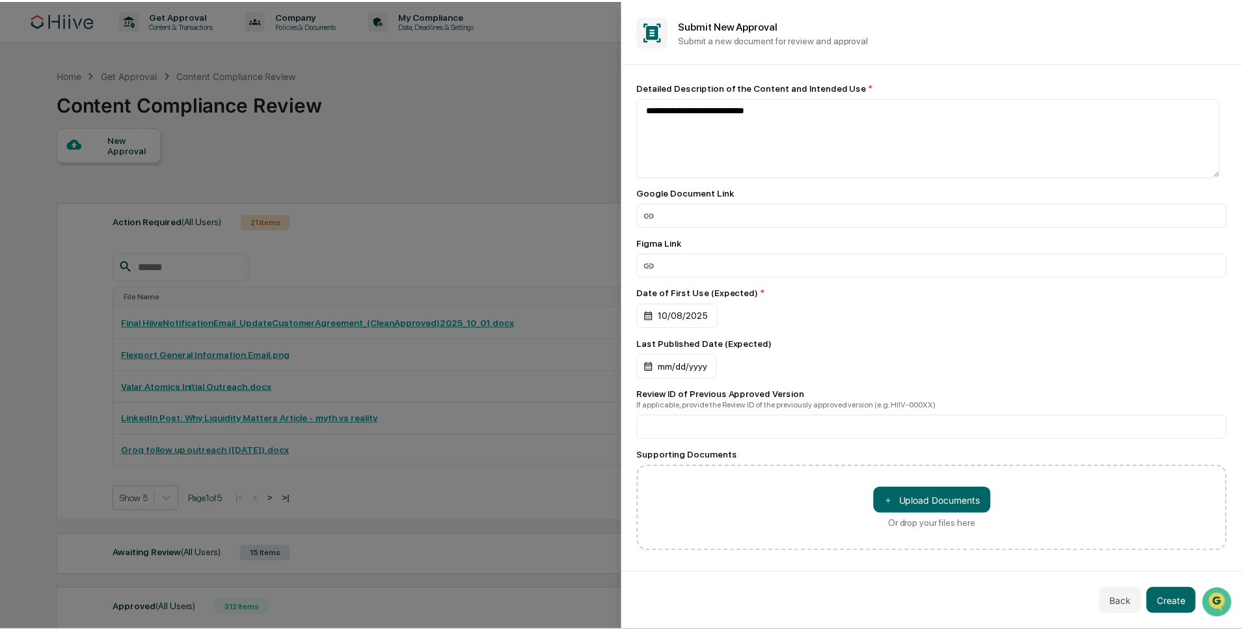
scroll to position [18, 0]
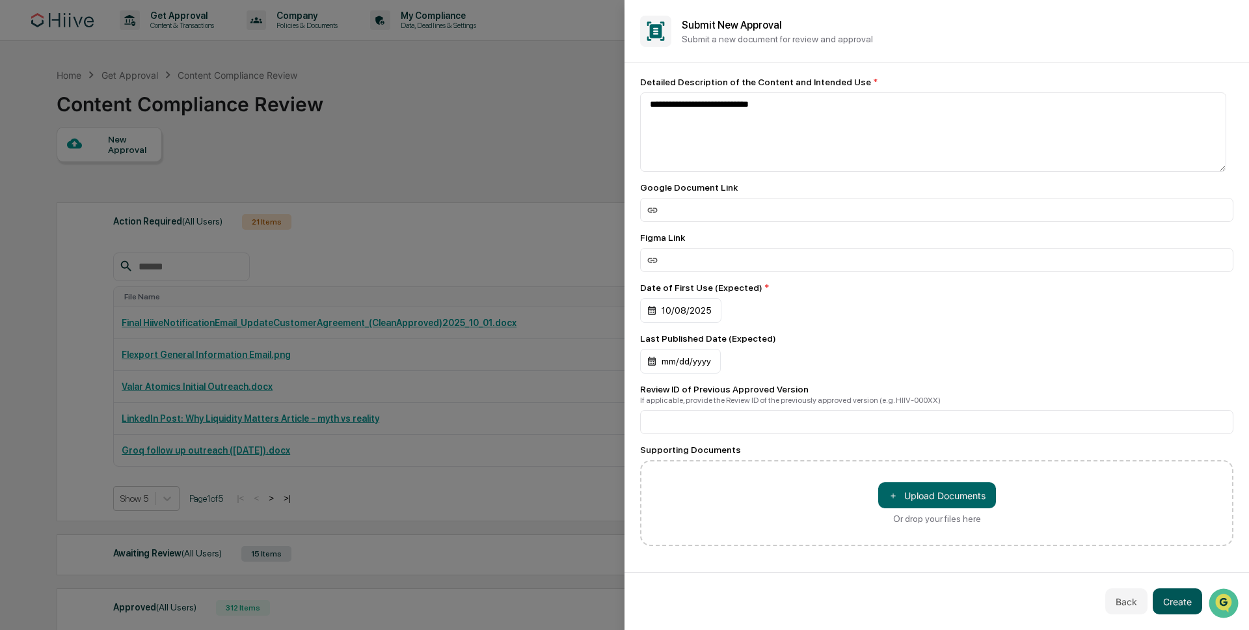
click at [1183, 608] on button "Create" at bounding box center [1177, 601] width 49 height 26
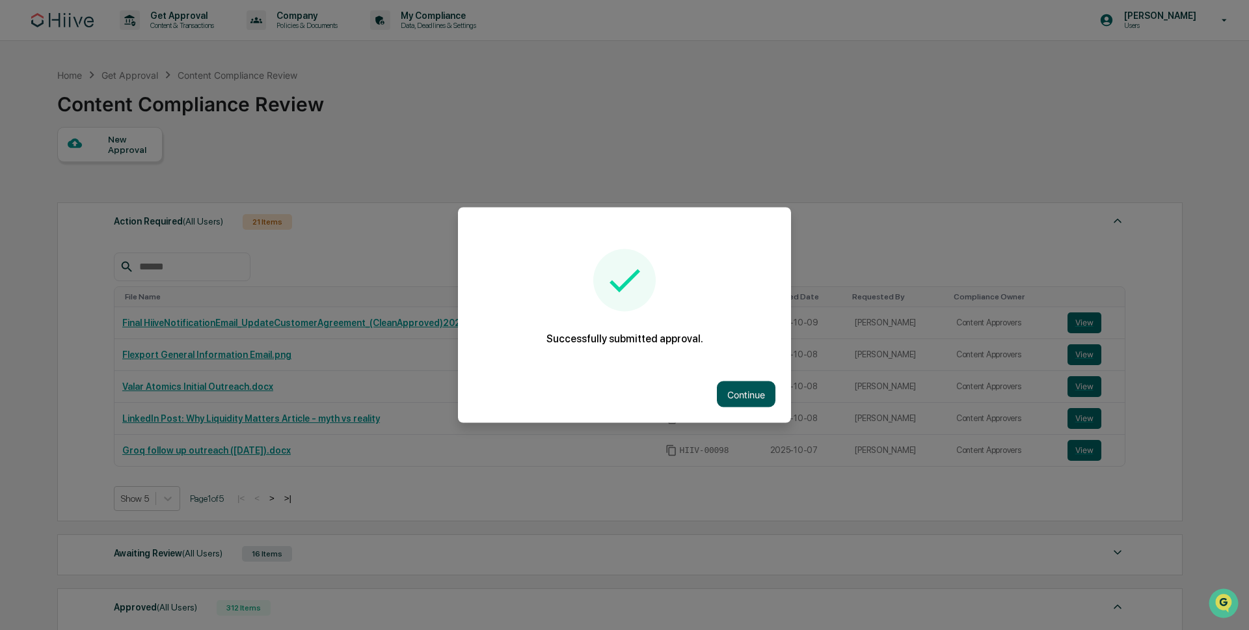
click at [757, 388] on button "Continue" at bounding box center [746, 394] width 59 height 26
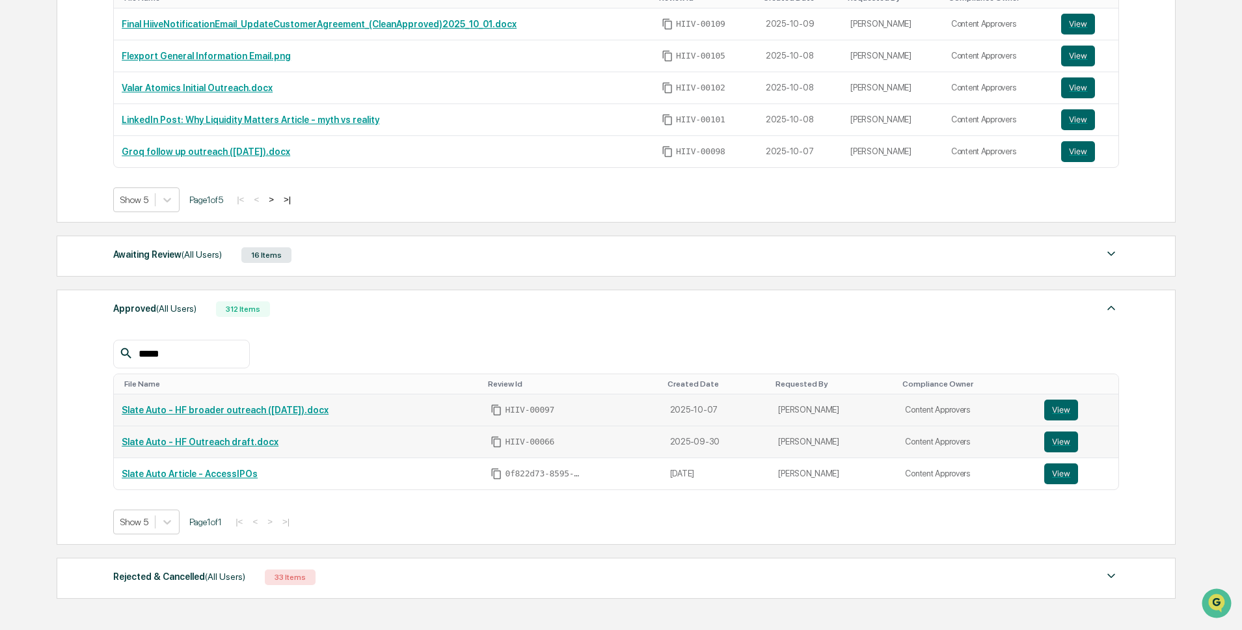
scroll to position [314, 0]
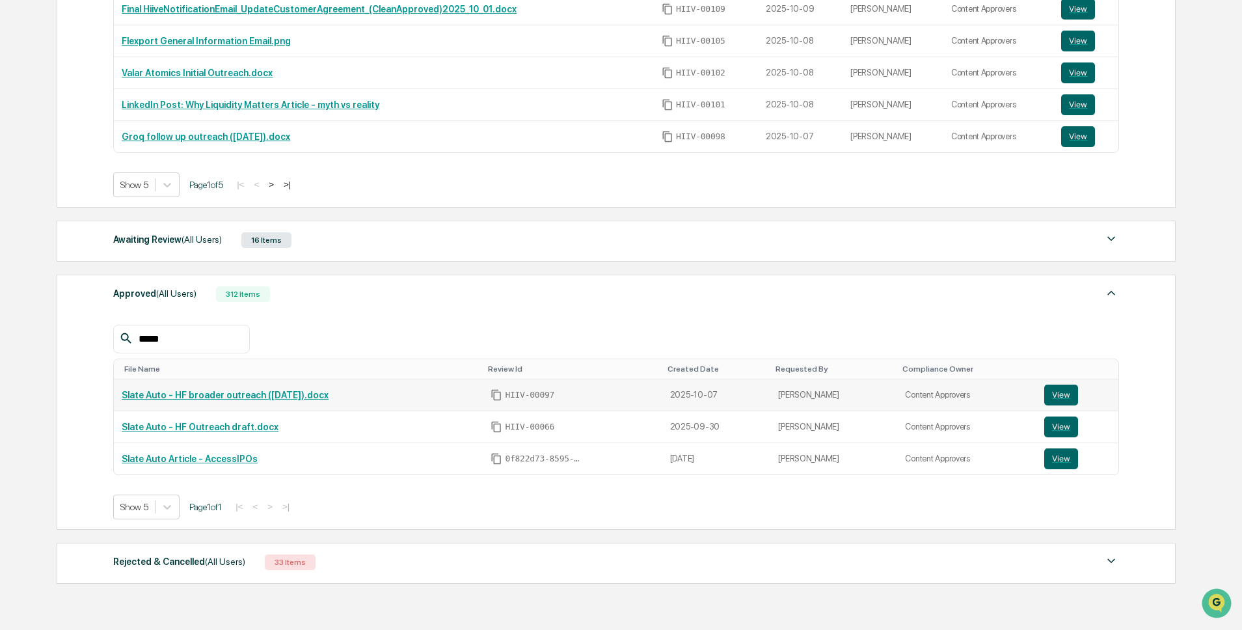
click at [267, 236] on div "16 Items" at bounding box center [266, 240] width 50 height 16
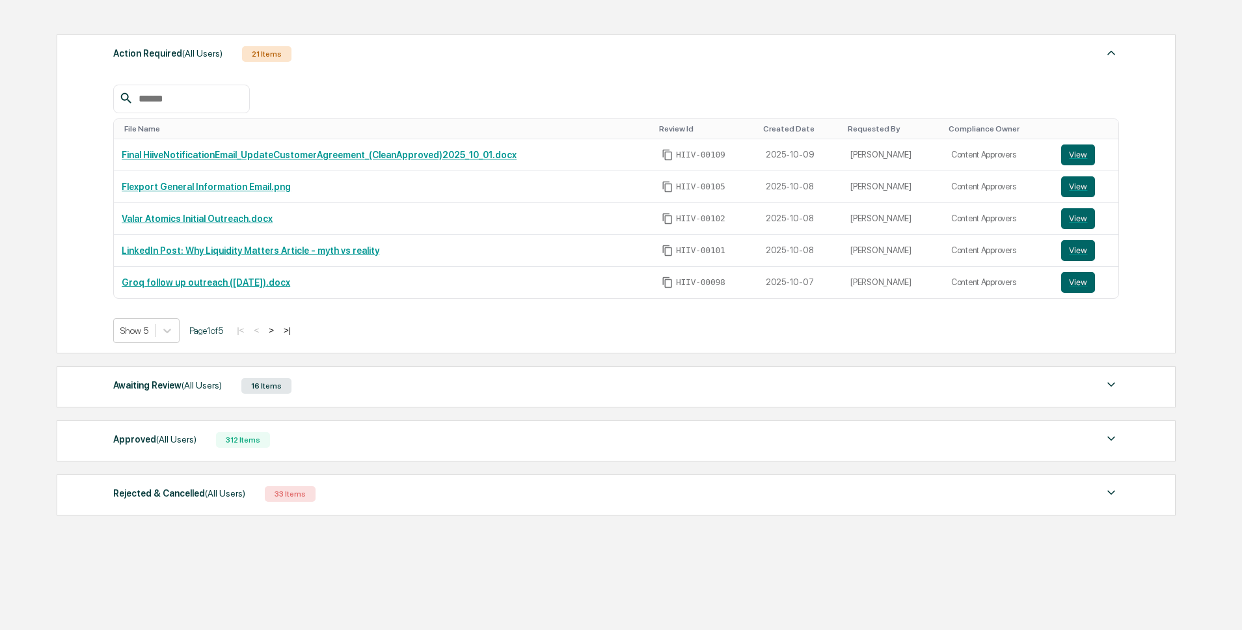
scroll to position [172, 0]
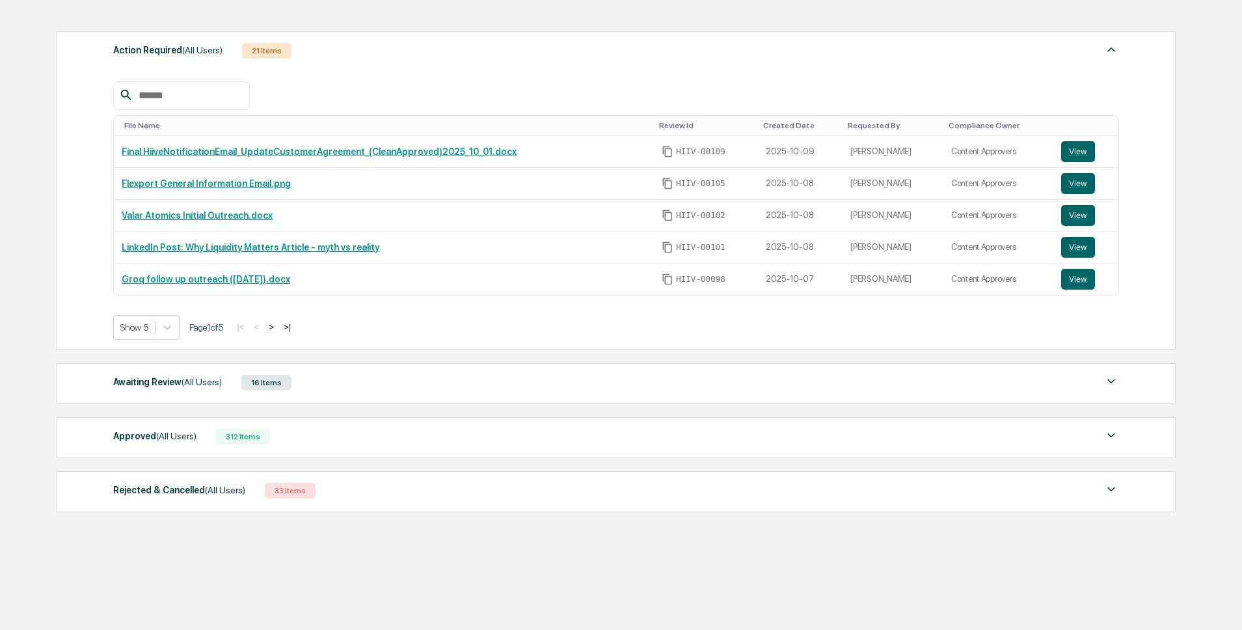
click at [291, 368] on div "Awaiting Review (All Users) 16 Items File Name Review Id Created Date Requested…" at bounding box center [616, 383] width 1119 height 41
click at [291, 387] on div "16 Items" at bounding box center [266, 383] width 50 height 16
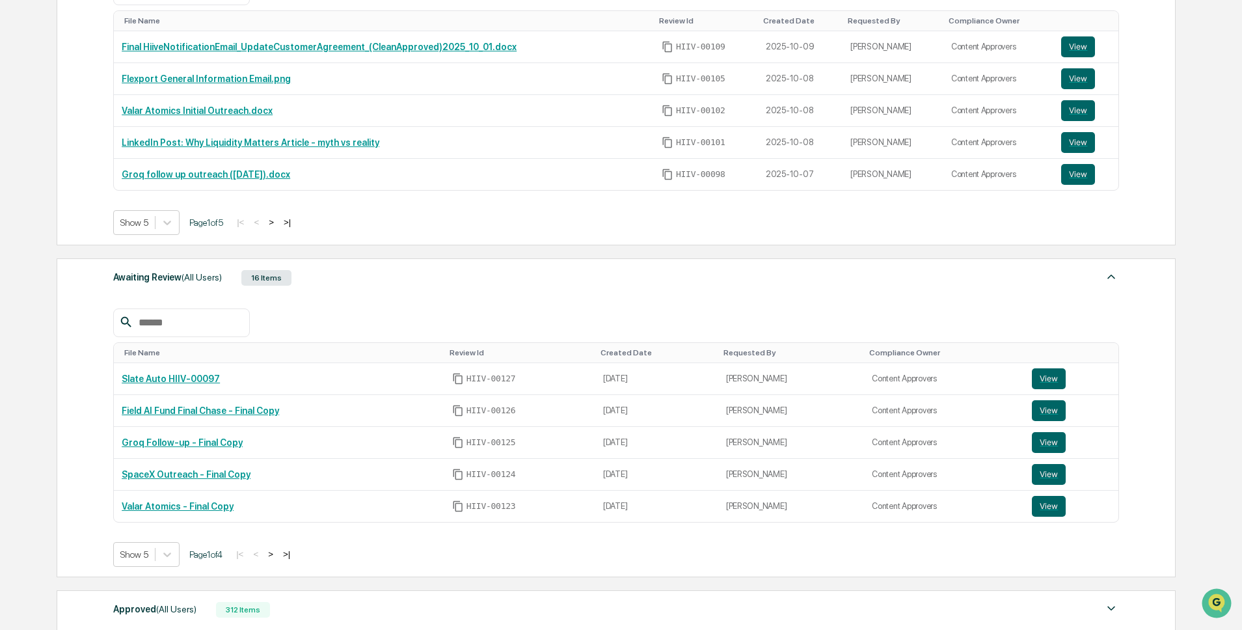
scroll to position [308, 0]
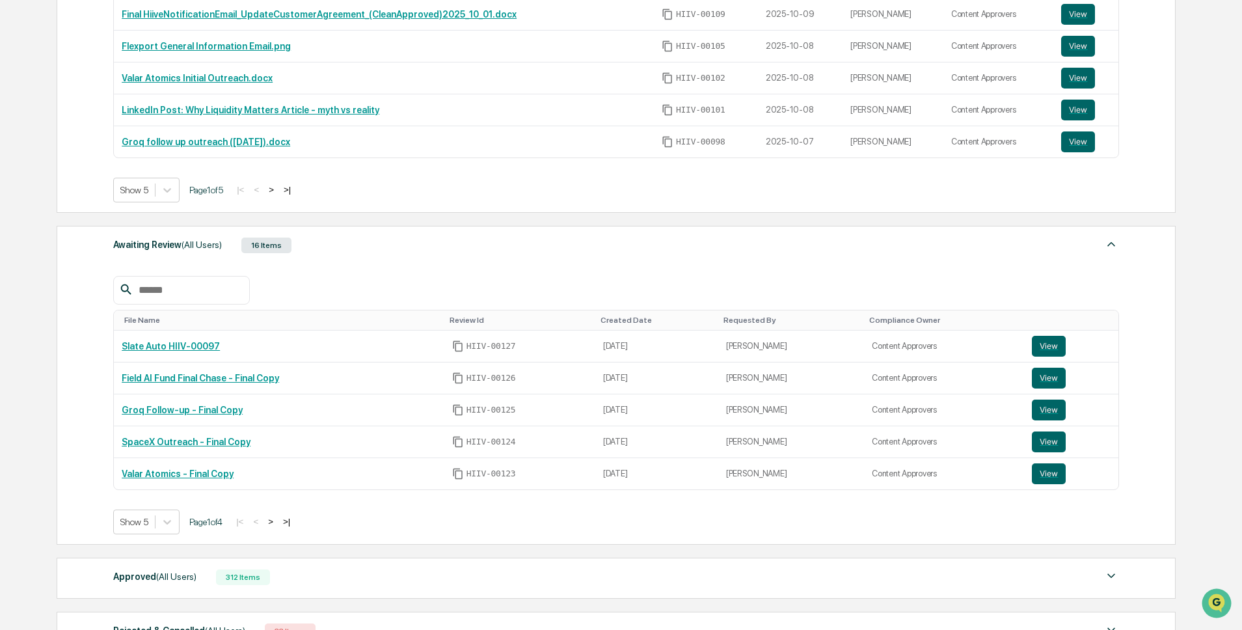
click at [277, 521] on button ">" at bounding box center [270, 521] width 13 height 11
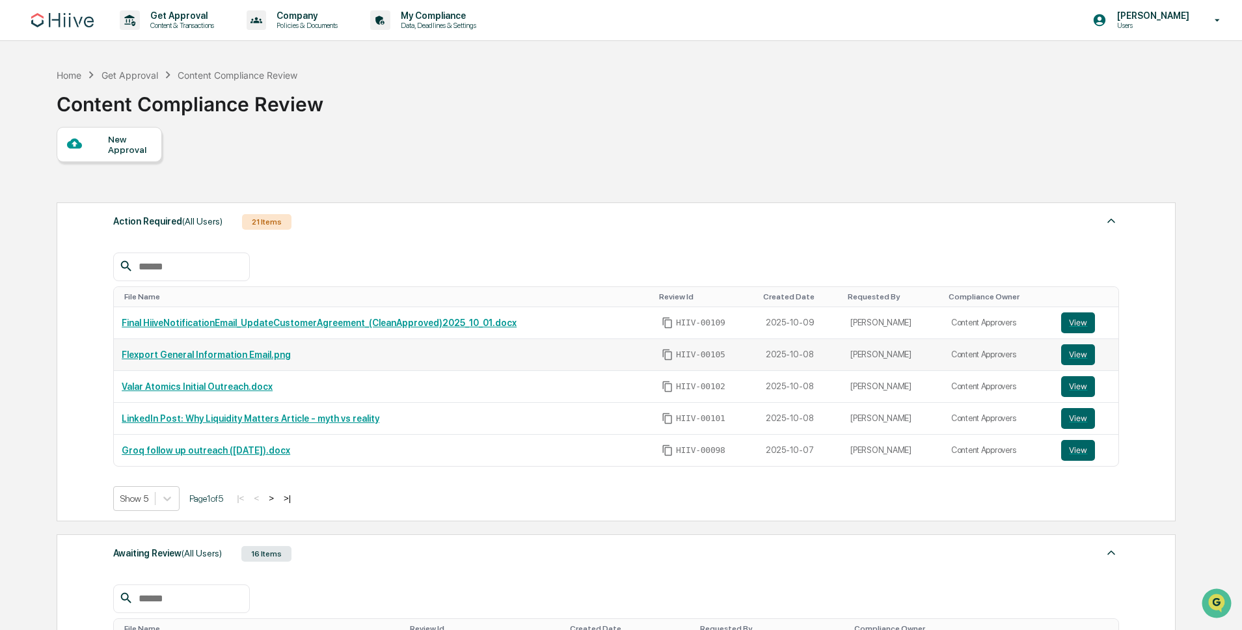
scroll to position [353, 0]
